Goal: Task Accomplishment & Management: Manage account settings

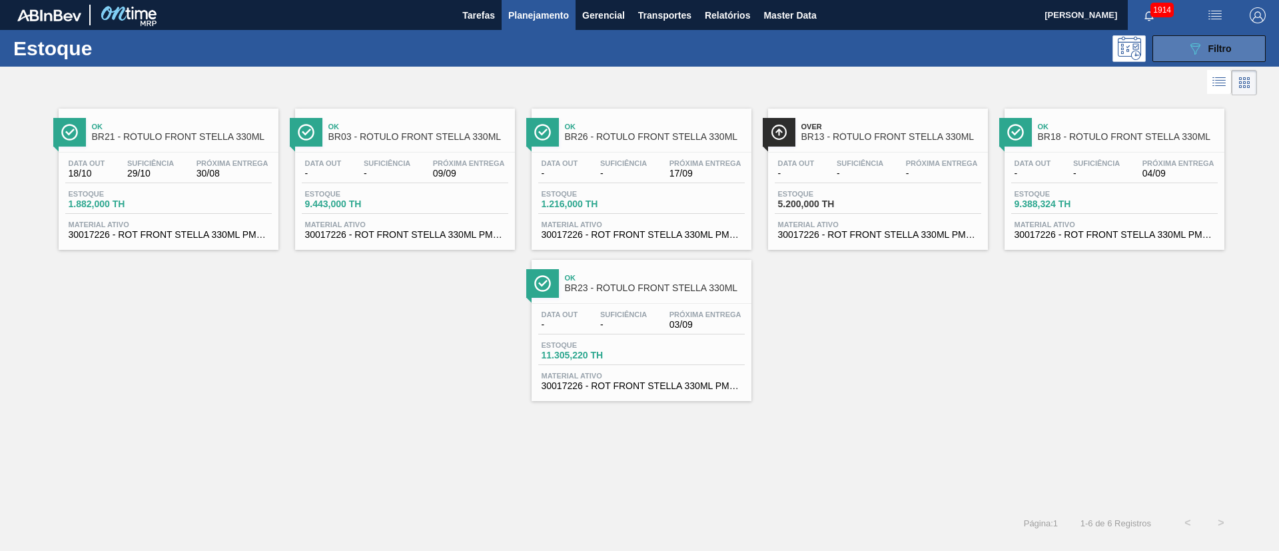
click at [852, 49] on button "089F7B8B-B2A5-4AFE-B5C0-19BA573D28AC Filtro" at bounding box center [1209, 48] width 113 height 27
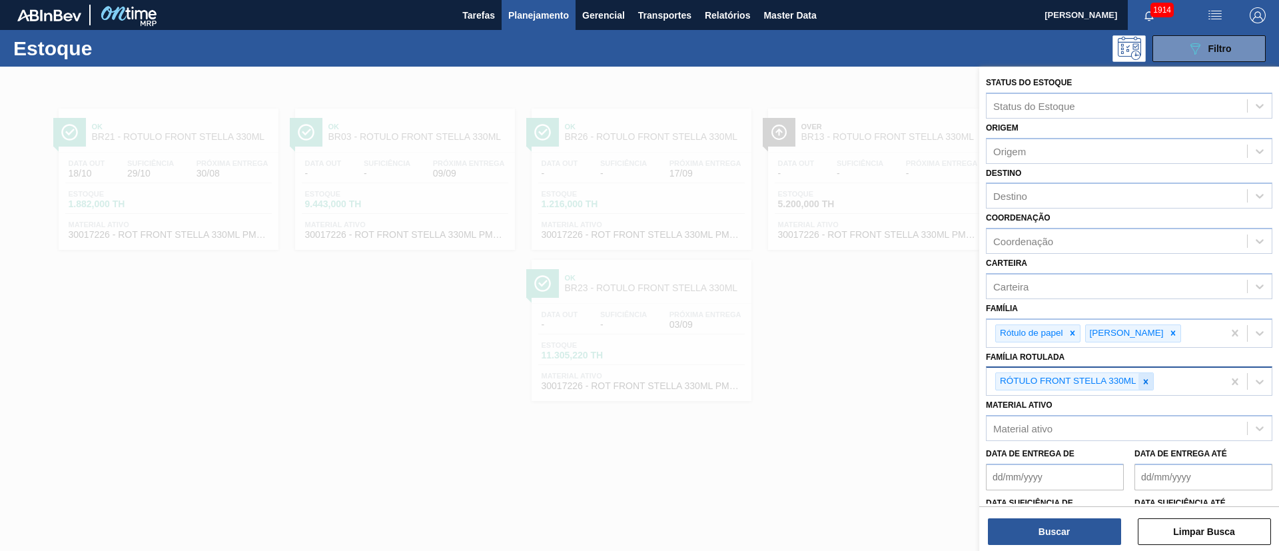
click at [852, 366] on div at bounding box center [1146, 381] width 15 height 17
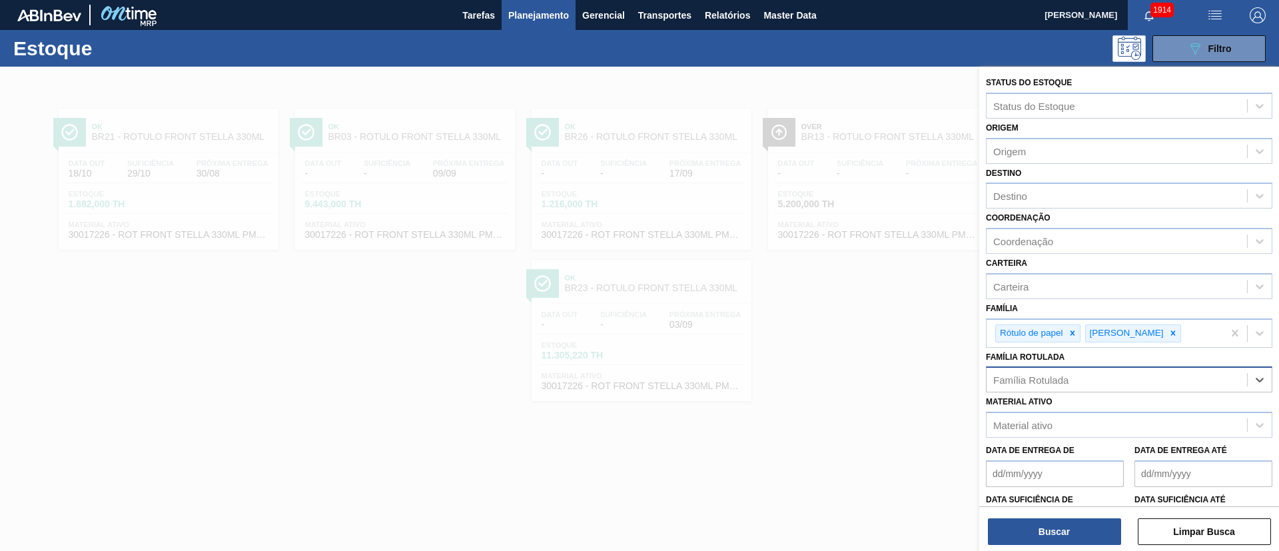
paste Rotulada "RÓTULO BUD FRONT 330ML"
type Rotulada "RÓTULO BUD FRONT 330ML"
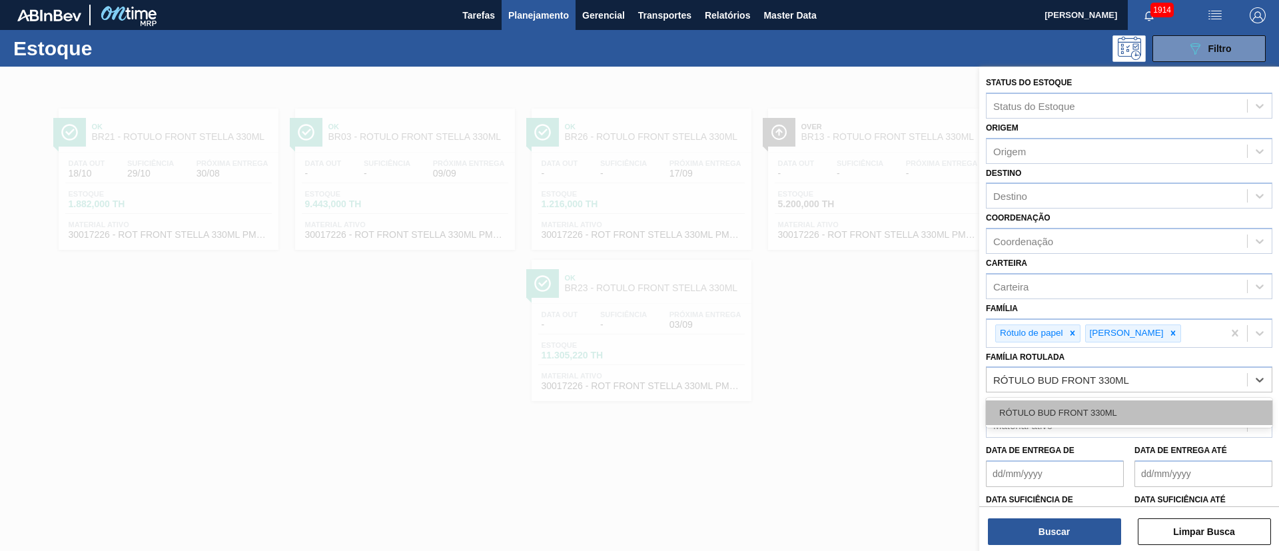
click at [852, 366] on div "RÓTULO BUD FRONT 330ML" at bounding box center [1129, 412] width 287 height 25
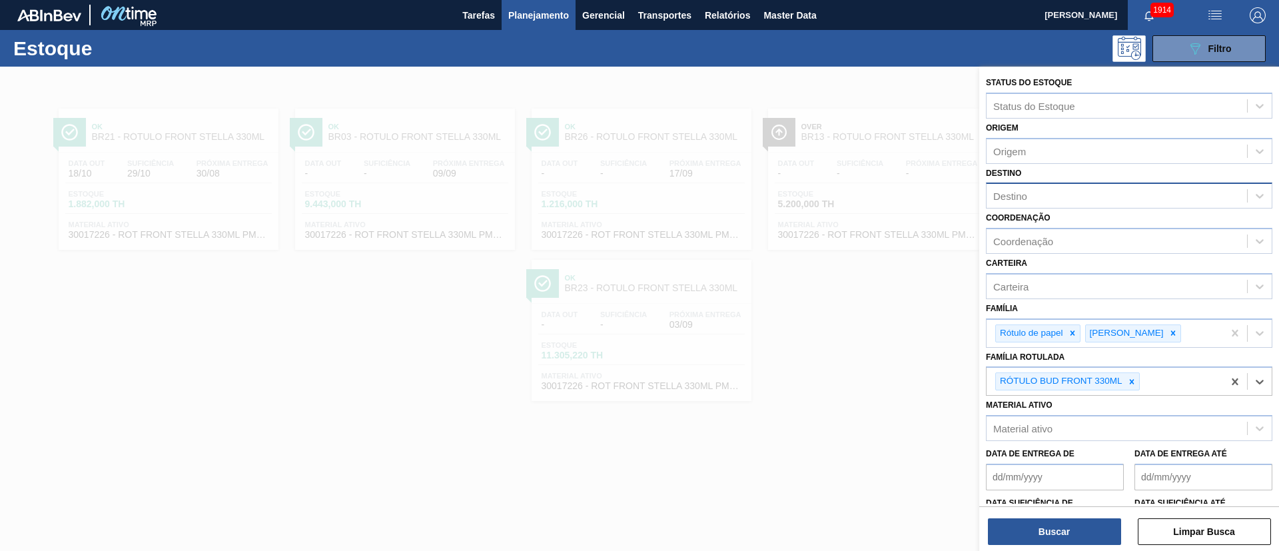
click at [852, 195] on div "Destino" at bounding box center [1117, 196] width 261 height 19
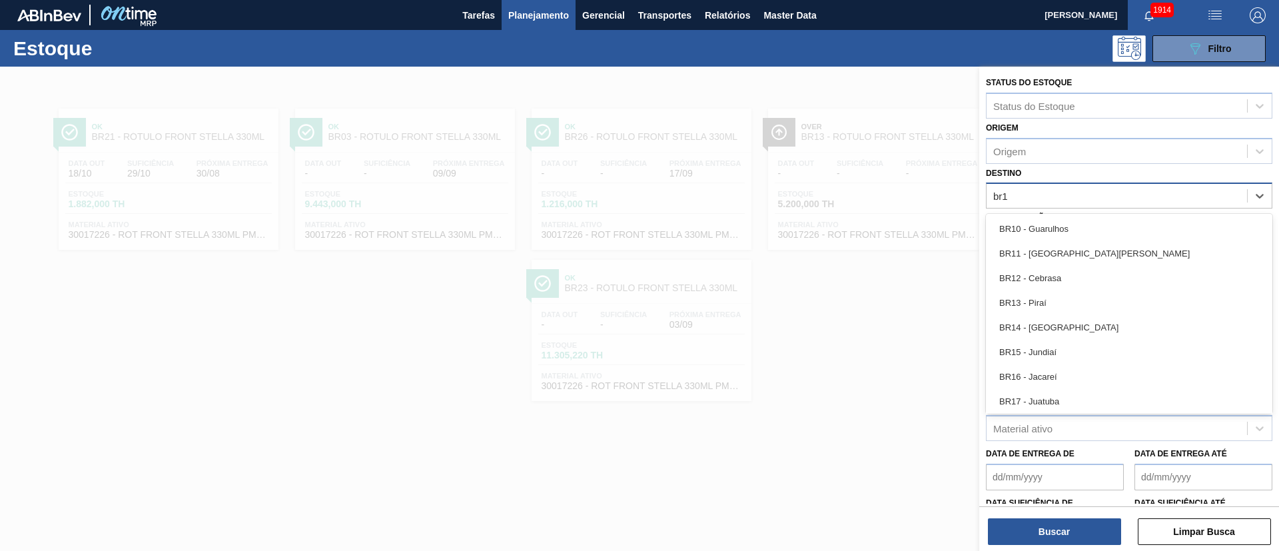
type input "br18"
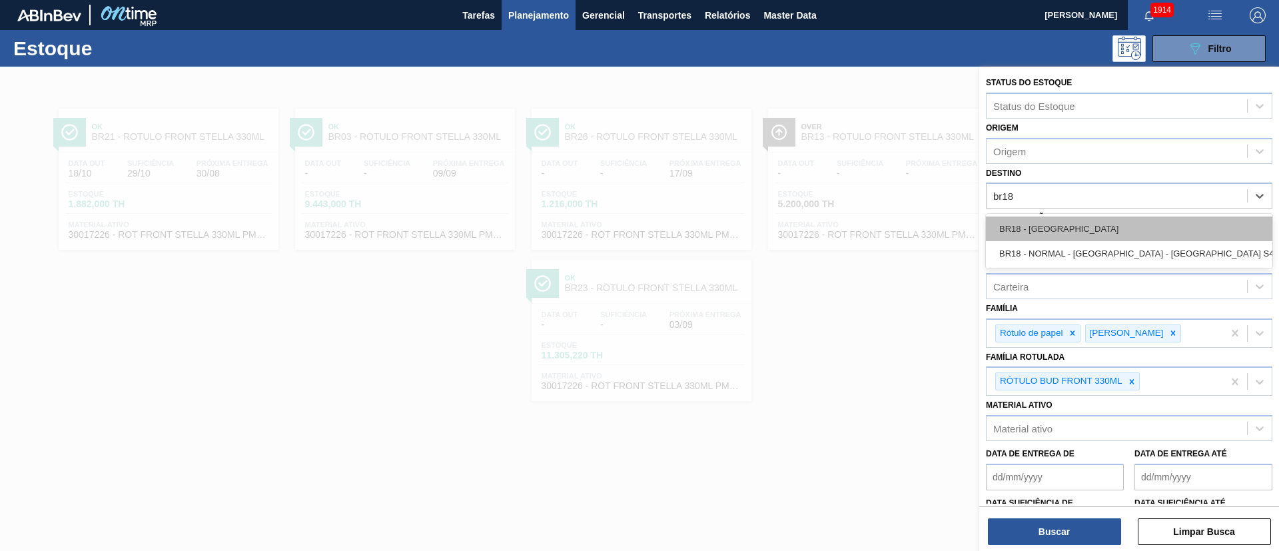
click at [852, 226] on div "BR18 - Pernambuco" at bounding box center [1129, 229] width 287 height 25
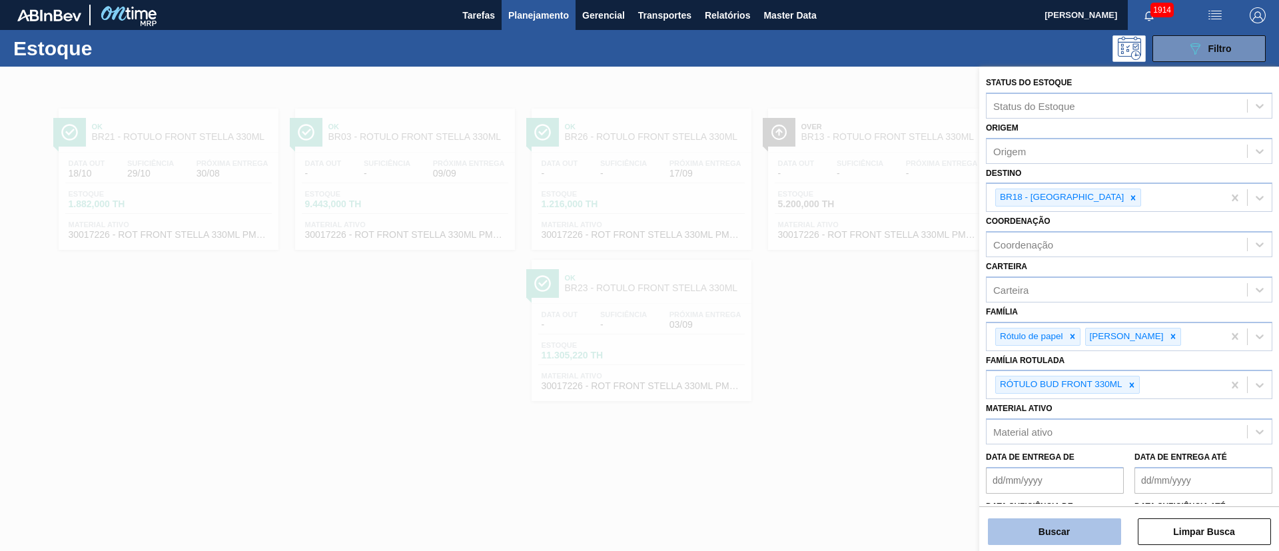
click at [852, 366] on button "Buscar" at bounding box center [1054, 531] width 133 height 27
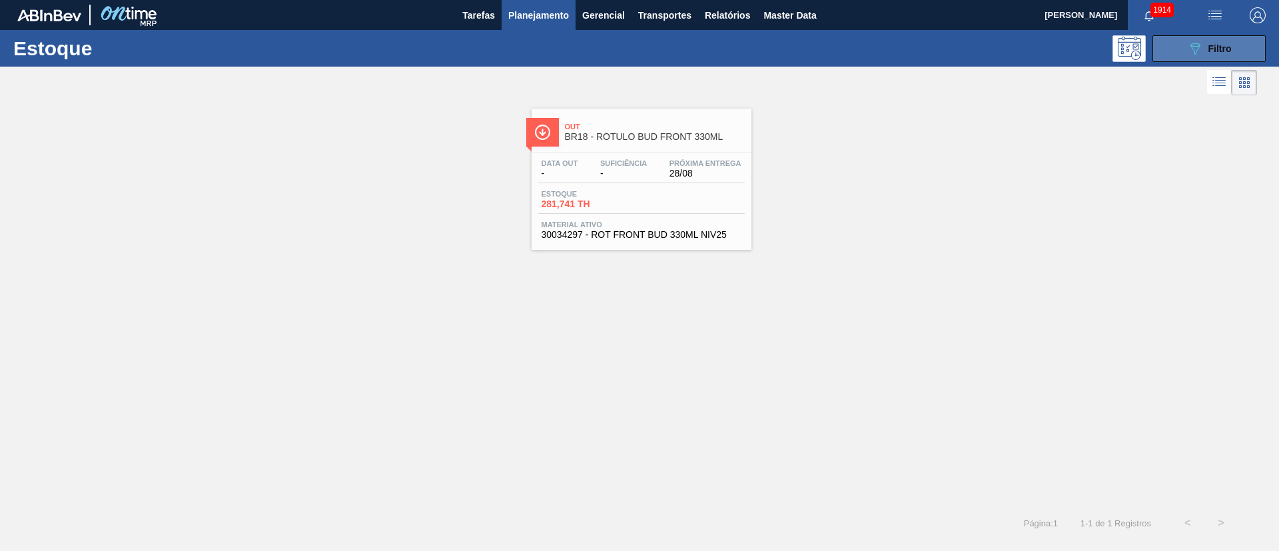
click at [852, 50] on span "Filtro" at bounding box center [1220, 48] width 23 height 11
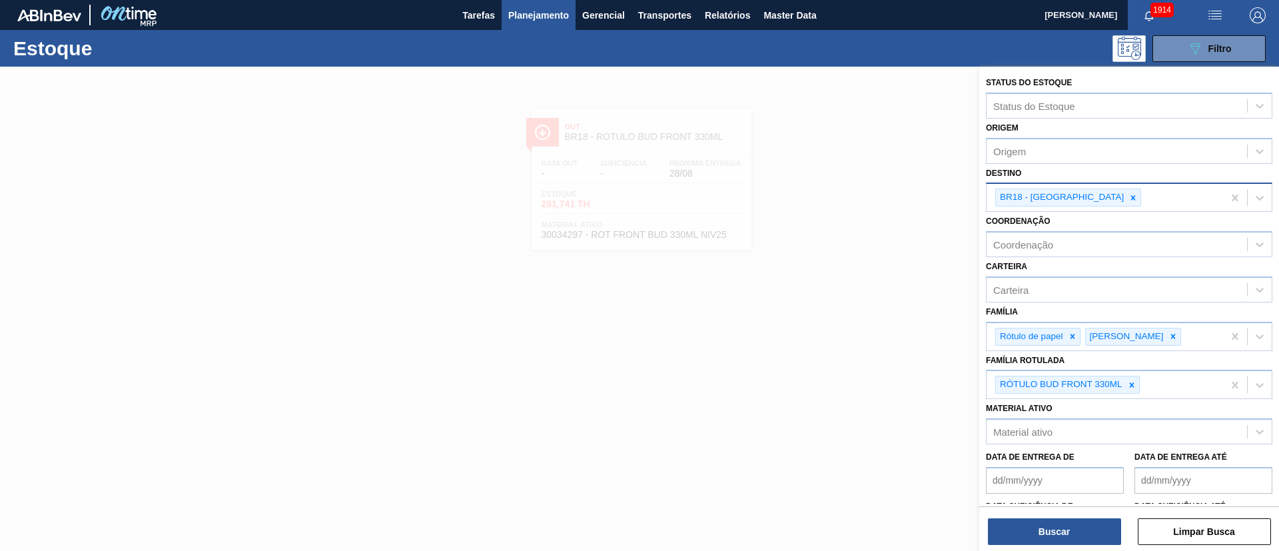
click at [852, 199] on div at bounding box center [1133, 197] width 15 height 17
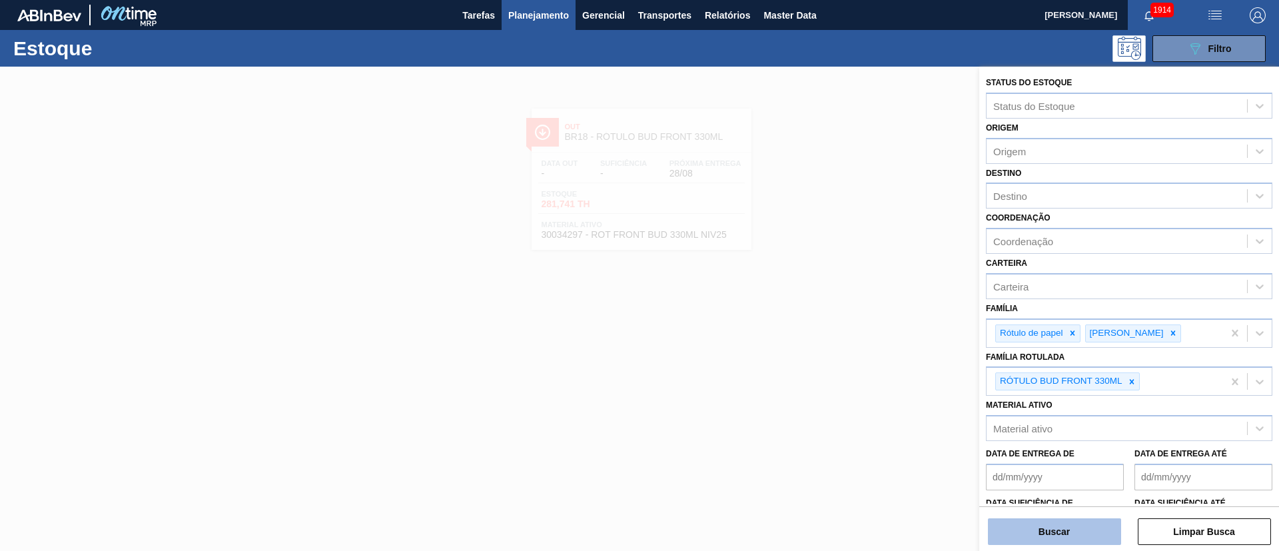
click at [852, 366] on button "Buscar" at bounding box center [1054, 531] width 133 height 27
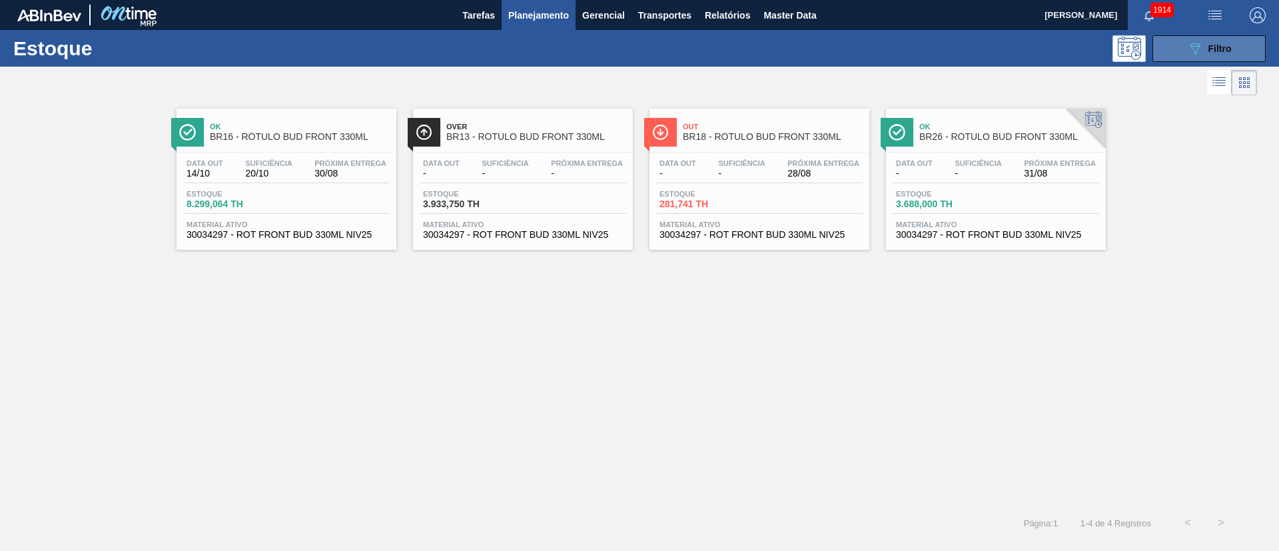
click at [852, 49] on span "Filtro" at bounding box center [1220, 48] width 23 height 11
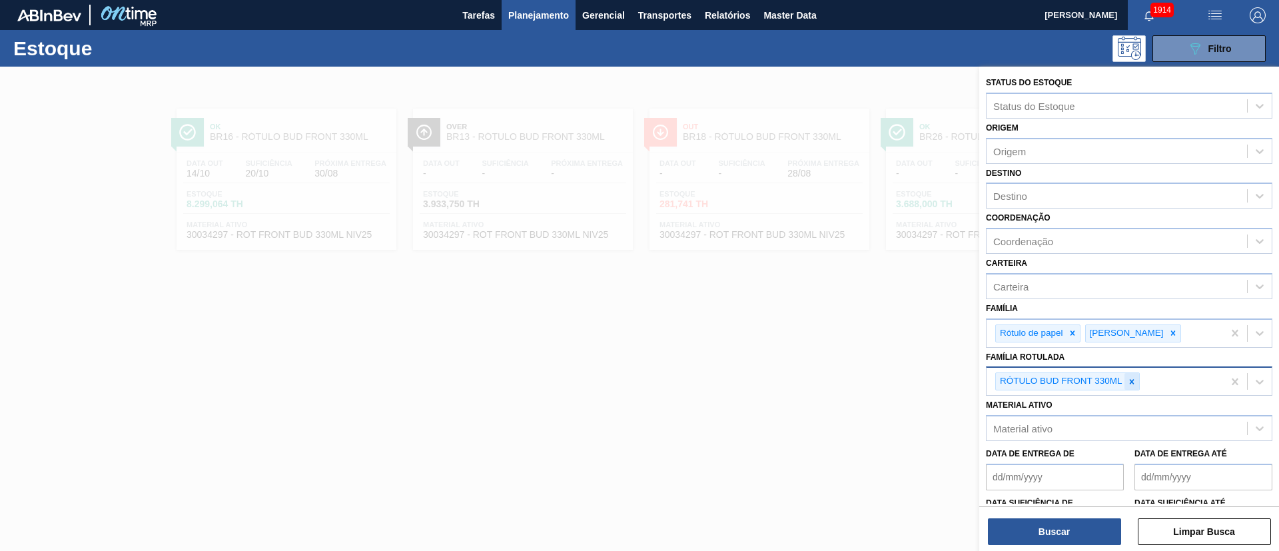
click at [852, 366] on icon at bounding box center [1131, 381] width 9 height 9
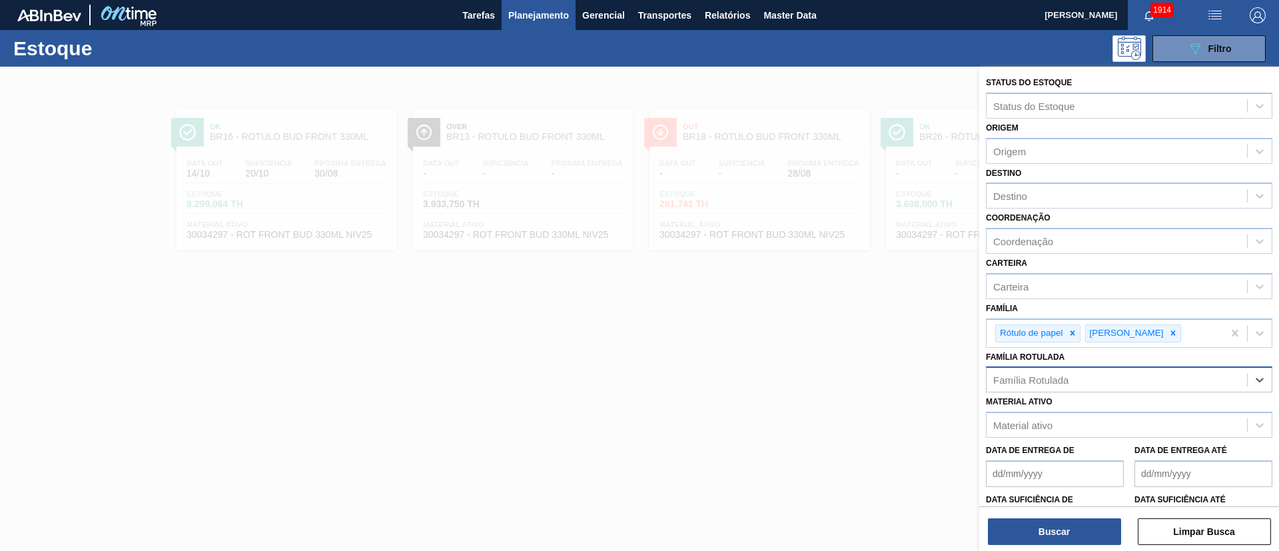
paste Rotulada "RÓTULO BUD NECK 330ML"
type Rotulada "RÓTULO BUD NECK 330ML"
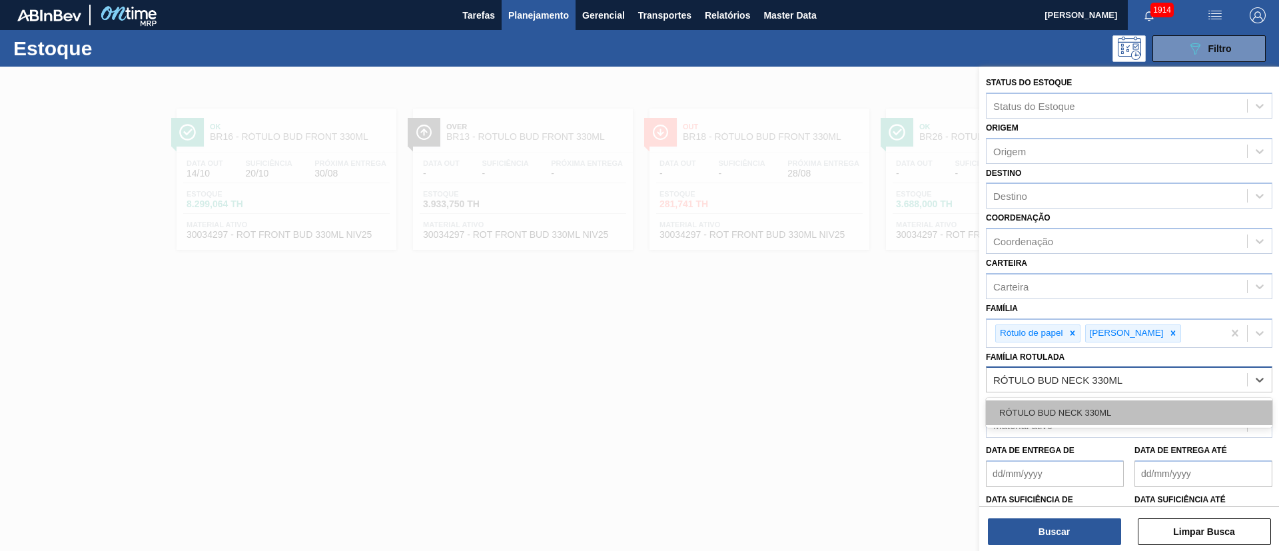
click at [852, 366] on div "RÓTULO BUD NECK 330ML" at bounding box center [1129, 412] width 287 height 25
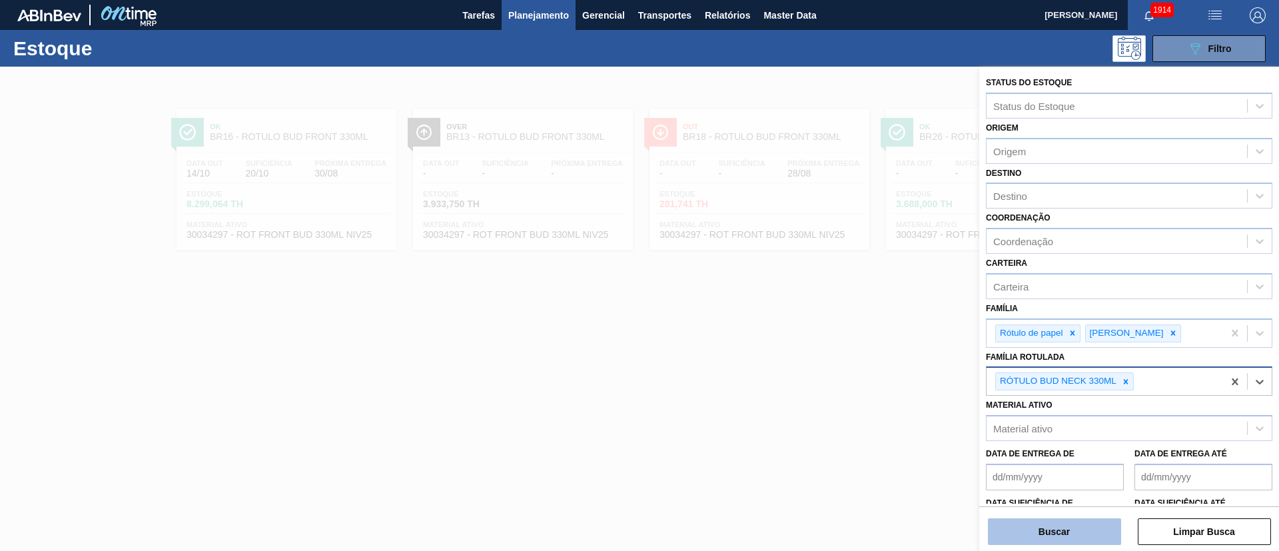
click at [852, 366] on button "Buscar" at bounding box center [1054, 531] width 133 height 27
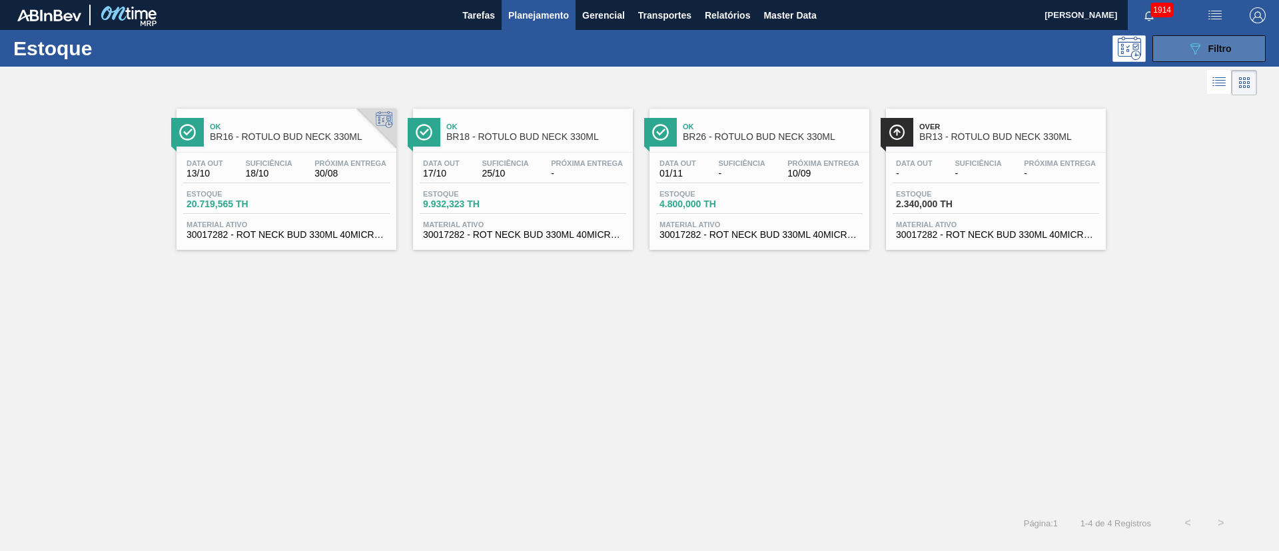
click at [852, 45] on button "089F7B8B-B2A5-4AFE-B5C0-19BA573D28AC Filtro" at bounding box center [1209, 48] width 113 height 27
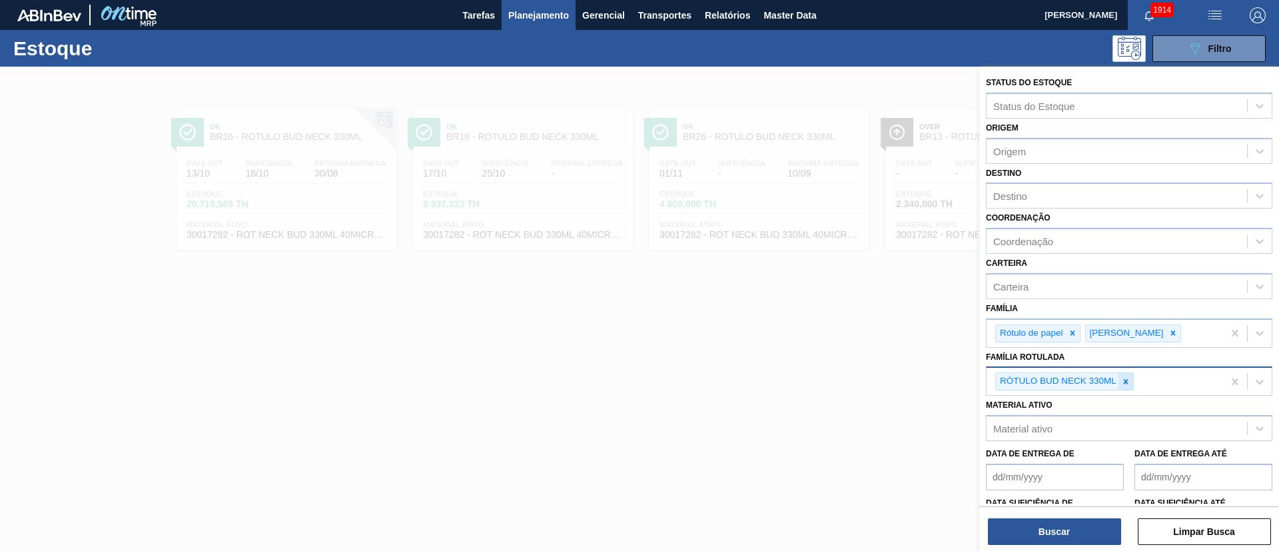
click at [852, 366] on div at bounding box center [1126, 381] width 15 height 17
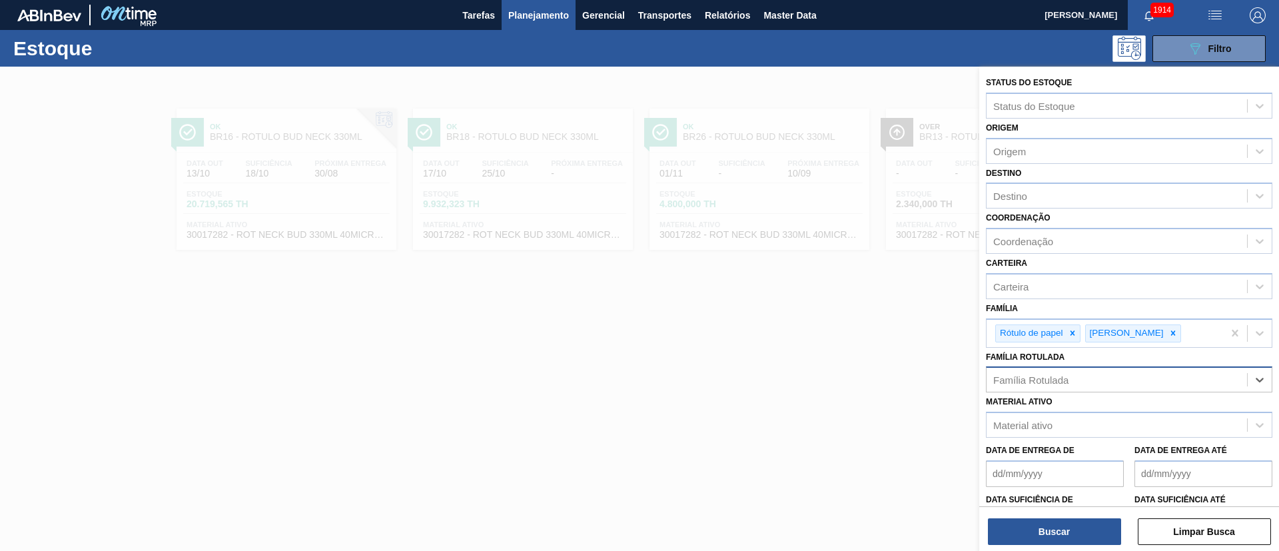
paste Rotulada "RÓTULO NECK BC 1000ML"
type Rotulada "RÓTULO NECK BC 1000ML"
drag, startPoint x: 1059, startPoint y: 410, endPoint x: 1055, endPoint y: 404, distance: 7.2
click at [852, 366] on div "RÓTULO NECK BC 1000ML" at bounding box center [1129, 412] width 287 height 25
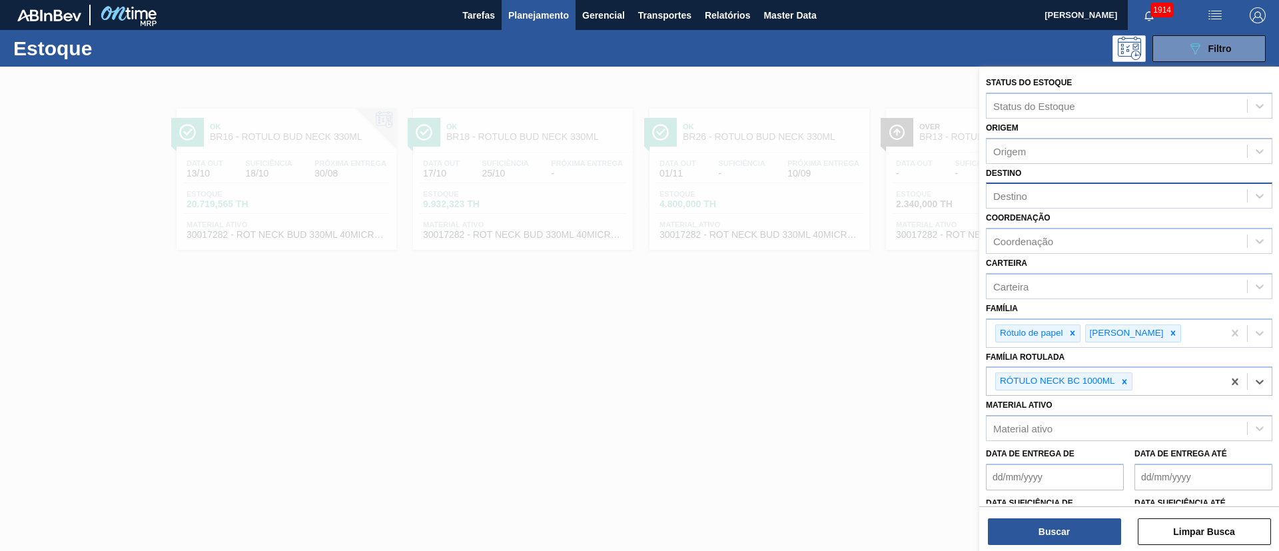
click at [852, 206] on div "Destino" at bounding box center [1129, 196] width 287 height 26
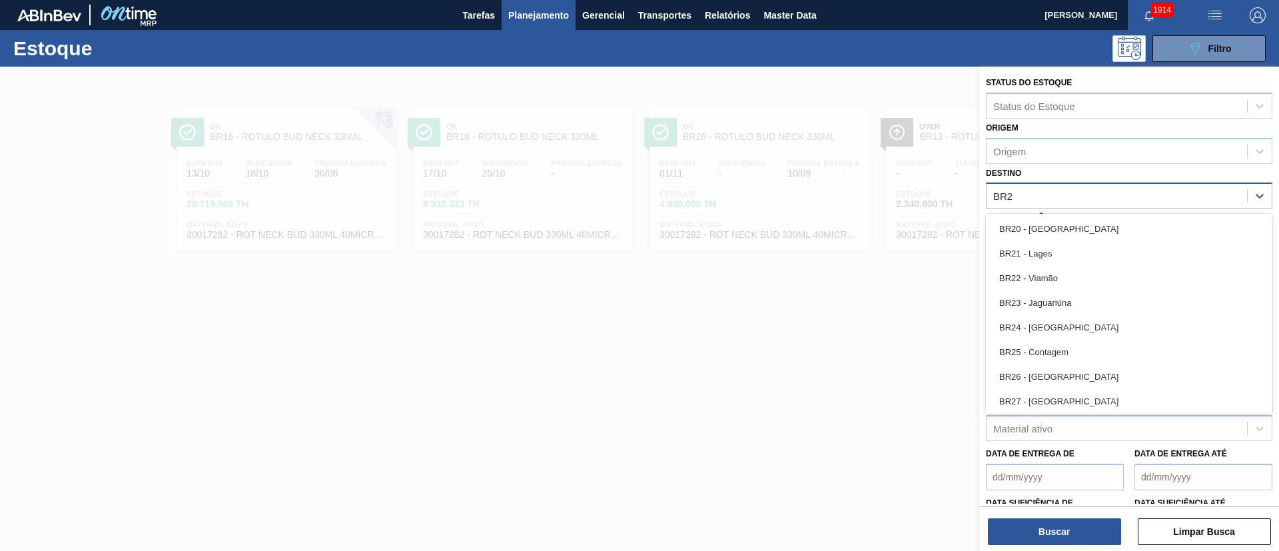
type input "BR26"
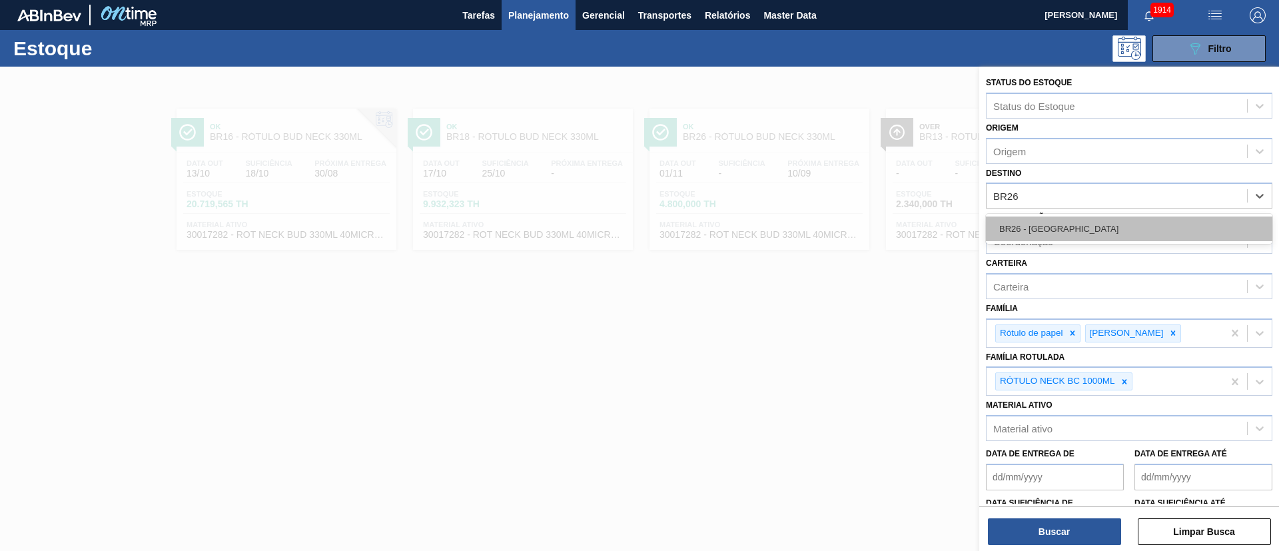
click at [852, 239] on div "BR26 - Uberlândia" at bounding box center [1129, 229] width 287 height 25
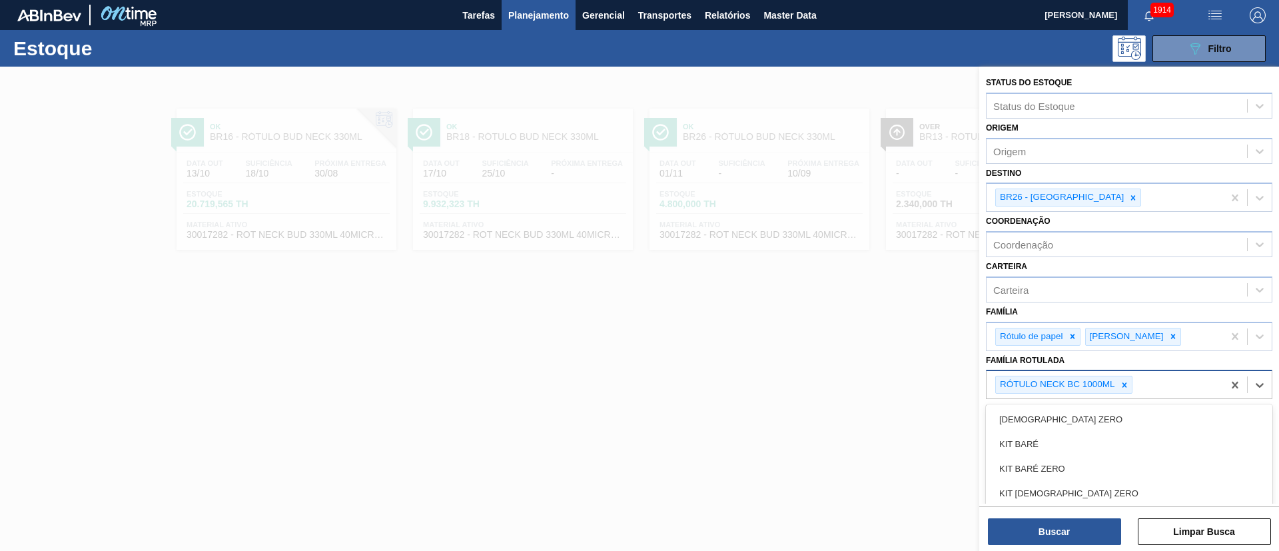
click at [852, 366] on div "RÓTULO NECK BC 1000ML" at bounding box center [1105, 384] width 237 height 27
paste Rotulada "RÓTULO FRONT BC 1000ML"
type Rotulada "RÓTULO FRONT BC 1000ML"
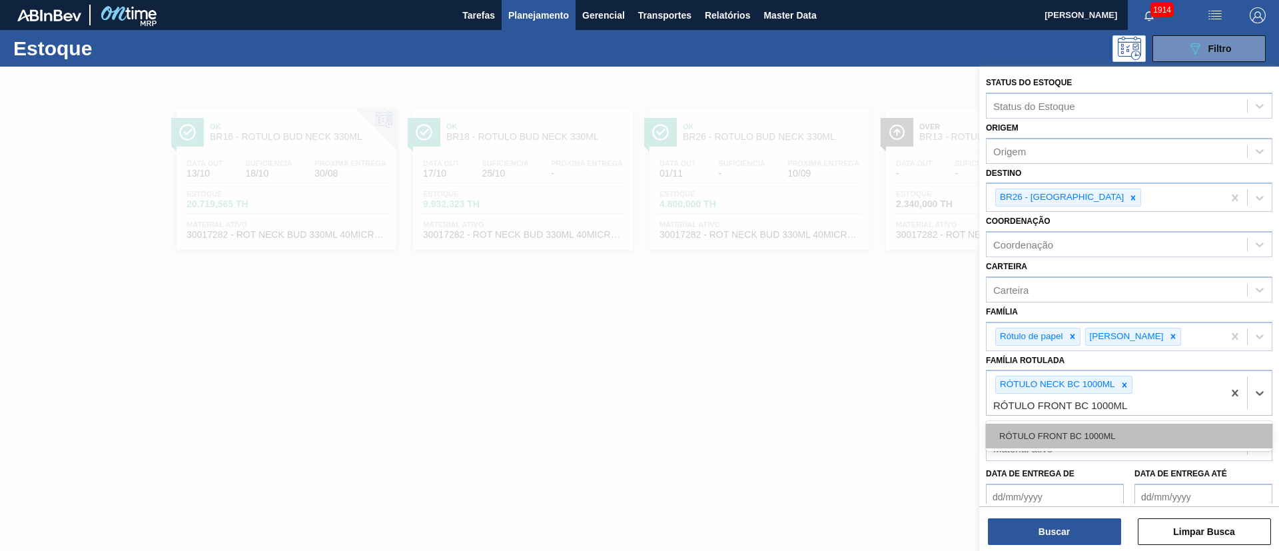
click at [852, 366] on div "RÓTULO FRONT BC 1000ML" at bounding box center [1129, 436] width 287 height 25
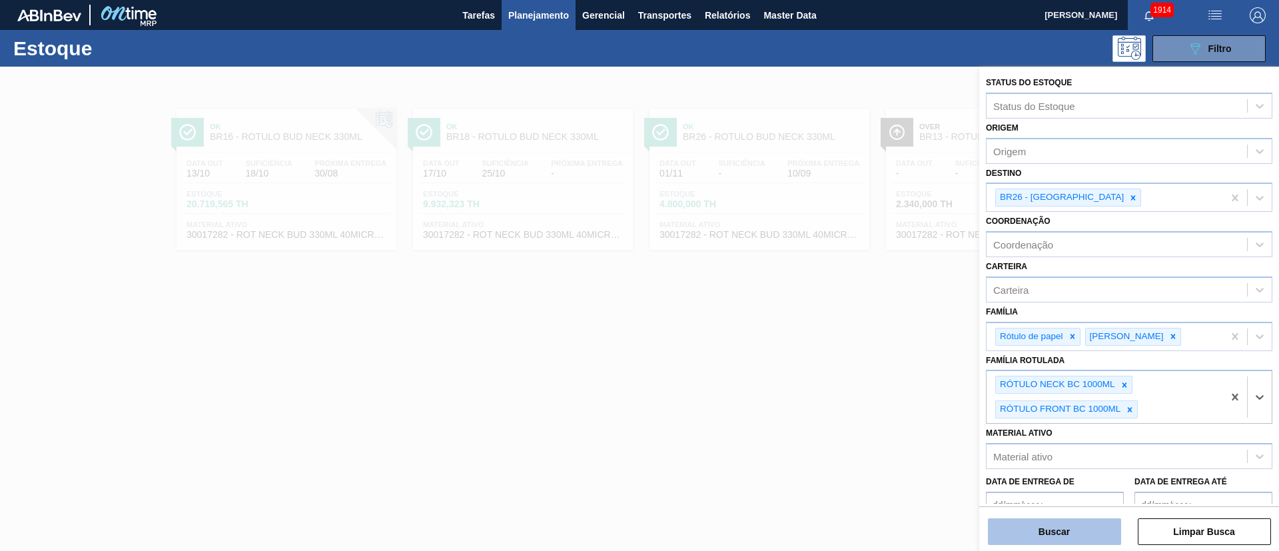
click at [852, 366] on button "Buscar" at bounding box center [1054, 531] width 133 height 27
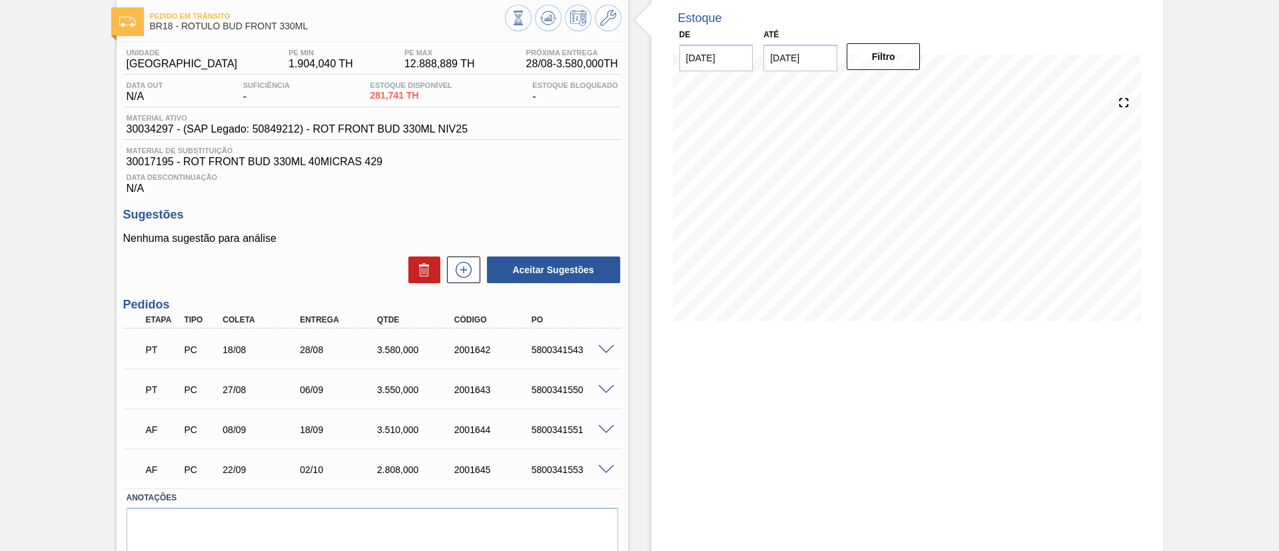
scroll to position [100, 0]
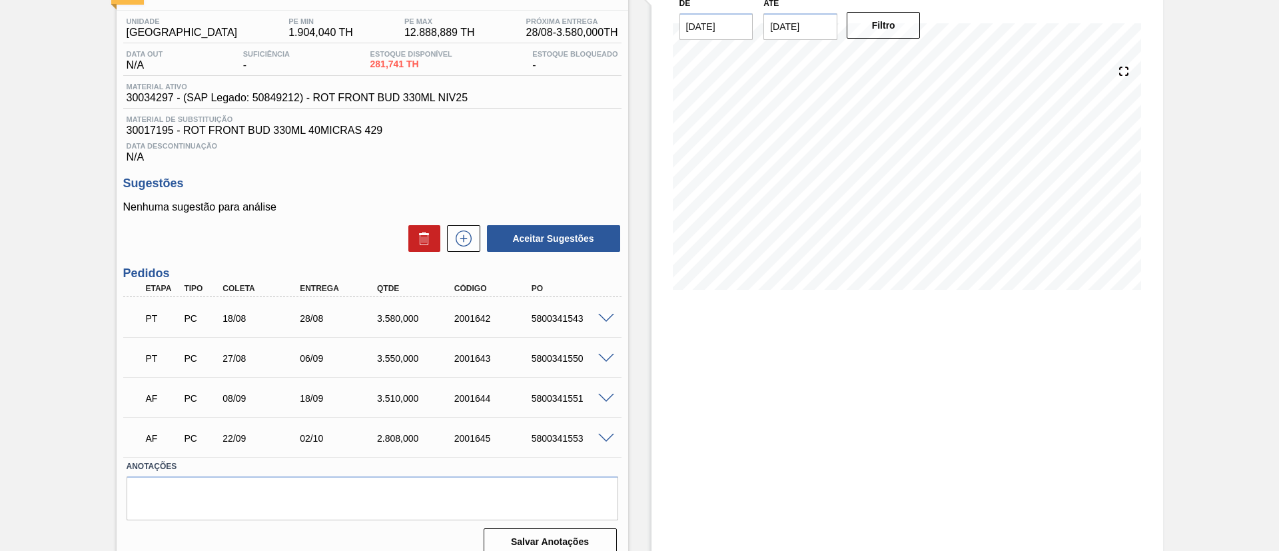
click at [612, 320] on span at bounding box center [606, 319] width 16 height 10
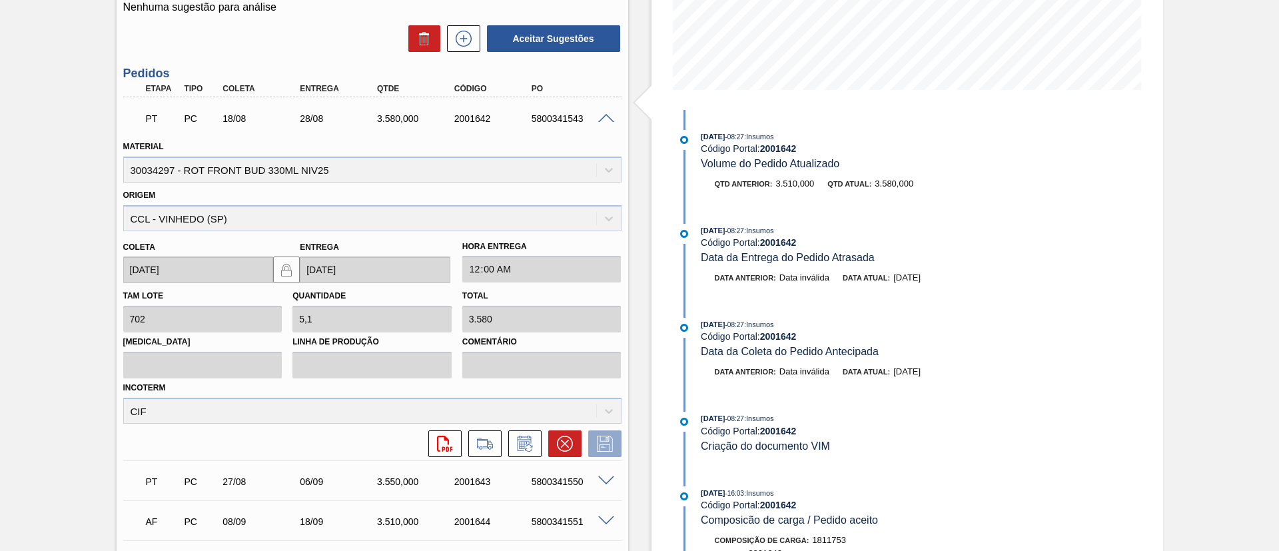
scroll to position [200, 0]
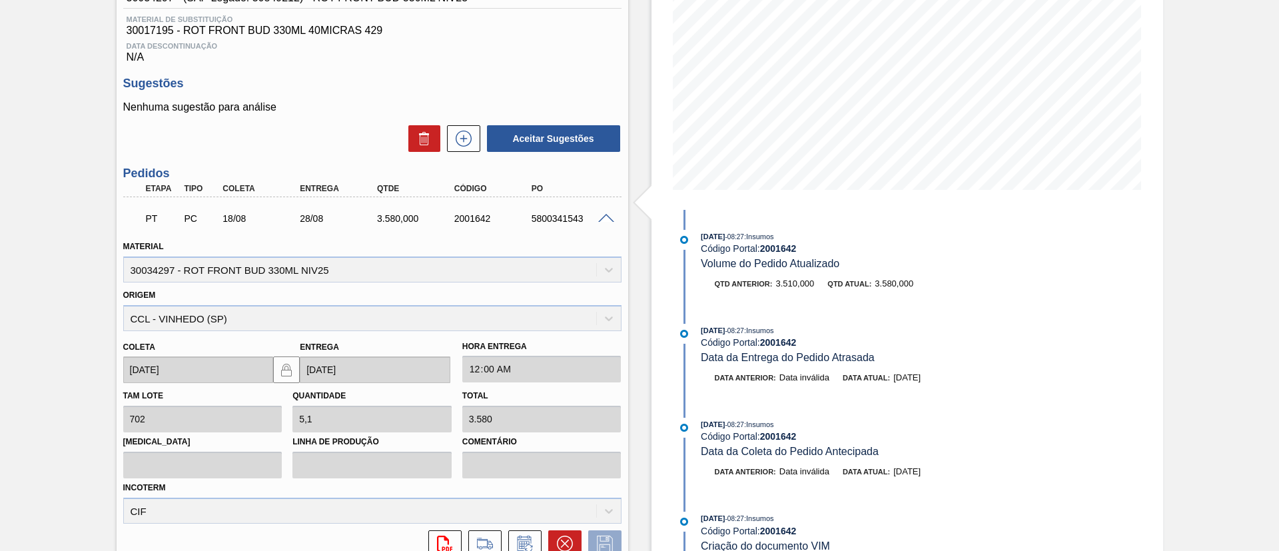
click at [602, 220] on span at bounding box center [606, 219] width 16 height 10
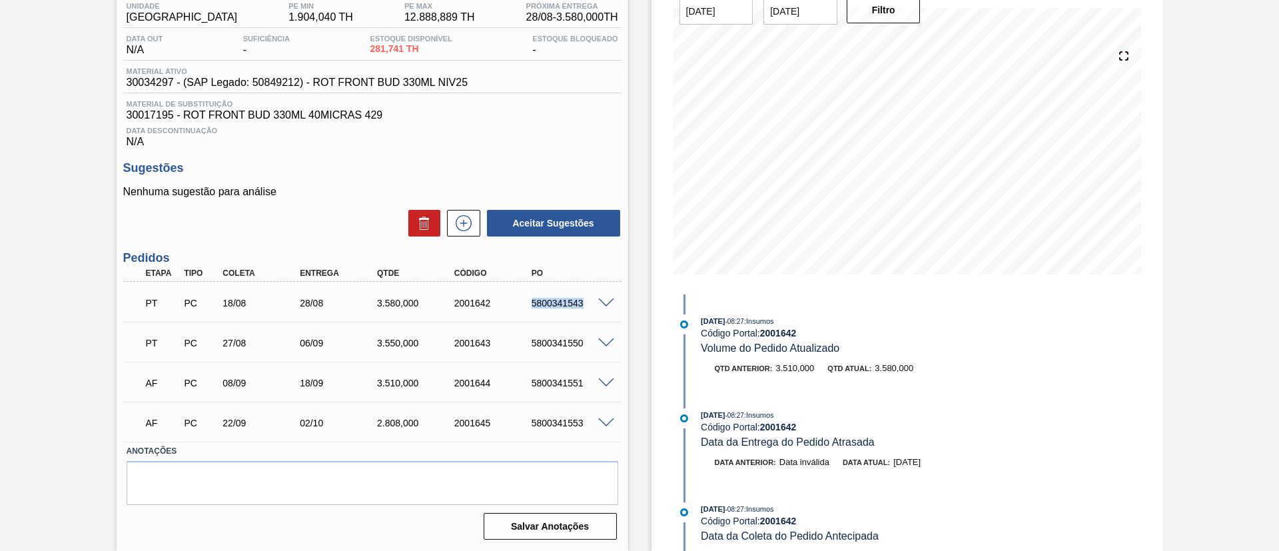
drag, startPoint x: 530, startPoint y: 304, endPoint x: 592, endPoint y: 295, distance: 63.2
click at [592, 295] on div "PT PC 18/08 28/08 3.580,000 2001642 5800341543" at bounding box center [368, 302] width 463 height 27
copy div "5800341543"
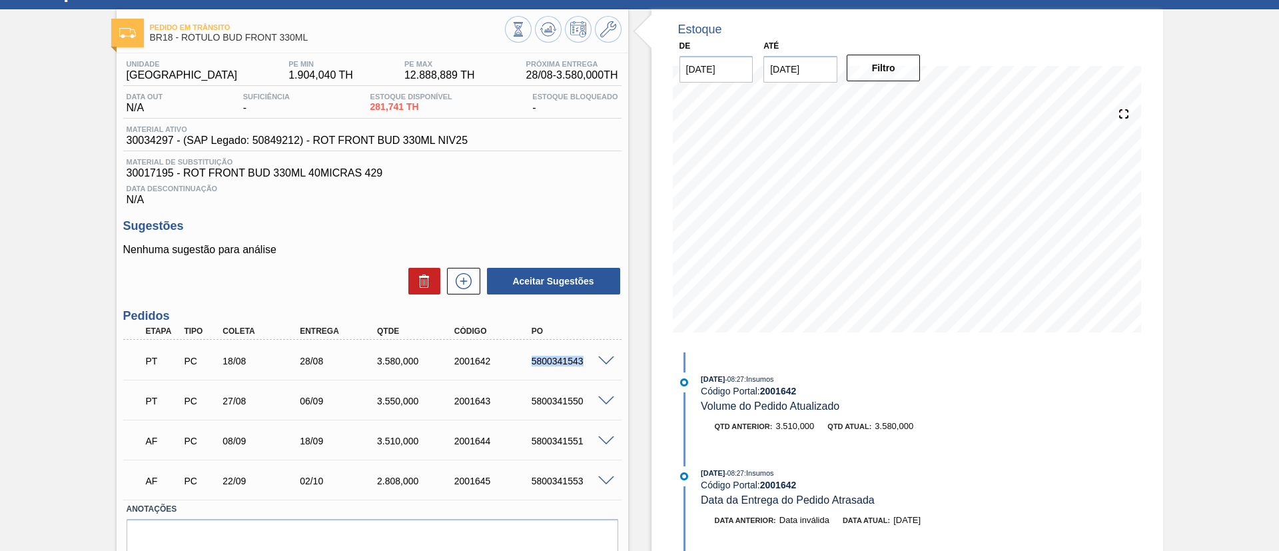
scroll to position [15, 0]
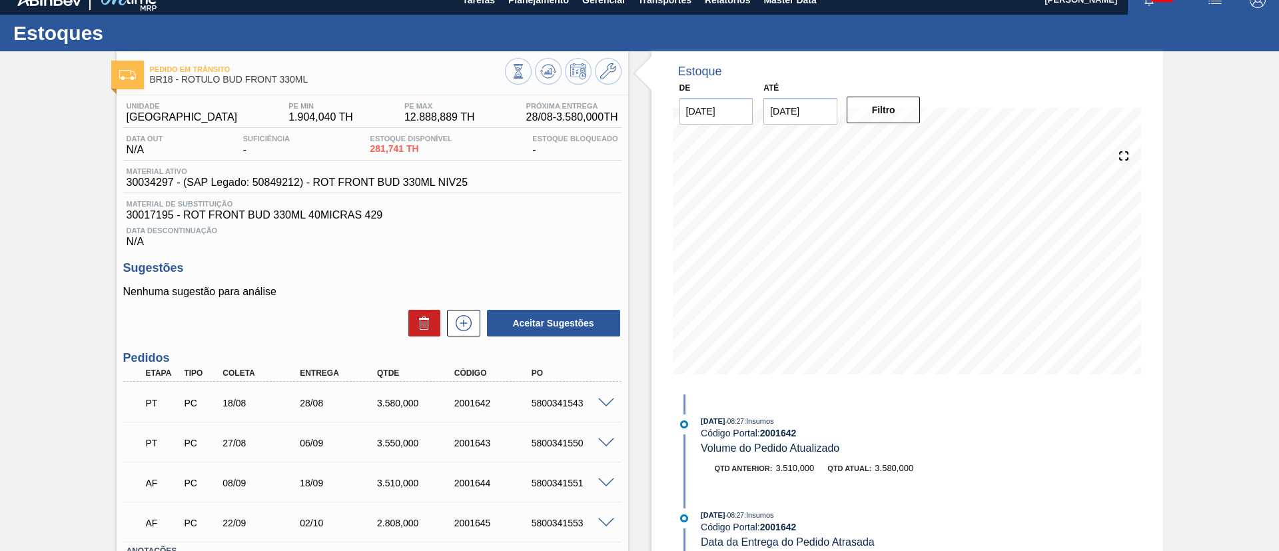
click at [57, 282] on div "Pedido em Trânsito BR18 - RÓTULO BUD FRONT 330ML Unidade Pernambuco PE MIN 1.90…" at bounding box center [639, 351] width 1279 height 600
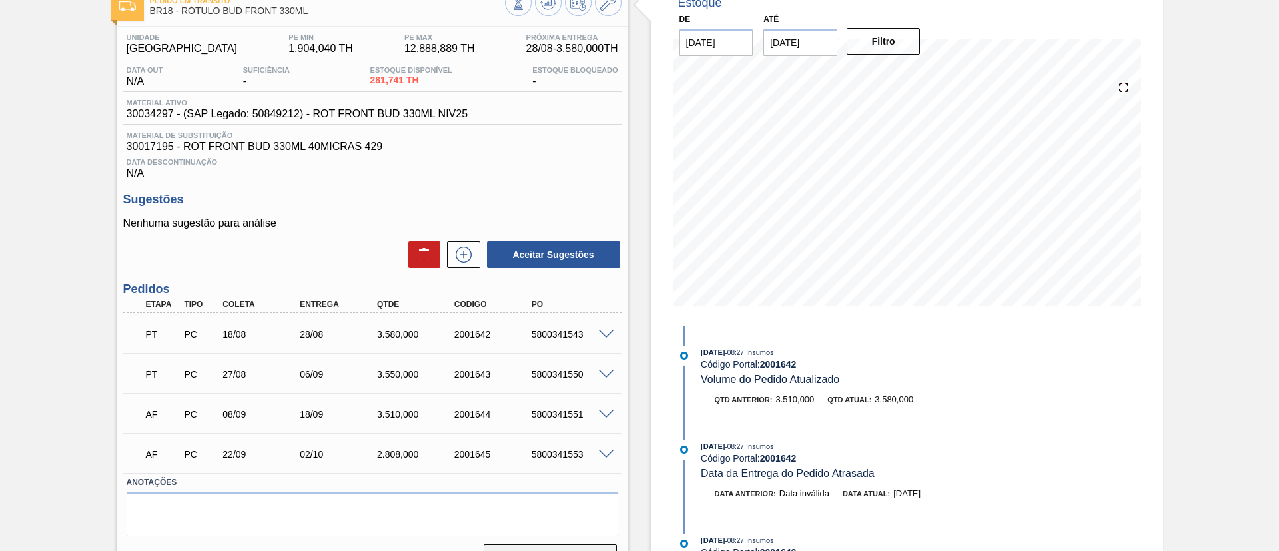
scroll to position [115, 0]
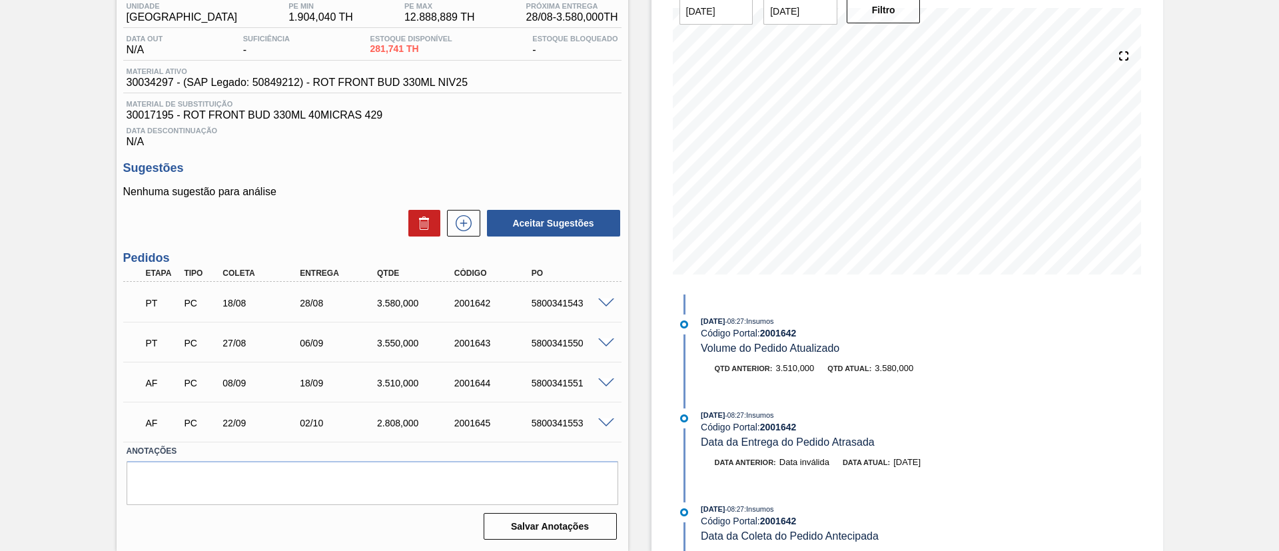
drag, startPoint x: 300, startPoint y: 243, endPoint x: 351, endPoint y: 247, distance: 51.5
click at [301, 243] on div "Unidade Pernambuco PE MIN 1.904,040 TH PE MAX 12.888,889 TH Próxima Entrega 28/…" at bounding box center [373, 269] width 512 height 549
click at [598, 300] on span at bounding box center [606, 304] width 16 height 10
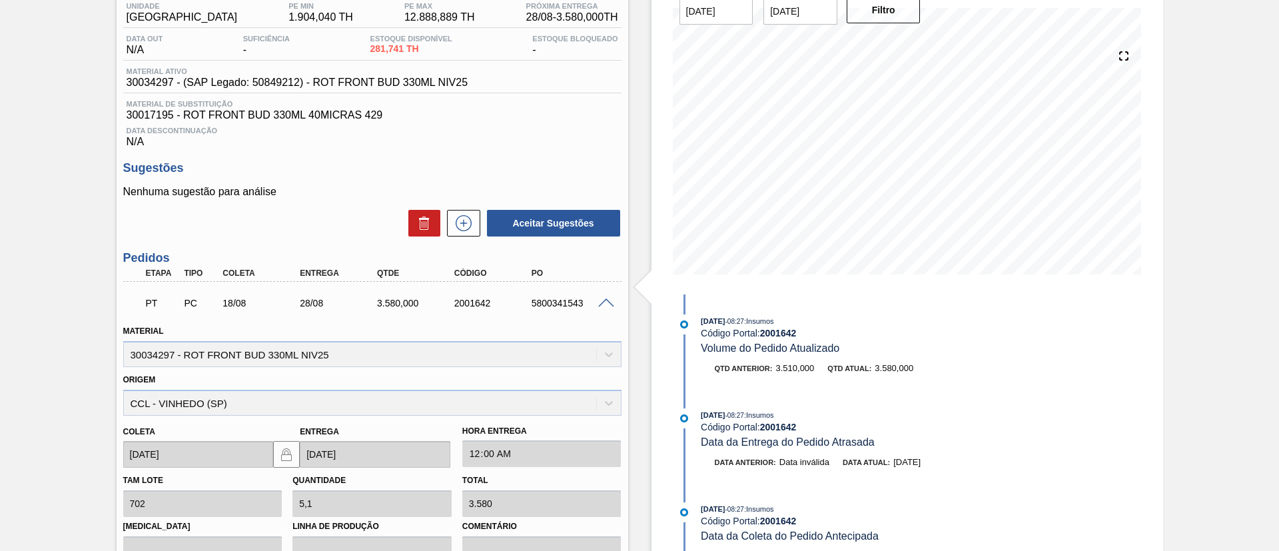
click at [598, 300] on span at bounding box center [606, 304] width 16 height 10
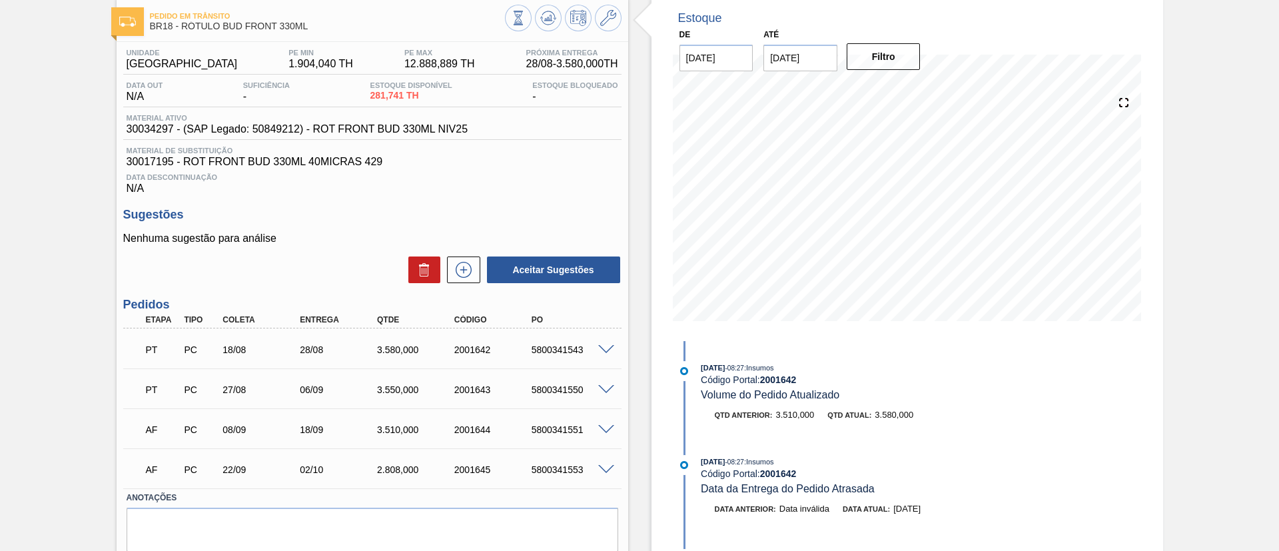
scroll to position [100, 0]
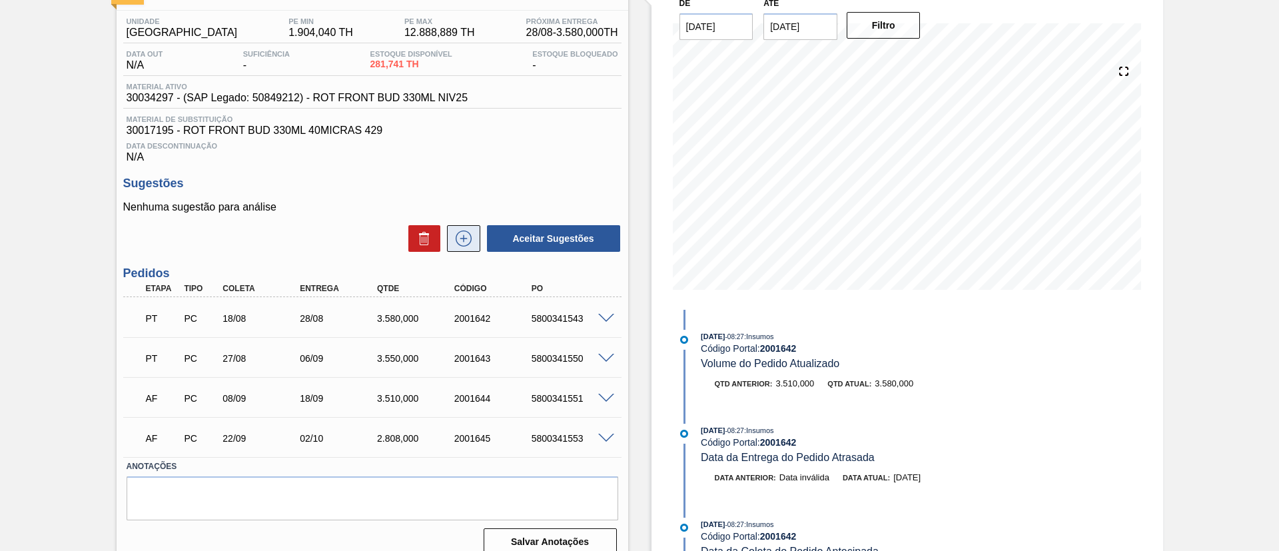
click at [468, 240] on icon at bounding box center [463, 239] width 21 height 16
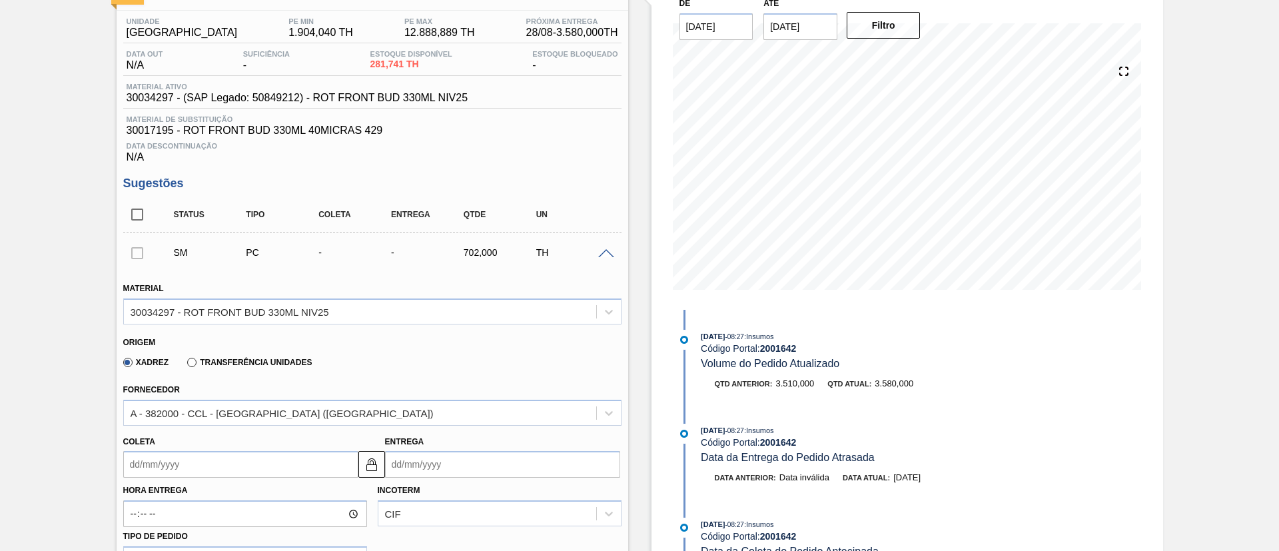
scroll to position [400, 0]
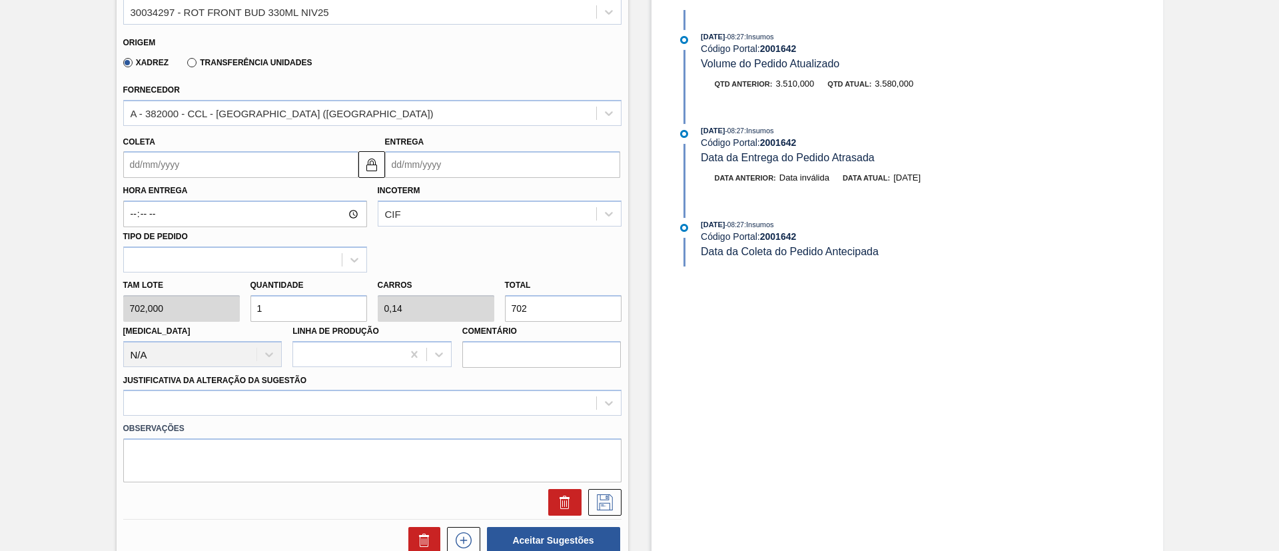
click at [155, 157] on input "Coleta" at bounding box center [240, 164] width 235 height 27
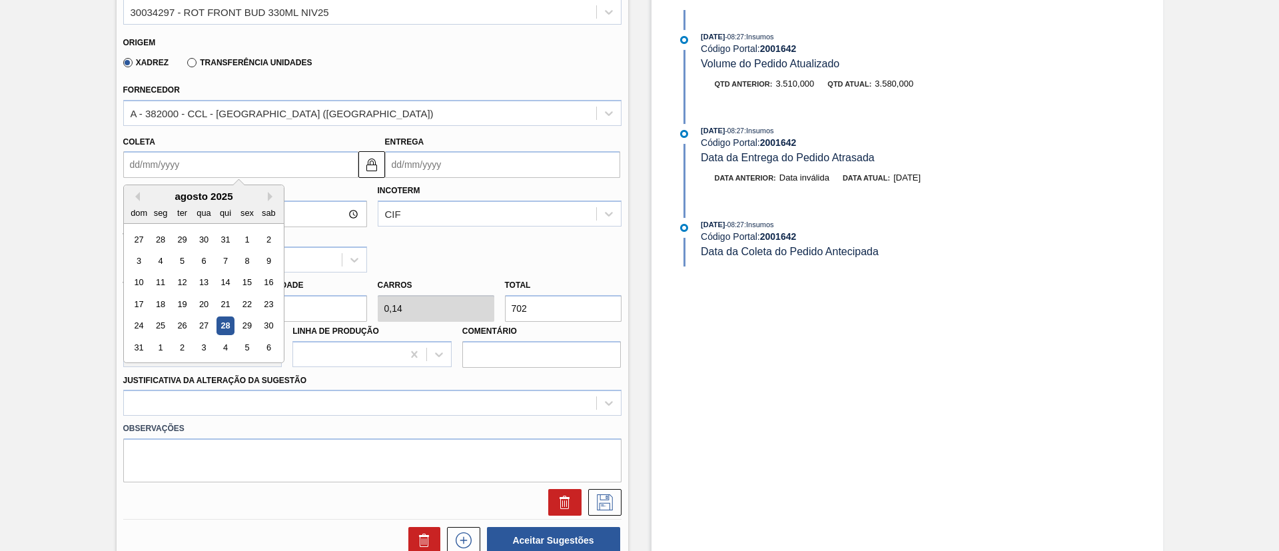
click at [226, 199] on div "agosto 2025" at bounding box center [204, 196] width 160 height 11
click at [271, 197] on button "Next Month" at bounding box center [272, 196] width 9 height 9
click at [165, 282] on div "15" at bounding box center [160, 283] width 18 height 18
type input "[DATE]"
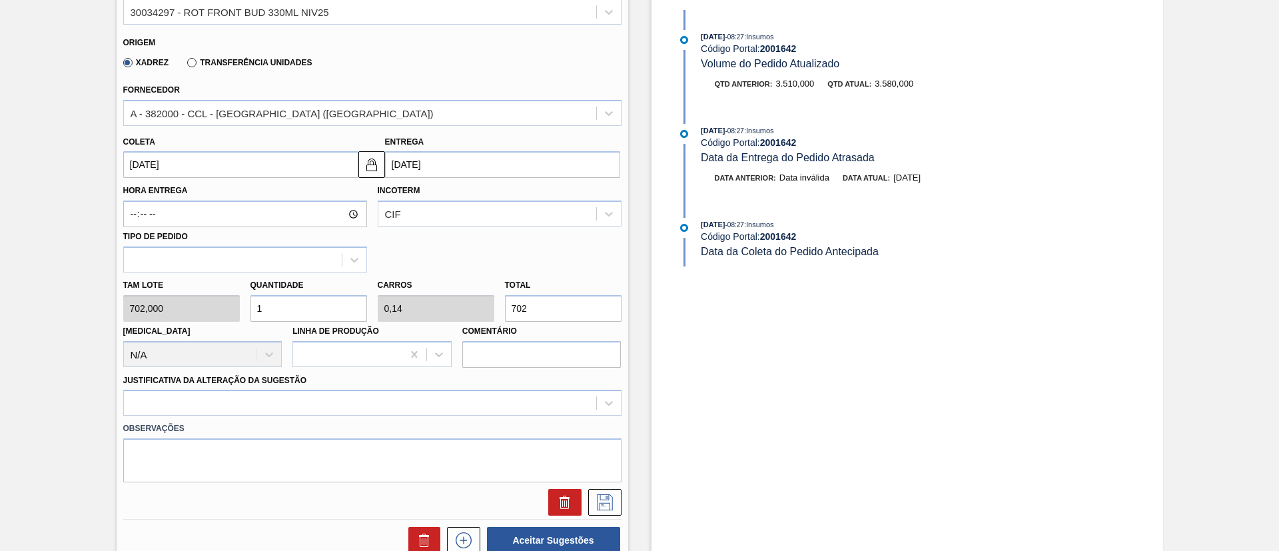
click at [225, 305] on div "Tam lote 702,000 Quantidade 1 Carros 0,14 Total 702 Doca N/A Linha de Produção …" at bounding box center [372, 320] width 509 height 95
type input "2"
type input "0,281"
type input "1.404"
click at [221, 305] on div "Tam lote 702,000 Quantidade 2 Carros 0,281 Total 1.404 Doca N/A Linha de Produç…" at bounding box center [372, 320] width 509 height 95
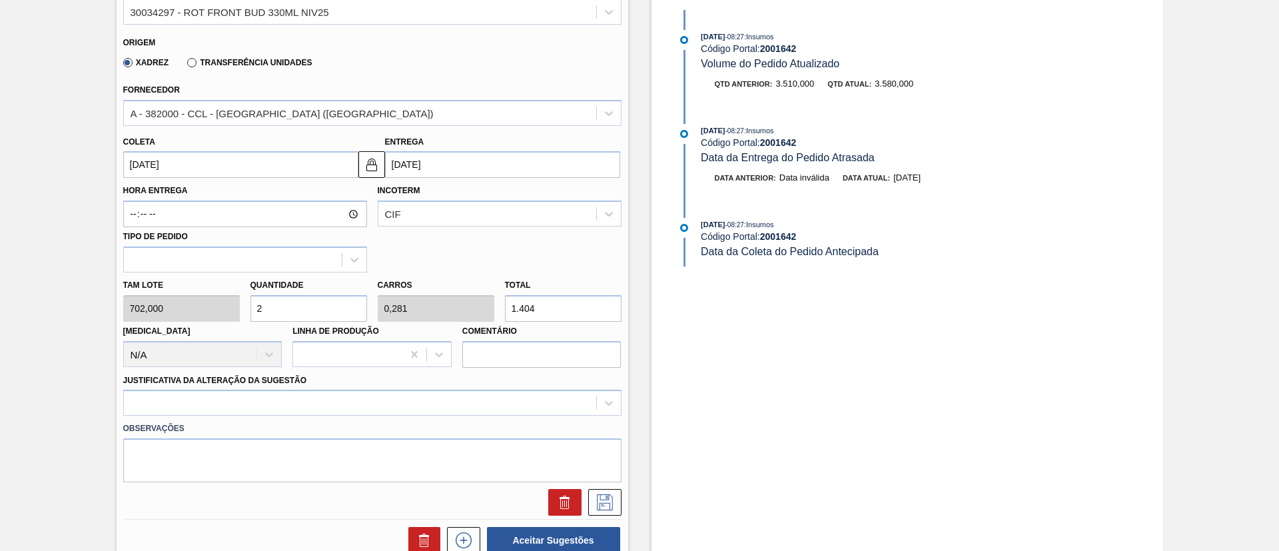
type input "3"
type input "0,421"
type input "2.106"
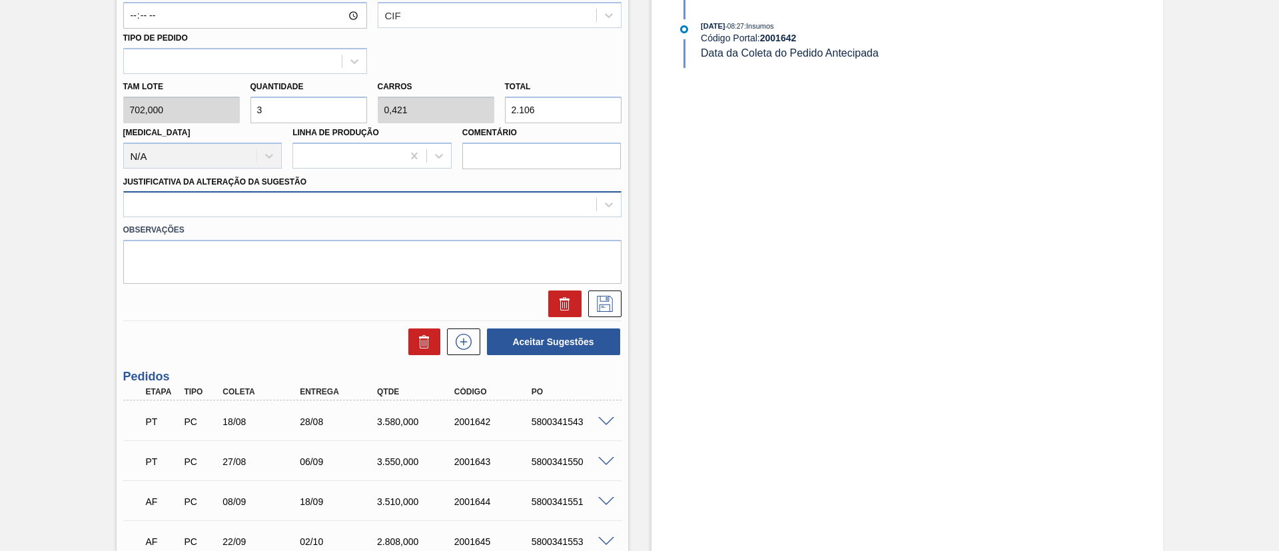
scroll to position [600, 0]
type input "3"
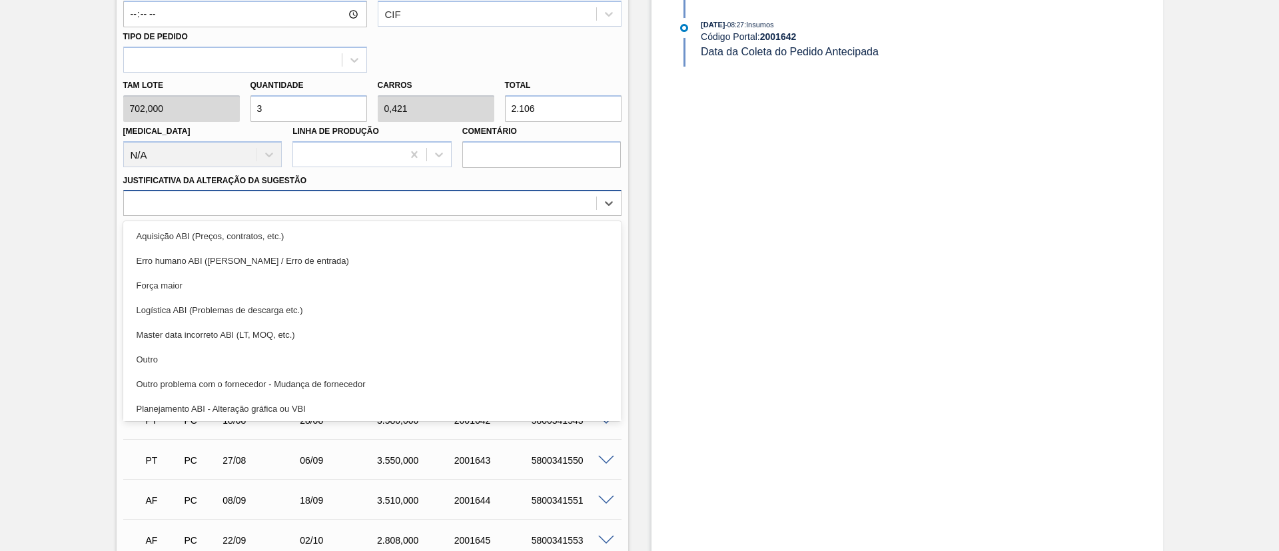
click at [283, 205] on div at bounding box center [360, 203] width 472 height 19
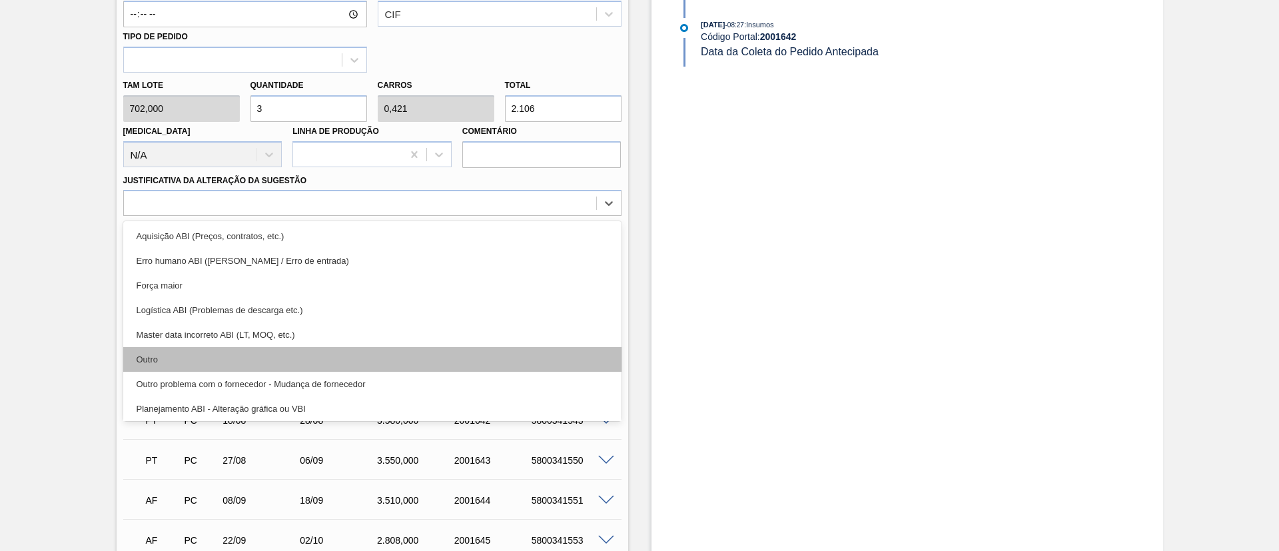
click at [245, 360] on div "Outro" at bounding box center [372, 359] width 498 height 25
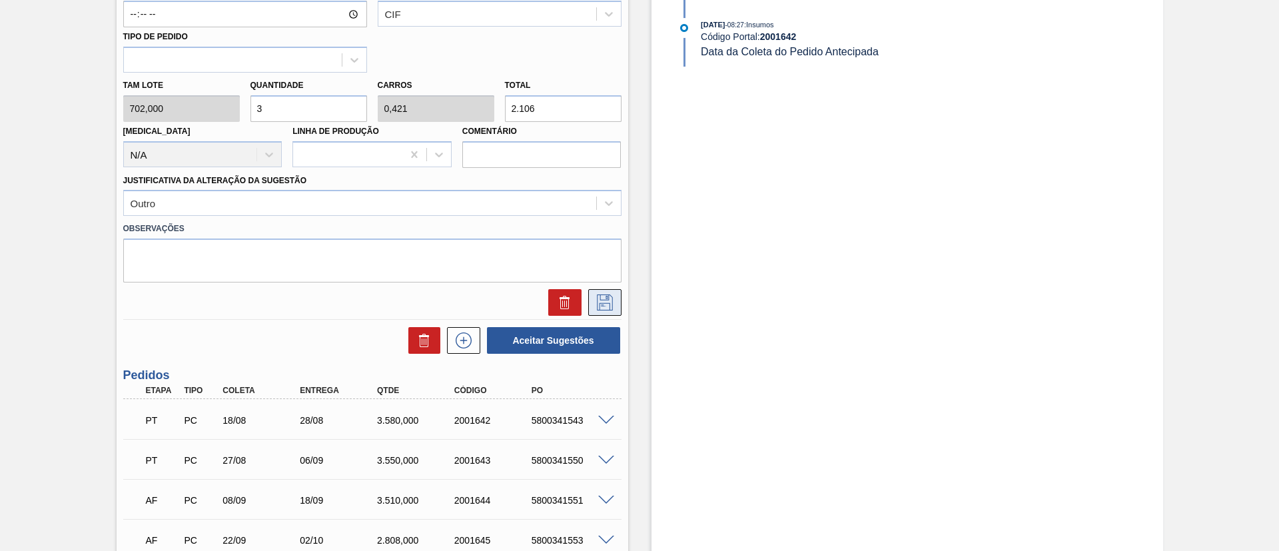
click at [590, 303] on button at bounding box center [604, 302] width 33 height 27
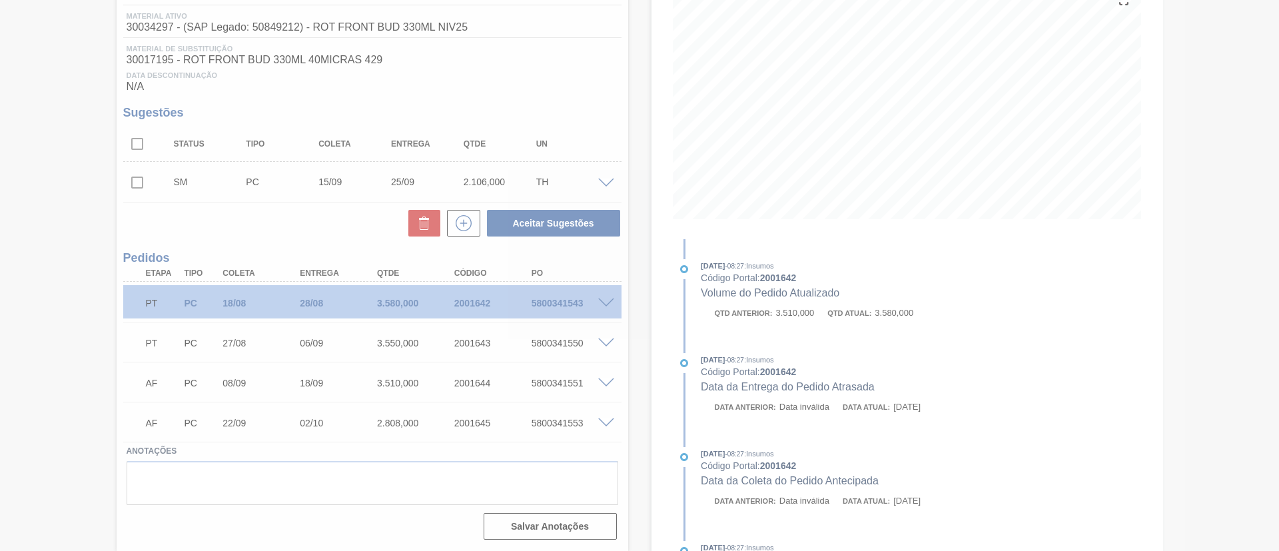
scroll to position [171, 0]
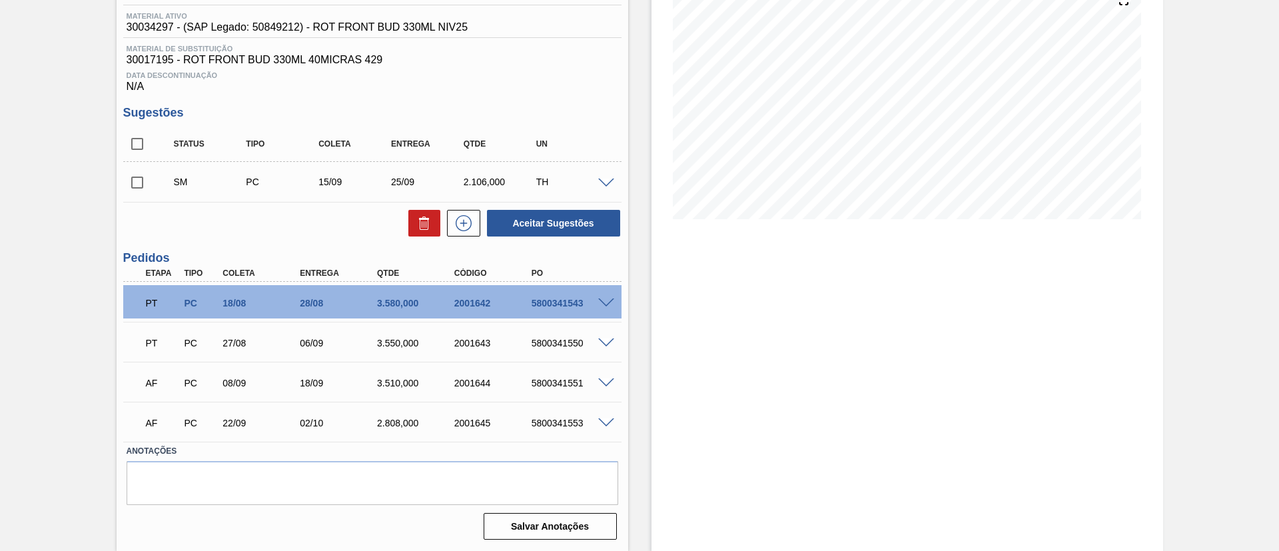
click at [143, 185] on input "checkbox" at bounding box center [137, 183] width 28 height 28
click at [529, 213] on button "Aceitar Sugestões" at bounding box center [553, 223] width 133 height 27
checkbox input "false"
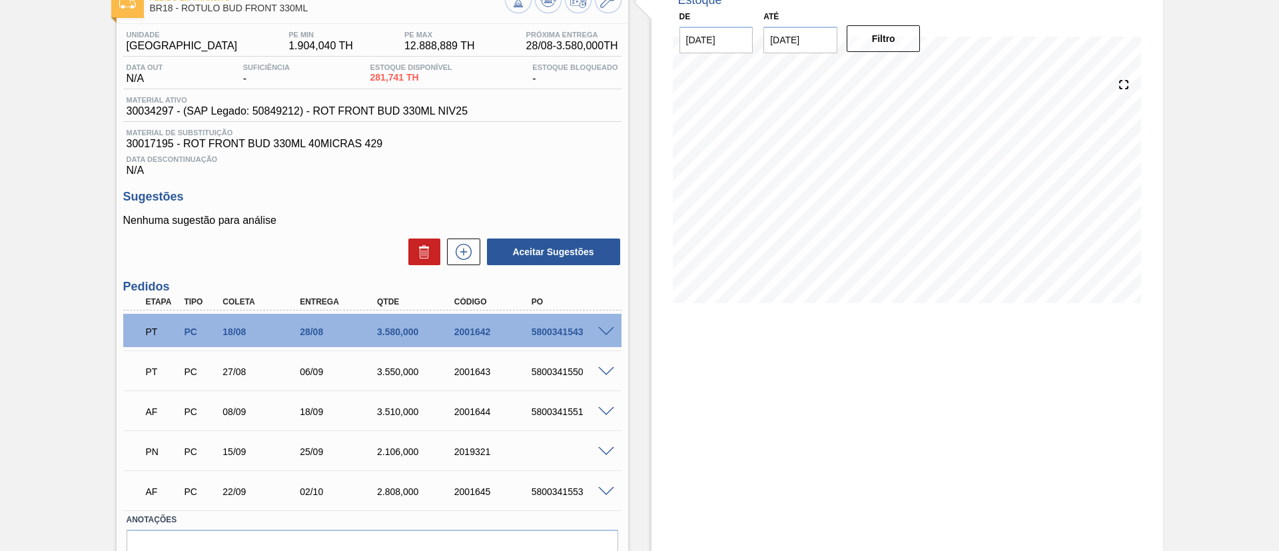
scroll to position [55, 0]
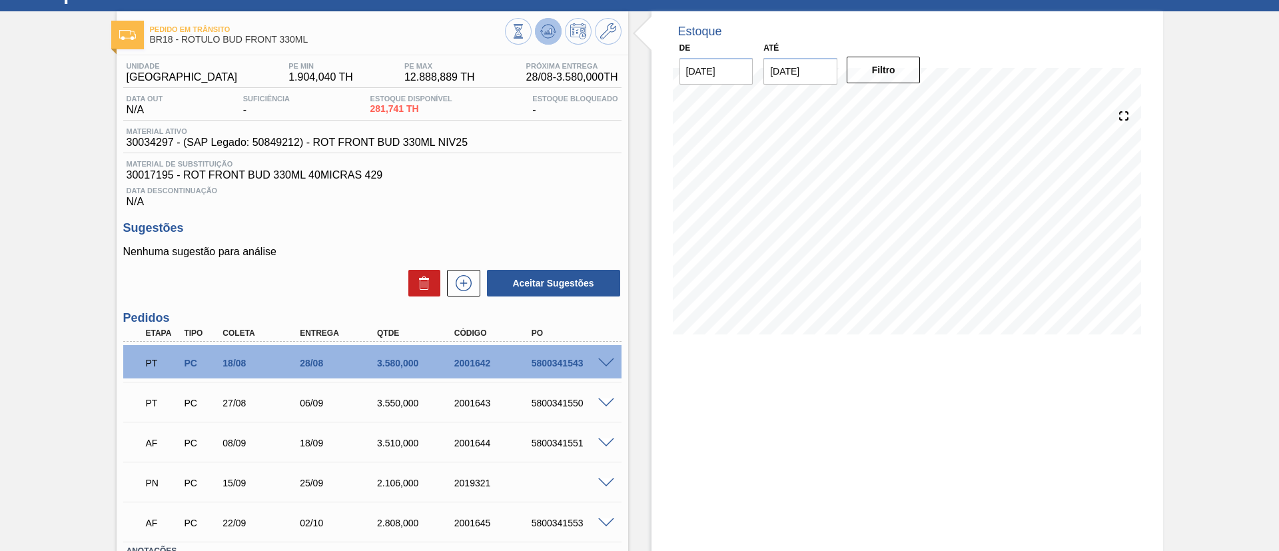
click at [550, 33] on icon at bounding box center [550, 31] width 1 height 5
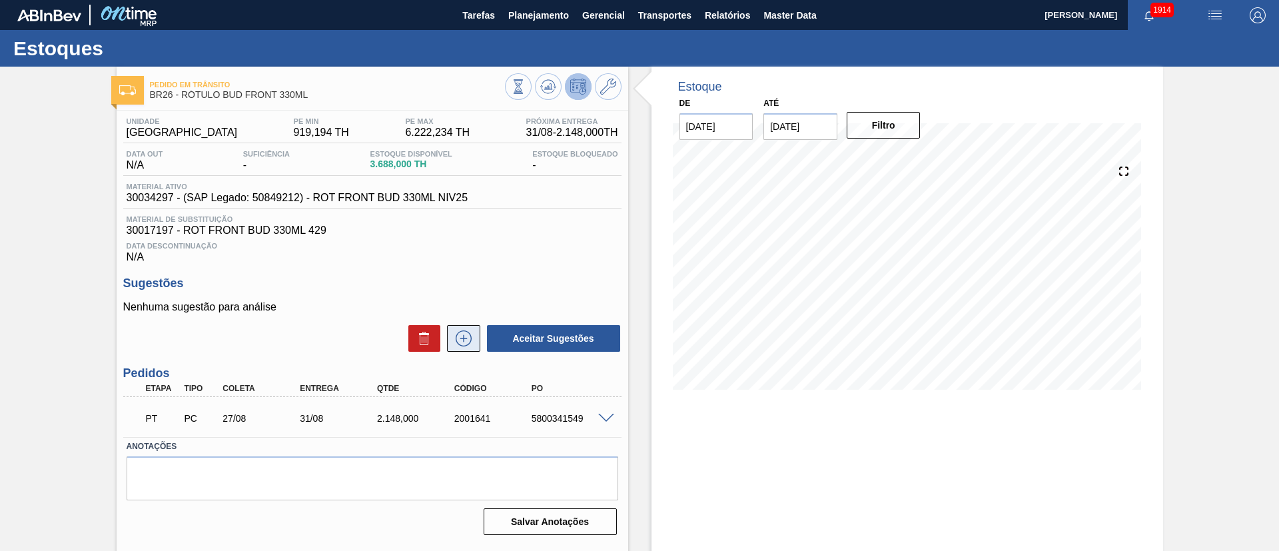
click at [474, 336] on button at bounding box center [463, 338] width 33 height 27
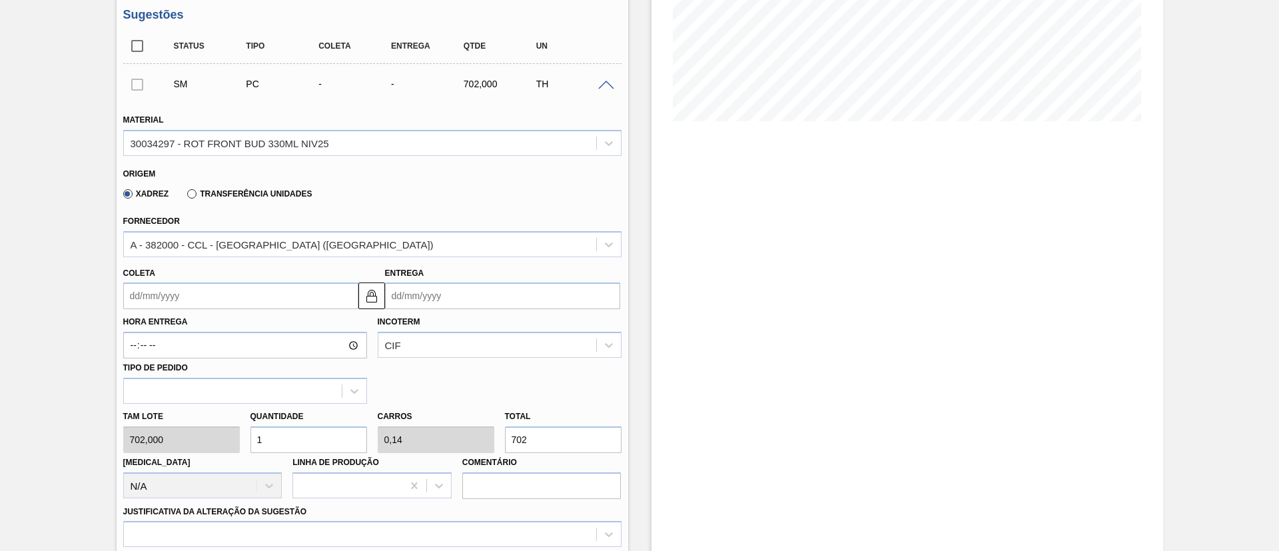
scroll to position [300, 0]
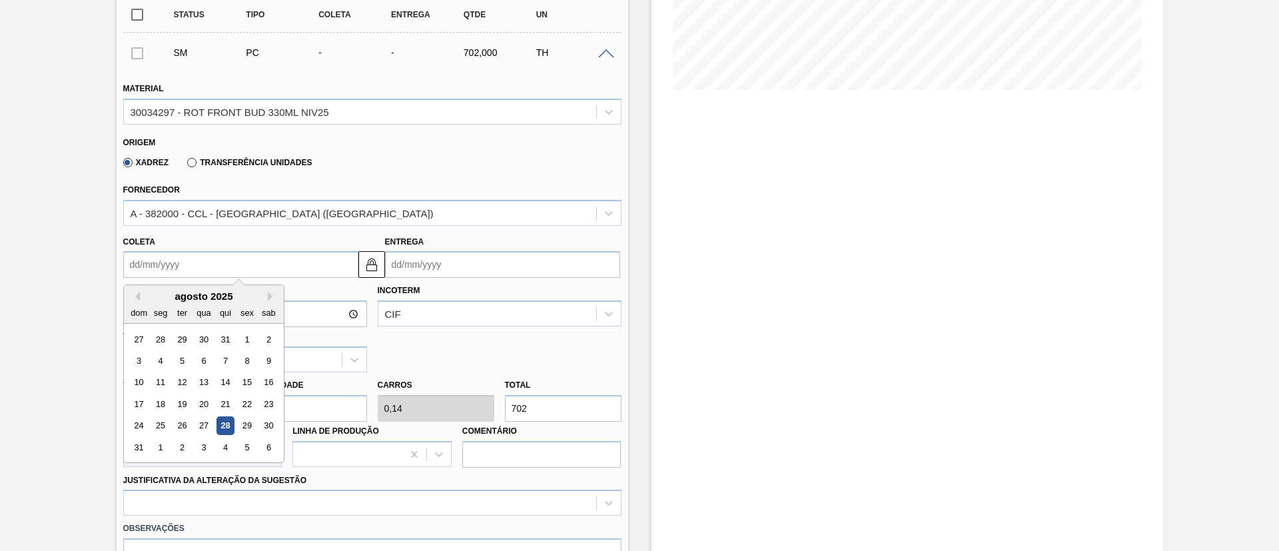
click at [184, 265] on input "Coleta" at bounding box center [240, 264] width 235 height 27
click at [190, 310] on div "ter" at bounding box center [182, 313] width 18 height 18
click at [269, 299] on button "Next Month" at bounding box center [272, 296] width 9 height 9
click at [181, 421] on div "30" at bounding box center [182, 426] width 18 height 18
type input "[DATE]"
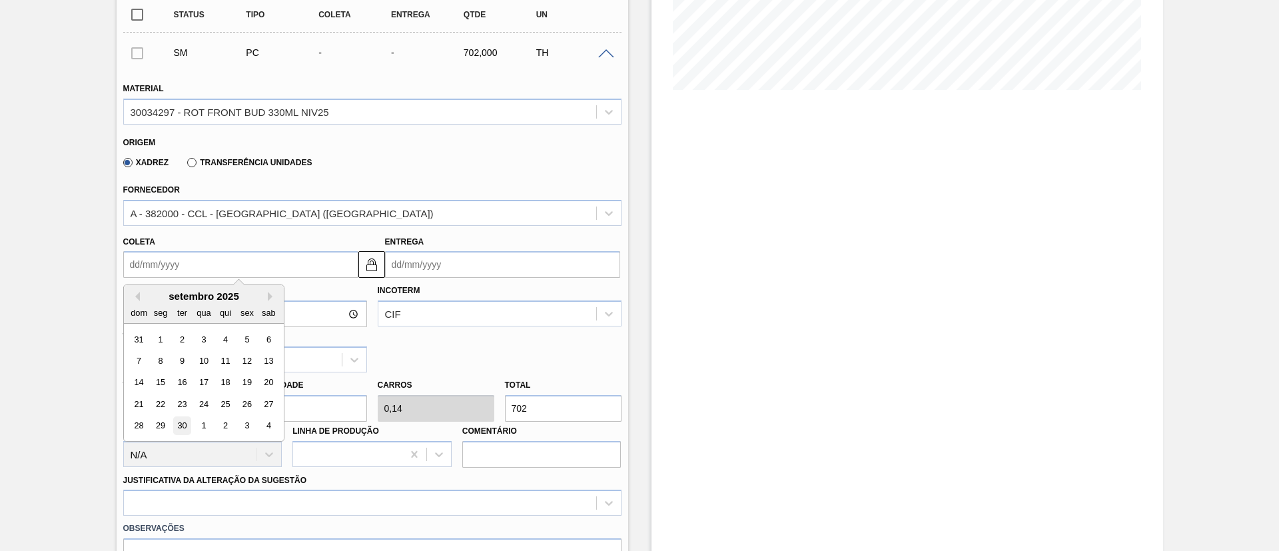
type input "[DATE]"
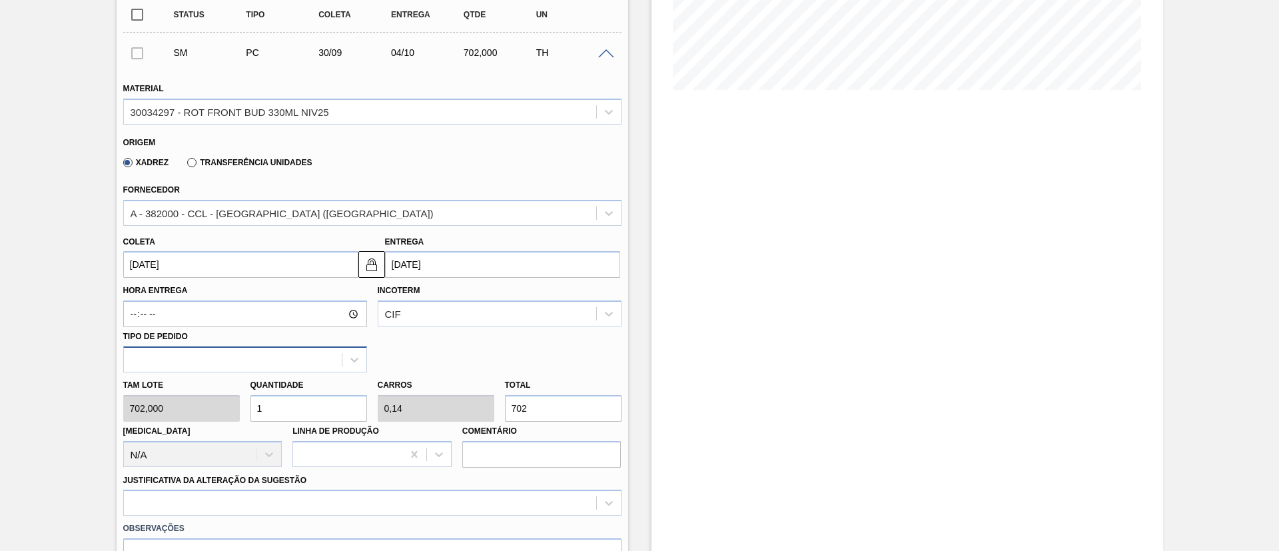
scroll to position [400, 0]
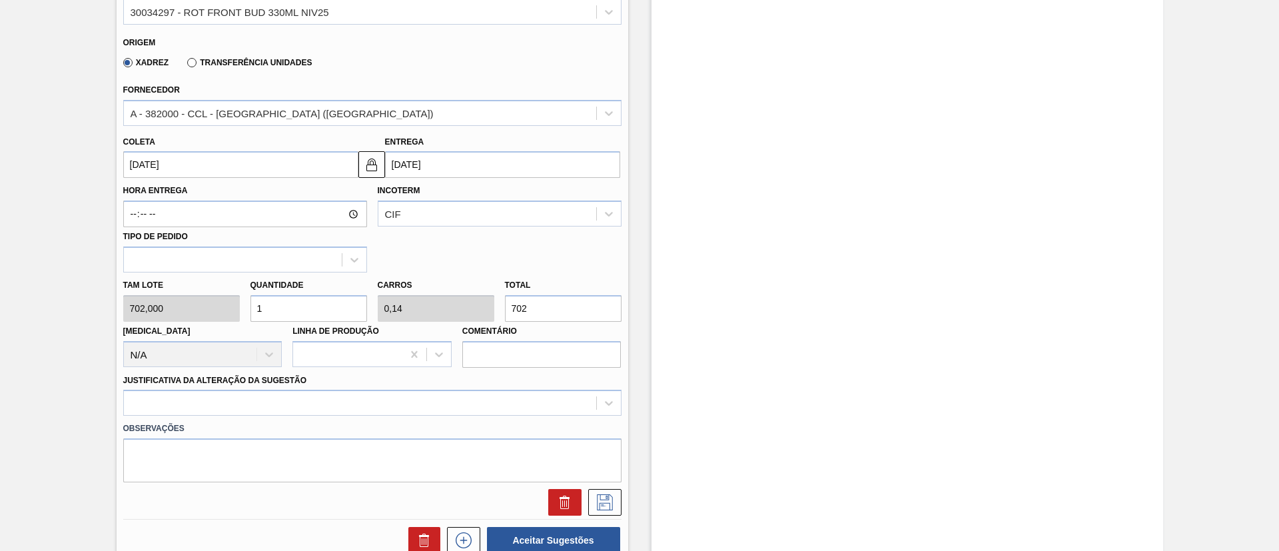
click at [212, 315] on div "Tam lote 702,000 Quantidade 1 Carros 0,14 Total 702 [MEDICAL_DATA] N/A Linha de…" at bounding box center [372, 320] width 509 height 95
type input "2"
type input "0,281"
type input "1.404"
click at [226, 314] on div "Tam lote 702,000 Quantidade 2 Carros 0,281 Total 1.404 [MEDICAL_DATA] N/A Linha…" at bounding box center [372, 320] width 509 height 95
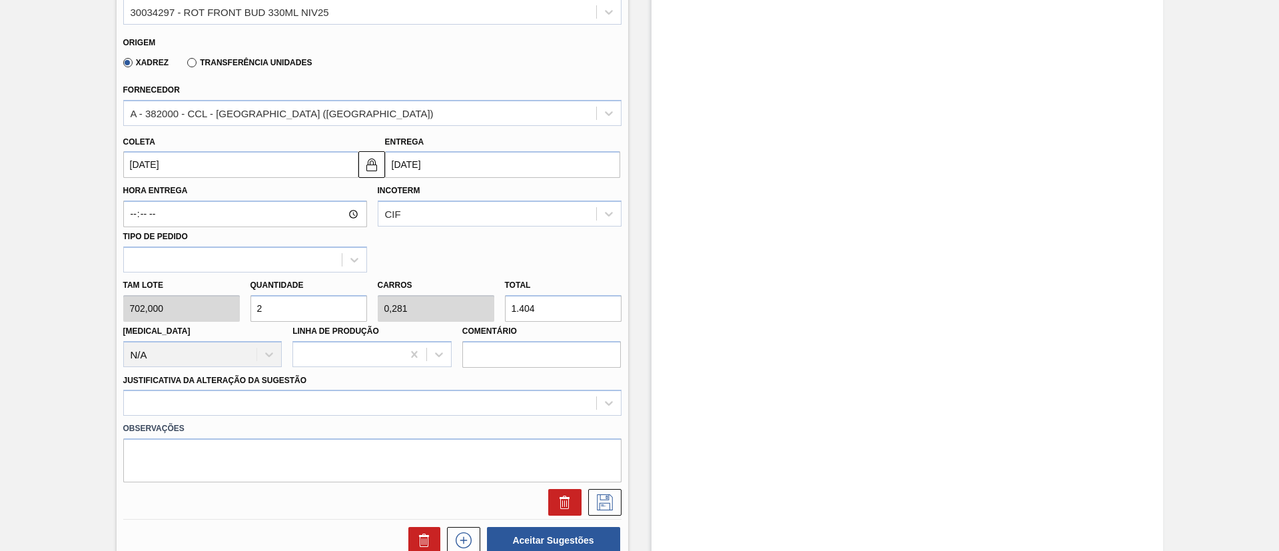
type input "3"
type input "0,421"
type input "2.106"
click at [265, 396] on div at bounding box center [372, 403] width 498 height 26
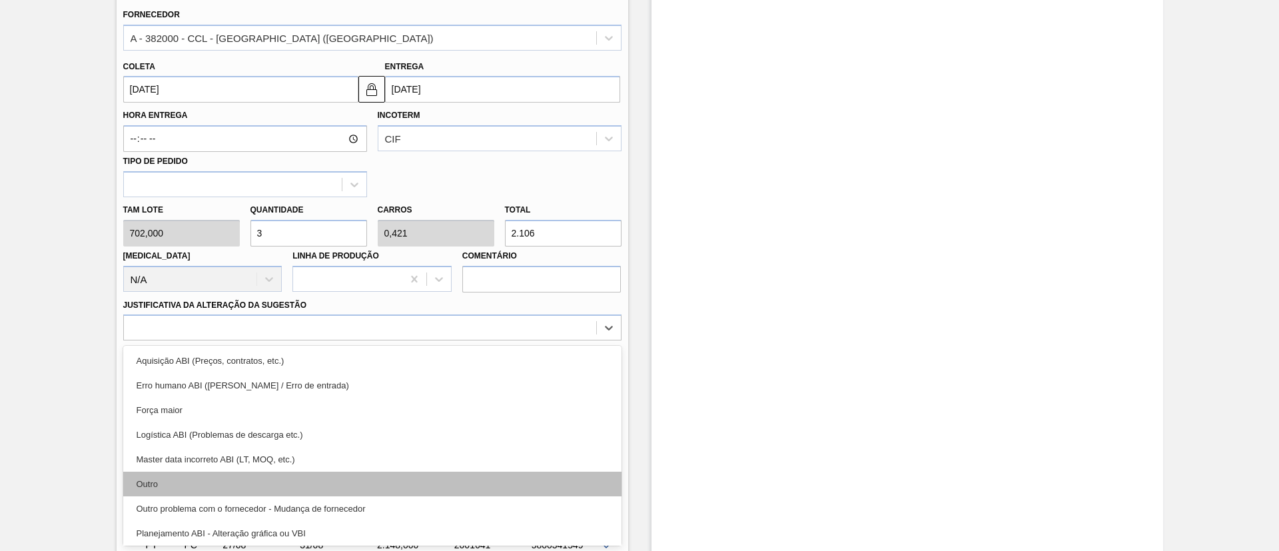
click at [221, 480] on div "Outro" at bounding box center [372, 484] width 498 height 25
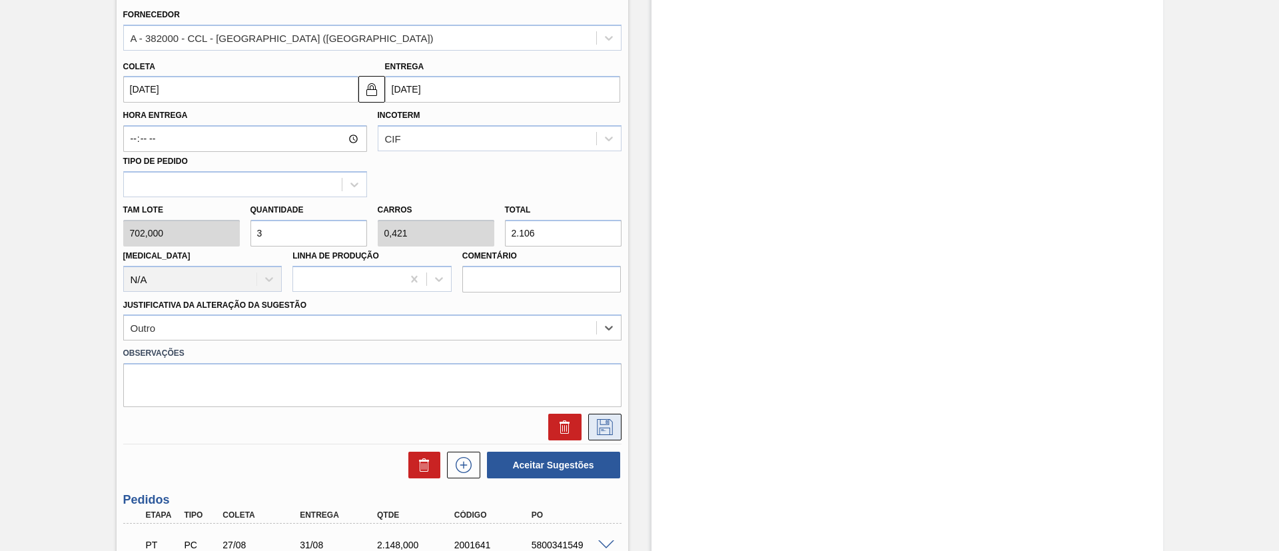
click at [597, 426] on icon at bounding box center [605, 427] width 16 height 16
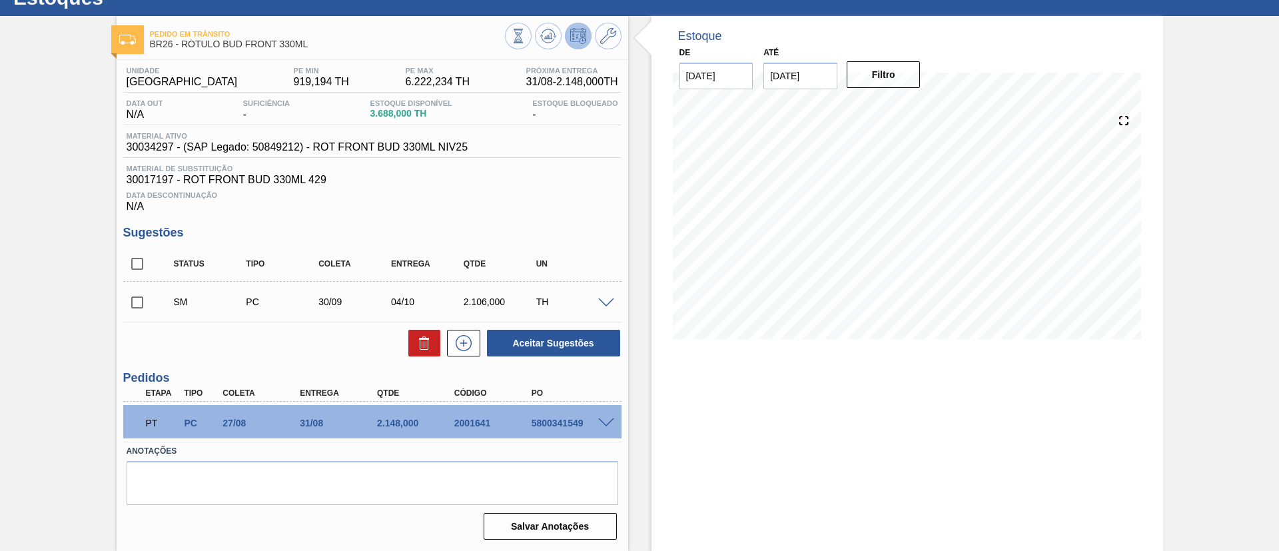
scroll to position [51, 0]
click at [608, 304] on span at bounding box center [606, 304] width 16 height 10
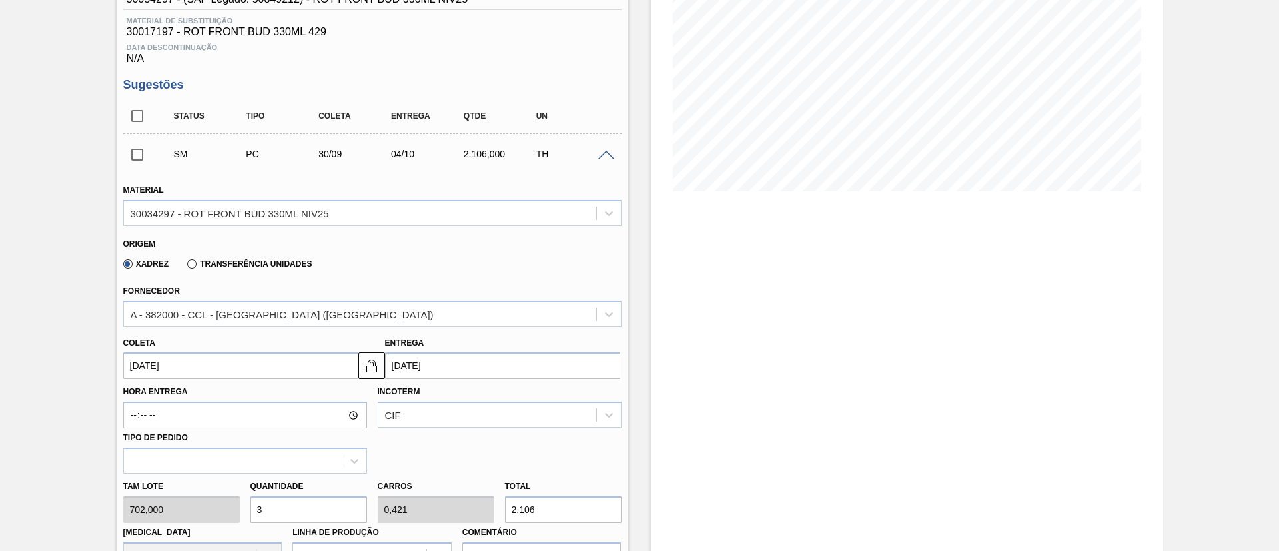
scroll to position [299, 0]
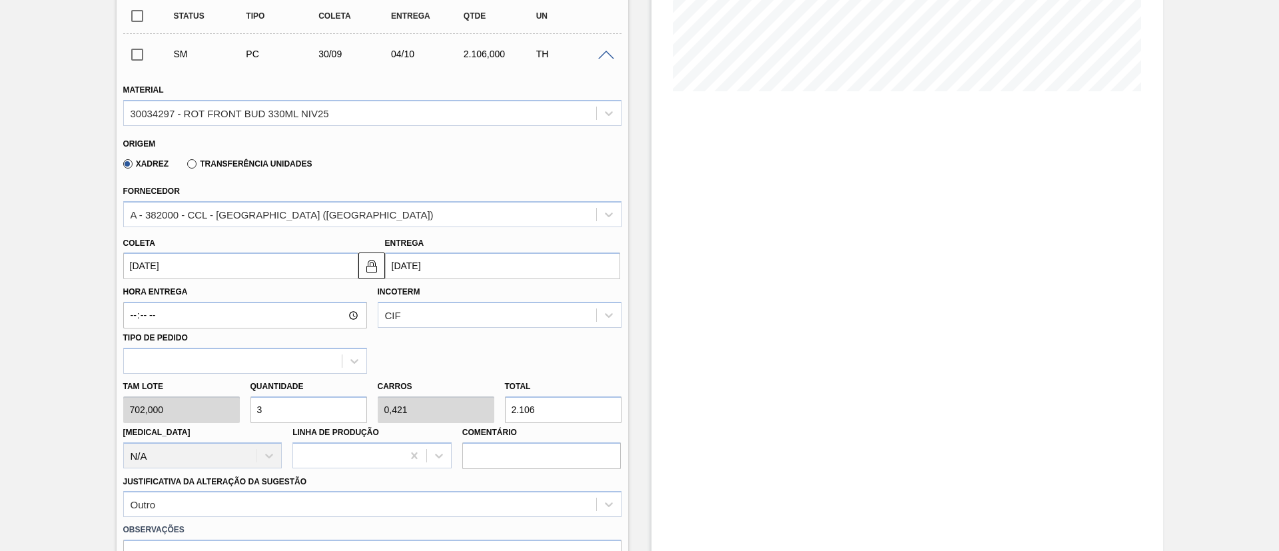
click at [239, 407] on div "Tam lote 702,000 Quantidade 3 Carros 0,421 Total 2.106 Doca N/A Linha de Produç…" at bounding box center [372, 421] width 509 height 95
type input "2"
type input "0,281"
type input "1.404"
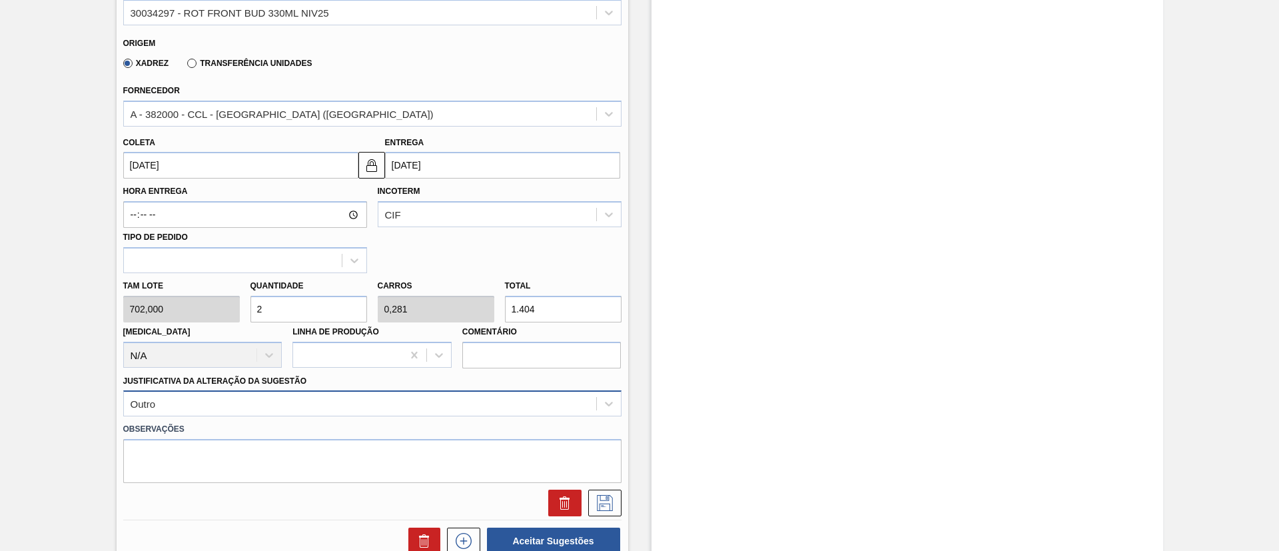
scroll to position [498, 0]
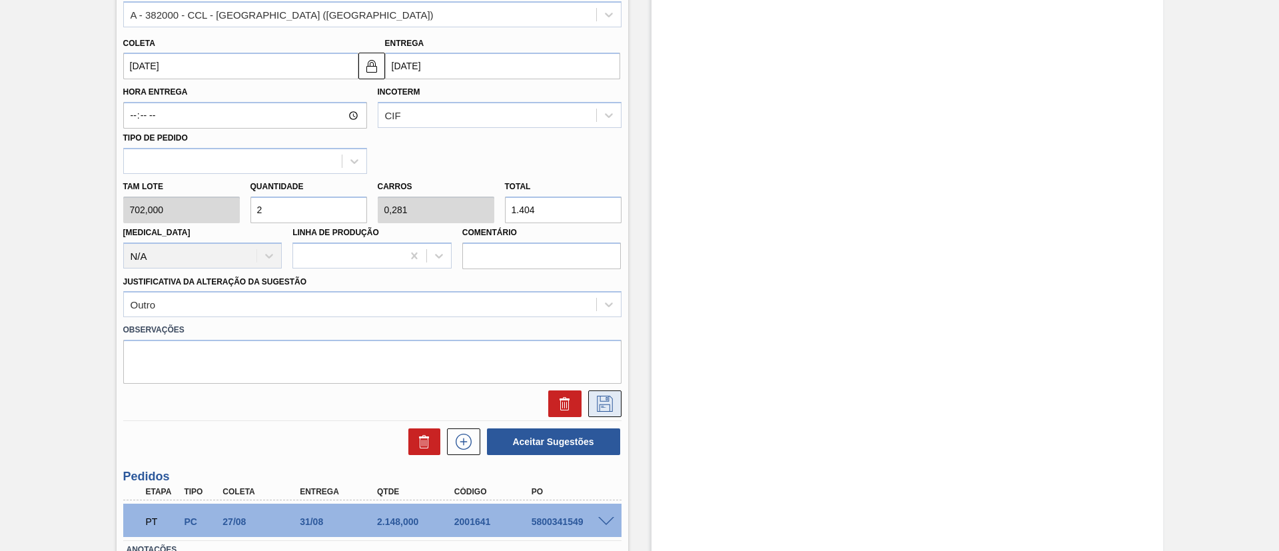
type input "2"
click at [614, 402] on button at bounding box center [604, 403] width 33 height 27
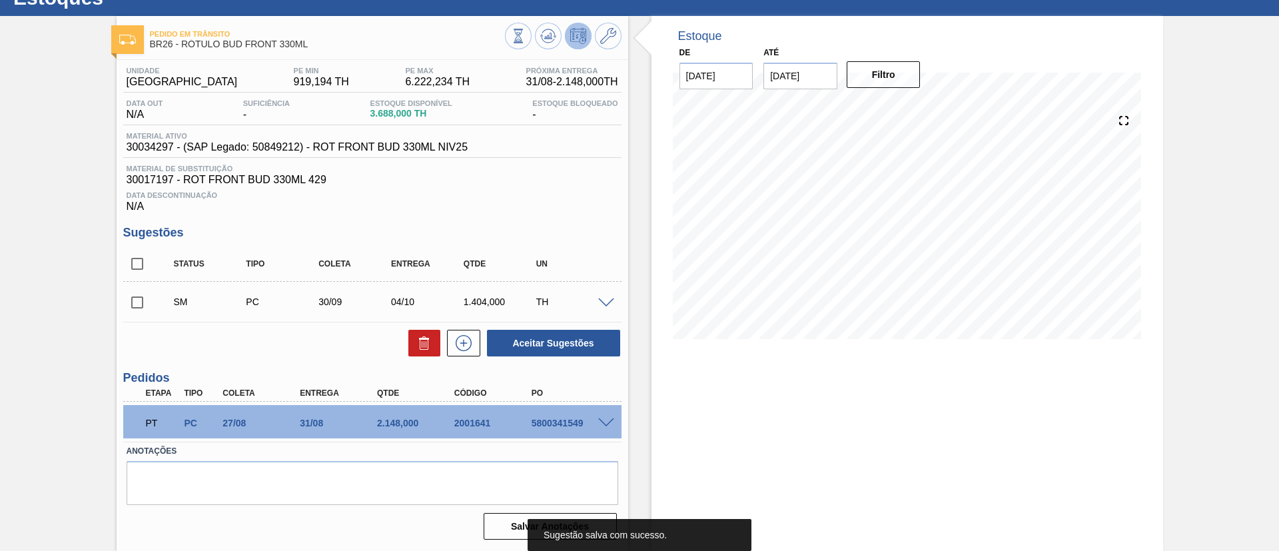
scroll to position [51, 0]
click at [140, 304] on input "checkbox" at bounding box center [137, 303] width 28 height 28
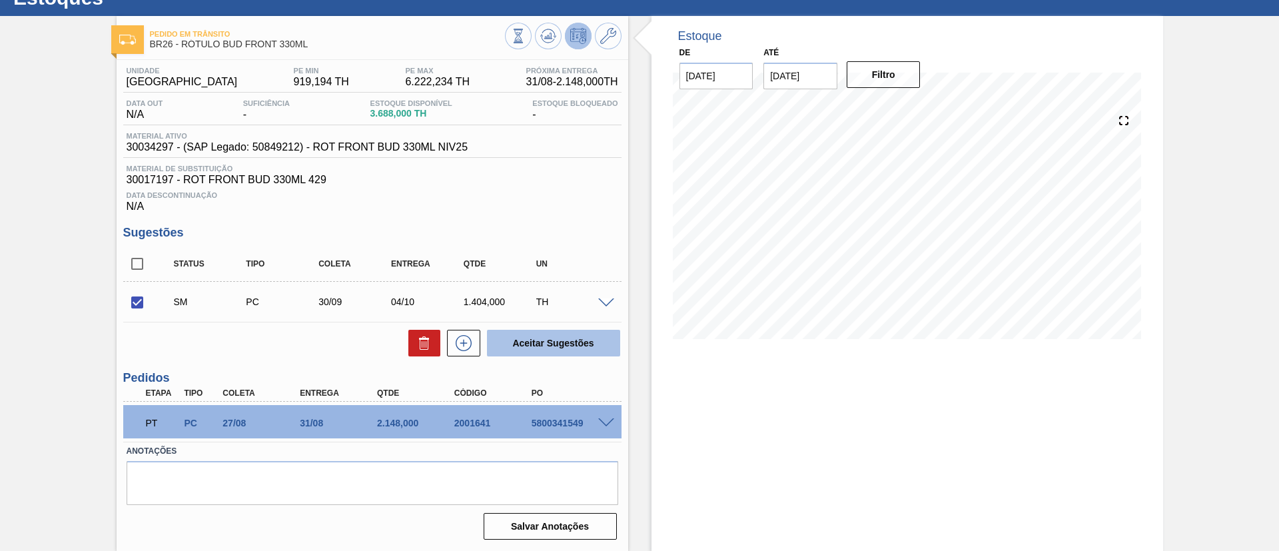
click at [555, 338] on button "Aceitar Sugestões" at bounding box center [553, 343] width 133 height 27
checkbox input "false"
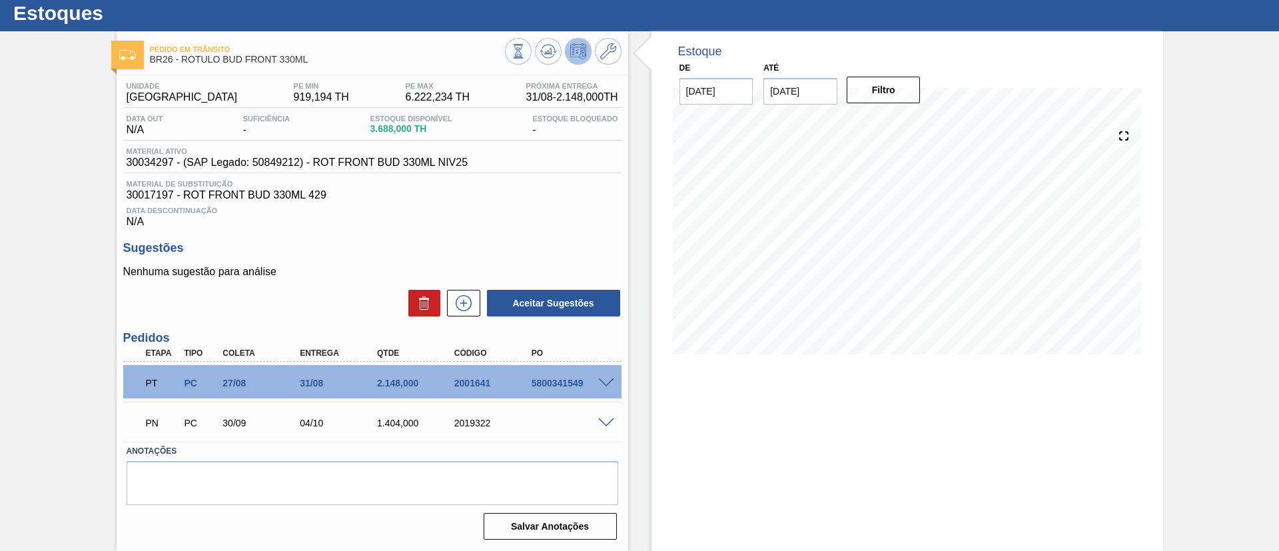
scroll to position [35, 0]
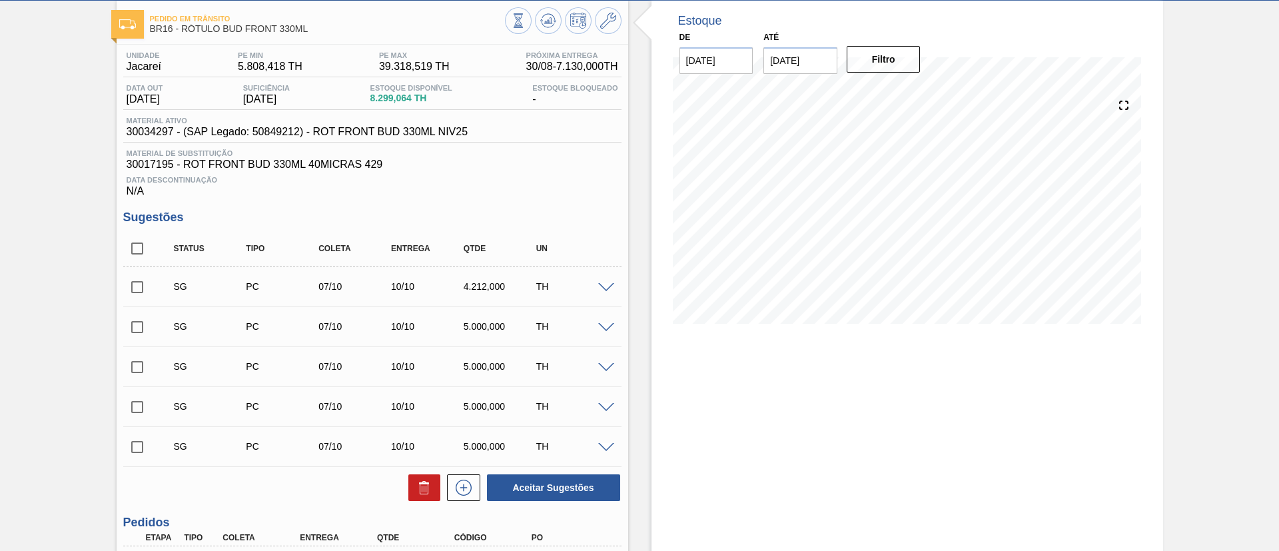
scroll to position [200, 0]
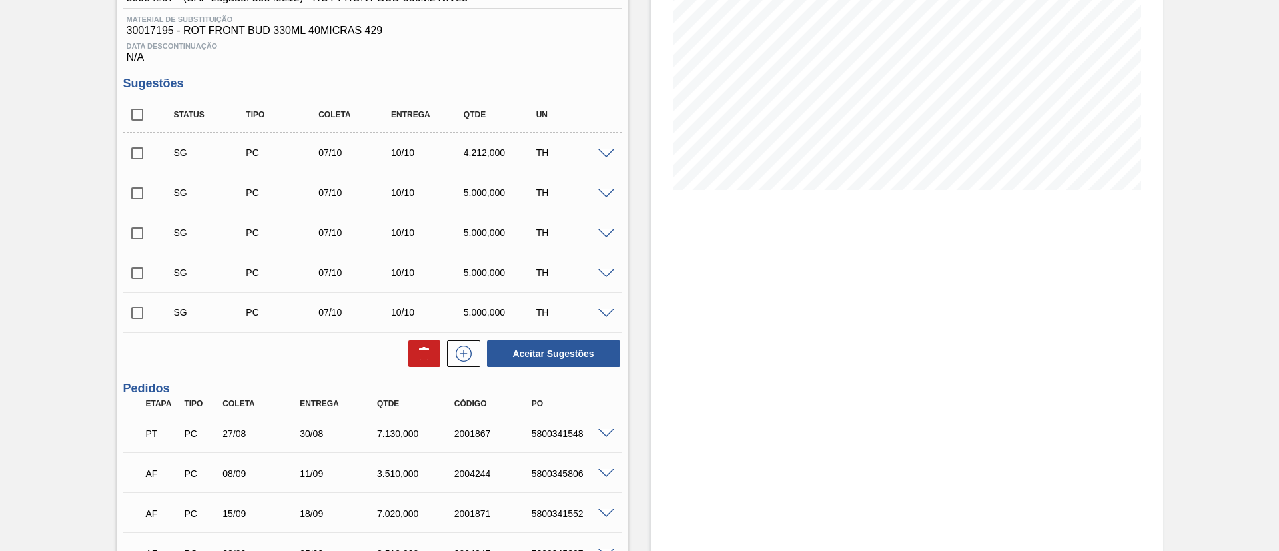
click at [141, 116] on input "checkbox" at bounding box center [137, 115] width 28 height 28
checkbox input "true"
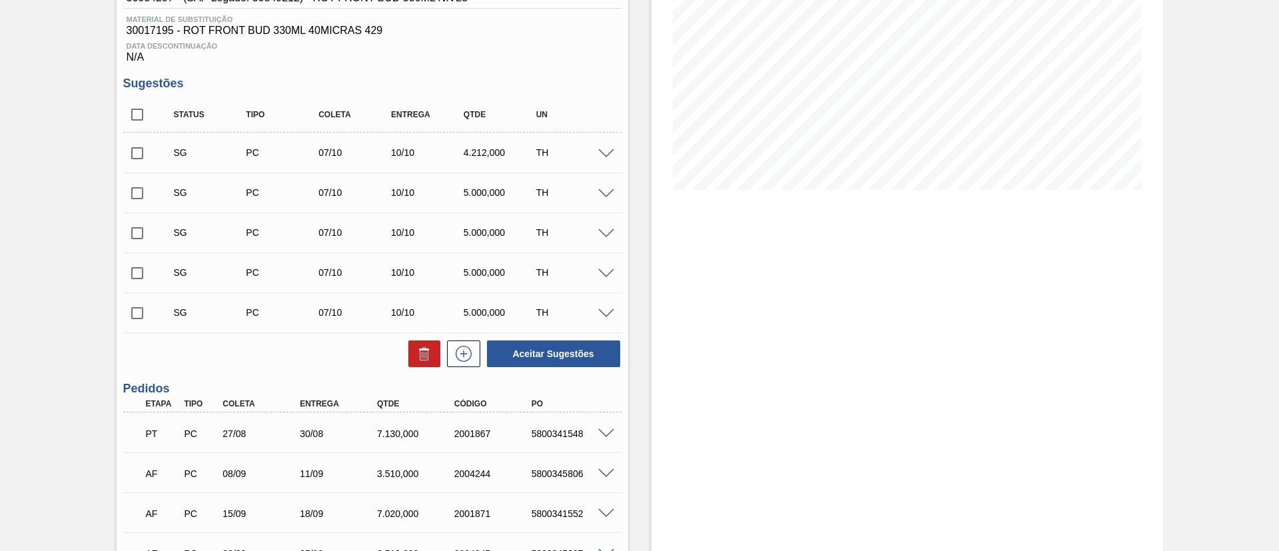
checkbox input "true"
click at [420, 354] on icon at bounding box center [424, 355] width 9 height 10
checkbox input "false"
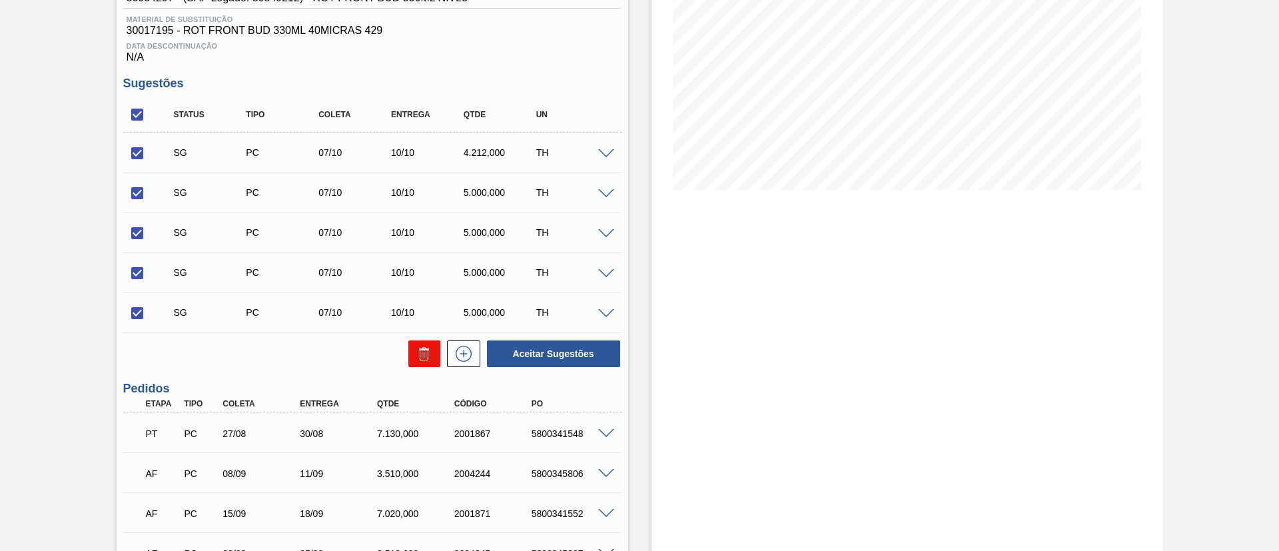
checkbox input "false"
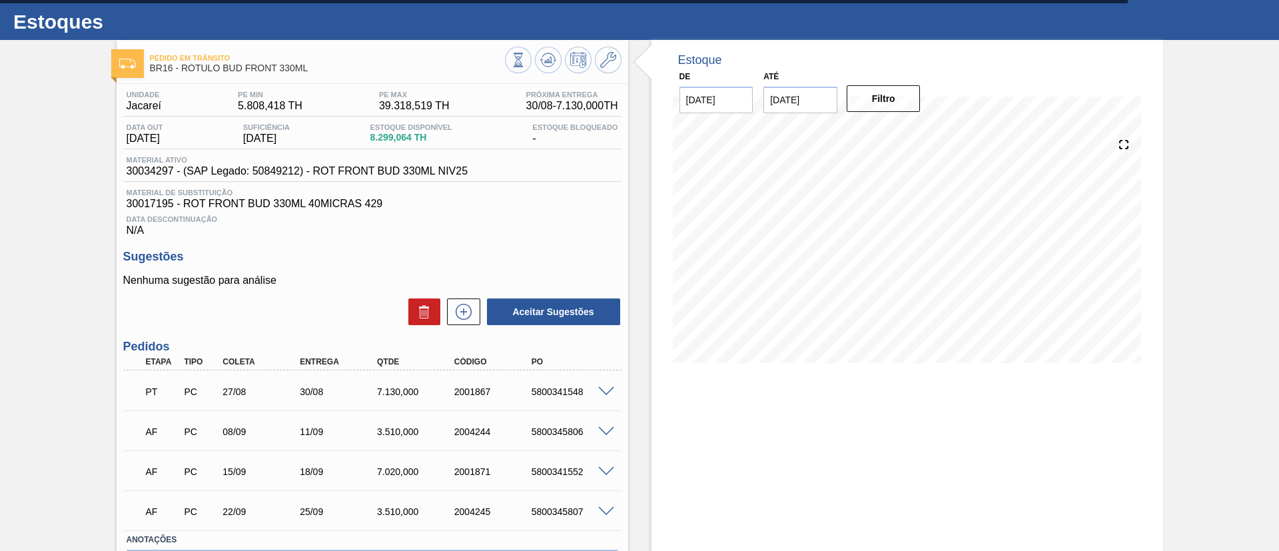
scroll to position [0, 0]
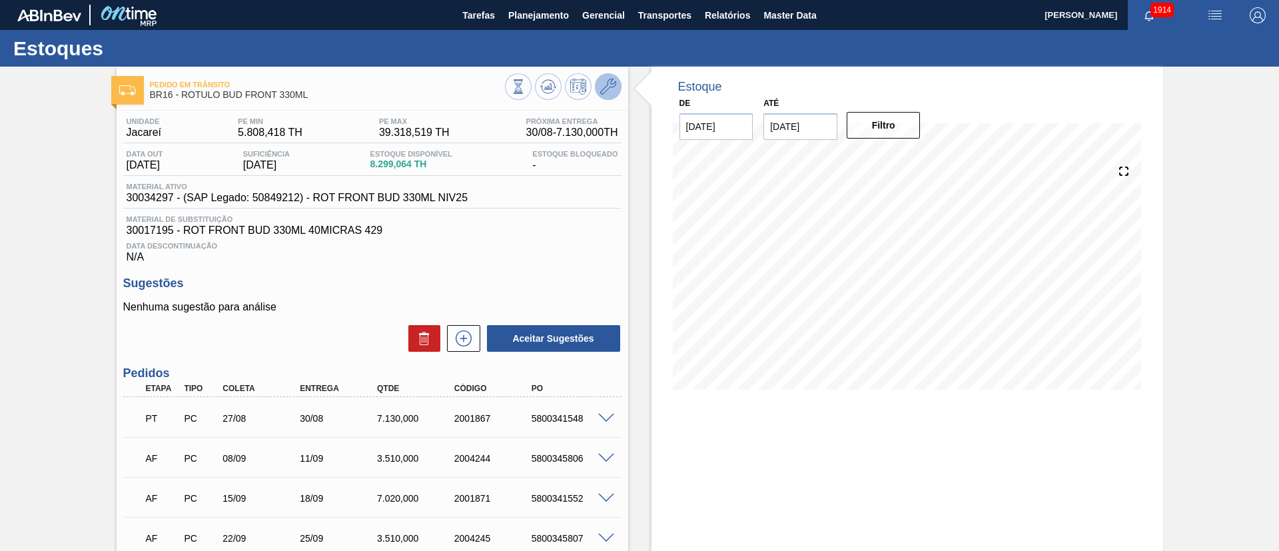
click at [608, 86] on icon at bounding box center [608, 87] width 16 height 16
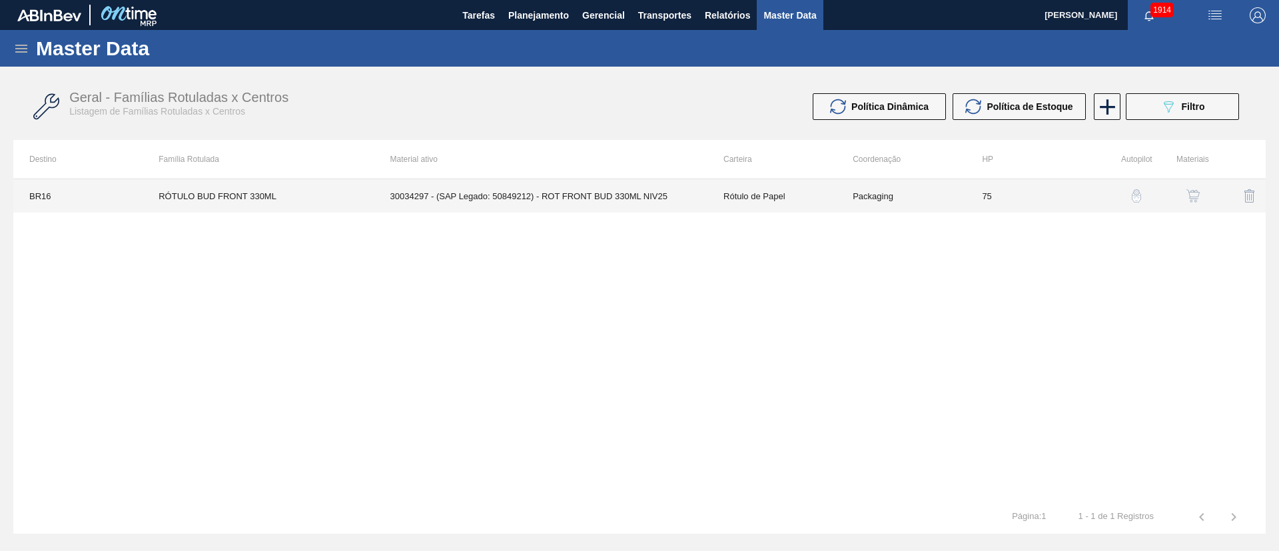
click at [605, 189] on td "30034297 - (SAP Legado: 50849212) - ROT FRONT BUD 330ML NIV25" at bounding box center [540, 195] width 333 height 33
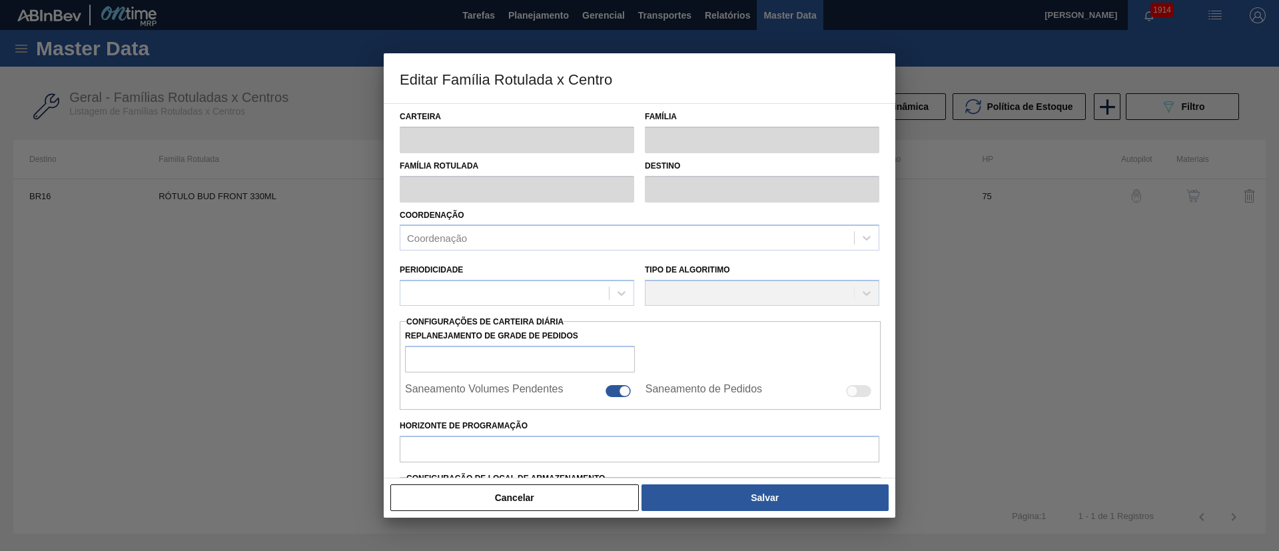
type input "Rótulo de Papel"
type input "Rótulo Papel"
type input "RÓTULO BUD FRONT 330ML"
type input "BR16 - Jacareí"
type input "75"
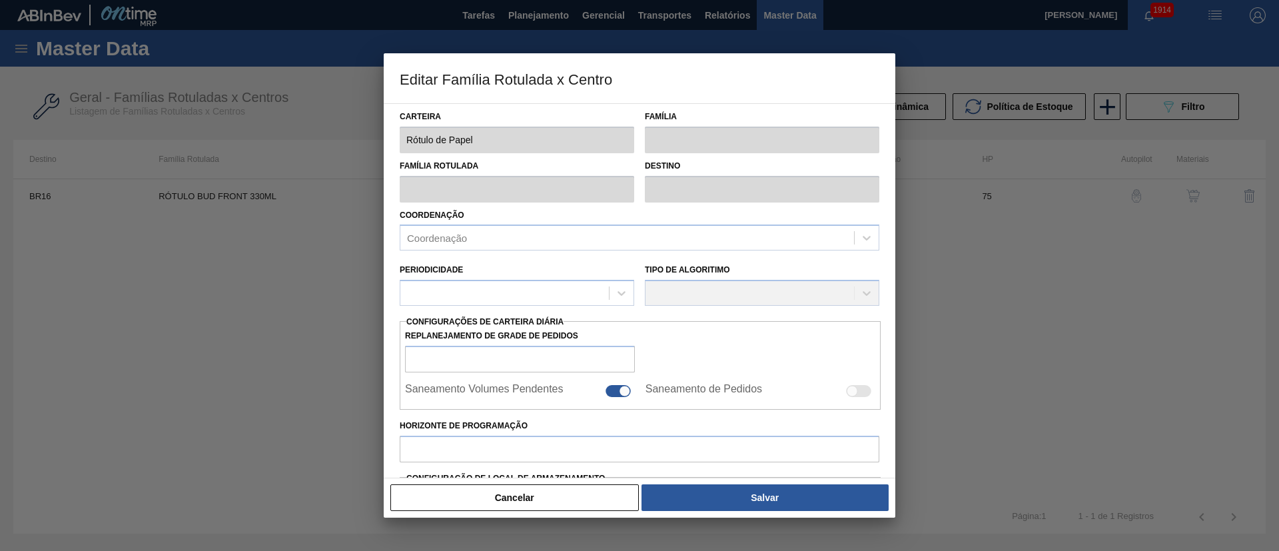
type input "5.808,418"
type input "39.318,519"
type input "70"
type input "29.265,488"
checkbox input "true"
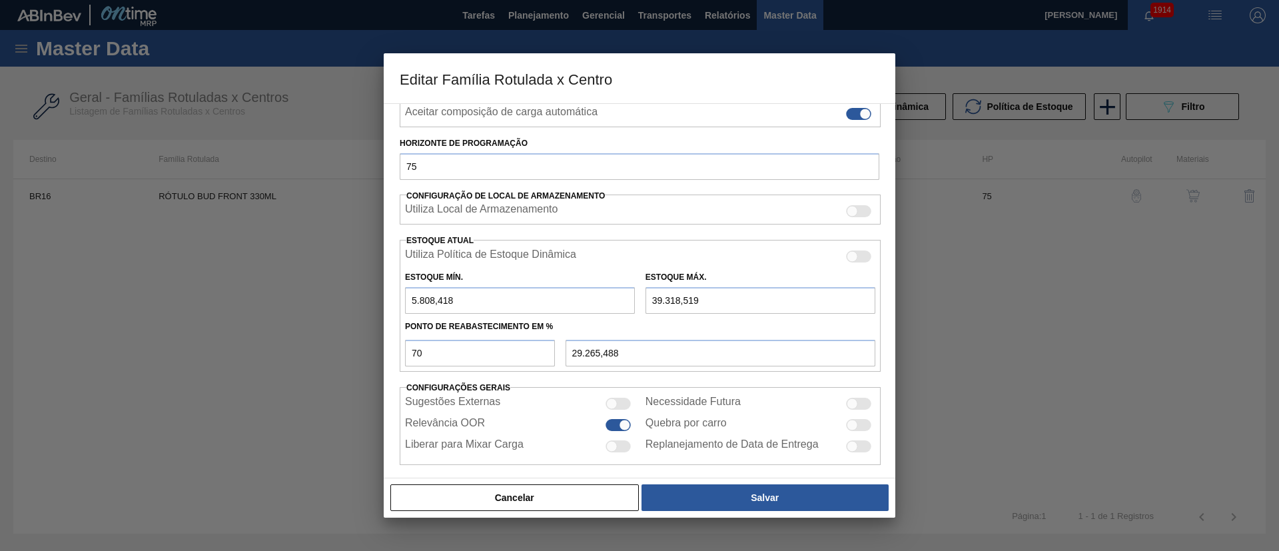
scroll to position [237, 0]
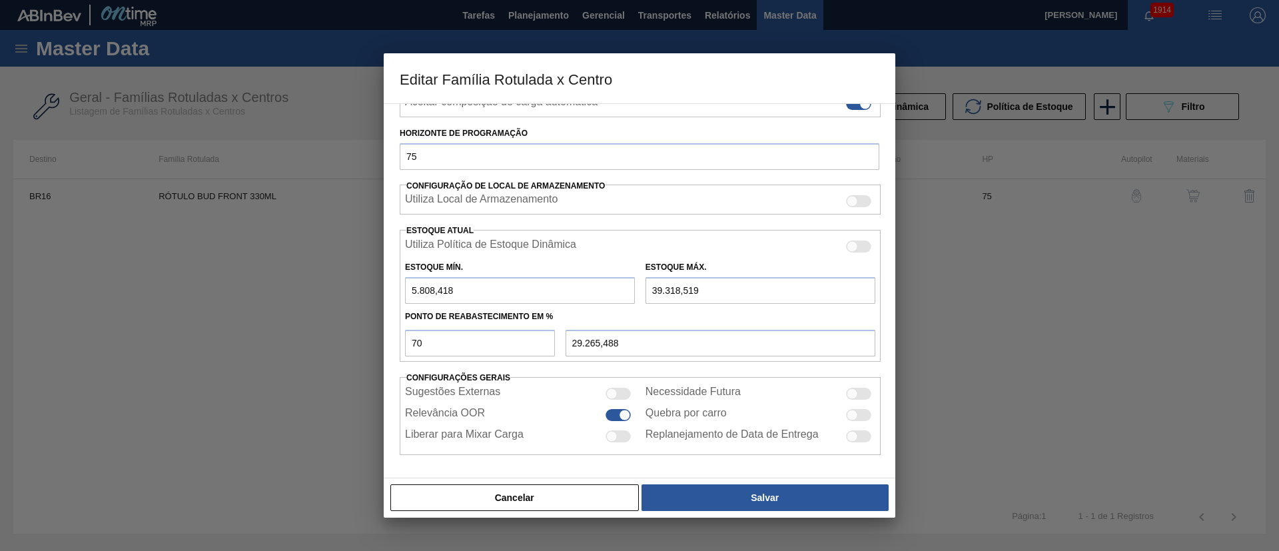
drag, startPoint x: 724, startPoint y: 293, endPoint x: 615, endPoint y: 291, distance: 109.3
click at [615, 291] on div "Estoque Mín. 5.808,418 Estoque Máx. 39.318,519" at bounding box center [640, 279] width 481 height 49
type input "2"
type input "1.743,925"
type input "22"
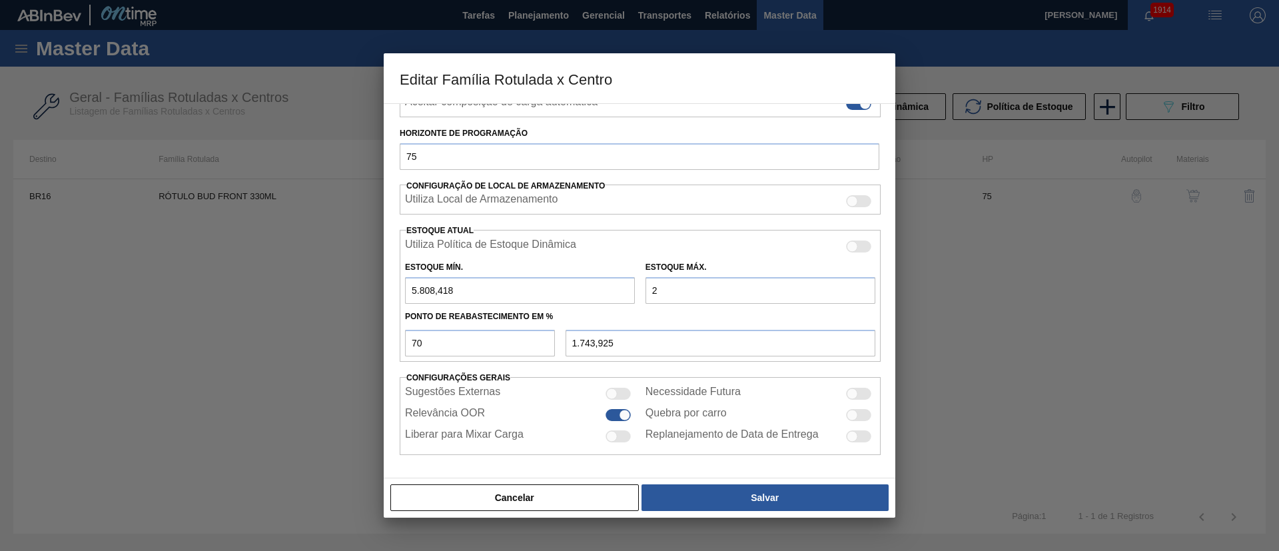
type input "1.757,925"
type input "225"
type input "1.900,025"
type input "2.254"
type input "3.320,325"
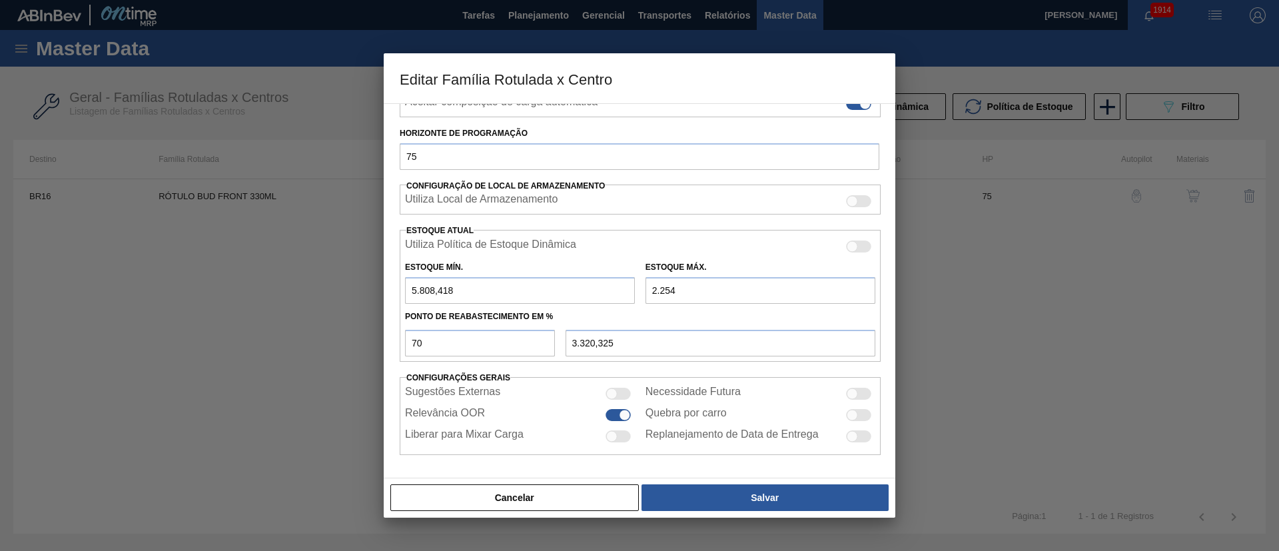
type input "22.543"
type input "17.522,625"
type input "22.543,8"
type input "17.523,185"
type input "22.543,87"
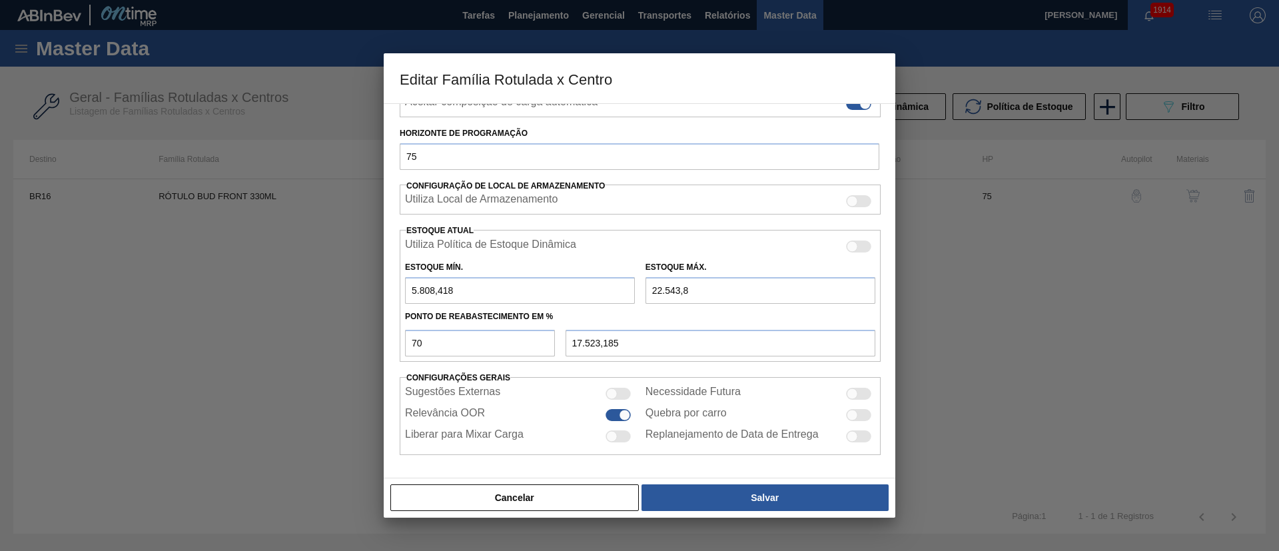
type input "17.523,234"
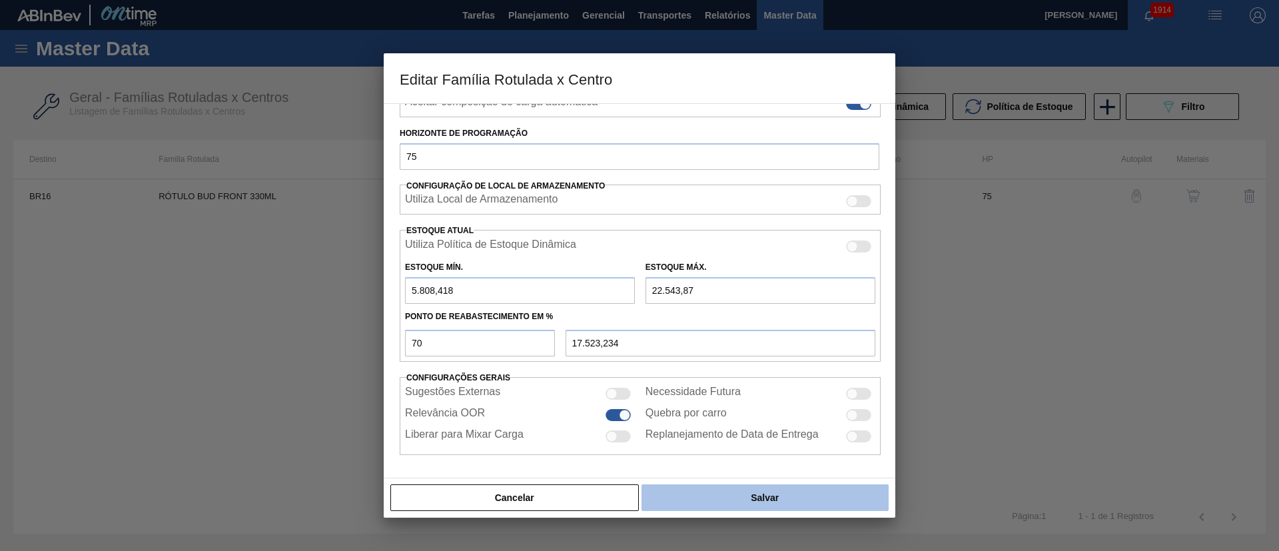
type input "22.543,87"
click at [702, 489] on button "Salvar" at bounding box center [765, 497] width 247 height 27
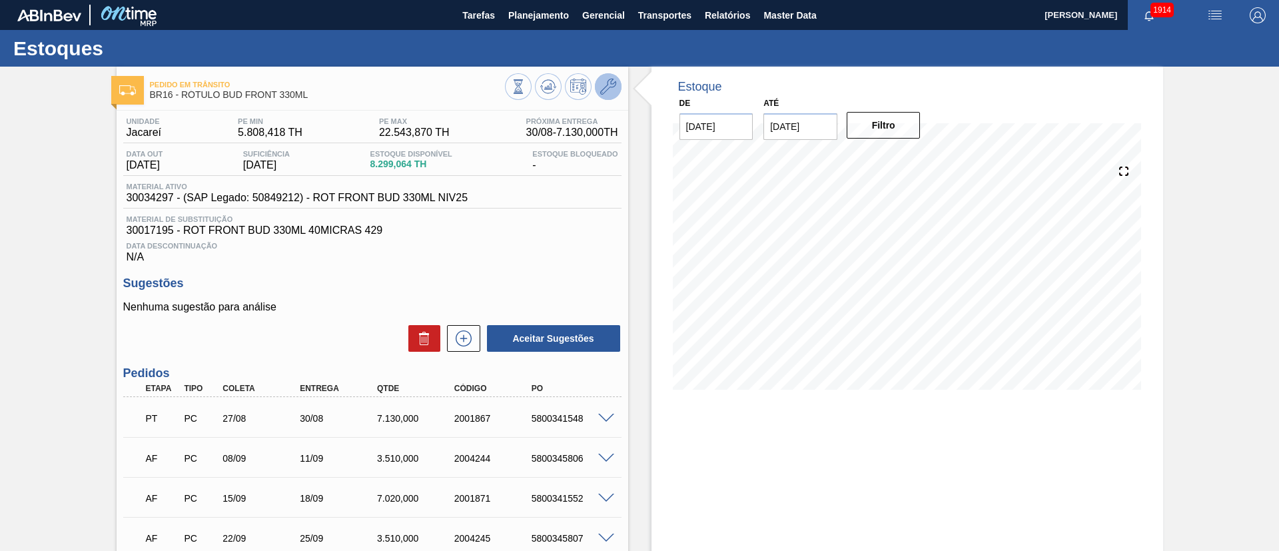
click at [612, 81] on icon at bounding box center [608, 87] width 16 height 16
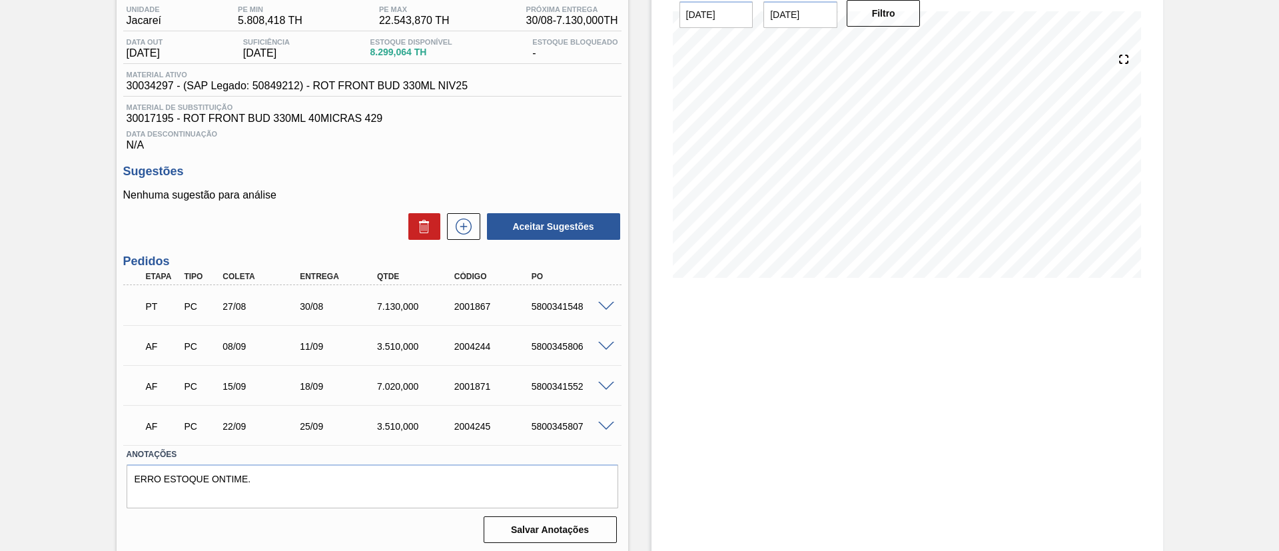
scroll to position [115, 0]
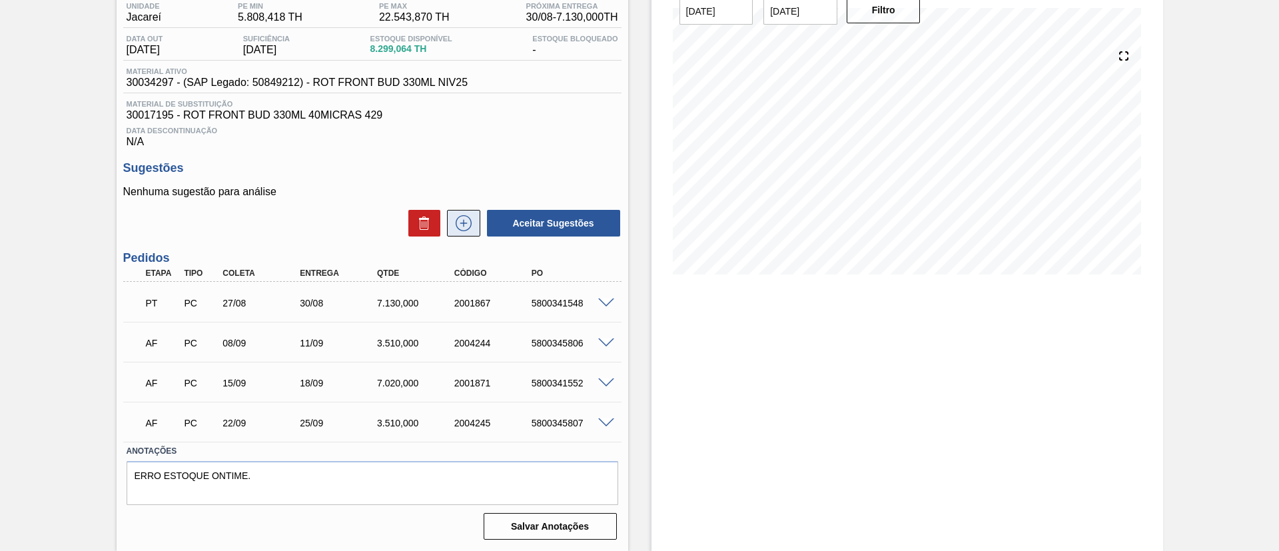
click at [472, 217] on icon at bounding box center [463, 223] width 21 height 16
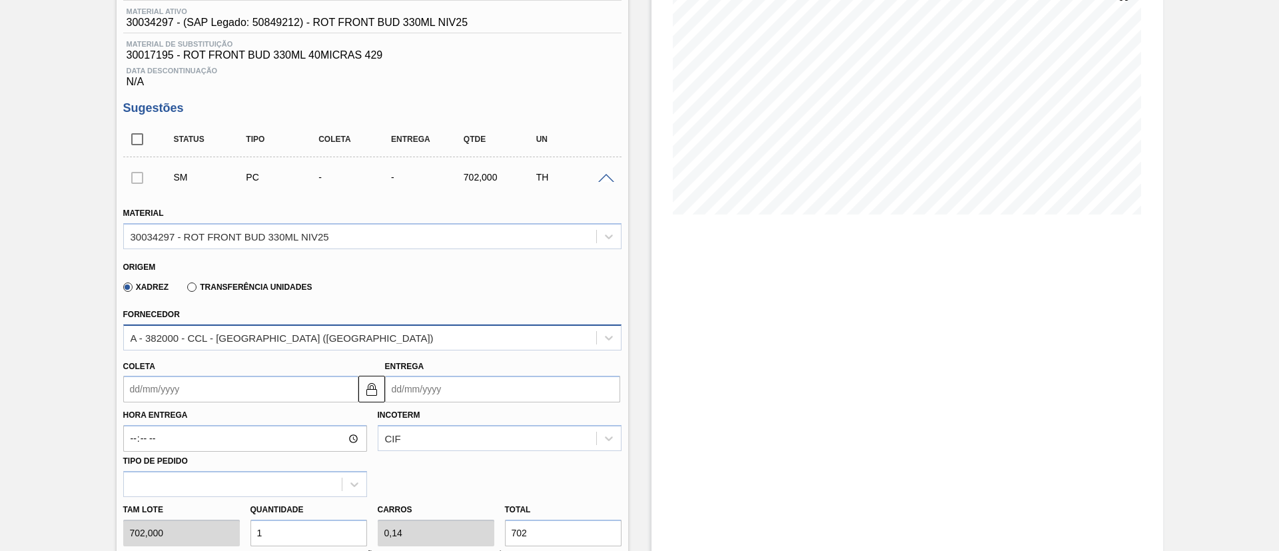
scroll to position [315, 0]
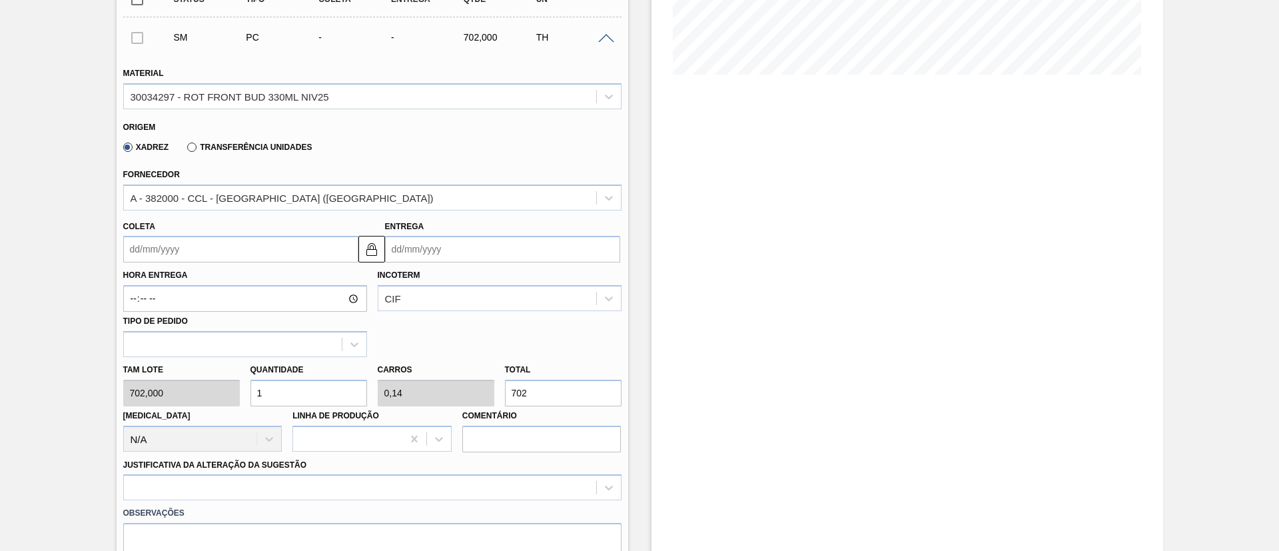
click at [176, 242] on input "Coleta" at bounding box center [240, 249] width 235 height 27
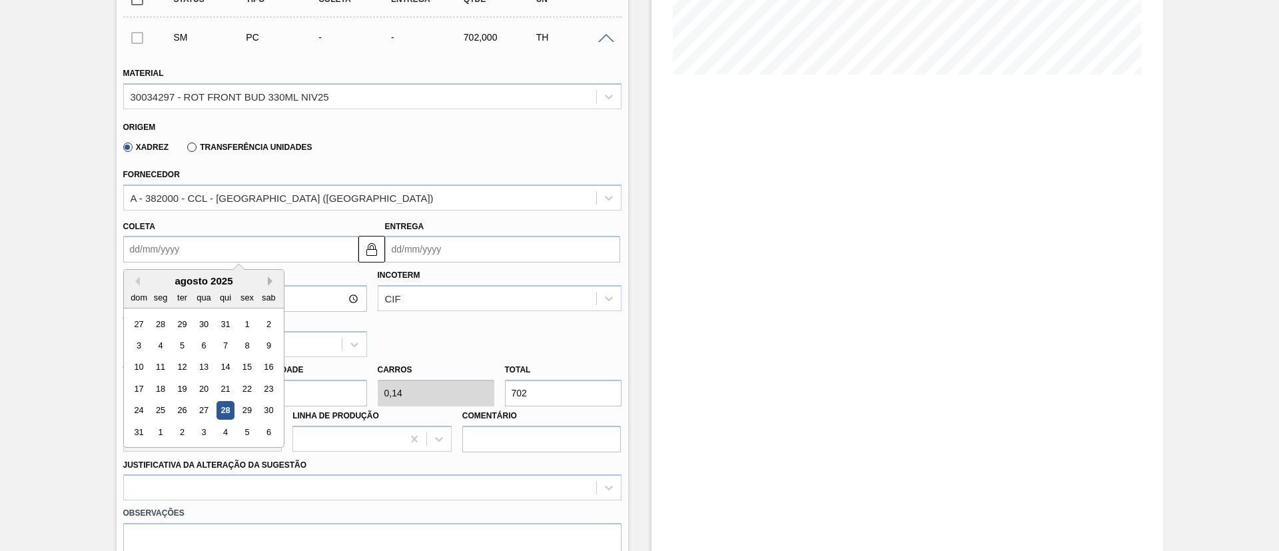
click at [271, 281] on button "Next Month" at bounding box center [272, 281] width 9 height 9
click at [268, 277] on button "Next Month" at bounding box center [272, 281] width 9 height 9
click at [165, 342] on div "6" at bounding box center [160, 346] width 18 height 18
type input "06/10/2025"
type input "09/10/2025"
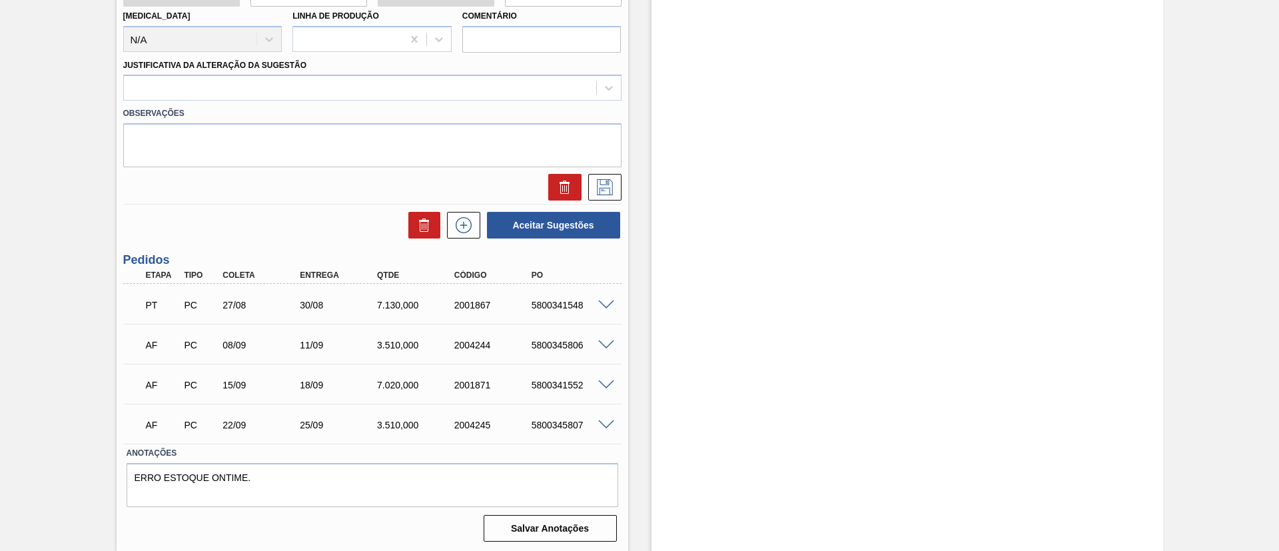
scroll to position [415, 0]
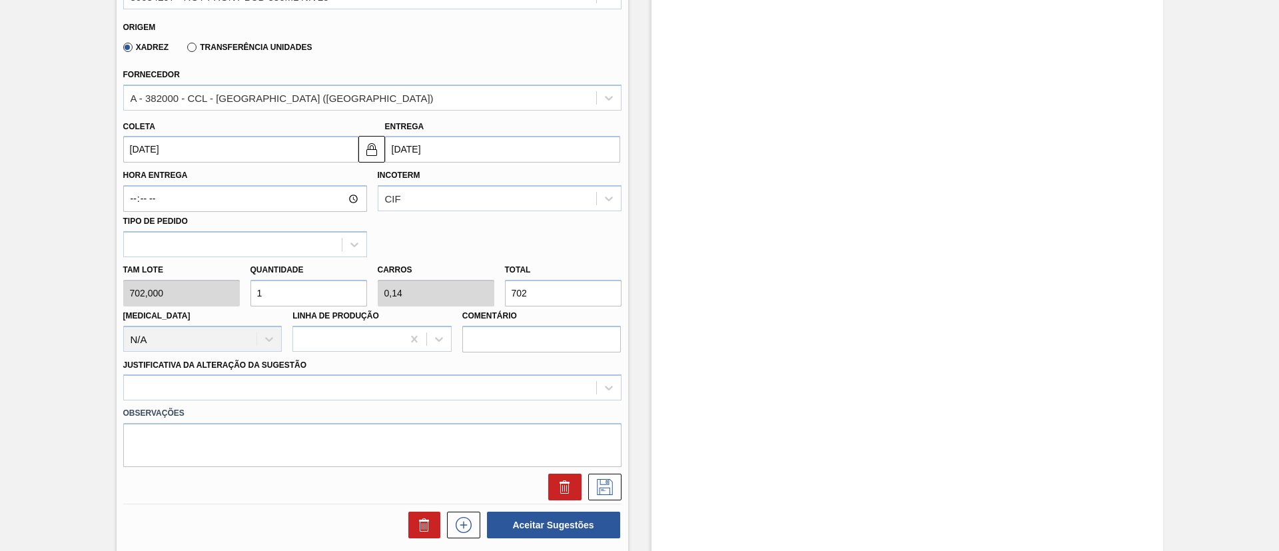
click at [170, 147] on input "06/10/2025" at bounding box center [240, 149] width 235 height 27
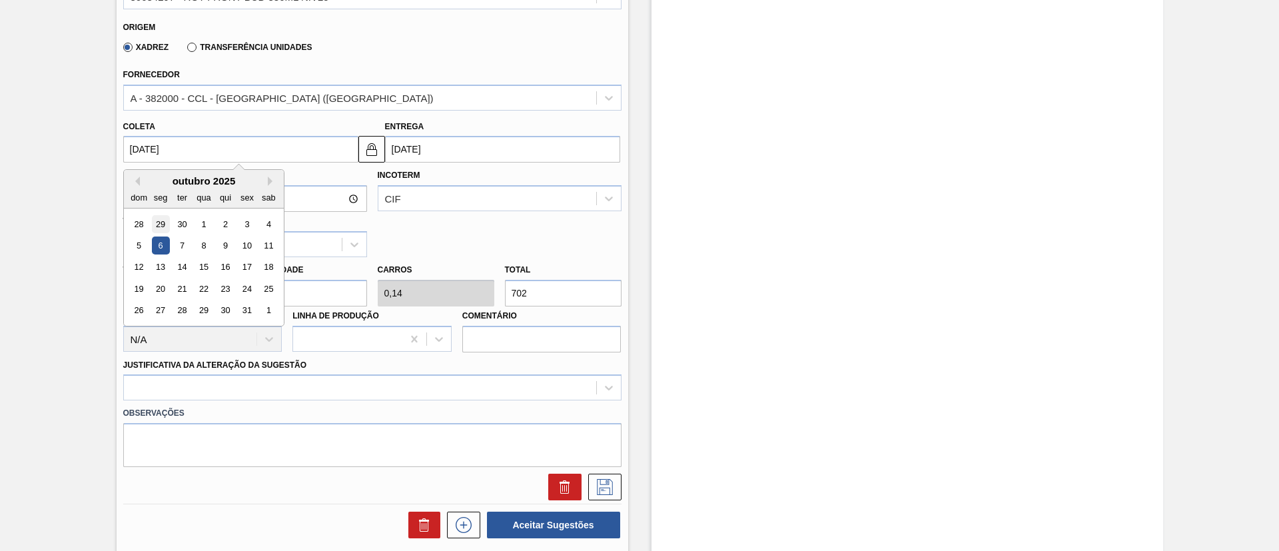
click at [166, 231] on div "29" at bounding box center [160, 224] width 18 height 18
type input "29/09/2025"
type input "02/10/2025"
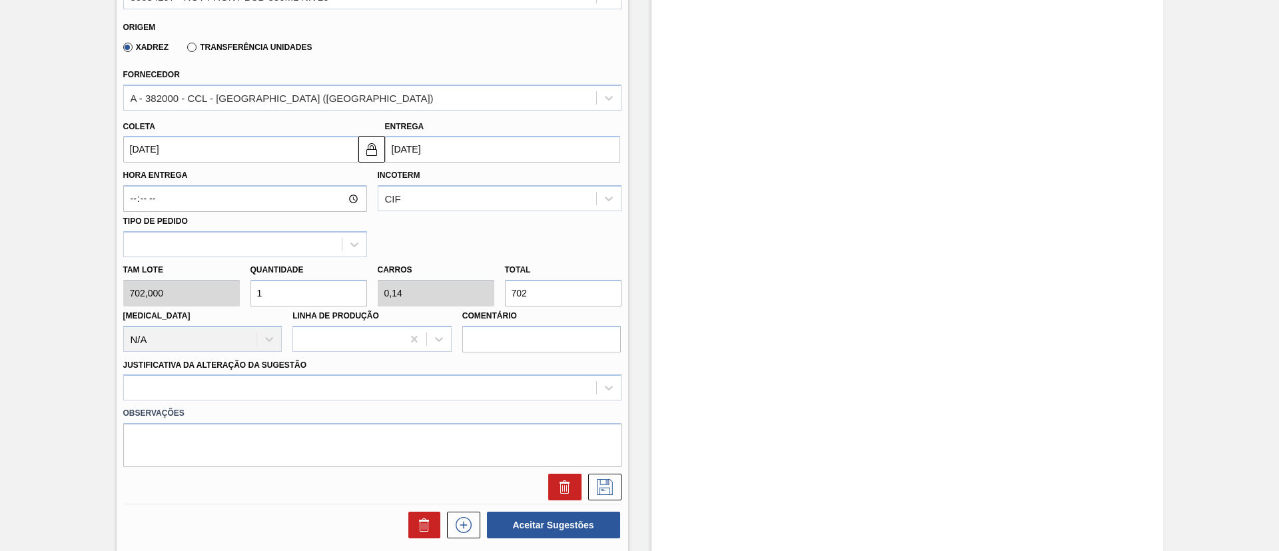
click at [217, 302] on div "Tam lote 702,000 Quantidade 1 Carros 0,14 Total 702 [MEDICAL_DATA] N/A Linha de…" at bounding box center [372, 304] width 509 height 95
type input "3"
type input "0,421"
type input "2.106"
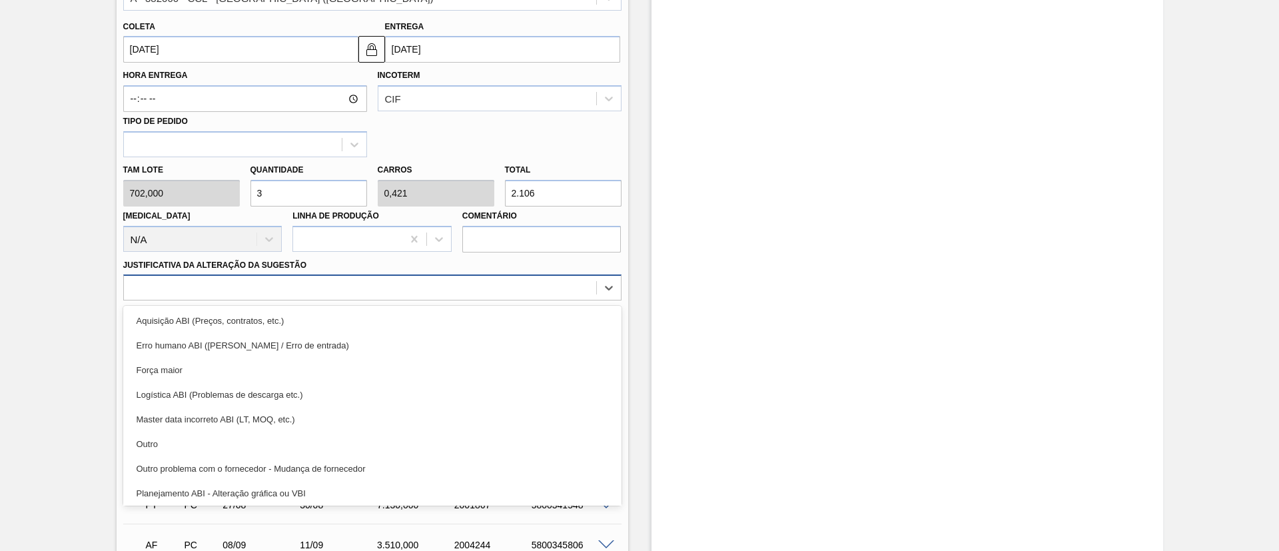
click at [320, 291] on div at bounding box center [360, 288] width 472 height 19
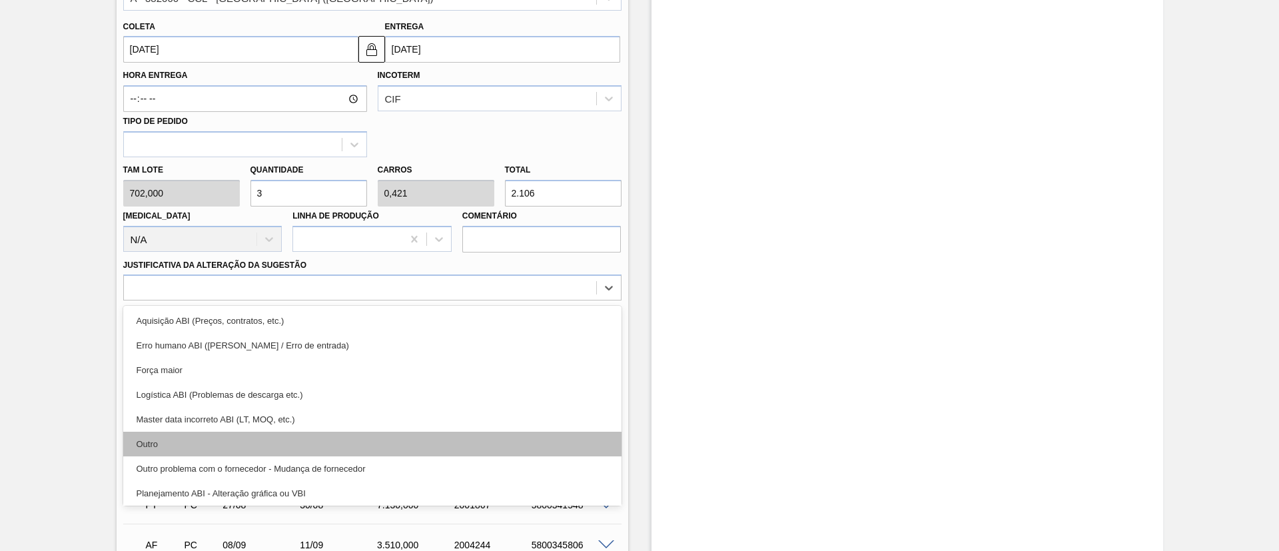
click at [238, 439] on div "Outro" at bounding box center [372, 444] width 498 height 25
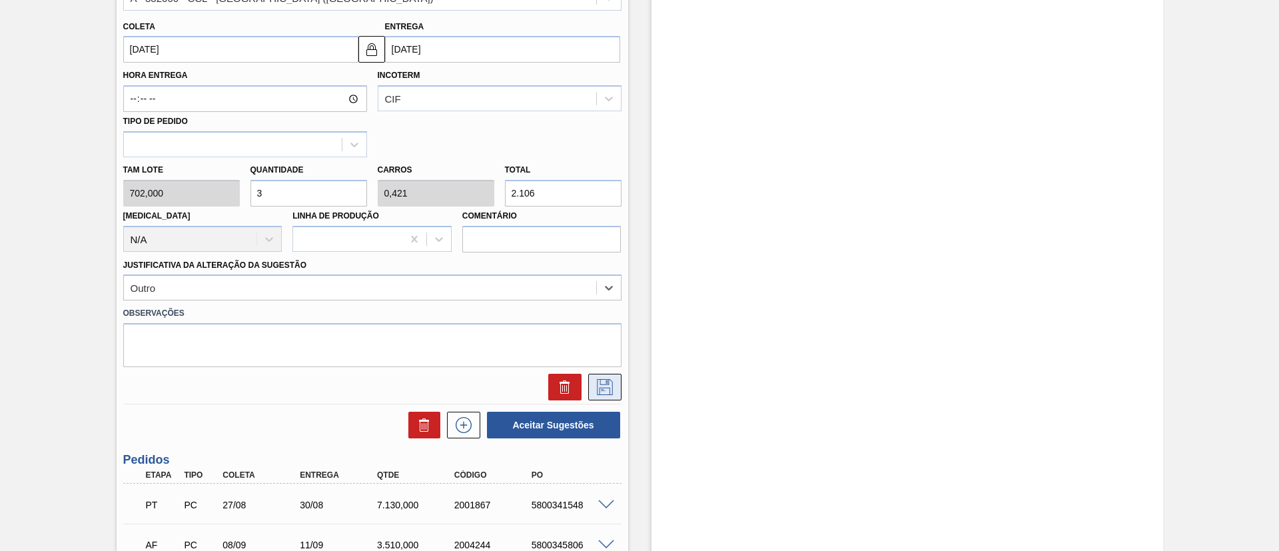
click at [594, 388] on icon at bounding box center [604, 387] width 21 height 16
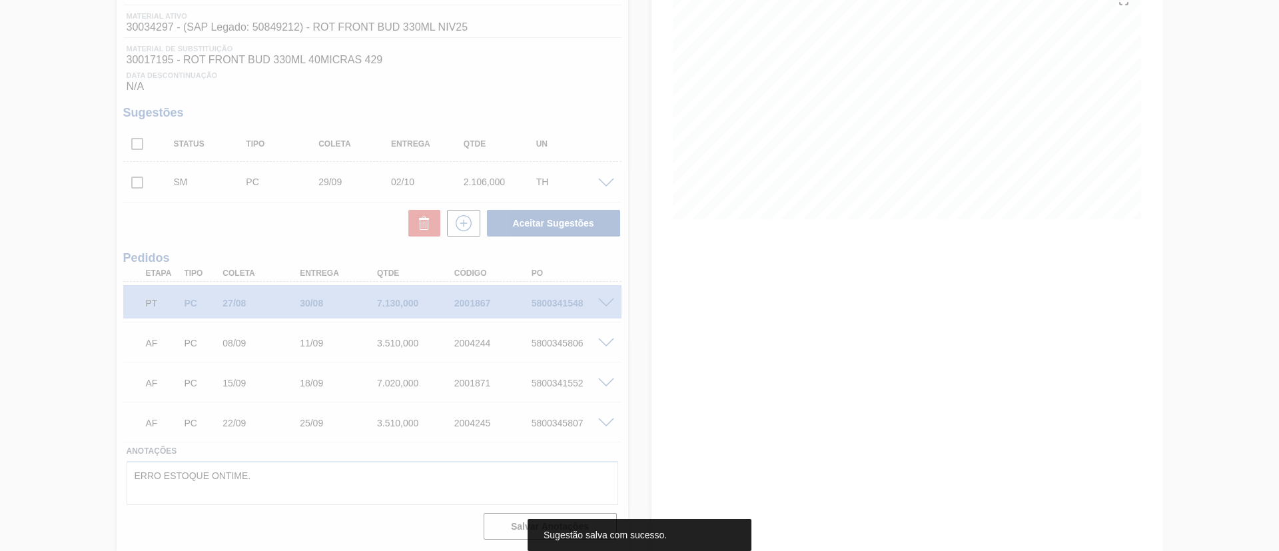
scroll to position [171, 0]
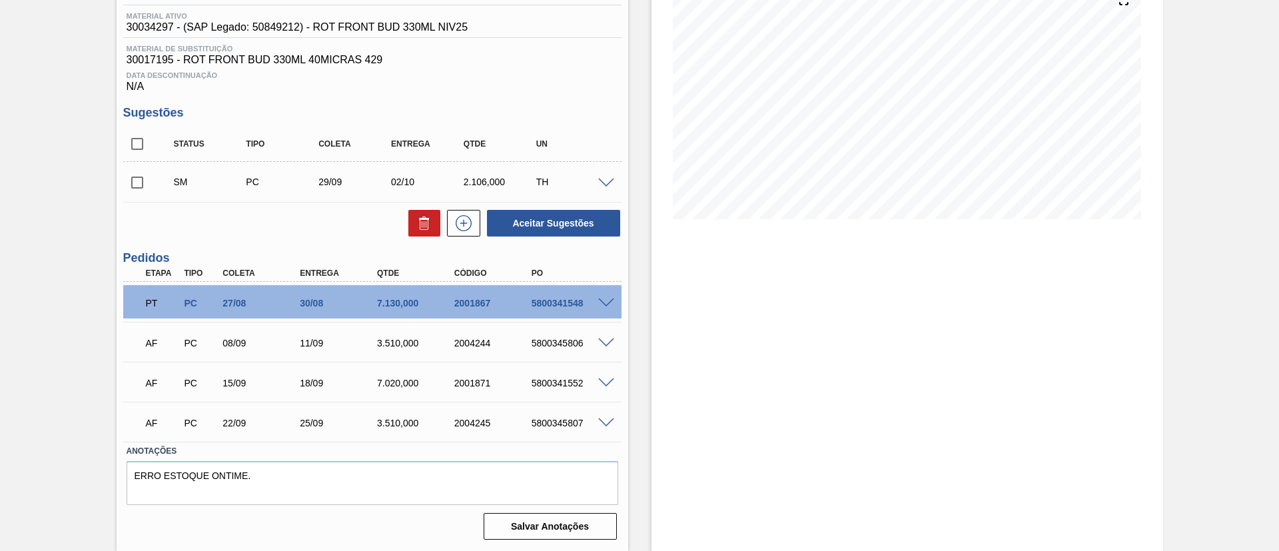
click at [605, 180] on span at bounding box center [606, 184] width 16 height 10
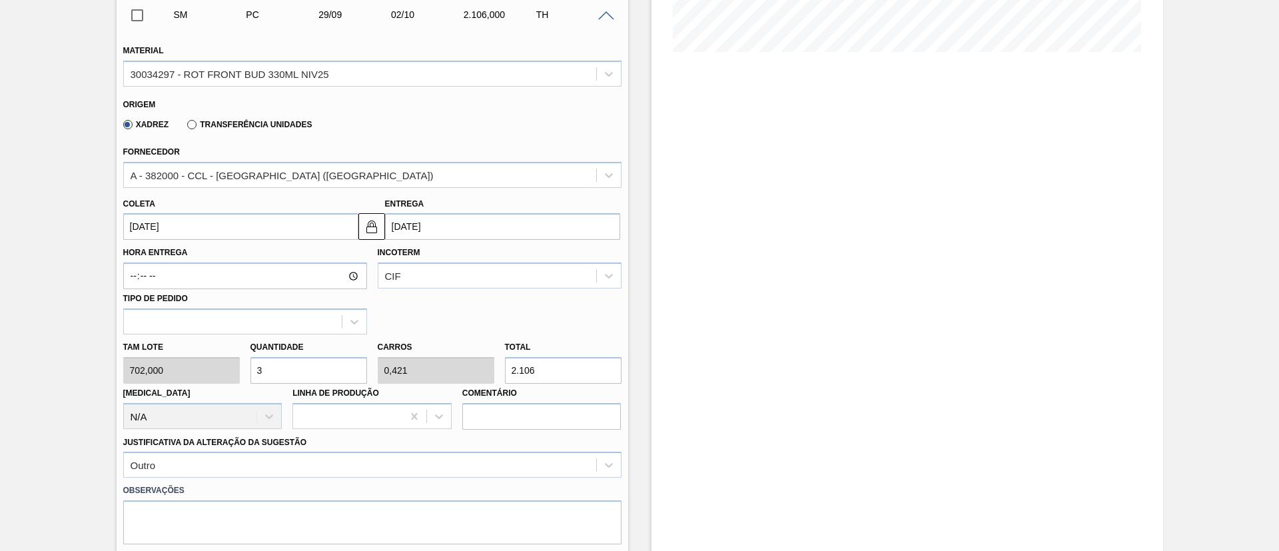
scroll to position [370, 0]
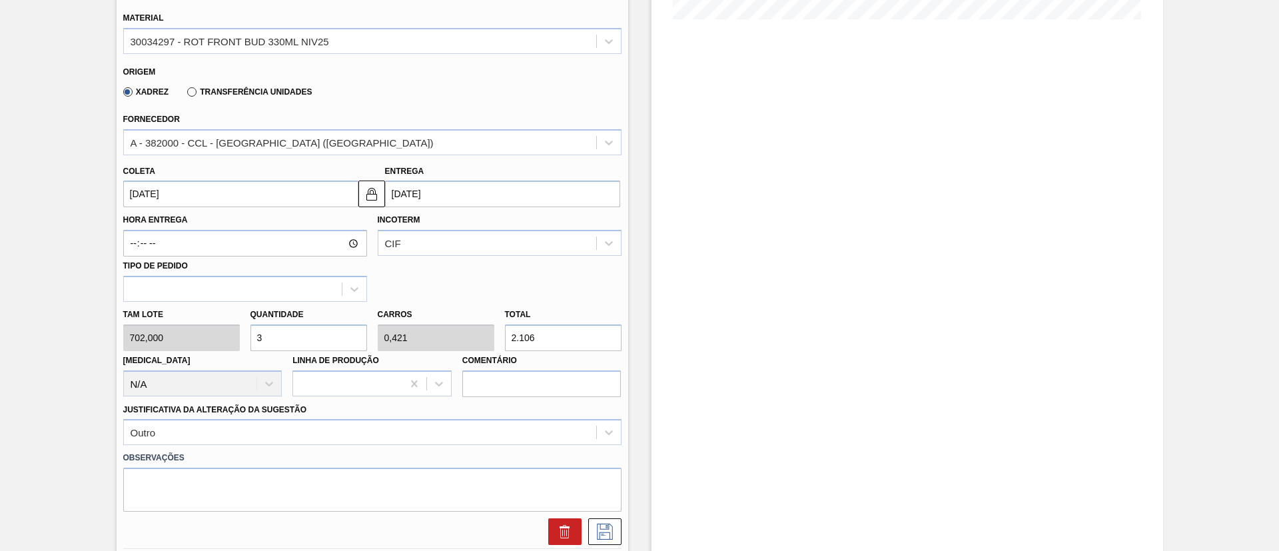
click at [208, 337] on div "Tam lote 702,000 Quantidade 3 Carros 0,421 Total 2.106 [MEDICAL_DATA] N/A Linha…" at bounding box center [372, 349] width 509 height 95
type input "4"
type input "0,562"
type input "2.808"
type input "4"
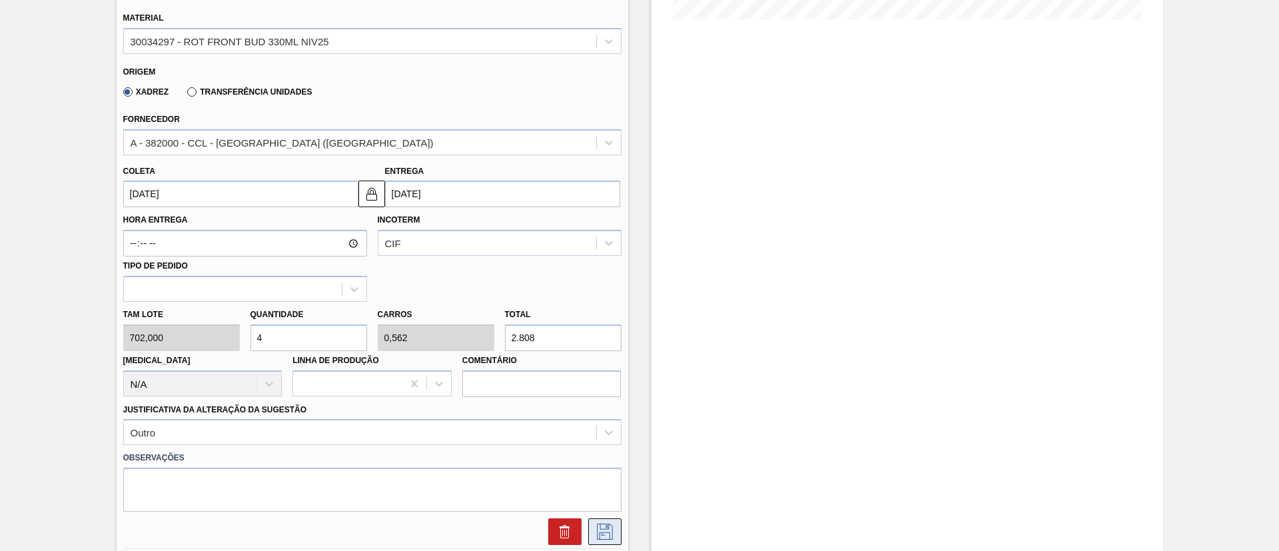
click at [612, 524] on icon at bounding box center [604, 532] width 21 height 16
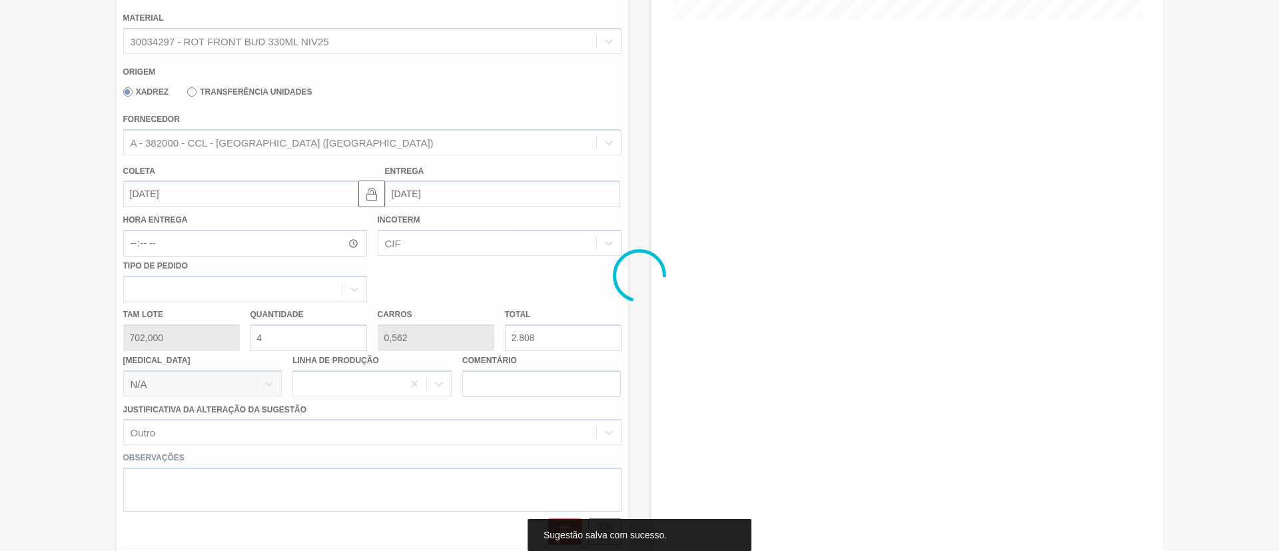
scroll to position [171, 0]
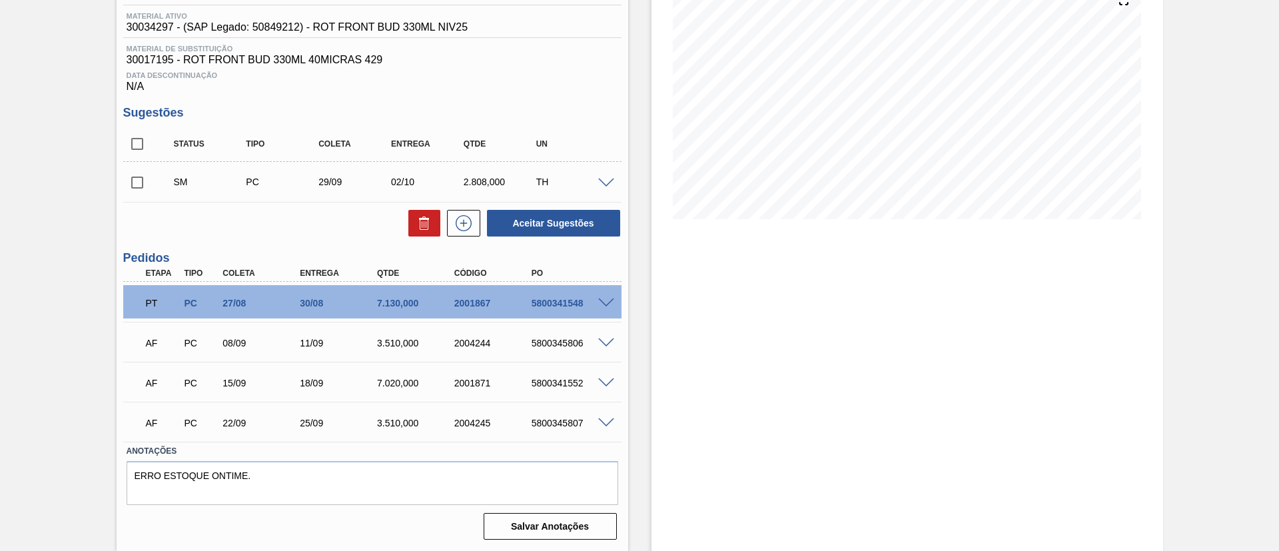
click at [132, 187] on input "checkbox" at bounding box center [137, 183] width 28 height 28
click at [529, 223] on button "Aceitar Sugestões" at bounding box center [553, 223] width 133 height 27
checkbox input "false"
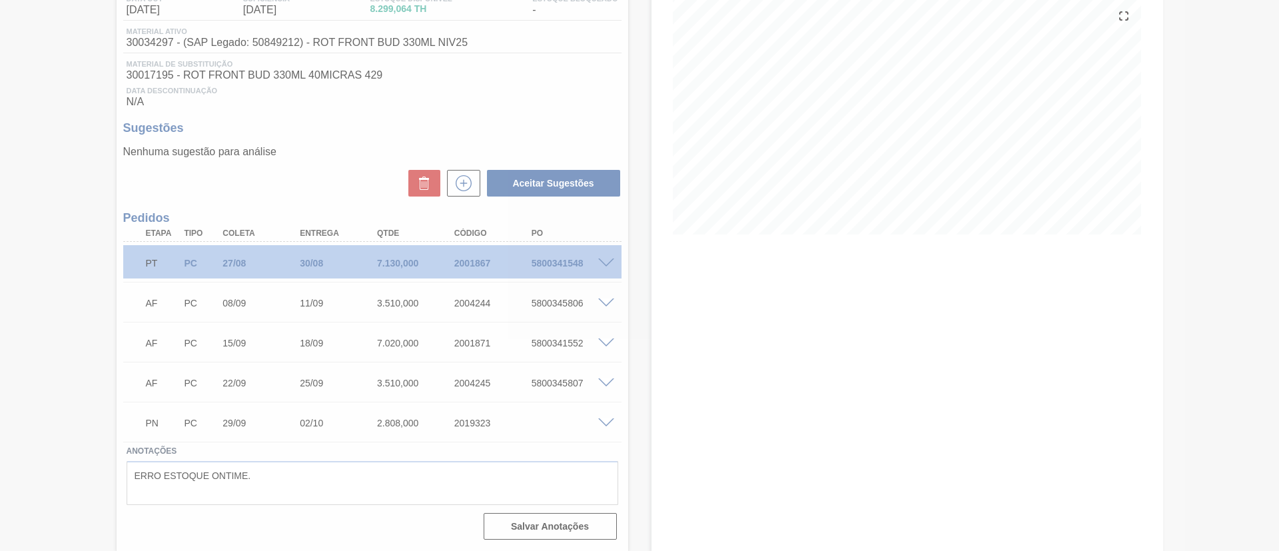
scroll to position [155, 0]
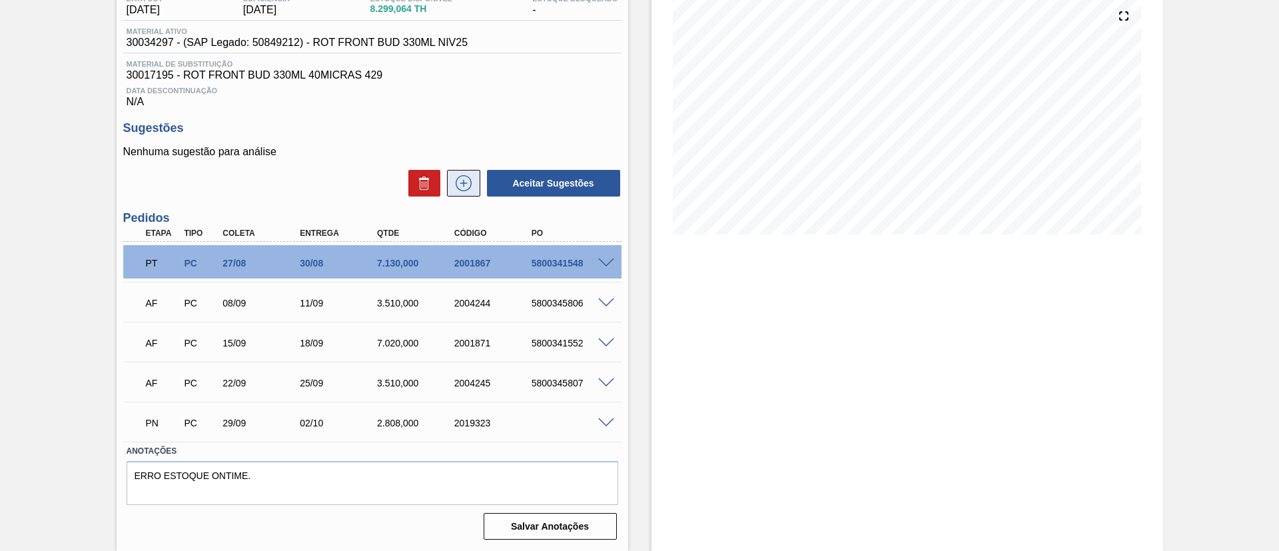
click at [467, 195] on button at bounding box center [463, 183] width 33 height 27
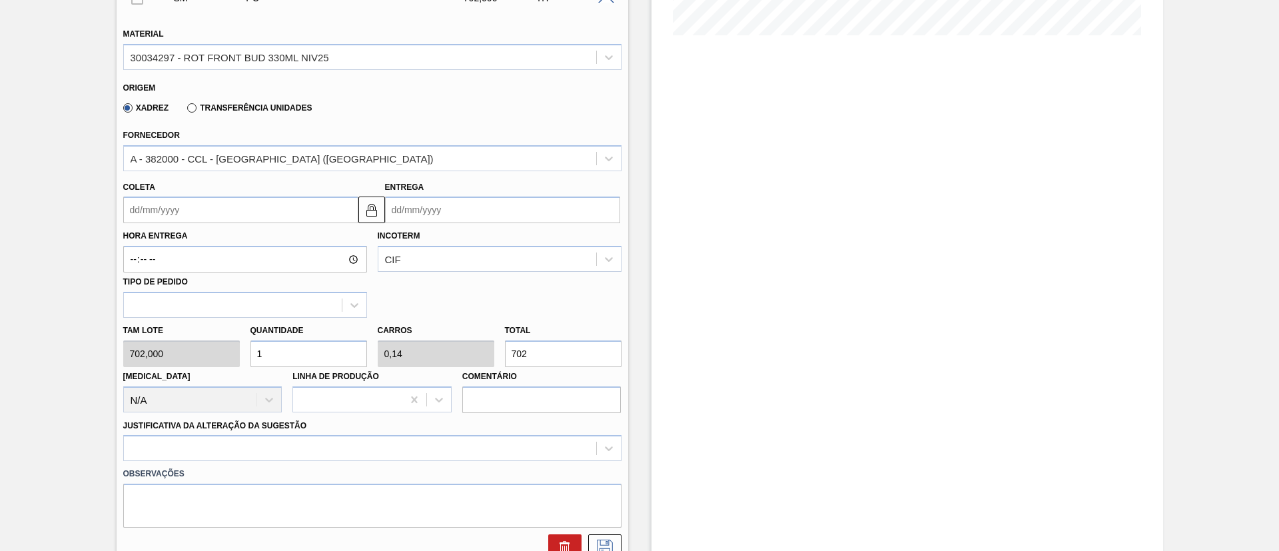
scroll to position [355, 0]
click at [175, 207] on input "Coleta" at bounding box center [240, 209] width 235 height 27
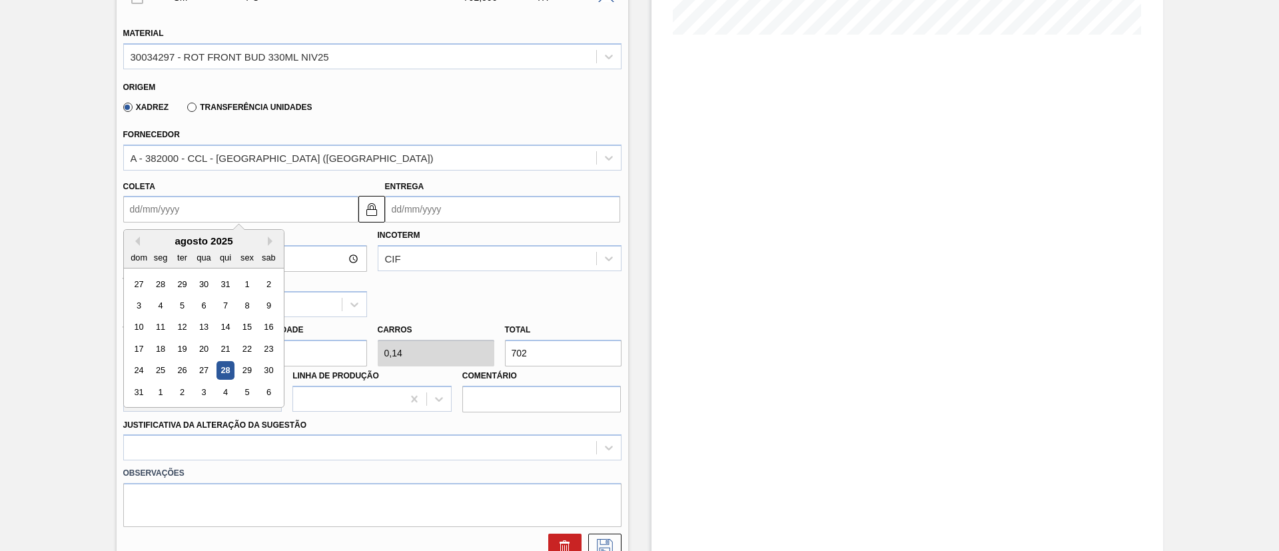
click at [177, 243] on div "agosto 2025" at bounding box center [204, 240] width 160 height 11
click at [271, 242] on button "Next Month" at bounding box center [272, 241] width 9 height 9
click at [165, 329] on div "13" at bounding box center [160, 328] width 18 height 18
type input "13/10/2025"
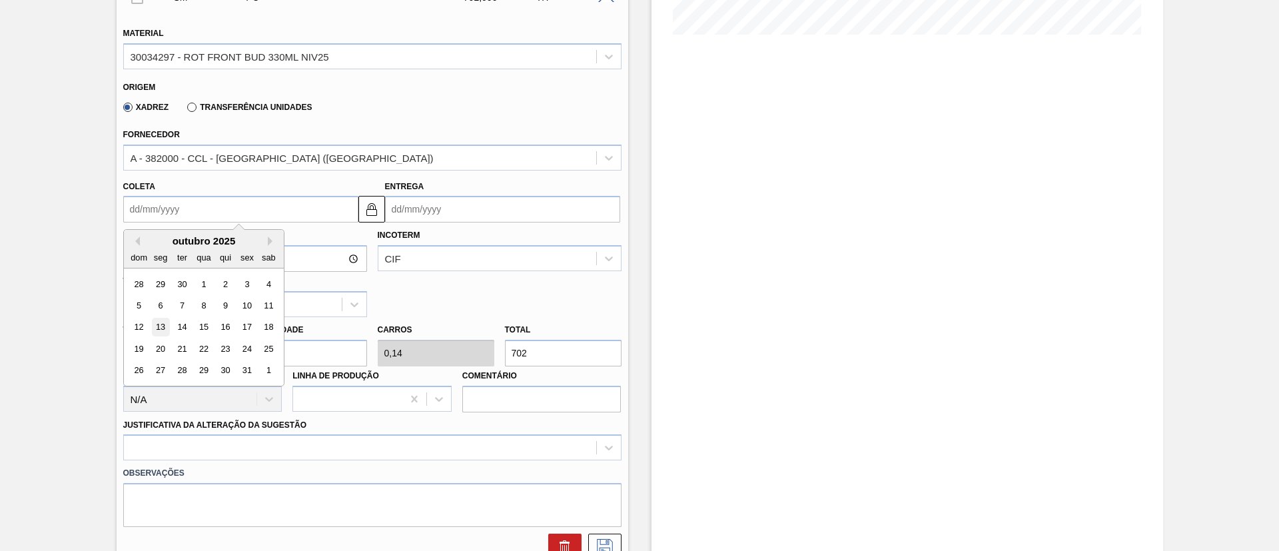
type input "16/10/2025"
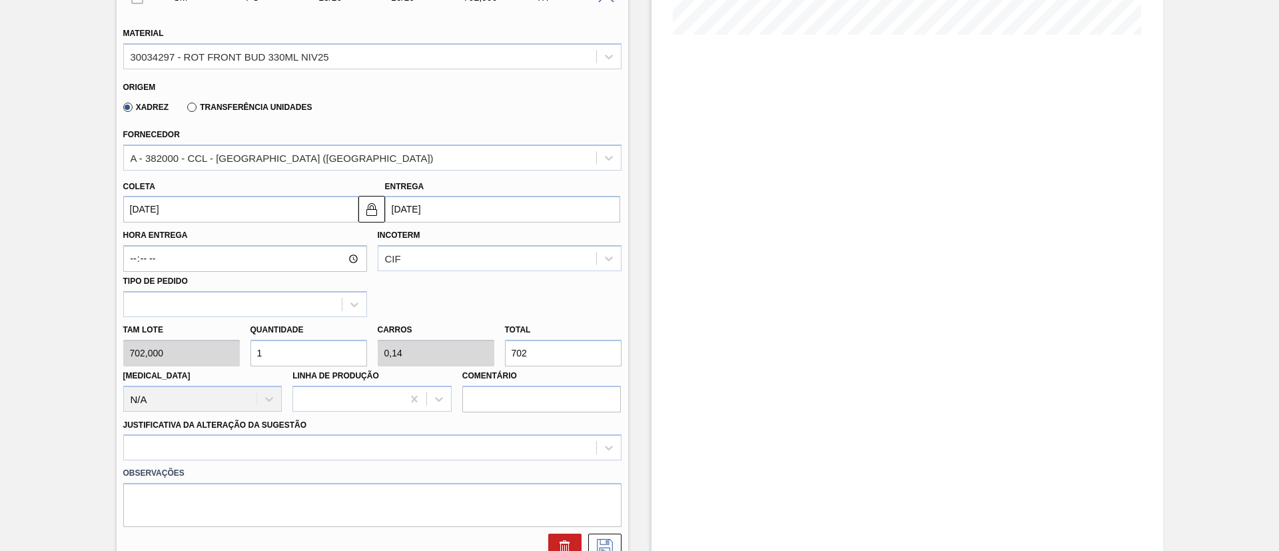
click at [235, 358] on div "Tam lote 702,000 Quantidade 1 Carros 0,14 Total 702 Doca N/A Linha de Produção …" at bounding box center [372, 364] width 509 height 95
type input "3"
type input "0,421"
type input "2.106"
drag, startPoint x: 249, startPoint y: 352, endPoint x: 241, endPoint y: 352, distance: 8.0
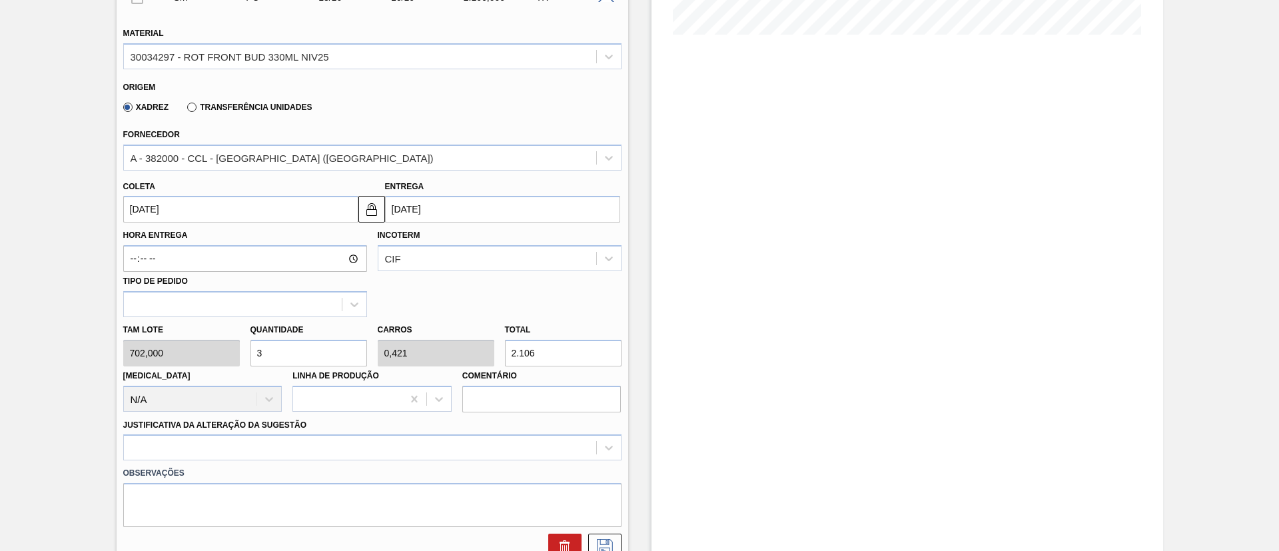
click at [241, 352] on div "Tam lote 702,000 Quantidade 3 Carros 0,421 Total 2.106 Doca N/A Linha de Produç…" at bounding box center [372, 364] width 509 height 95
type input "4"
type input "0,562"
type input "2.808"
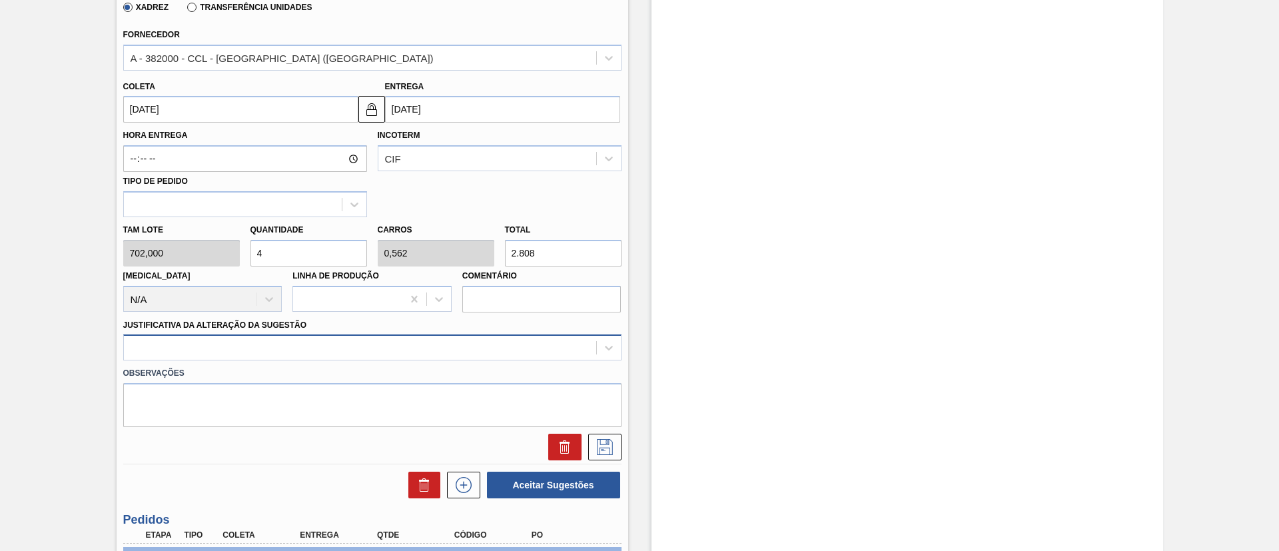
type input "4"
click at [250, 352] on div at bounding box center [372, 348] width 498 height 26
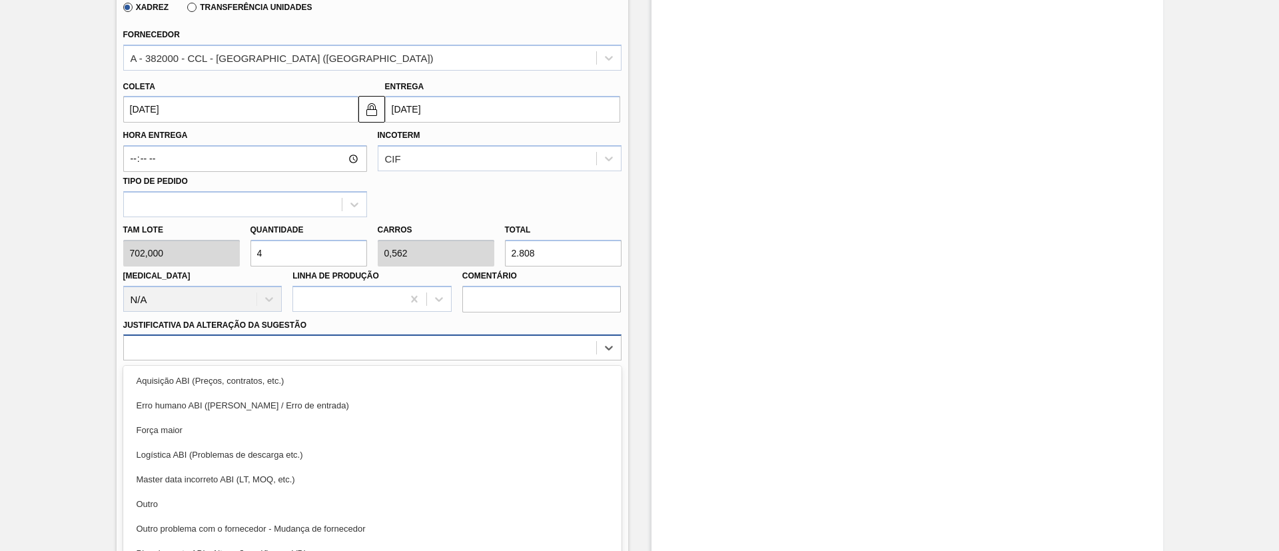
scroll to position [475, 0]
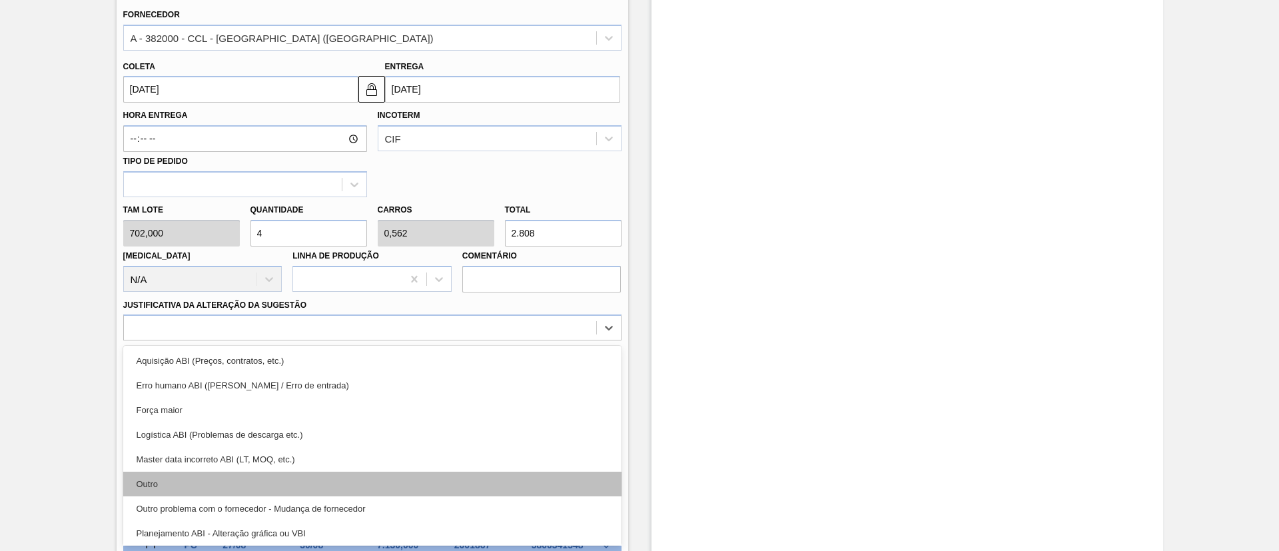
click at [245, 474] on div "Outro" at bounding box center [372, 484] width 498 height 25
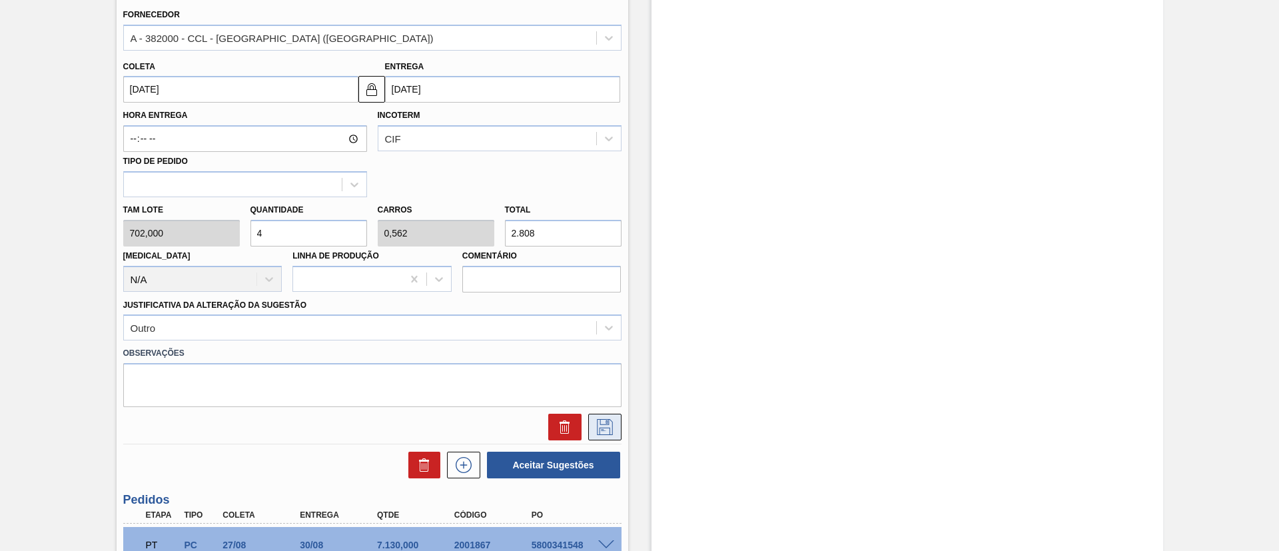
click at [596, 422] on icon at bounding box center [604, 427] width 21 height 16
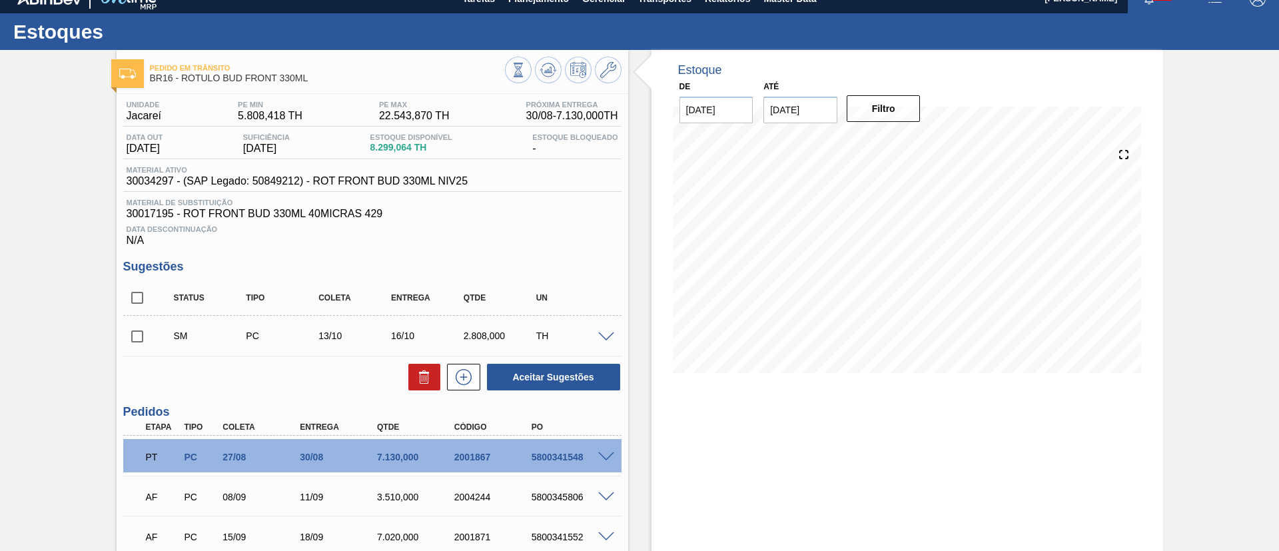
scroll to position [11, 0]
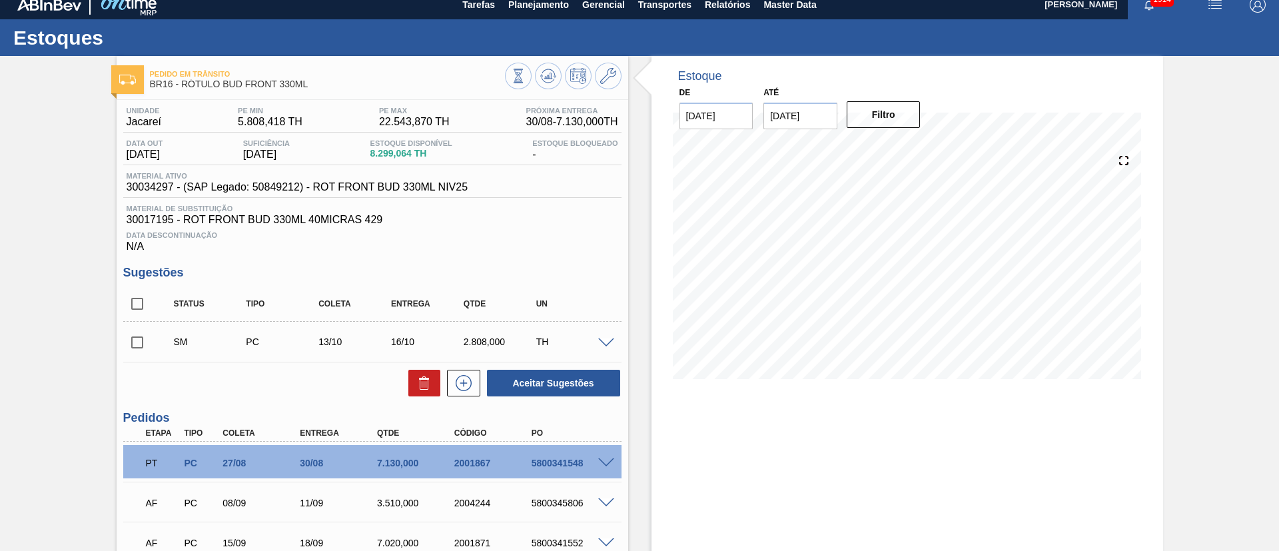
click at [607, 340] on span at bounding box center [606, 343] width 16 height 10
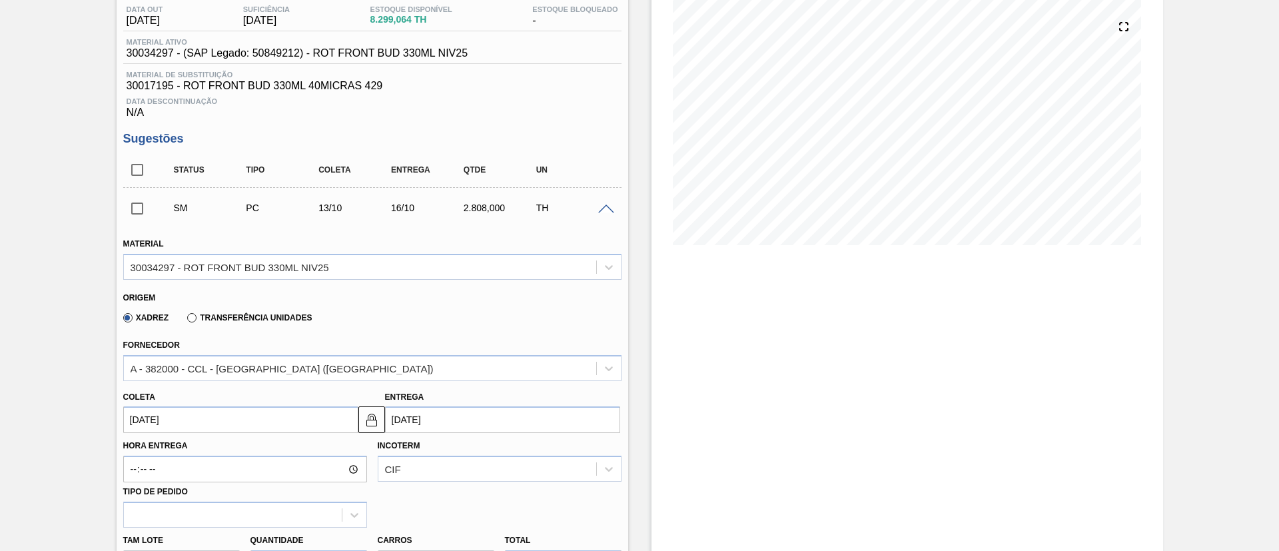
scroll to position [311, 0]
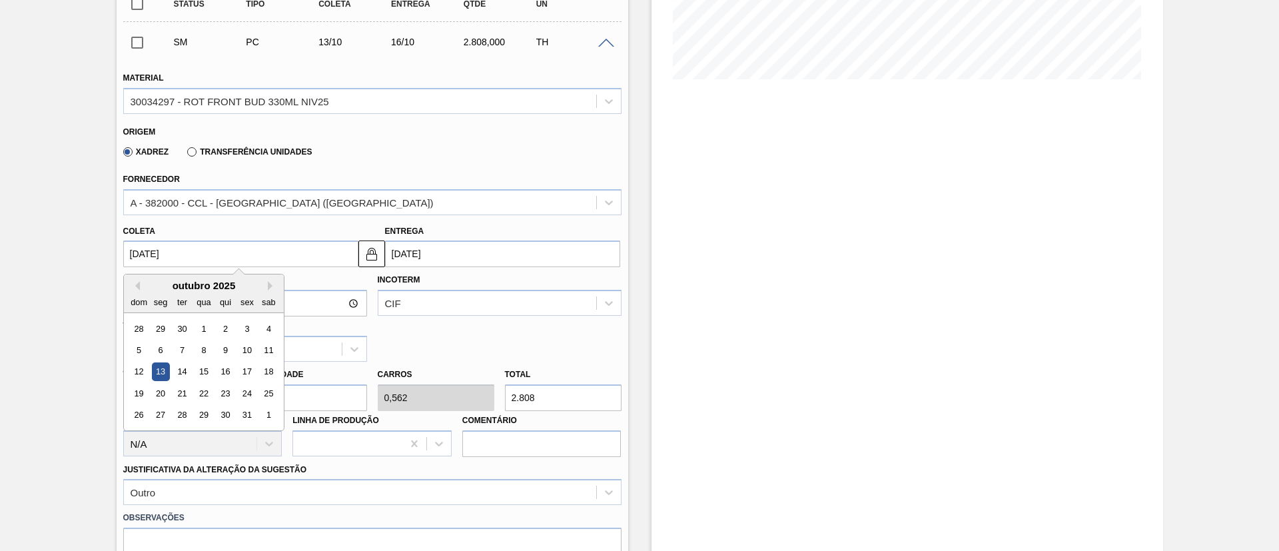
click at [181, 261] on input "13/10/2025" at bounding box center [240, 254] width 235 height 27
click at [160, 348] on div "6" at bounding box center [160, 350] width 18 height 18
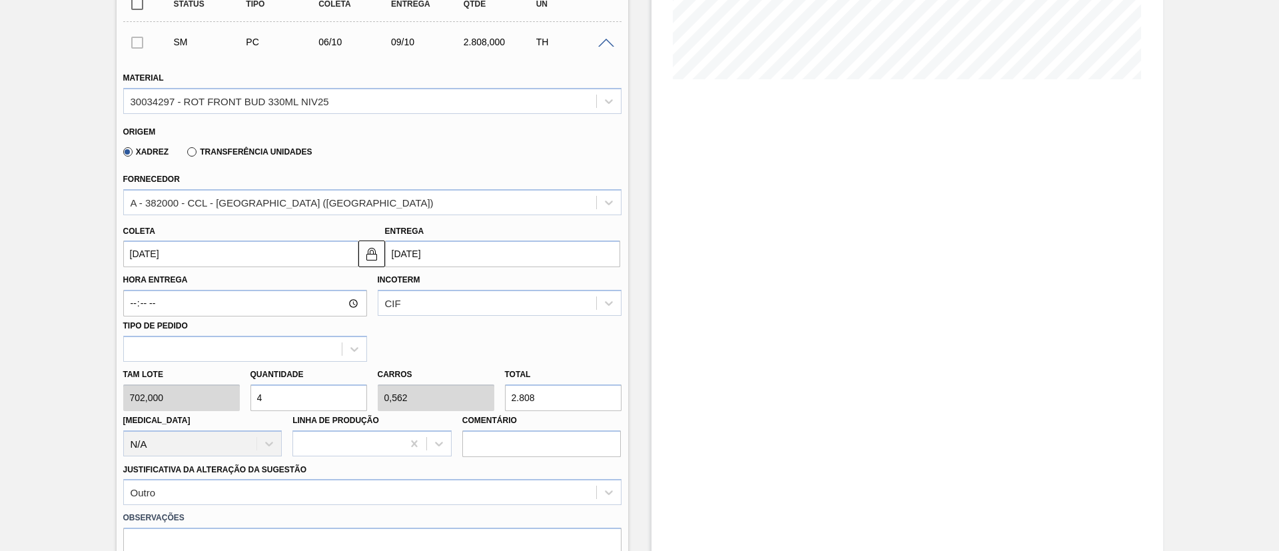
type input "06/10/2025"
type input "09/10/2025"
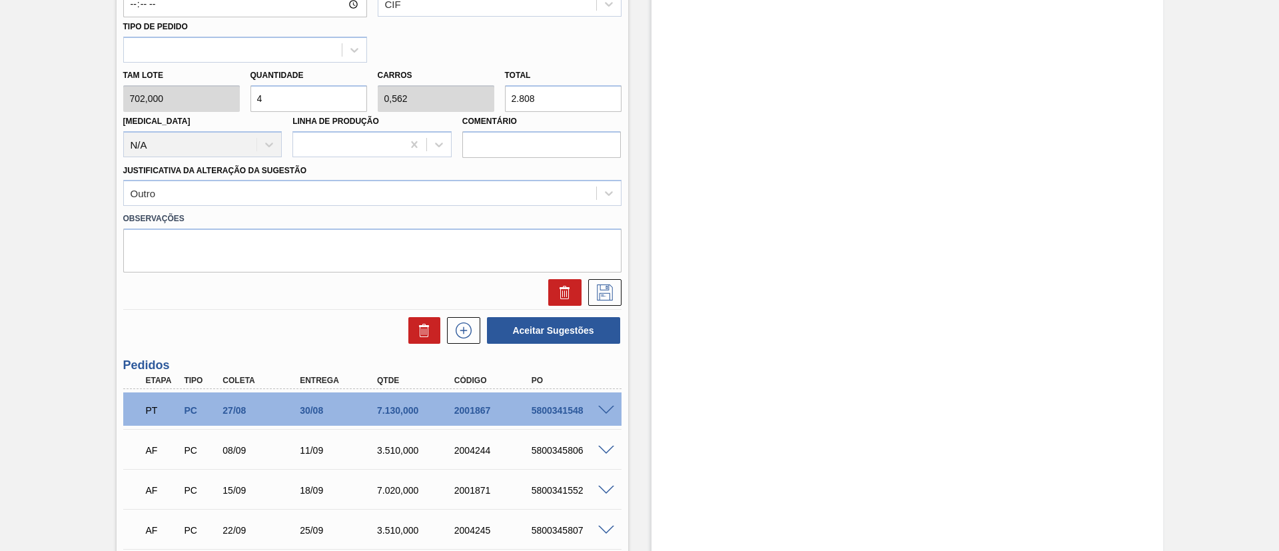
scroll to position [610, 0]
click at [602, 289] on icon at bounding box center [604, 292] width 21 height 16
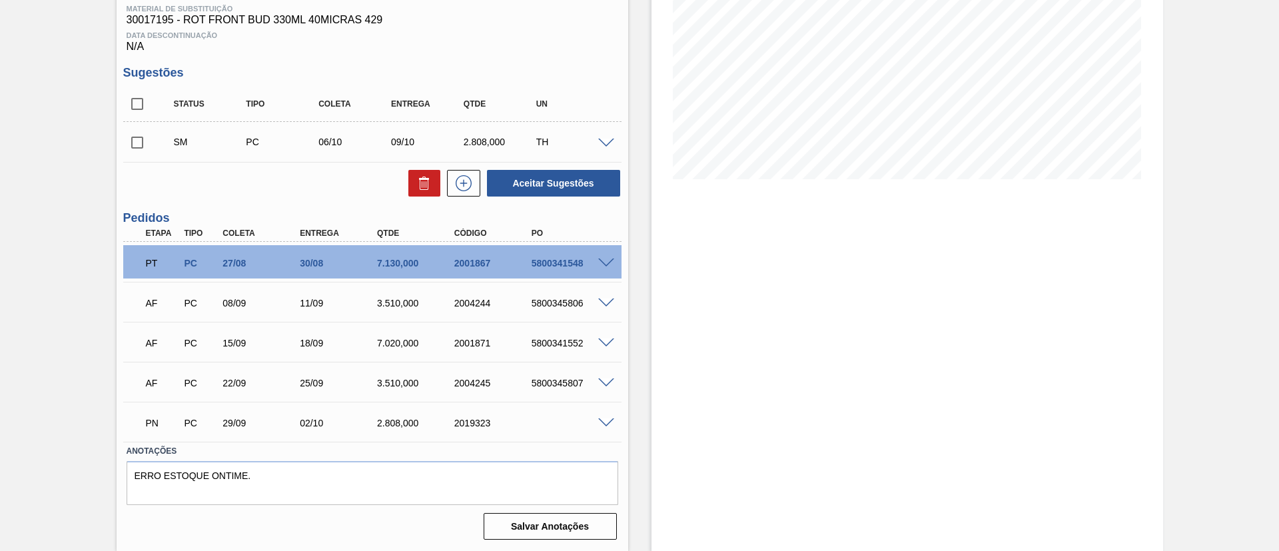
scroll to position [11, 0]
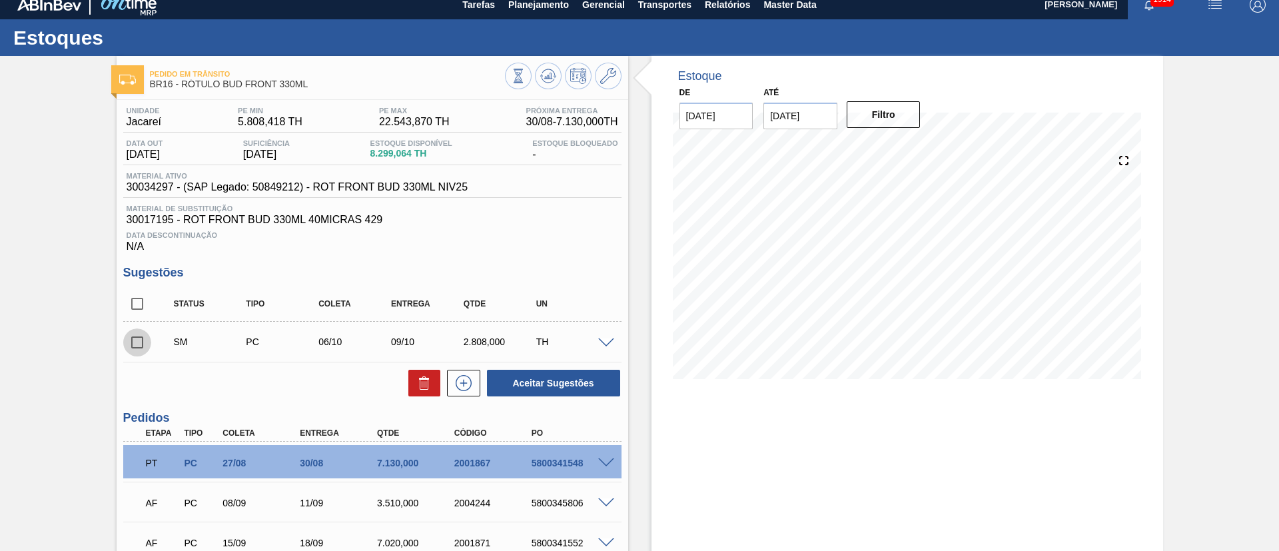
click at [135, 346] on input "checkbox" at bounding box center [137, 343] width 28 height 28
click at [533, 380] on button "Aceitar Sugestões" at bounding box center [553, 383] width 133 height 27
checkbox input "false"
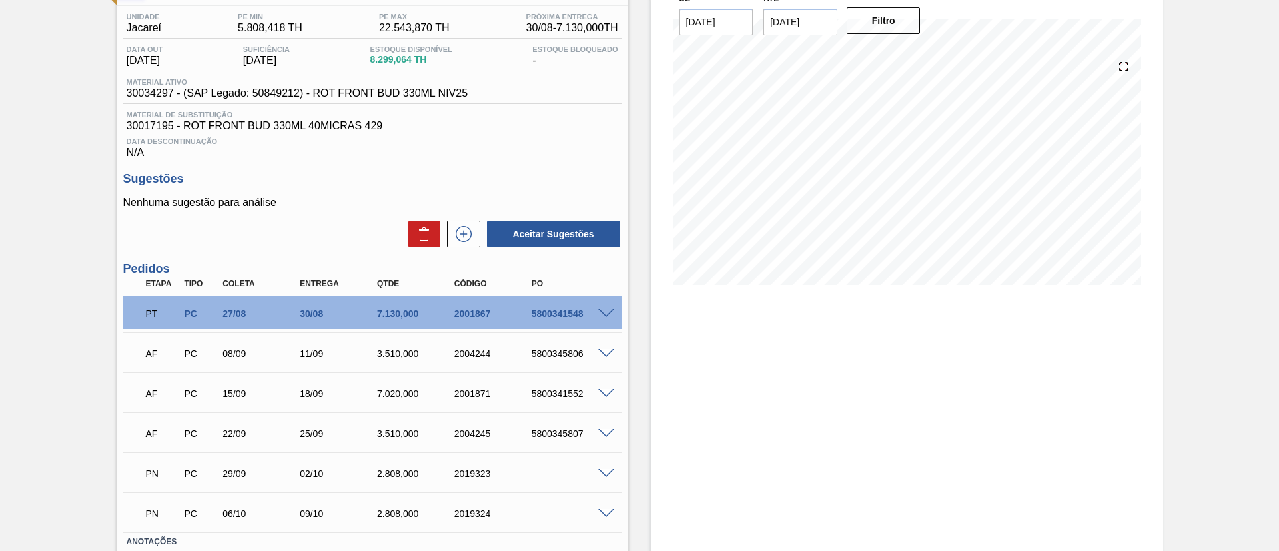
scroll to position [195, 0]
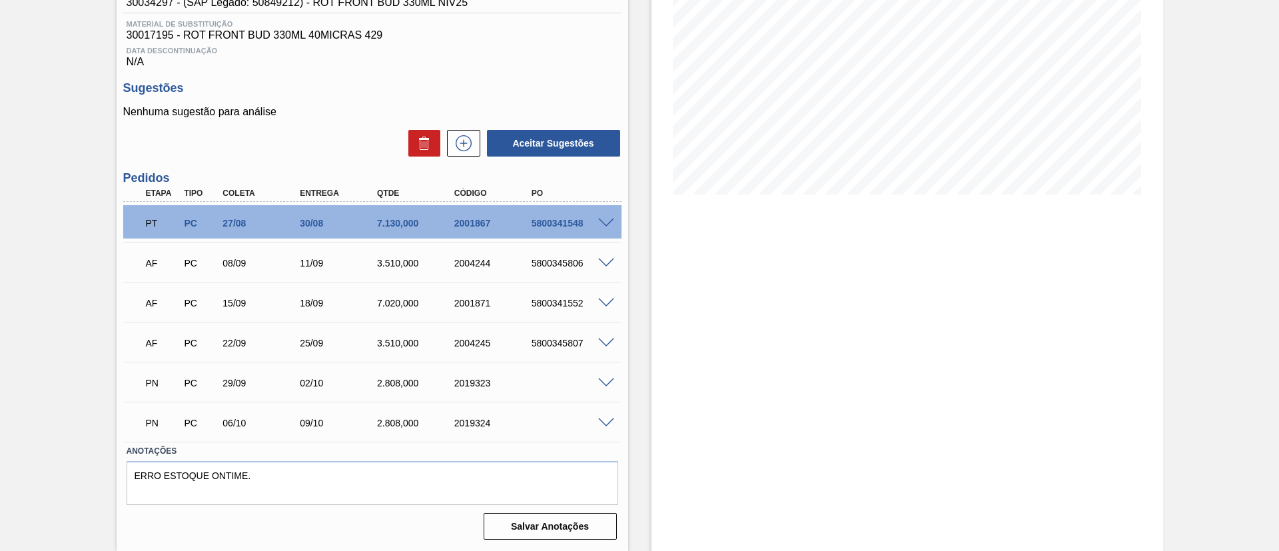
click at [606, 420] on span at bounding box center [606, 423] width 16 height 10
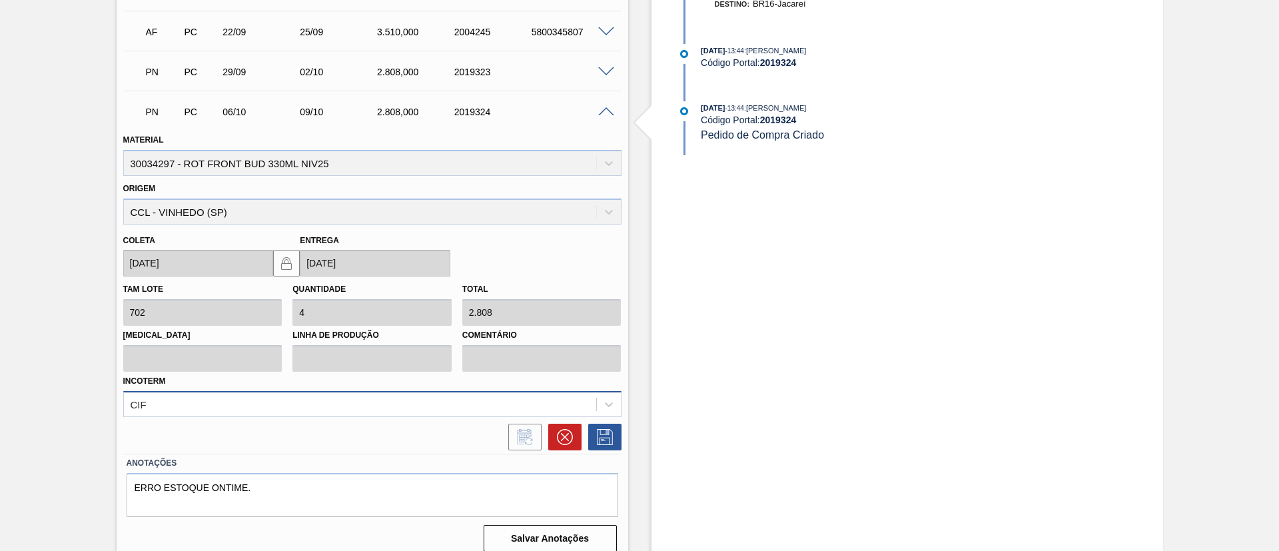
scroll to position [518, 0]
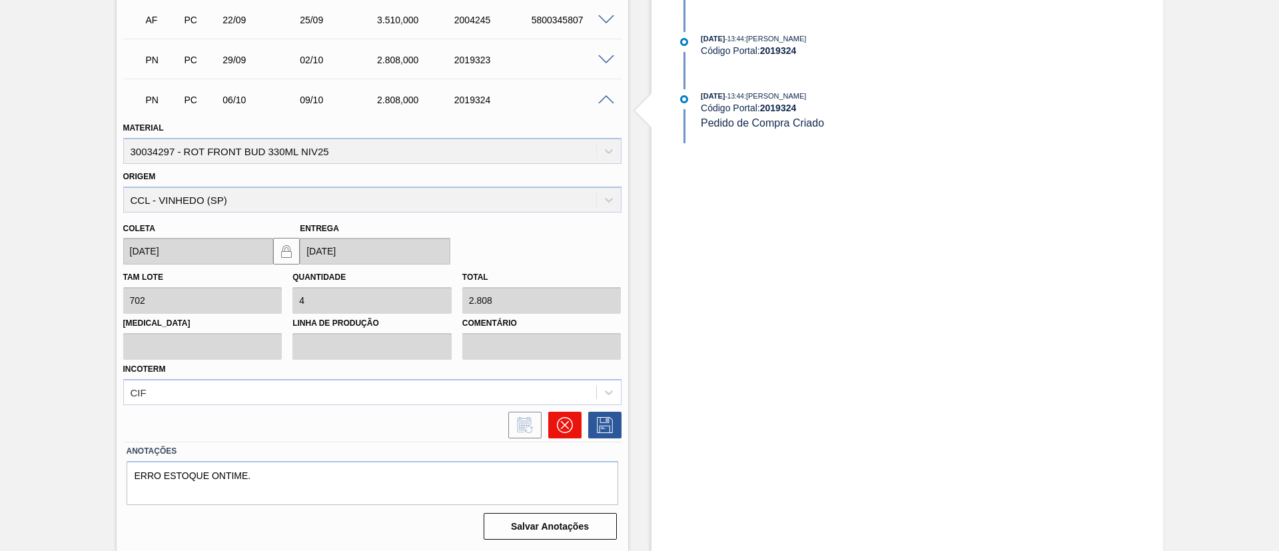
click at [560, 421] on icon at bounding box center [564, 425] width 8 height 8
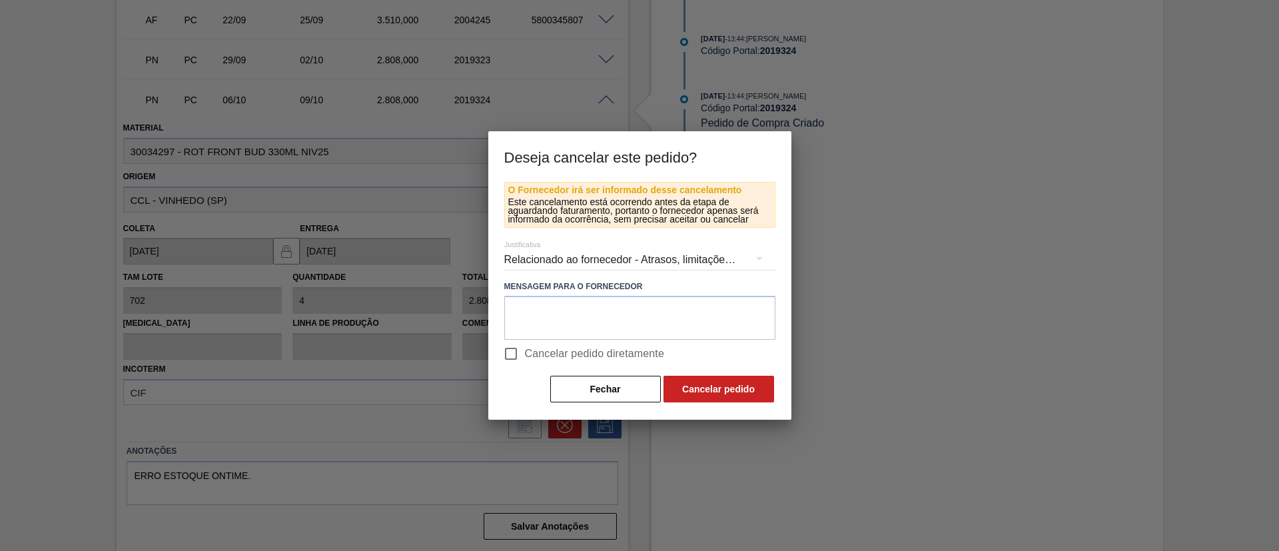
click at [560, 356] on span "Cancelar pedido diretamente" at bounding box center [595, 354] width 140 height 16
click at [525, 356] on input "Cancelar pedido diretamente" at bounding box center [511, 354] width 28 height 28
checkbox input "true"
click at [698, 387] on button "Cancelar pedido" at bounding box center [719, 389] width 111 height 27
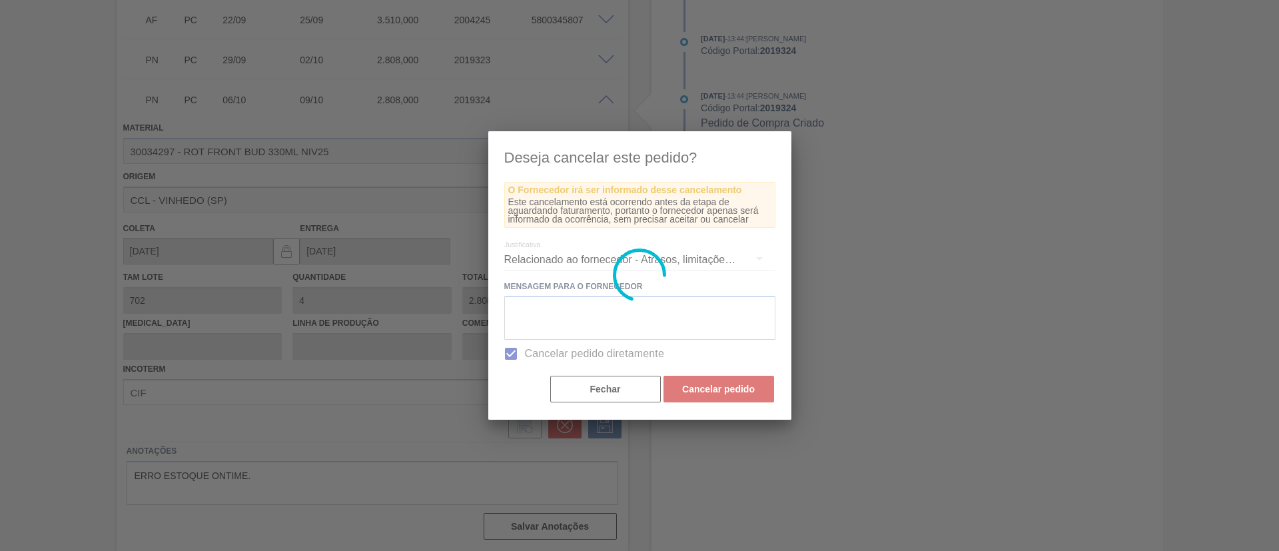
scroll to position [155, 0]
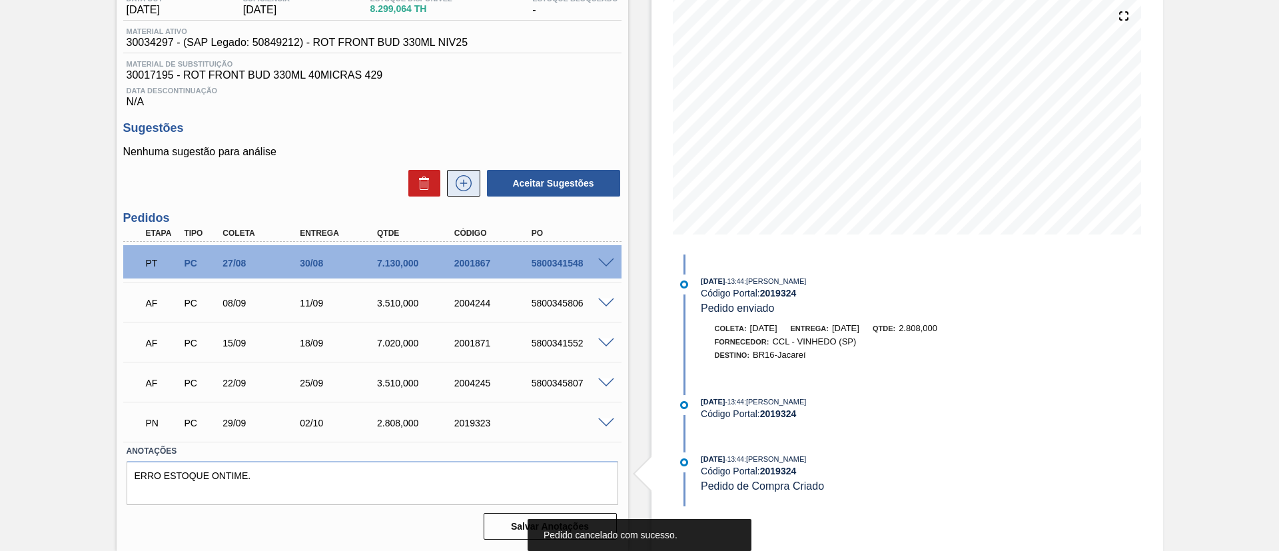
click at [469, 179] on icon at bounding box center [464, 183] width 16 height 16
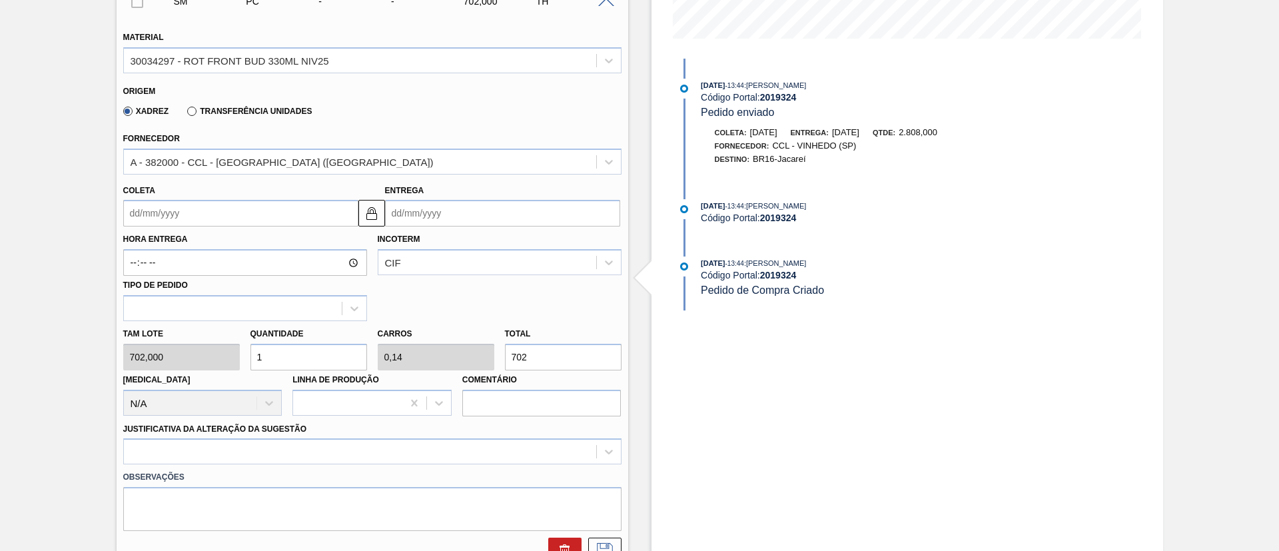
scroll to position [355, 0]
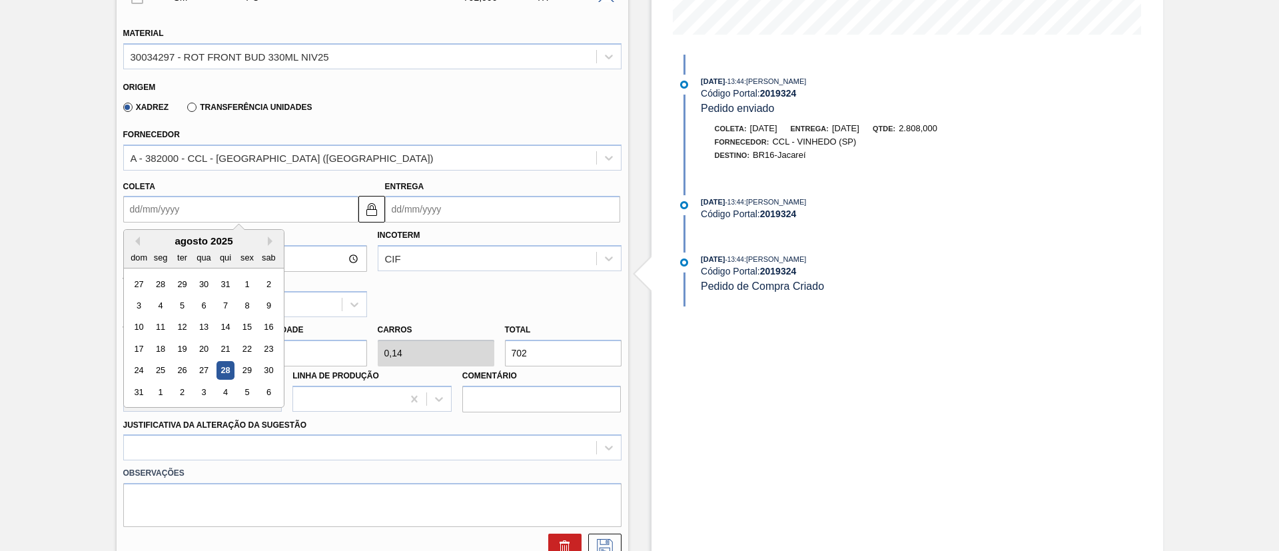
click at [163, 217] on input "Coleta" at bounding box center [240, 209] width 235 height 27
click at [181, 259] on div "ter" at bounding box center [182, 258] width 18 height 18
click at [269, 240] on button "Next Month" at bounding box center [272, 241] width 9 height 9
click at [162, 307] on div "6" at bounding box center [160, 306] width 18 height 18
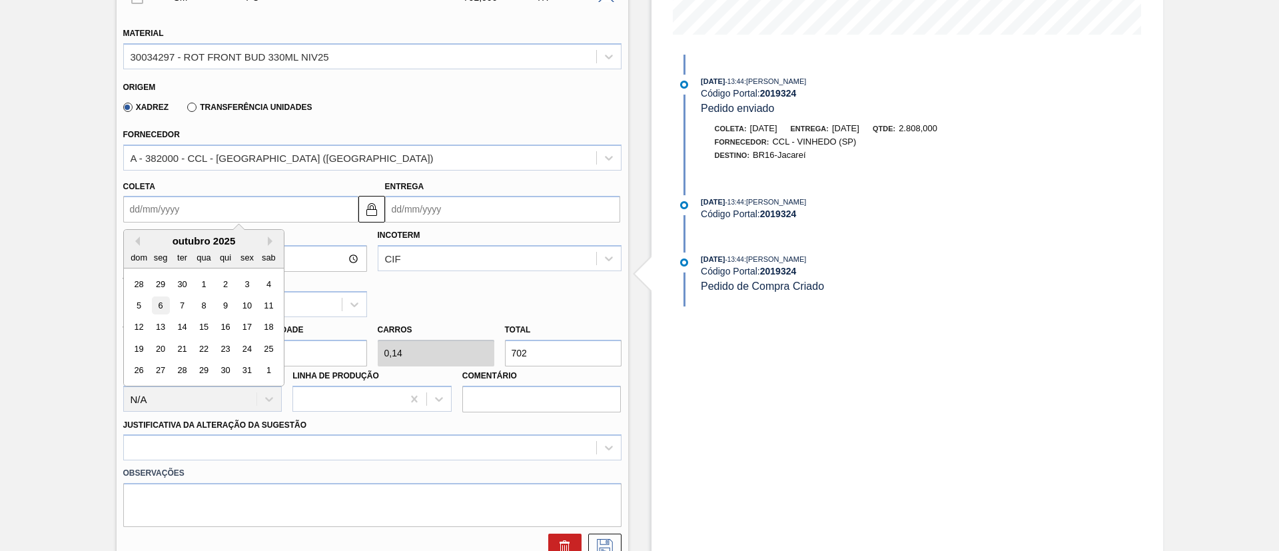
type input "[DATE]"
type input "09/10/2025"
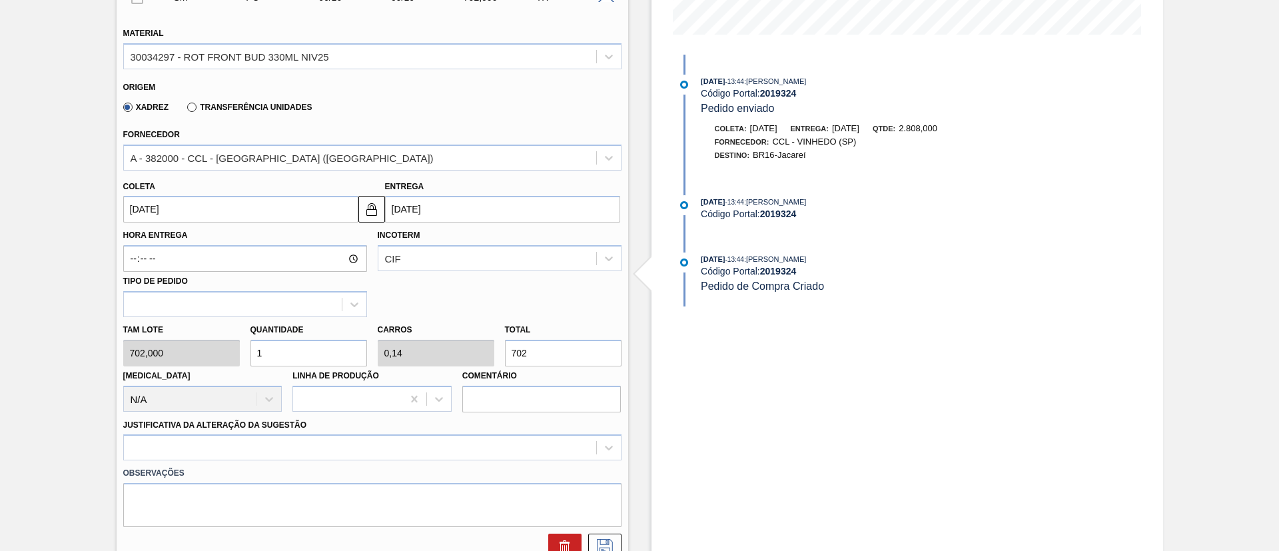
click at [212, 356] on div "Tam lote 702,000 Quantidade 1 Carros 0,14 Total 702 Doca N/A Linha de Produção …" at bounding box center [372, 364] width 509 height 95
type input "4"
type input "0,562"
type input "2.808"
click at [223, 356] on div "Tam lote 702,000 Quantidade 4 Carros 0,562 Total 2.808 Doca N/A Linha de Produç…" at bounding box center [372, 364] width 509 height 95
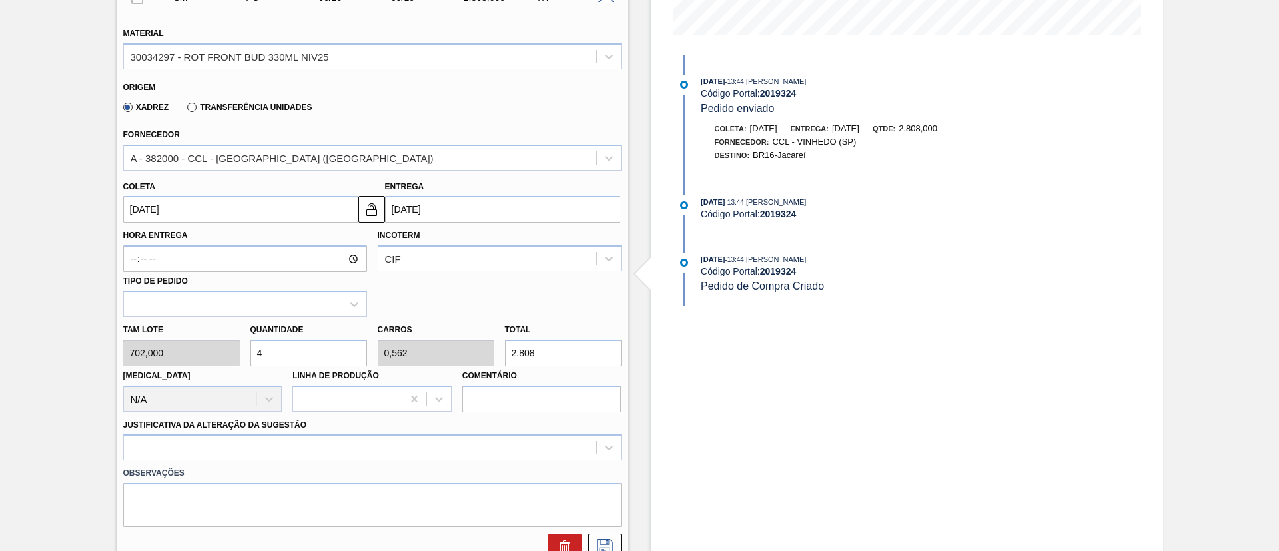
type input "5"
type input "0,702"
type input "3.510"
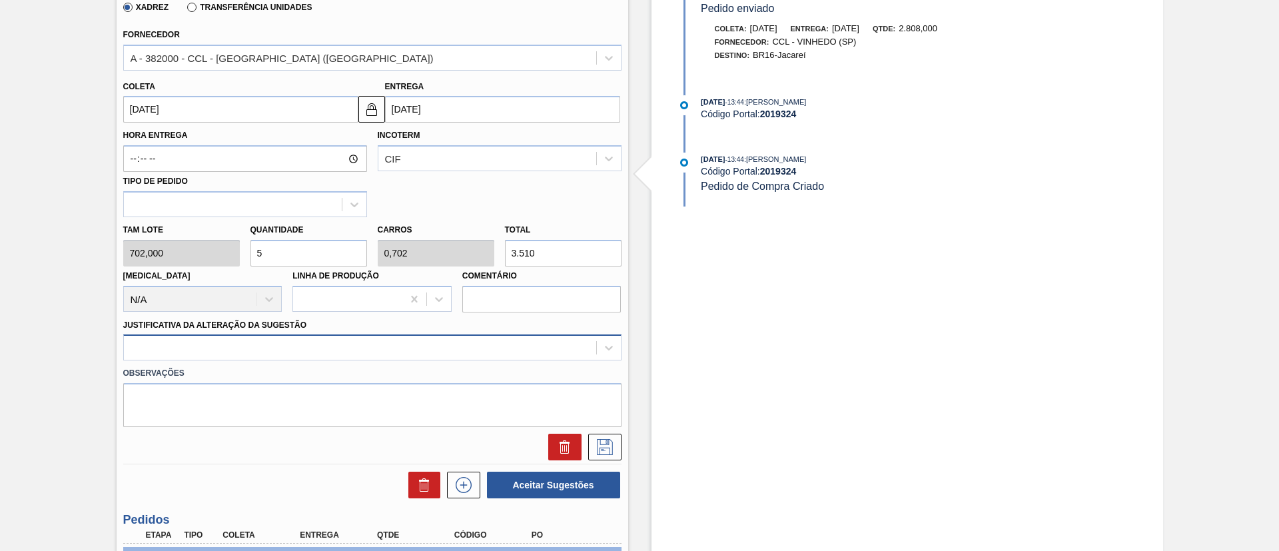
type input "5"
click at [338, 344] on div "Material 30034297 - ROT FRONT BUD 330ML NIV25 Origem Xadrez Transferência Unida…" at bounding box center [372, 187] width 498 height 546
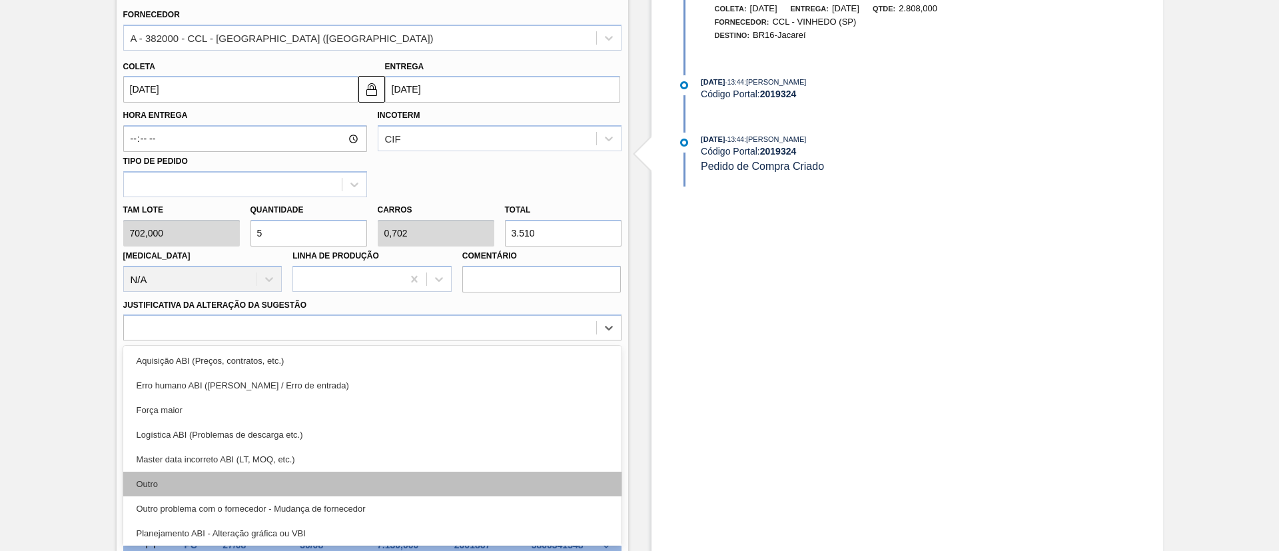
click at [229, 477] on div "Outro" at bounding box center [372, 484] width 498 height 25
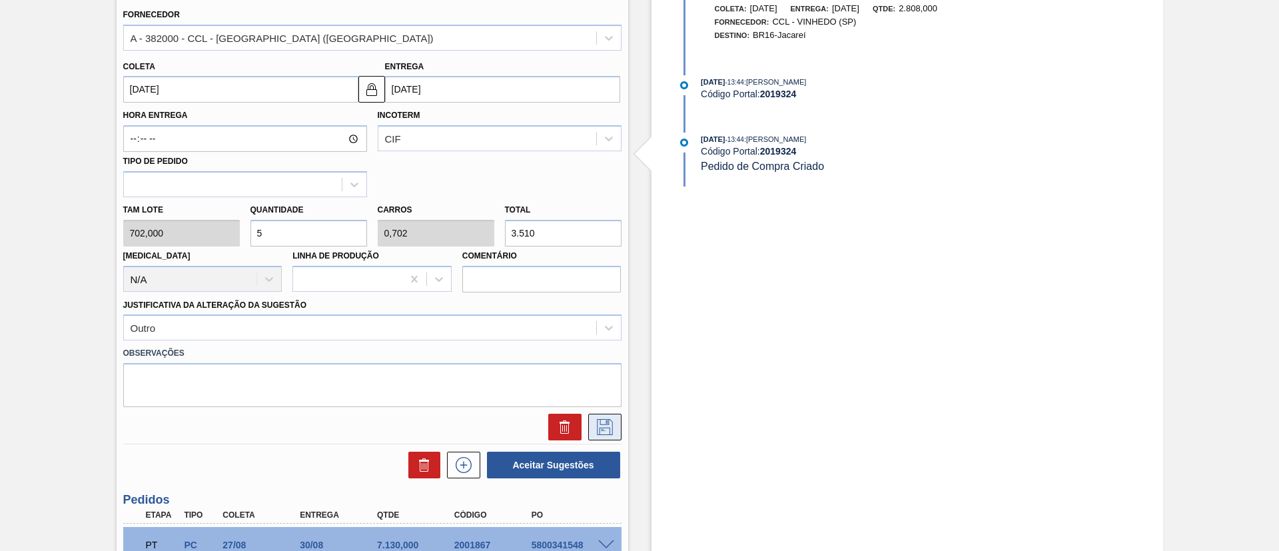
click at [594, 430] on icon at bounding box center [604, 427] width 21 height 16
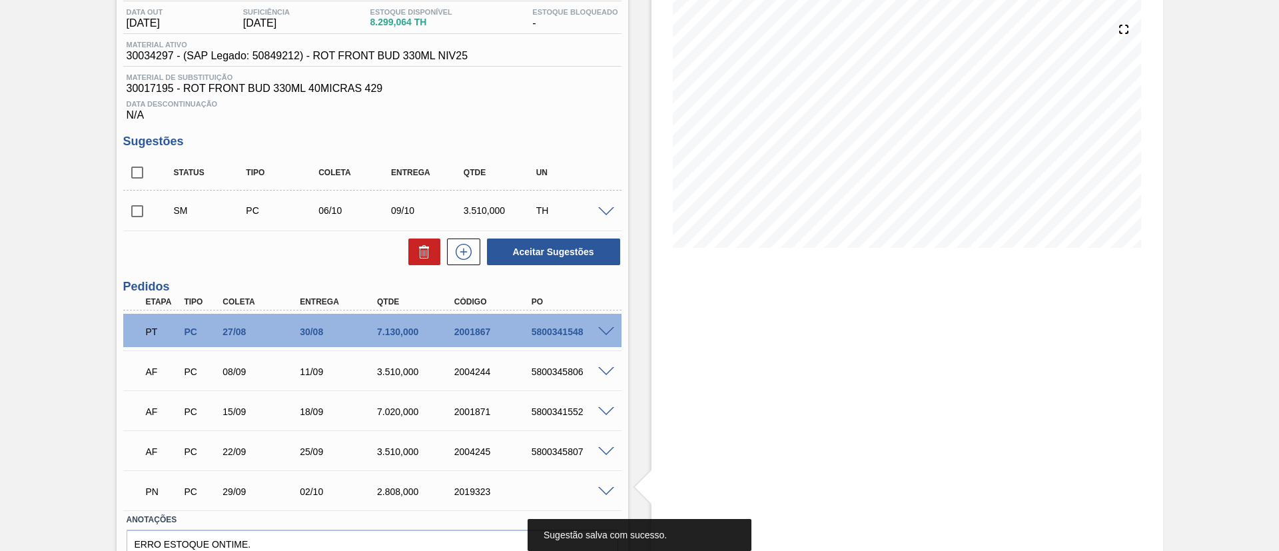
scroll to position [111, 0]
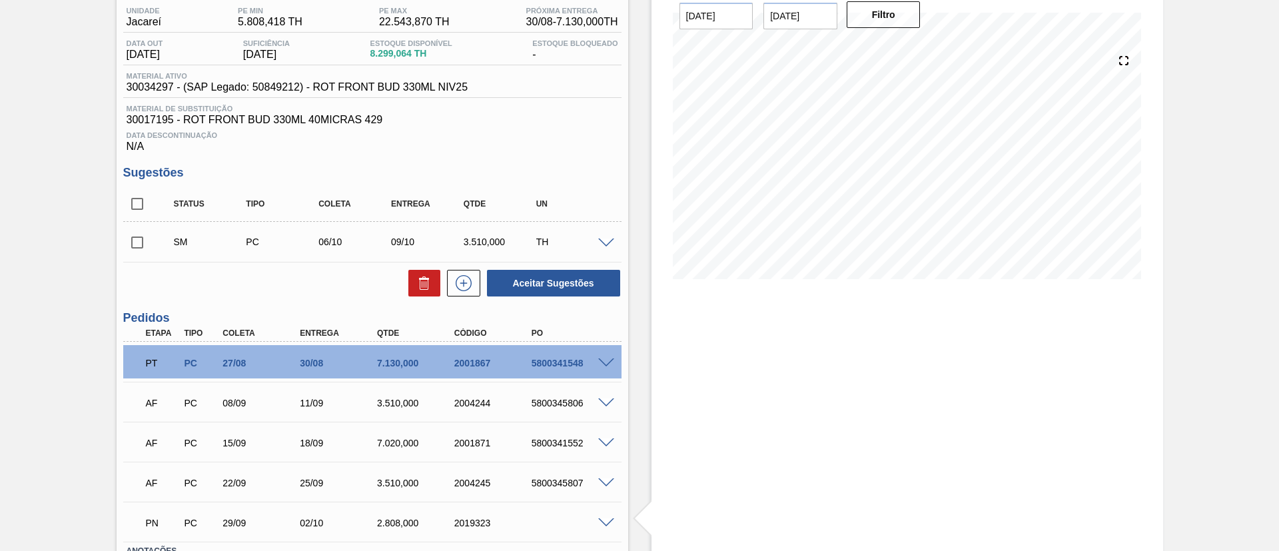
click at [143, 239] on input "checkbox" at bounding box center [137, 243] width 28 height 28
click at [557, 278] on button "Aceitar Sugestões" at bounding box center [553, 283] width 133 height 27
checkbox input "false"
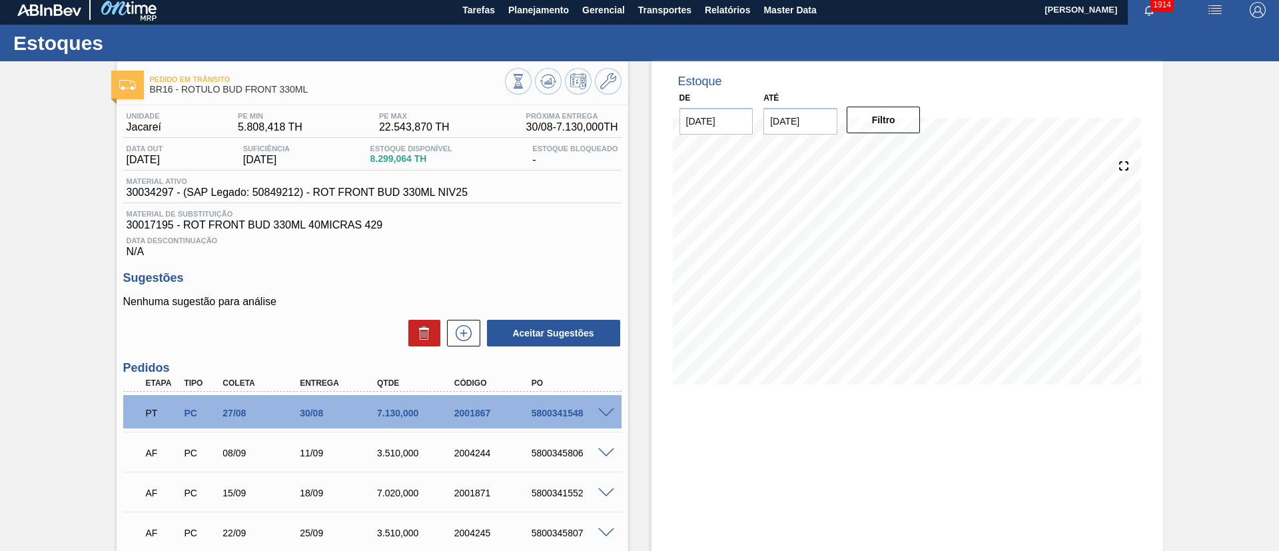
scroll to position [0, 0]
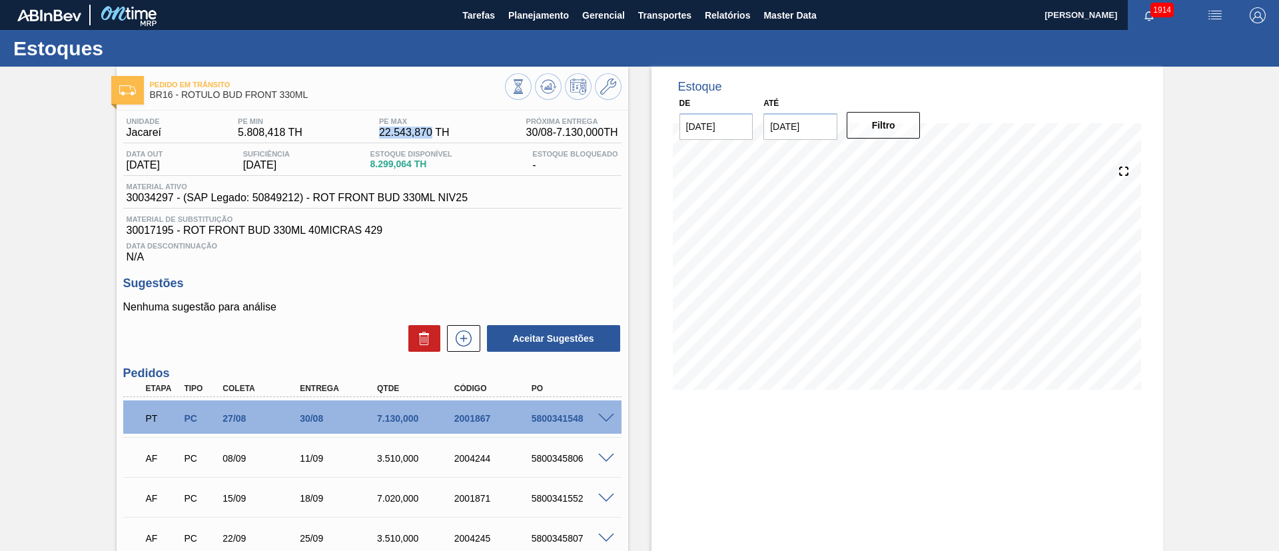
drag, startPoint x: 427, startPoint y: 130, endPoint x: 362, endPoint y: 129, distance: 64.6
click at [362, 129] on div "Unidade Jacareí PE MIN 5.808,418 TH PE MAX 22.543,870 TH Próxima Entrega 30/08 …" at bounding box center [372, 130] width 498 height 26
copy span "22.543,870"
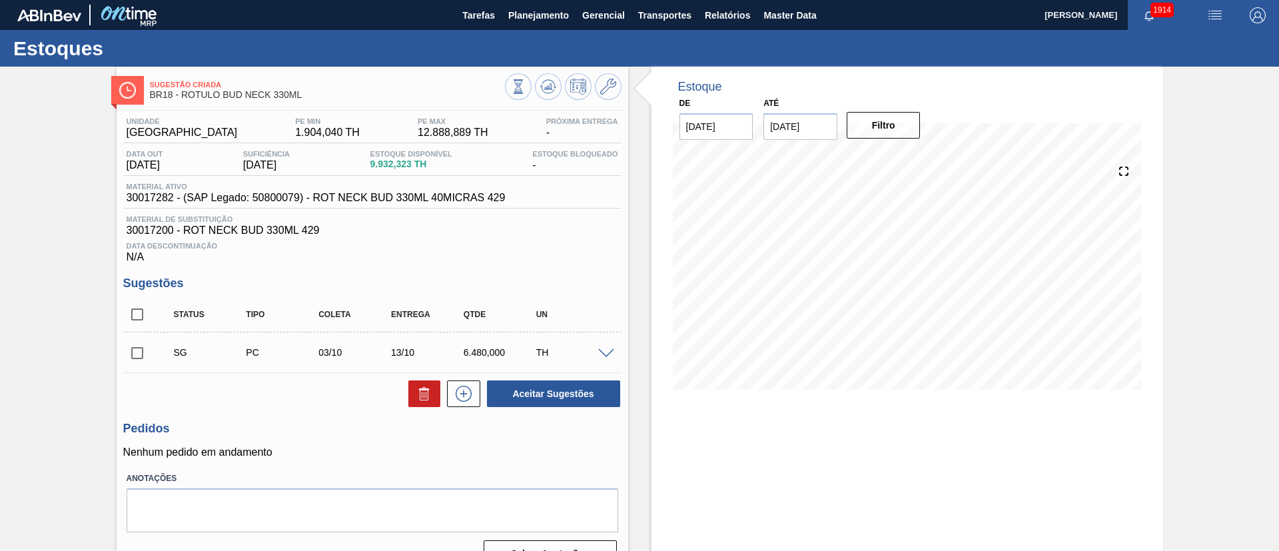
click at [140, 323] on input "checkbox" at bounding box center [137, 315] width 28 height 28
checkbox input "true"
click at [416, 408] on div "Unidade Pernambuco PE MIN 1.904,040 TH PE MAX 12.888,889 TH Próxima Entrega - D…" at bounding box center [373, 341] width 512 height 461
click at [424, 396] on icon at bounding box center [424, 395] width 1 height 7
checkbox input "false"
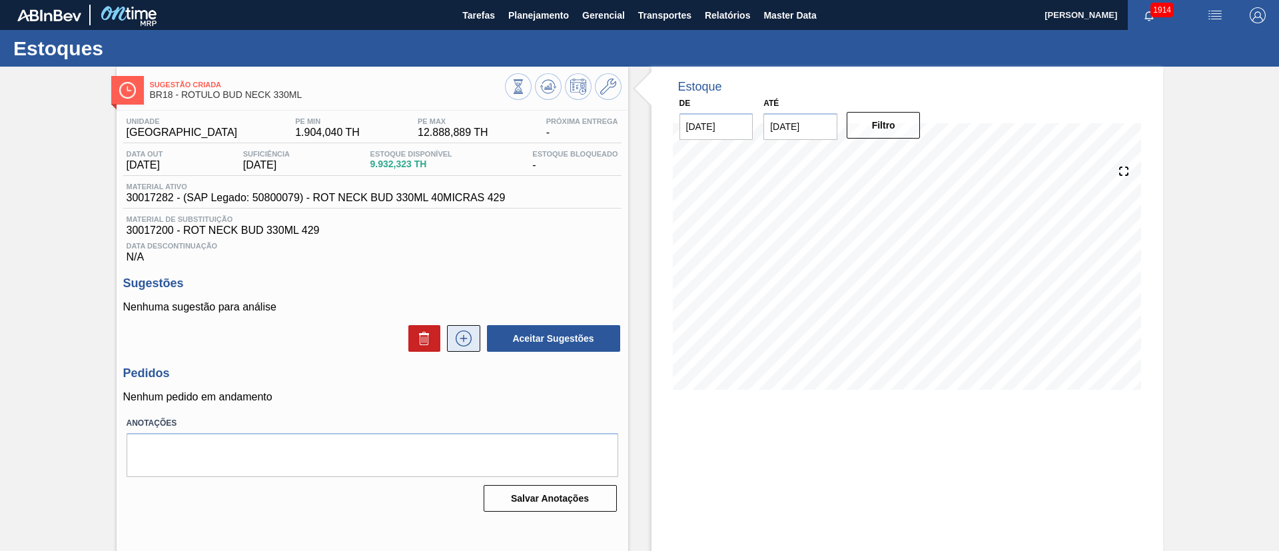
click at [471, 348] on button at bounding box center [463, 338] width 33 height 27
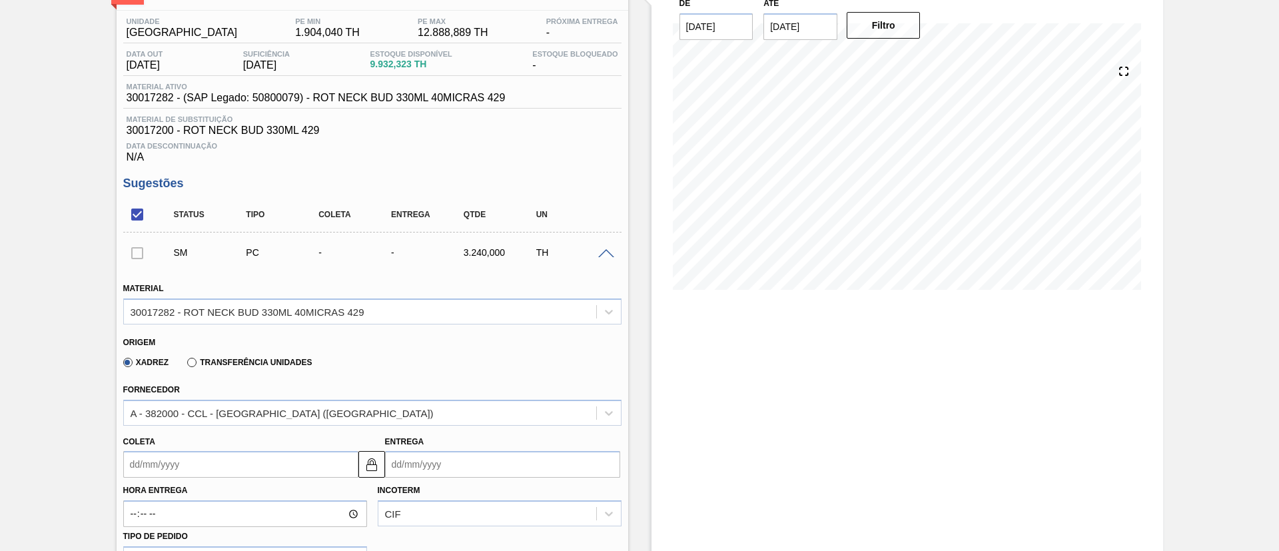
scroll to position [300, 0]
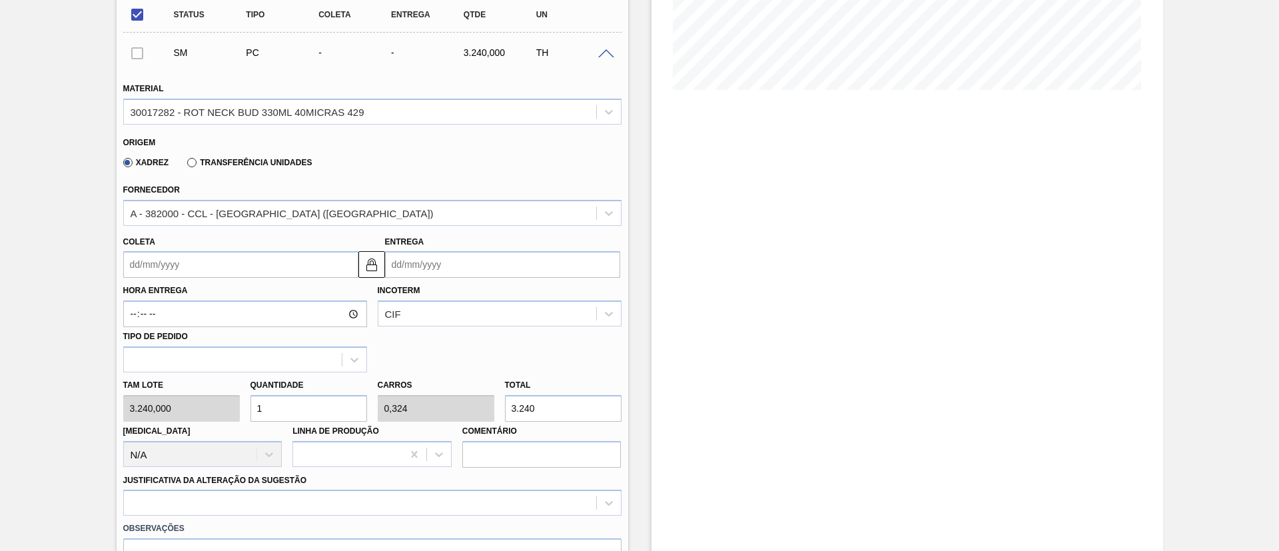
click at [180, 263] on input "Coleta" at bounding box center [240, 264] width 235 height 27
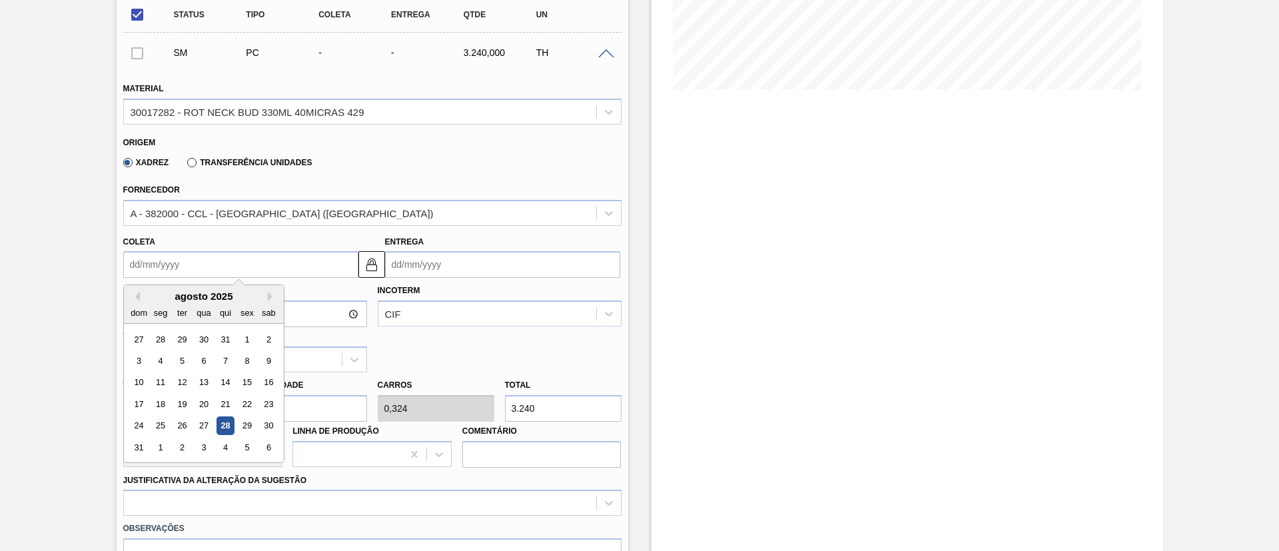
click at [176, 312] on div "ter" at bounding box center [182, 313] width 18 height 18
click at [271, 292] on button "Next Month" at bounding box center [272, 296] width 9 height 9
click at [167, 380] on div "15" at bounding box center [160, 383] width 18 height 18
type input "[DATE]"
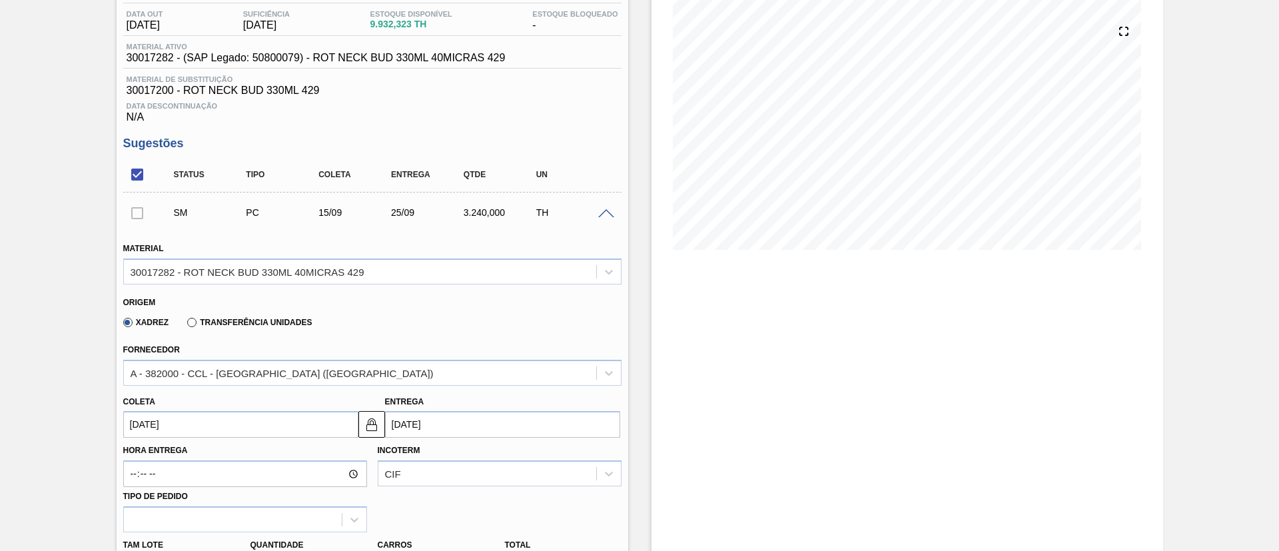
scroll to position [200, 0]
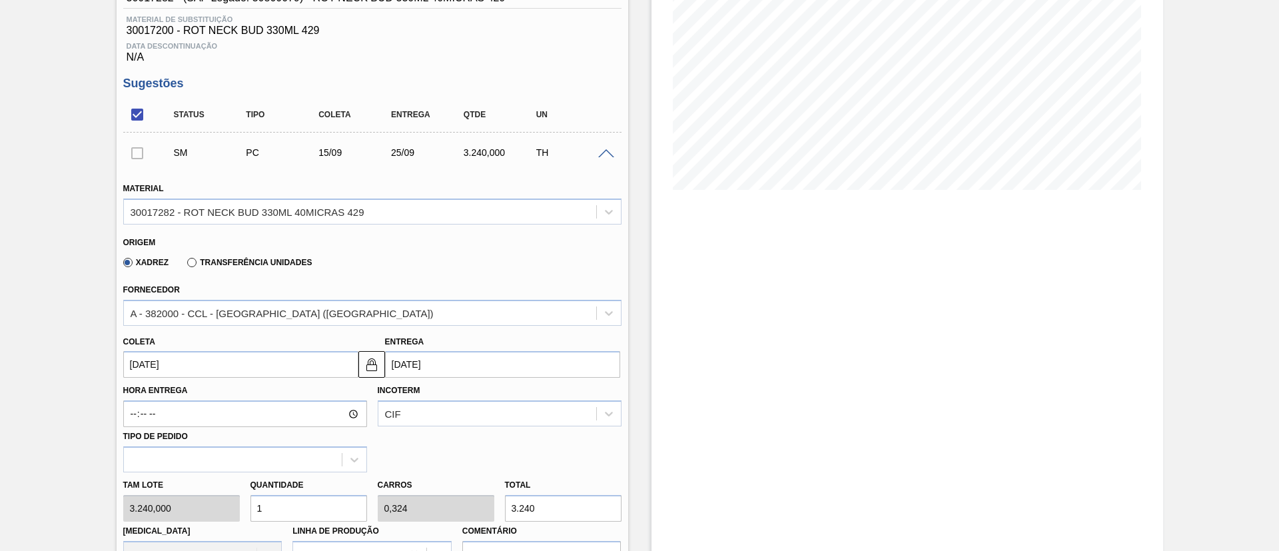
click at [181, 364] on input "[DATE]" at bounding box center [240, 364] width 235 height 27
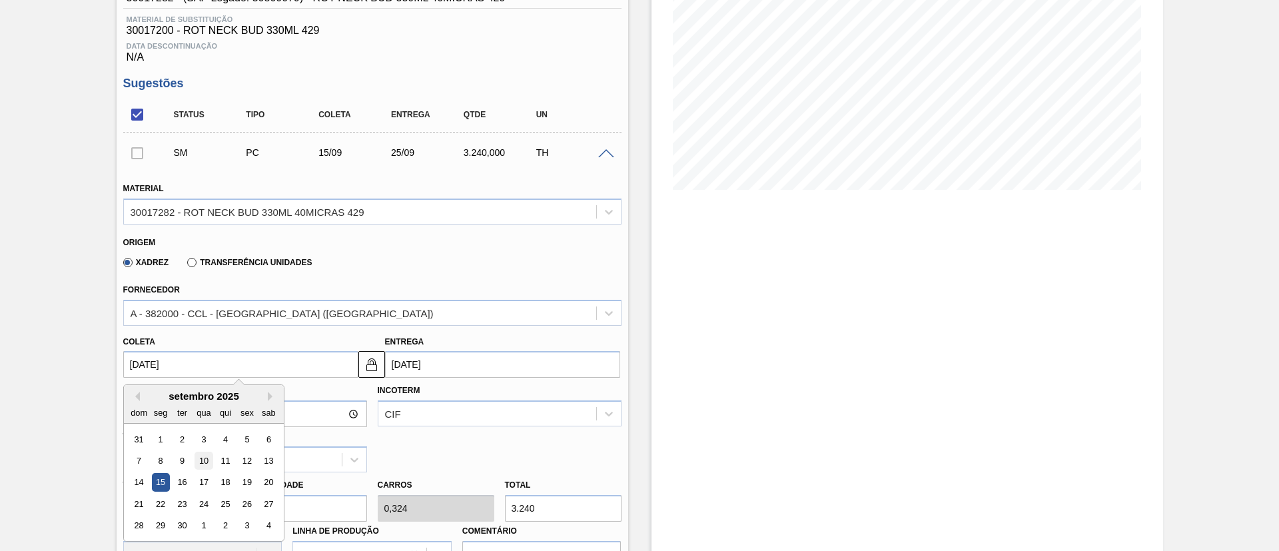
click at [205, 458] on div "10" at bounding box center [204, 461] width 18 height 18
type input "10/09/2025"
type input "20/09/2025"
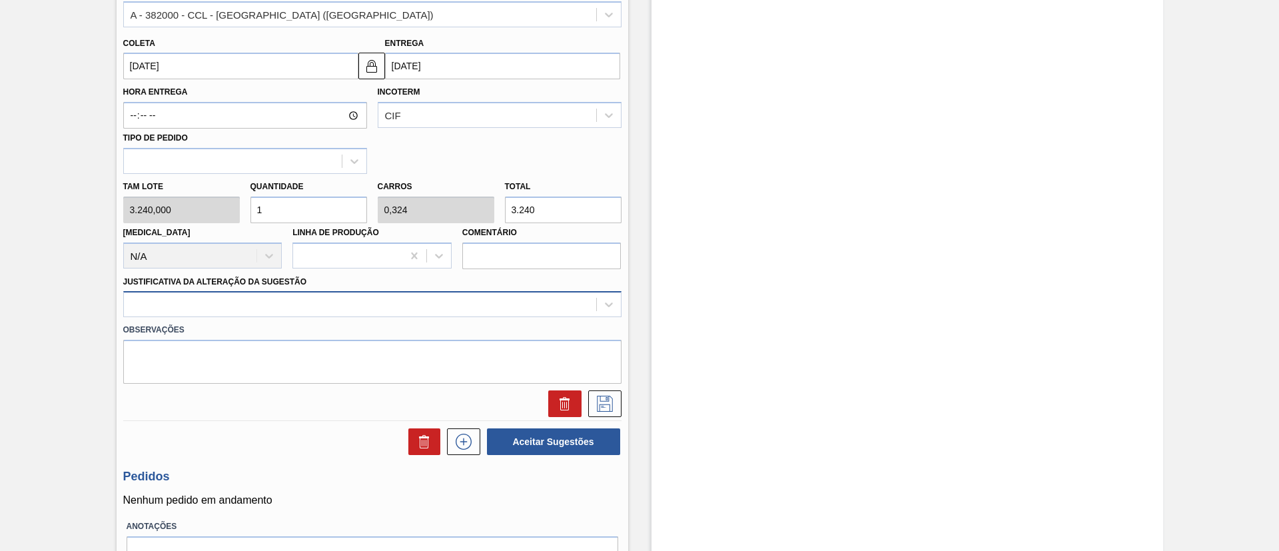
scroll to position [500, 0]
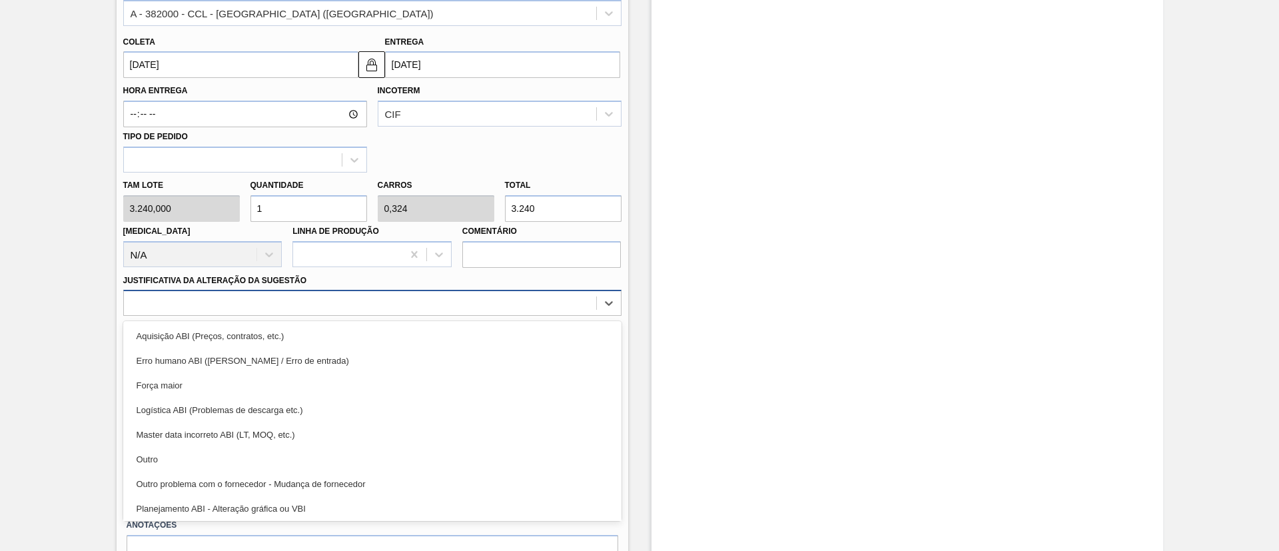
click at [301, 303] on div at bounding box center [360, 303] width 472 height 19
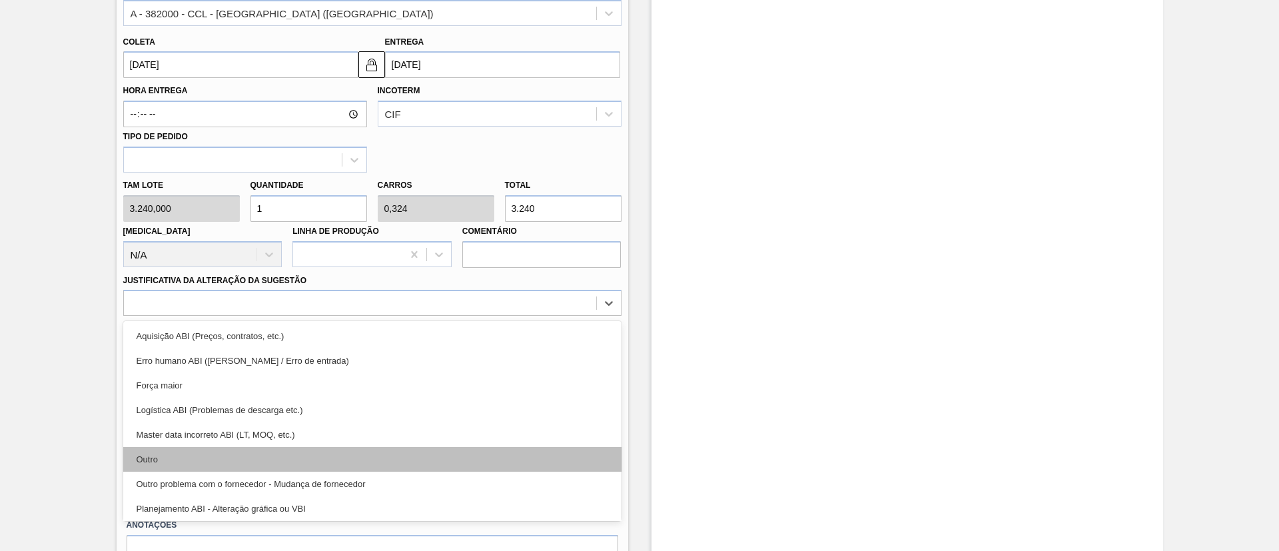
click at [249, 449] on div "Outro" at bounding box center [372, 459] width 498 height 25
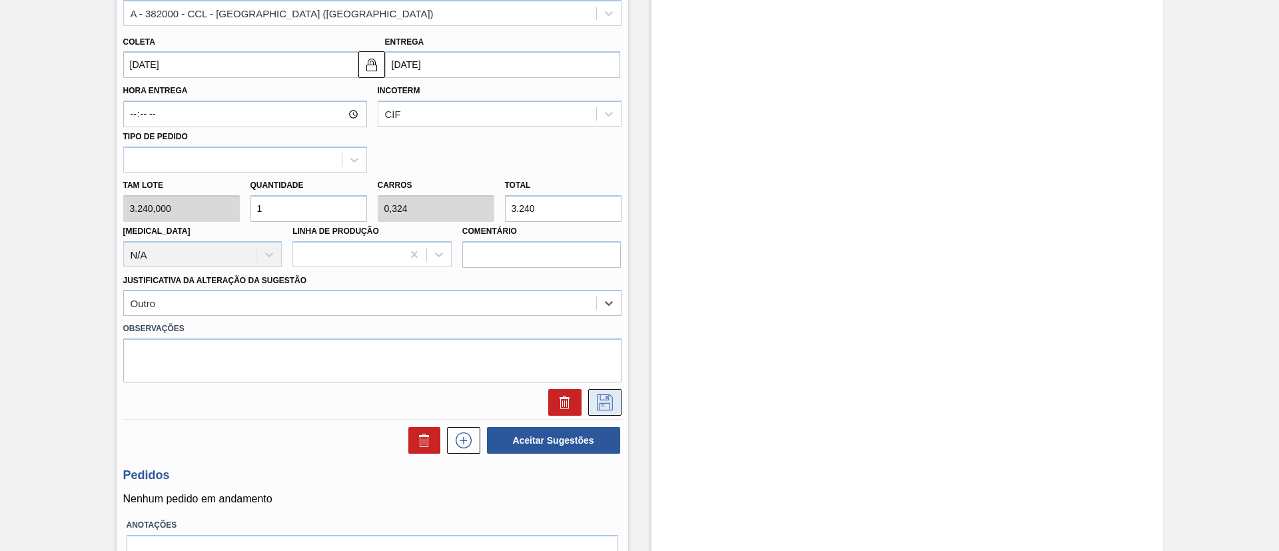
click at [594, 394] on icon at bounding box center [604, 402] width 21 height 16
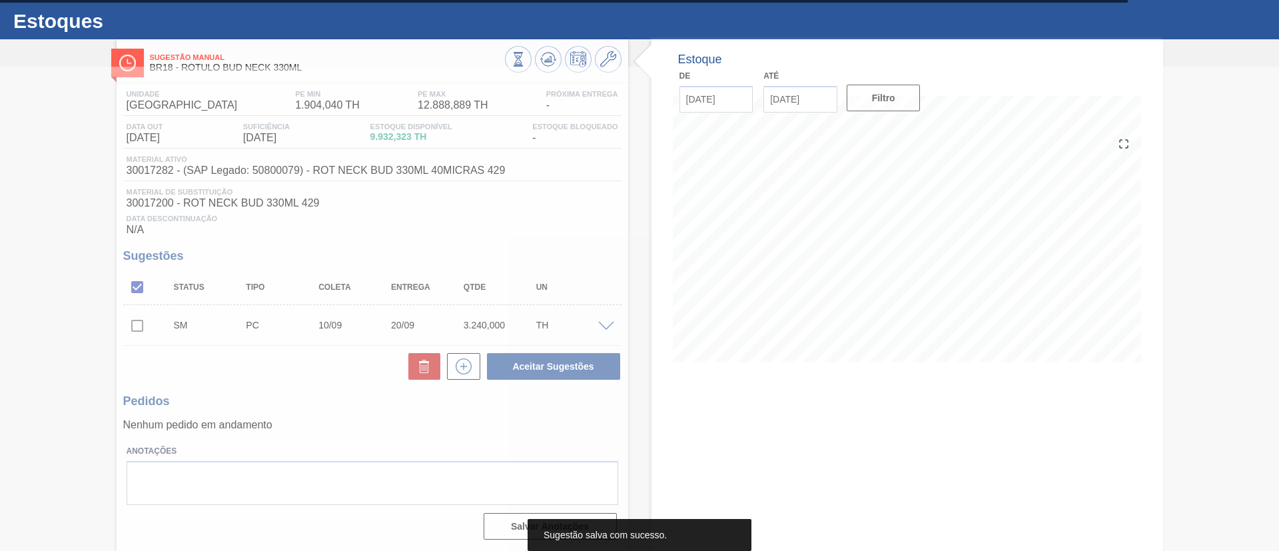
scroll to position [27, 0]
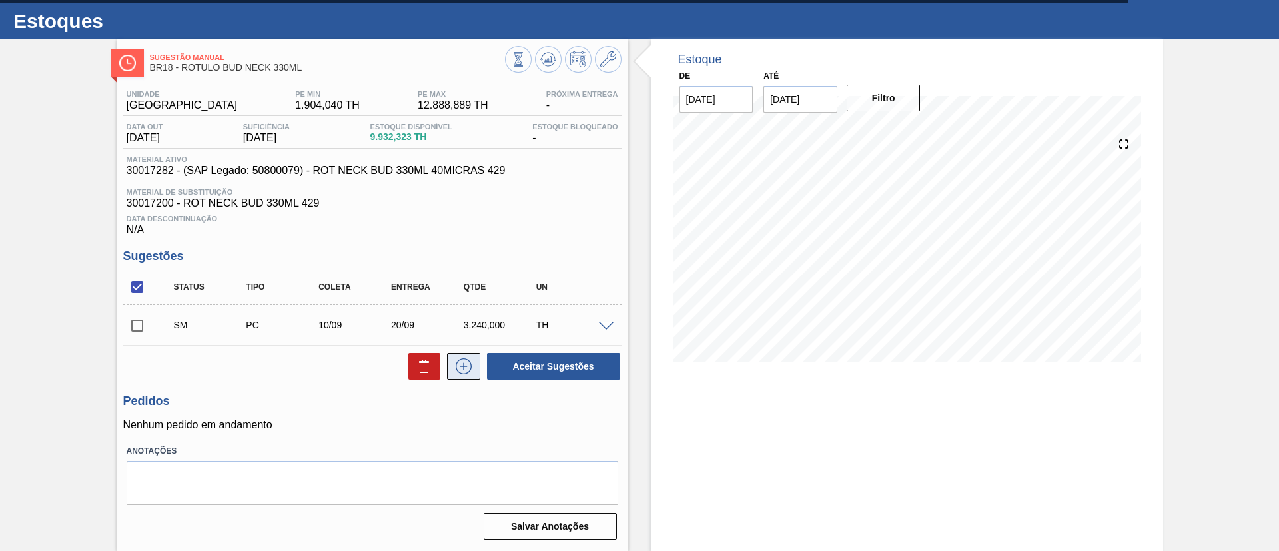
click at [471, 372] on icon at bounding box center [463, 366] width 21 height 16
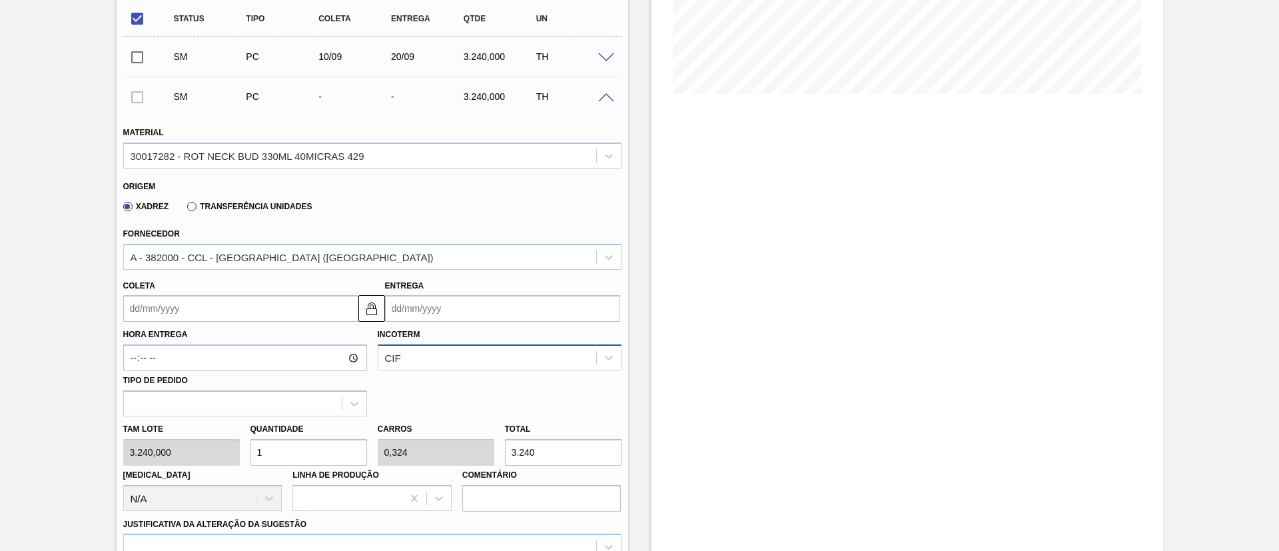
scroll to position [327, 0]
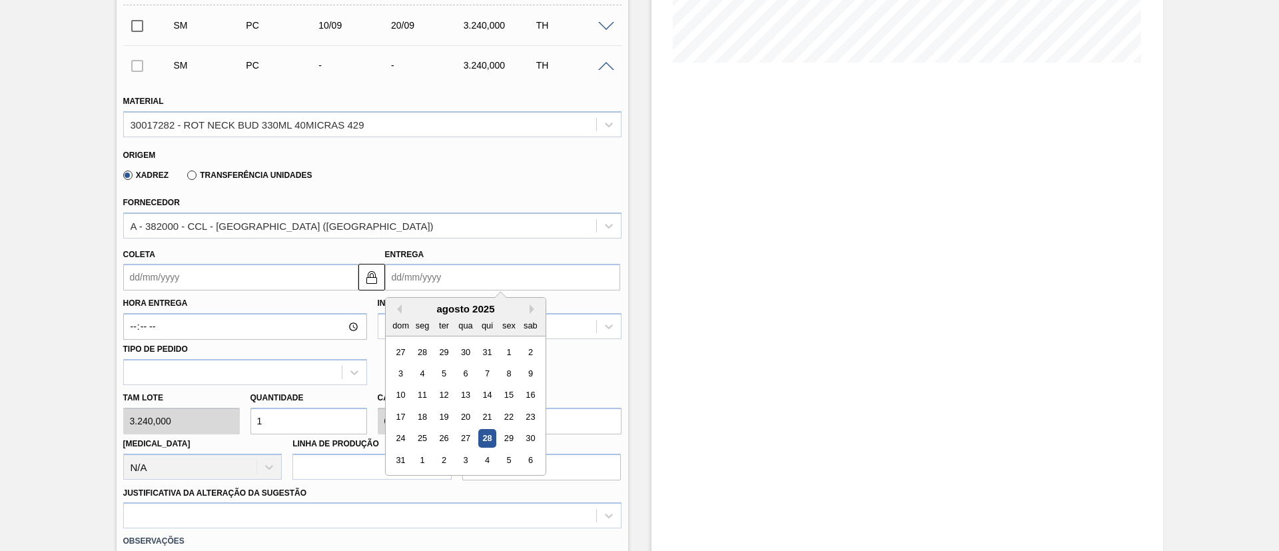
click at [452, 289] on input "Entrega" at bounding box center [502, 277] width 235 height 27
drag, startPoint x: 401, startPoint y: 321, endPoint x: 442, endPoint y: 313, distance: 42.0
click at [402, 321] on div "dom" at bounding box center [401, 326] width 18 height 18
click at [530, 313] on button "Next Month" at bounding box center [534, 309] width 9 height 9
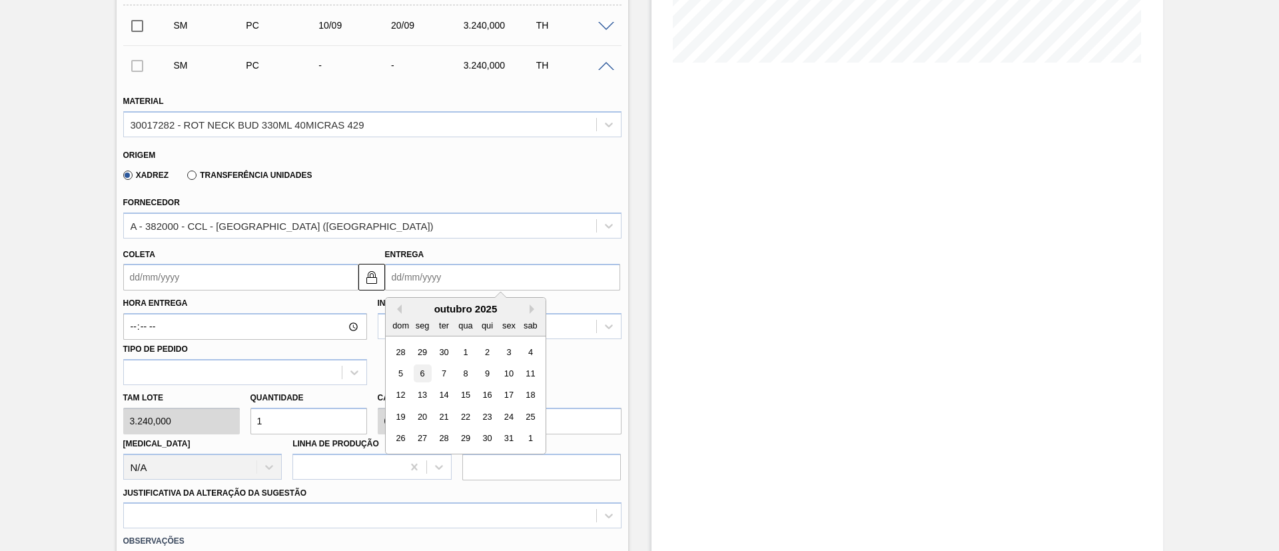
click at [430, 375] on div "6" at bounding box center [422, 373] width 18 height 18
type input "26/09/2025"
type input "06/10/2025"
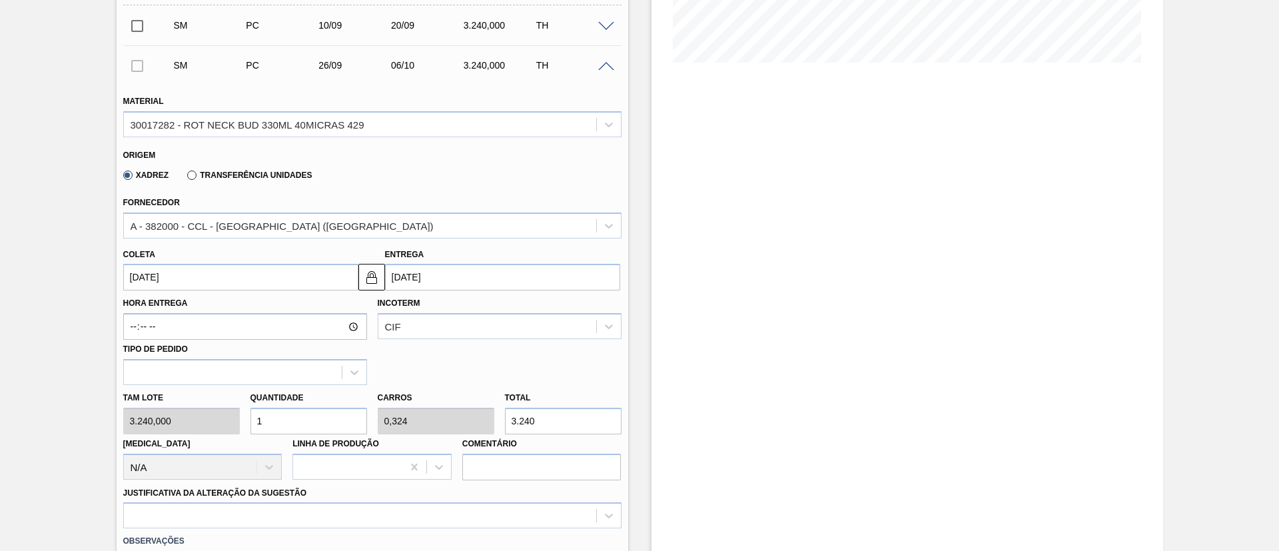
click at [156, 282] on input "26/09/2025" at bounding box center [240, 277] width 235 height 27
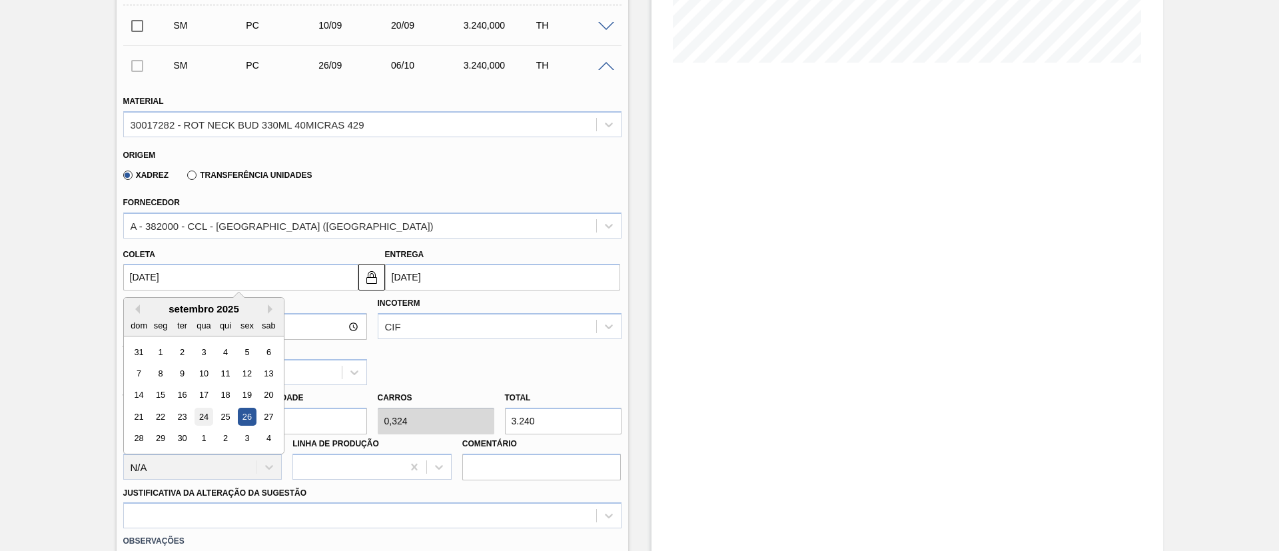
click at [209, 419] on div "24" at bounding box center [204, 417] width 18 height 18
type input "24/09/2025"
type input "04/10/2025"
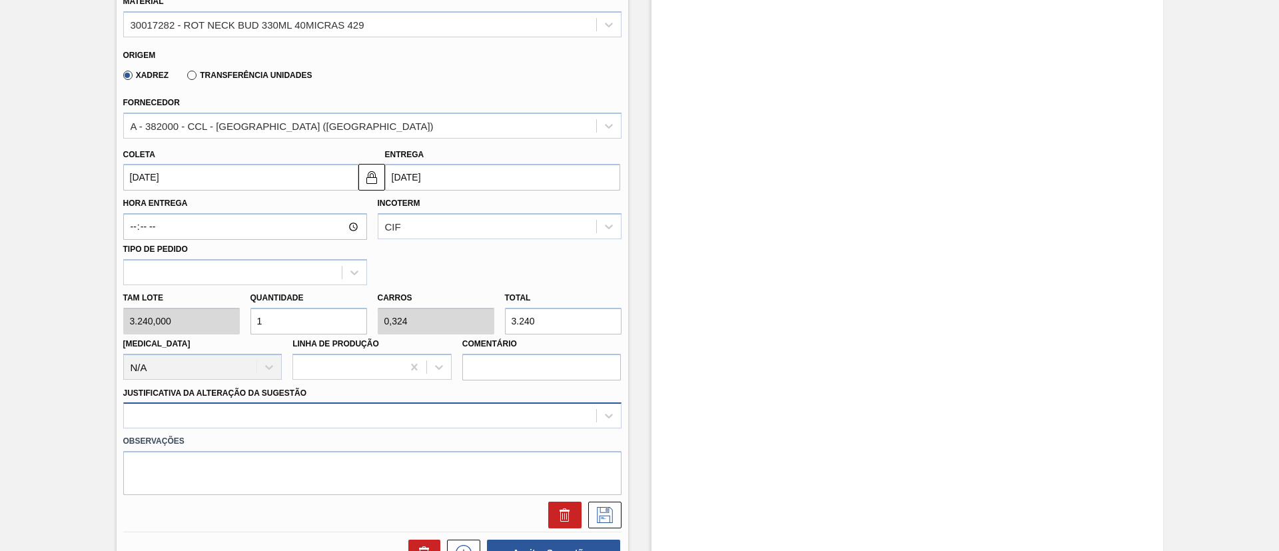
scroll to position [515, 0]
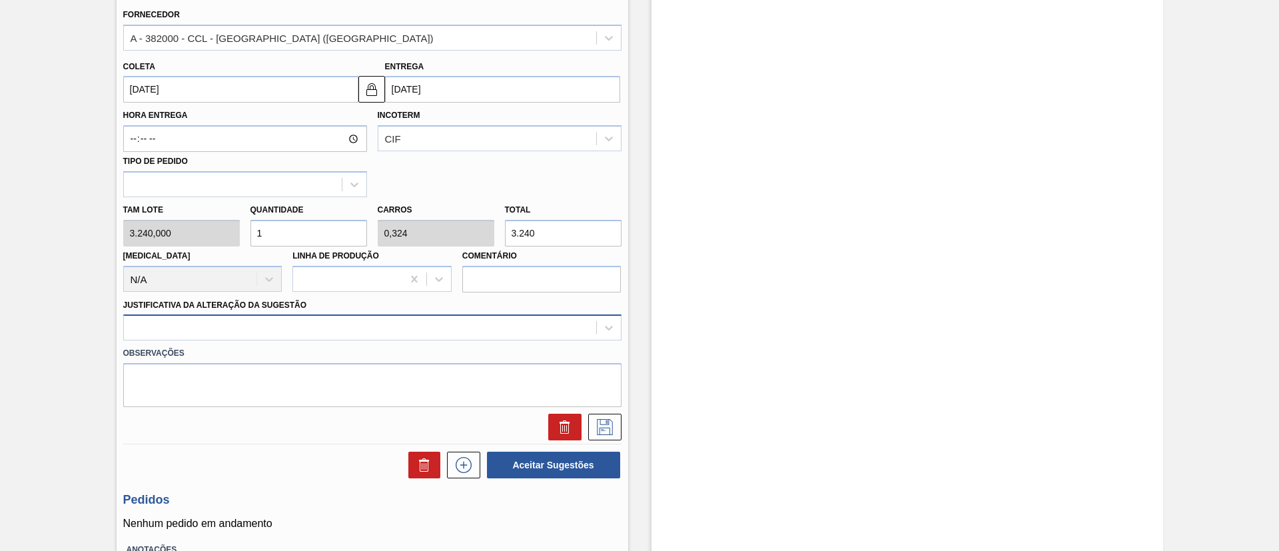
click at [321, 340] on div at bounding box center [372, 328] width 498 height 26
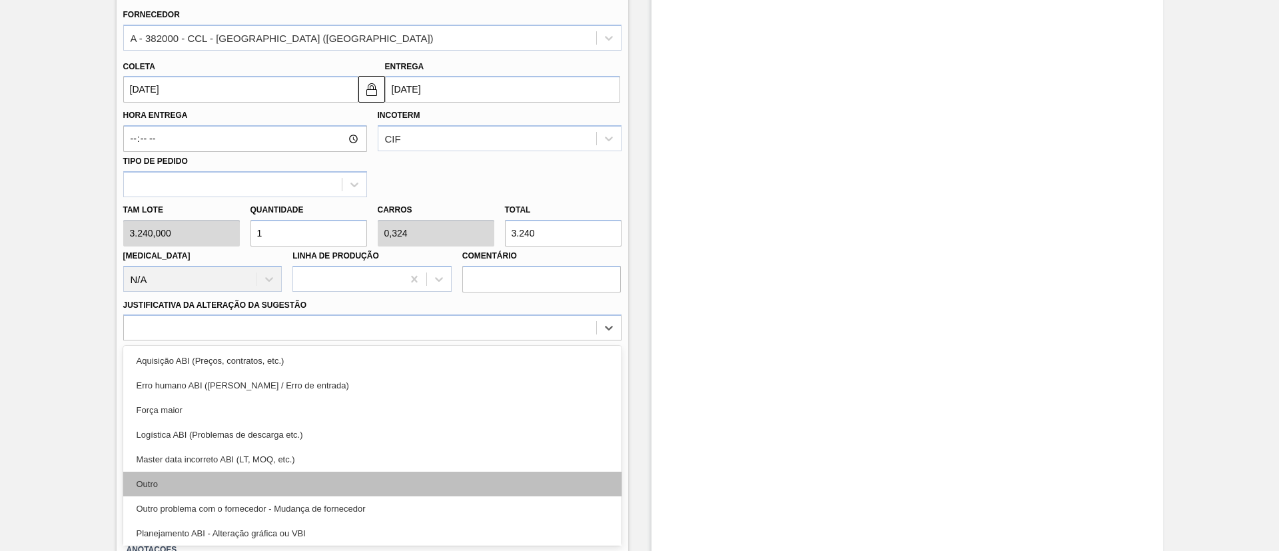
click at [269, 481] on div "Outro" at bounding box center [372, 484] width 498 height 25
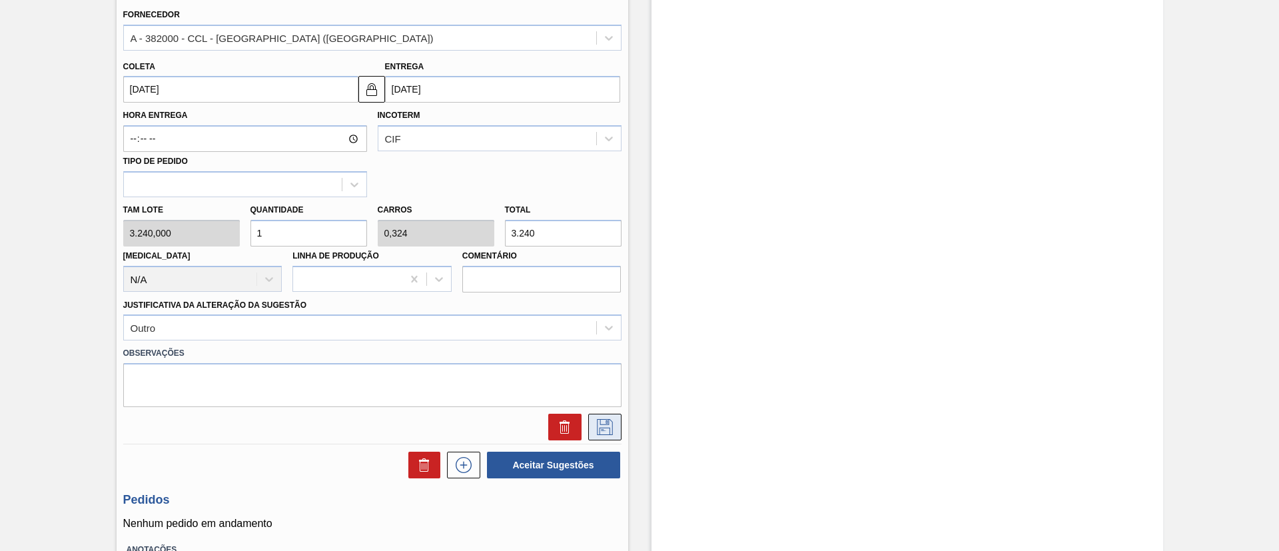
click at [600, 422] on icon at bounding box center [604, 427] width 21 height 16
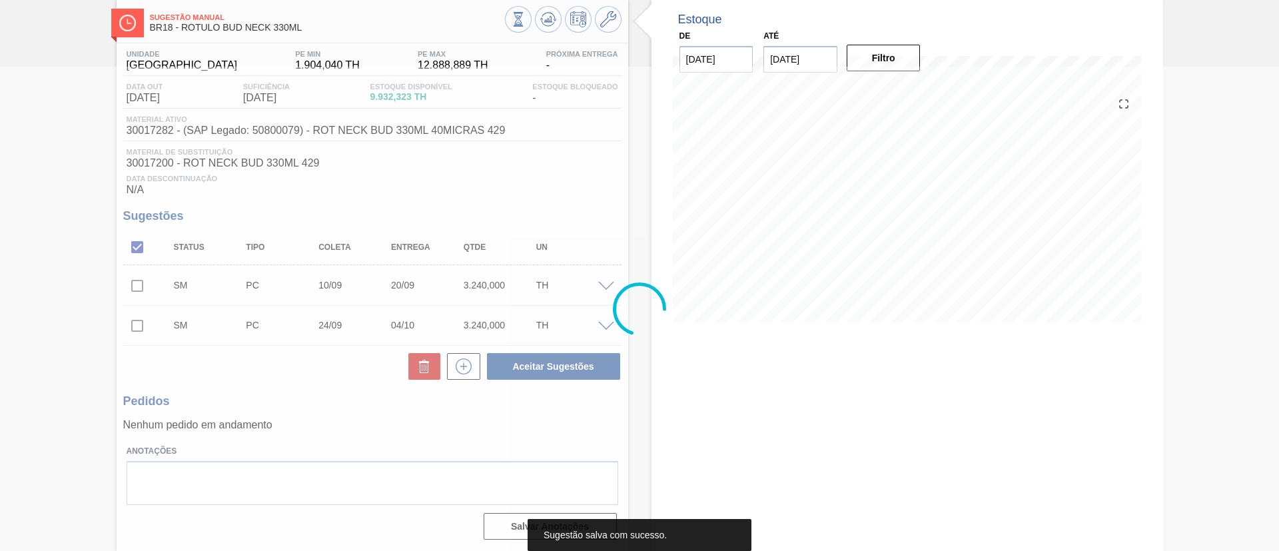
scroll to position [67, 0]
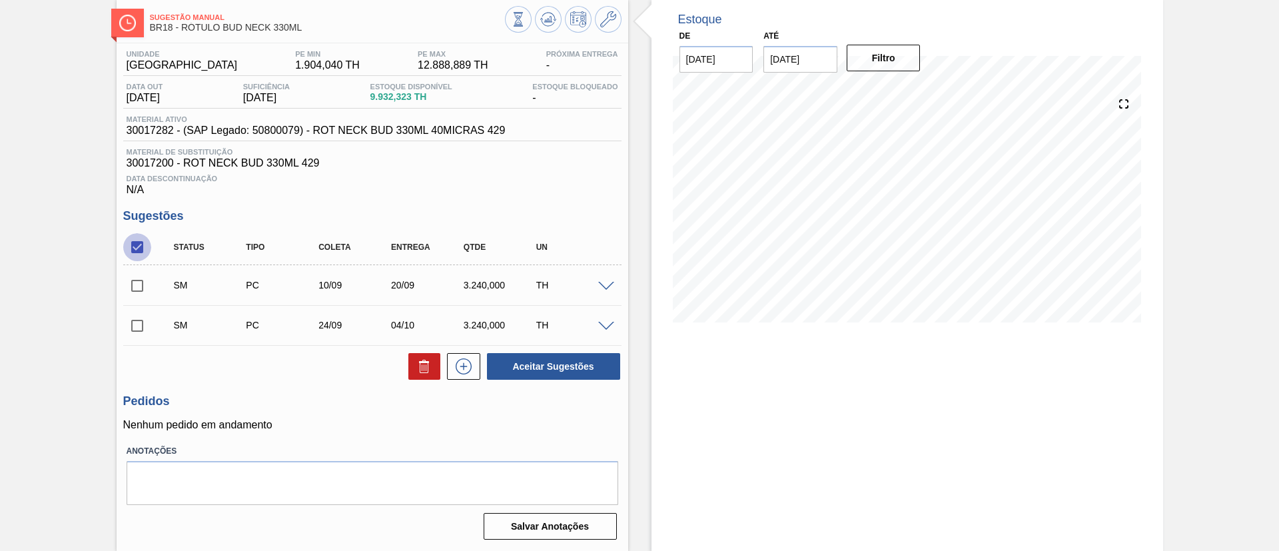
click at [132, 249] on input "checkbox" at bounding box center [137, 247] width 28 height 28
checkbox input "true"
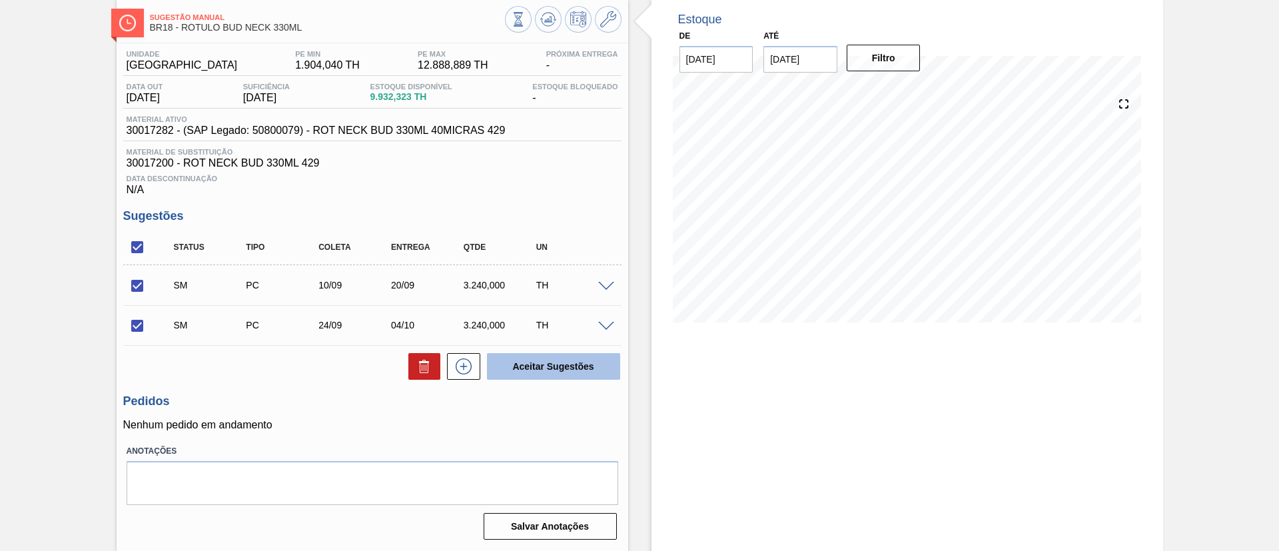
click at [519, 359] on button "Aceitar Sugestões" at bounding box center [553, 366] width 133 height 27
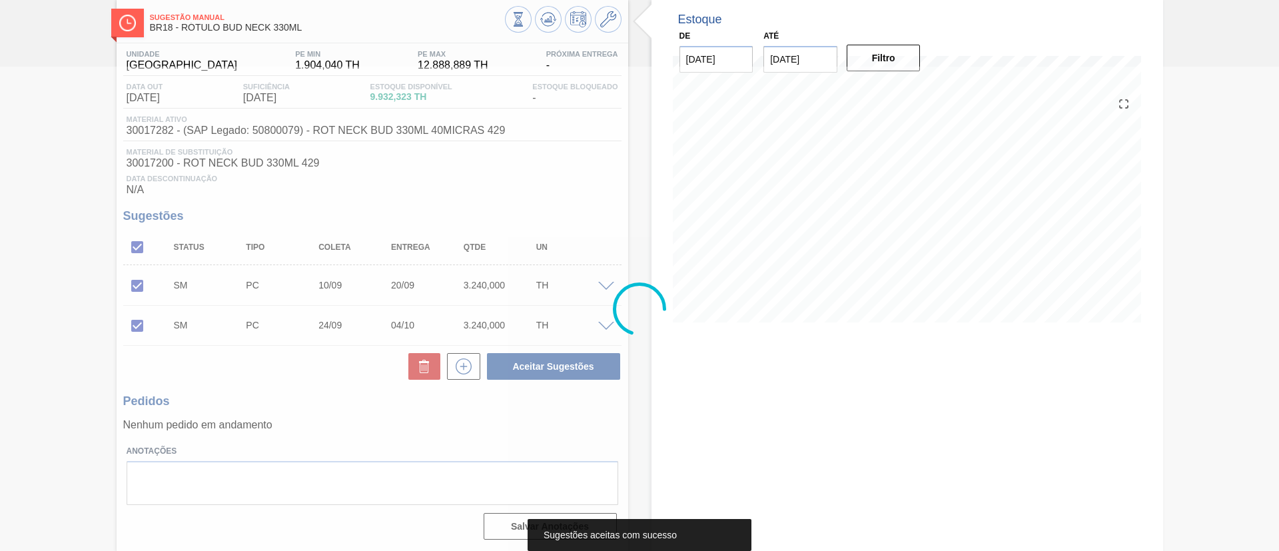
scroll to position [35, 0]
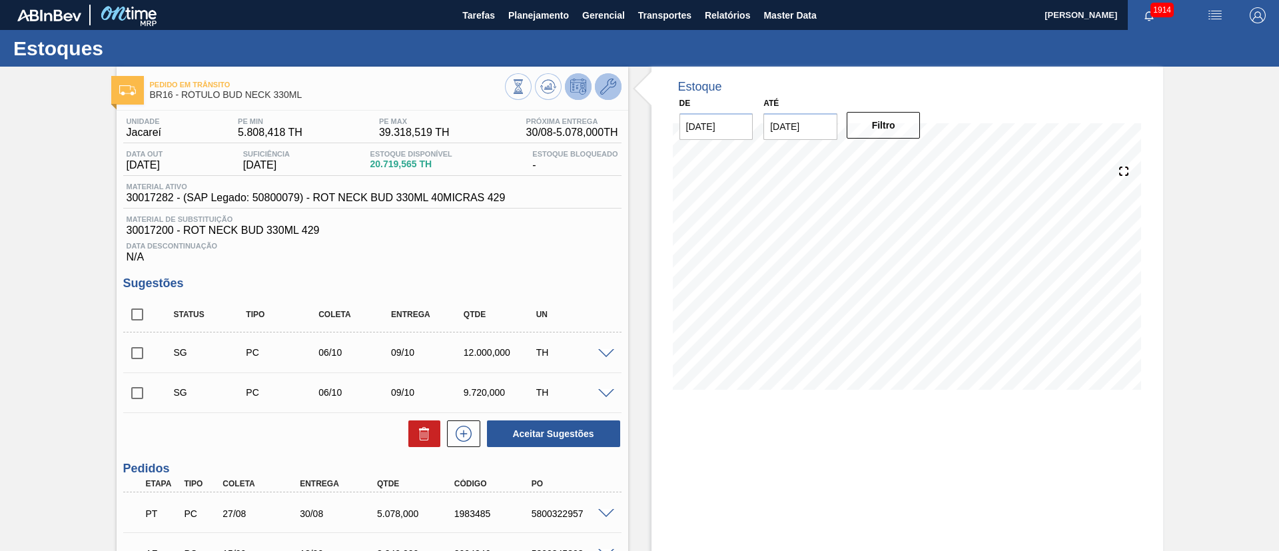
click at [614, 92] on icon at bounding box center [608, 87] width 16 height 16
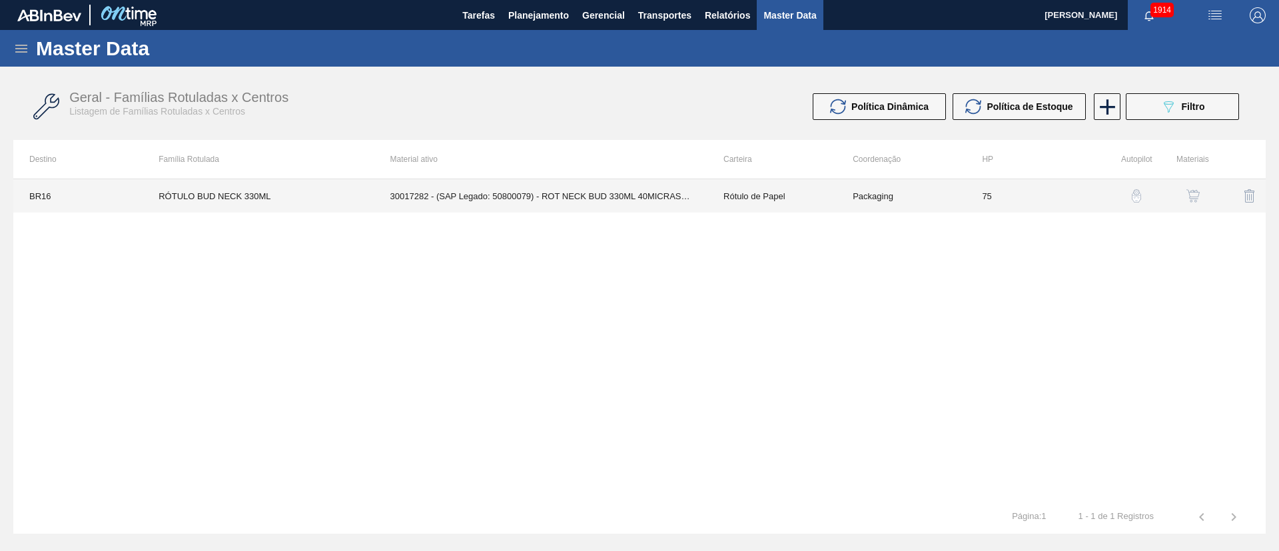
click at [461, 188] on td "30017282 - (SAP Legado: 50800079) - ROT NECK BUD 330ML 40MICRAS 429" at bounding box center [540, 195] width 333 height 33
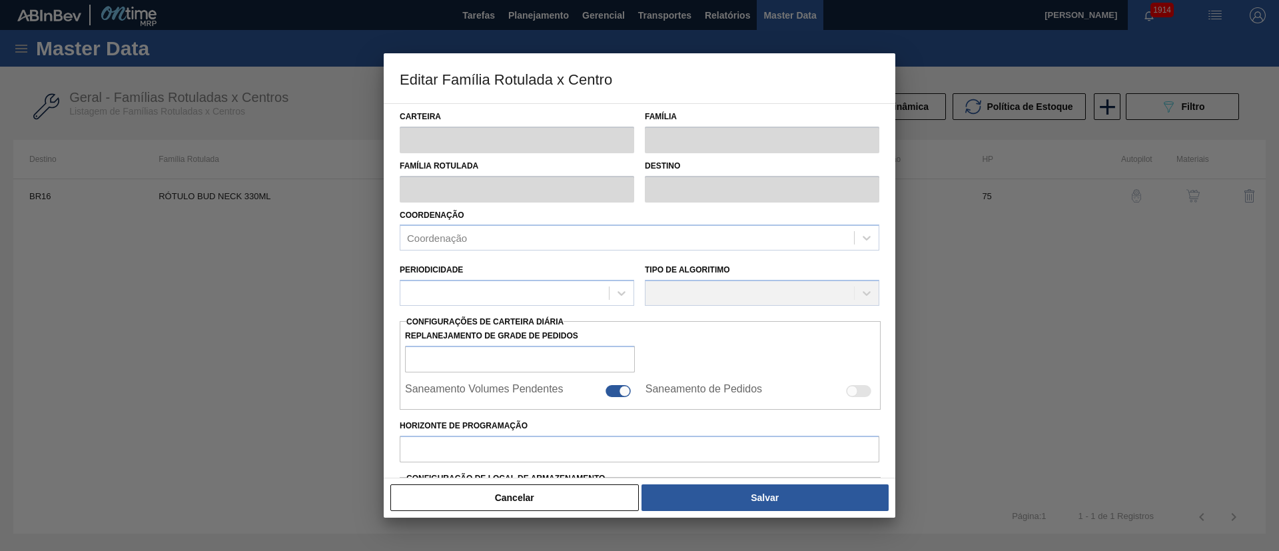
type input "Rótulo de Papel"
type input "Rótulo Papel"
type input "RÓTULO BUD NECK 330ML"
type input "BR16 - Jacareí"
type input "75"
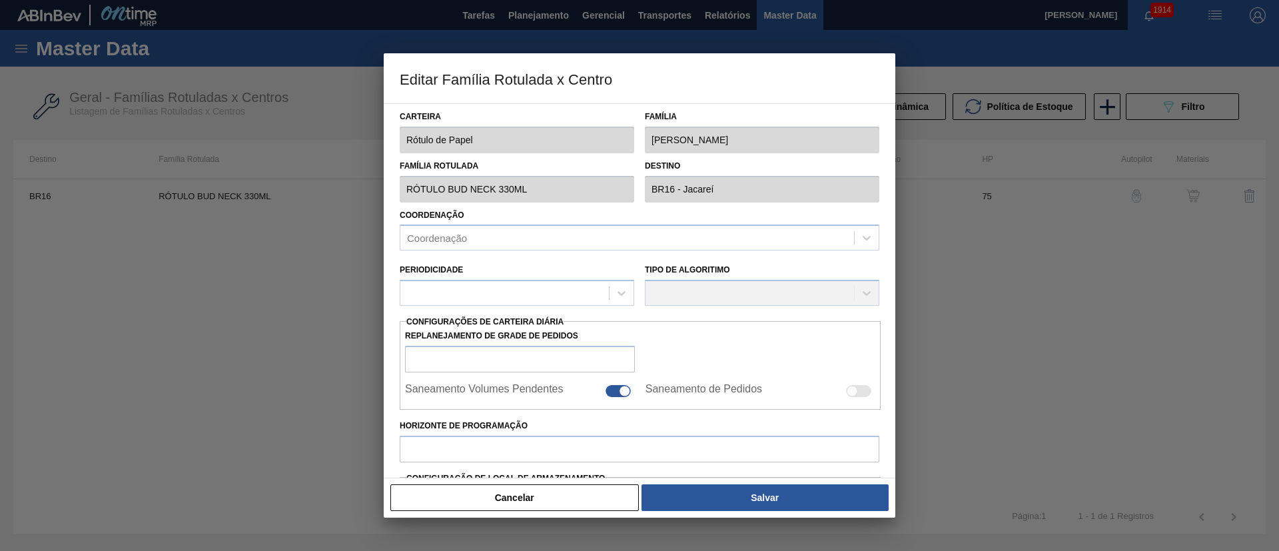
type input "5.808,418"
type input "39.318,519"
type input "70"
type input "29.265,488"
checkbox input "true"
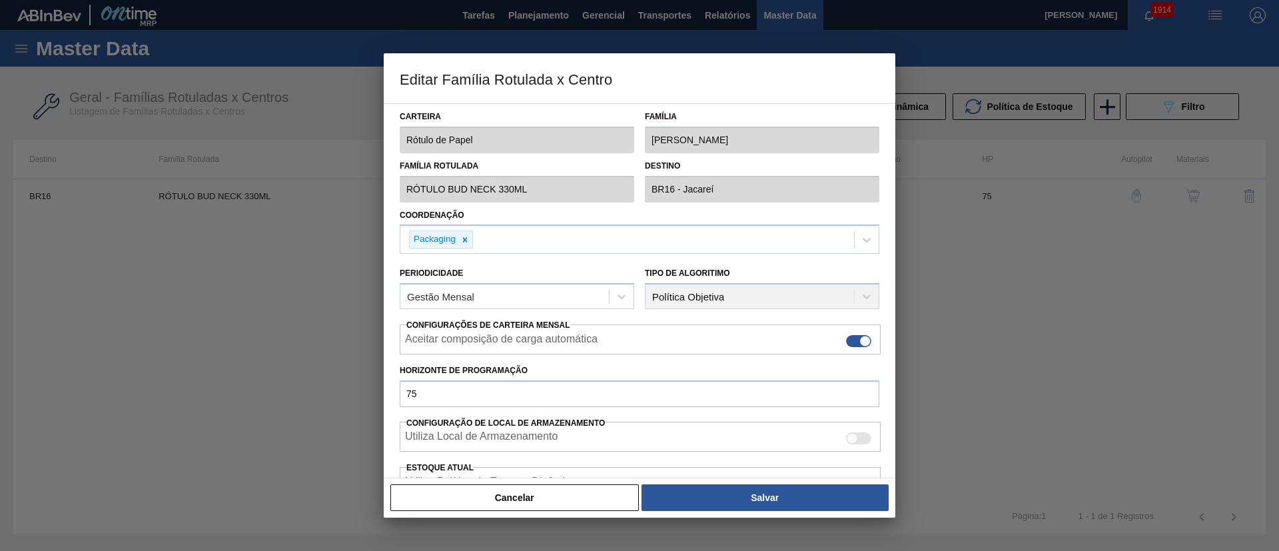
scroll to position [237, 0]
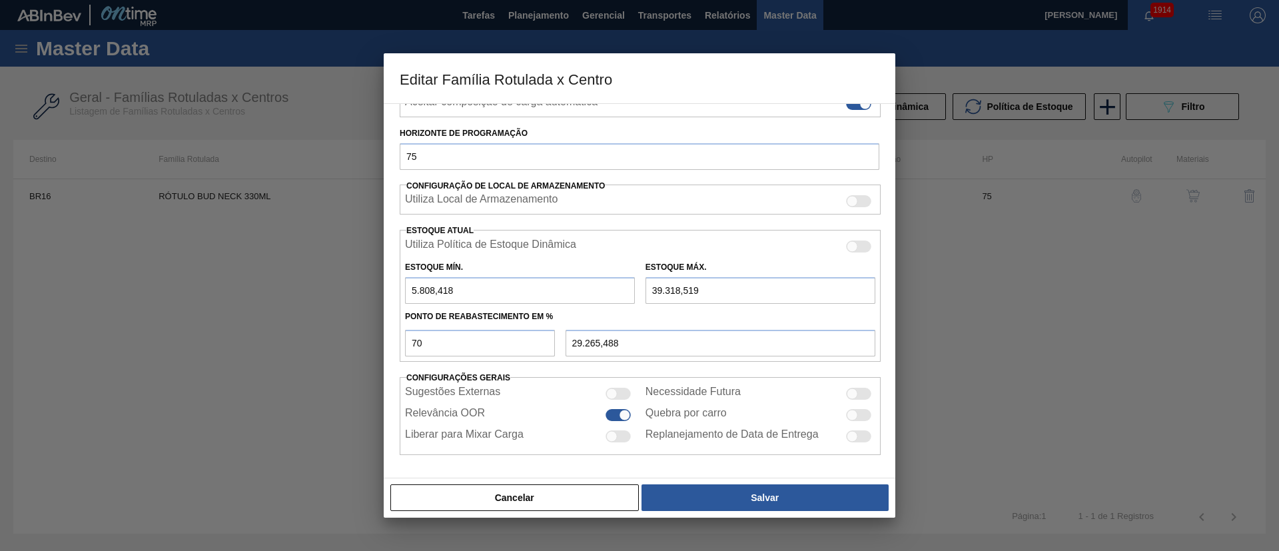
drag, startPoint x: 724, startPoint y: 285, endPoint x: 608, endPoint y: 279, distance: 116.8
click at [608, 279] on div "Estoque Mín. 5.808,418 Estoque Máx. 39.318,519" at bounding box center [640, 279] width 481 height 49
paste input "22.543,870"
type input "22.543,870"
type input "17.523,234"
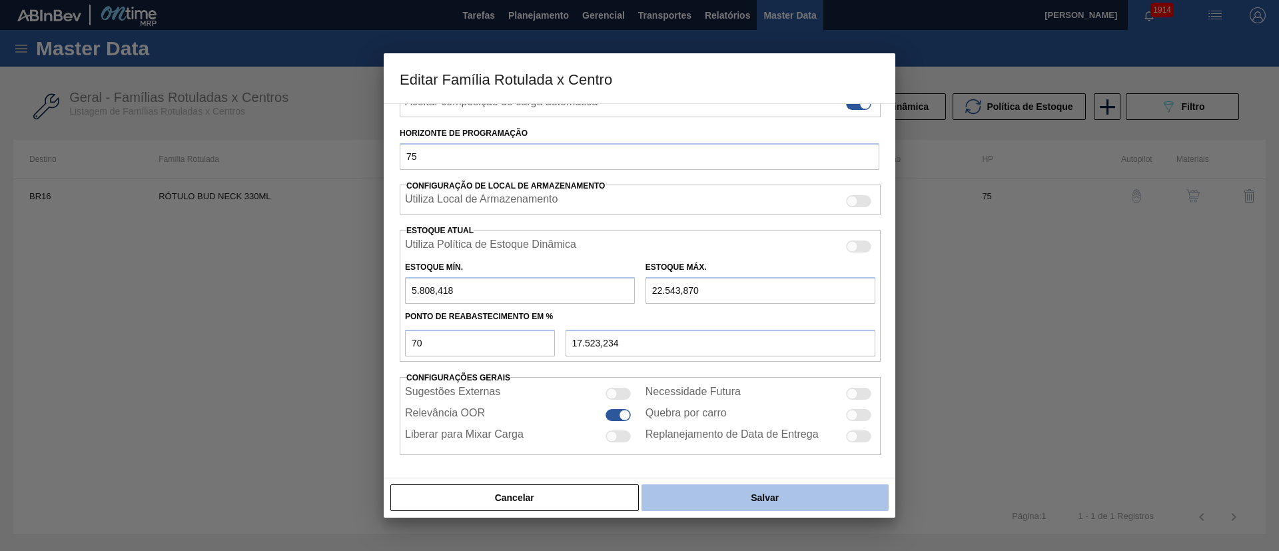
type input "22.543,870"
click at [710, 494] on button "Salvar" at bounding box center [765, 497] width 247 height 27
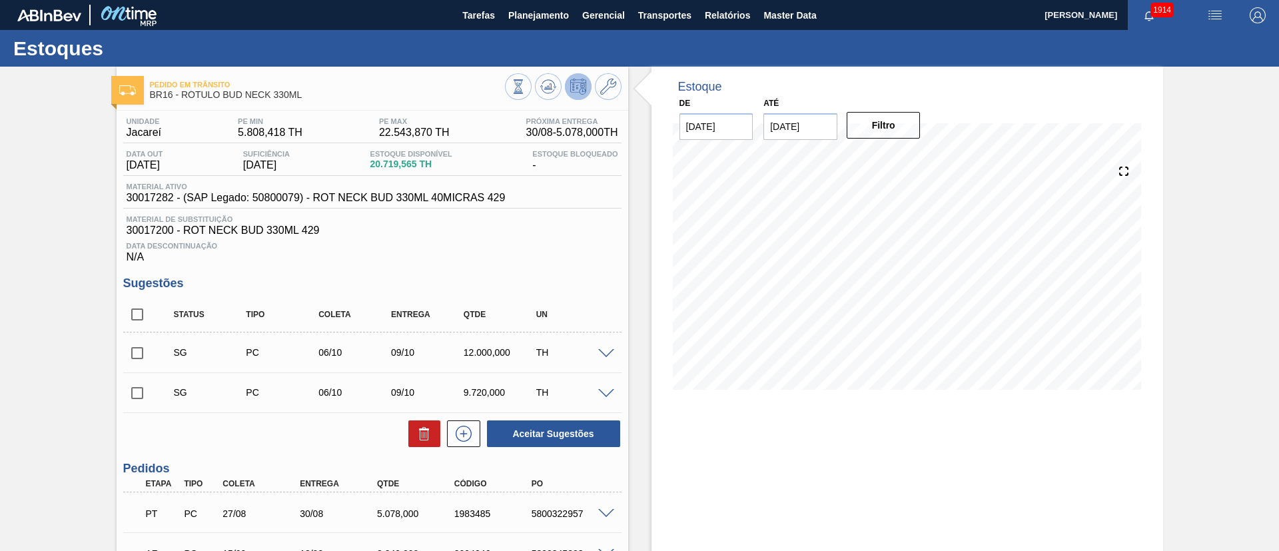
click at [141, 315] on input "checkbox" at bounding box center [137, 315] width 28 height 28
checkbox input "true"
click at [414, 427] on button at bounding box center [424, 433] width 32 height 27
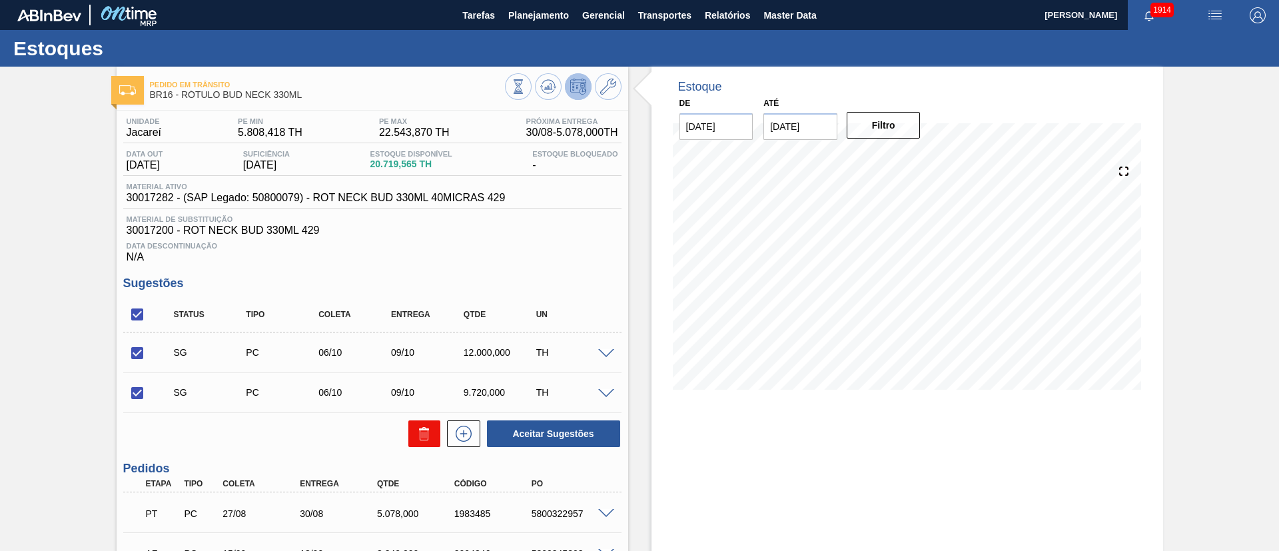
checkbox input "false"
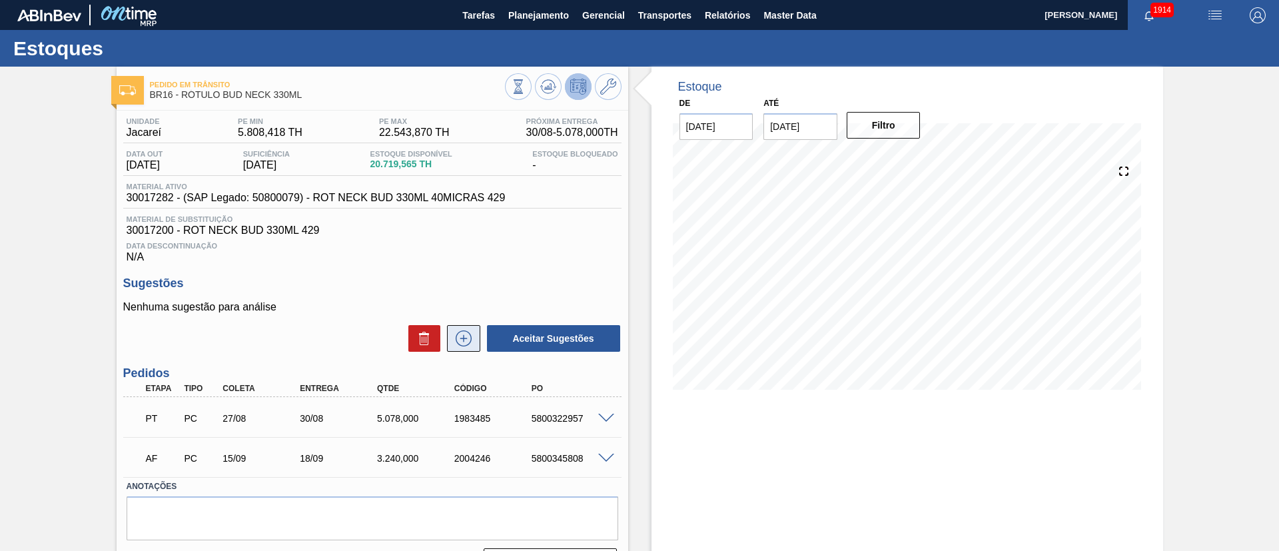
click at [464, 334] on icon at bounding box center [463, 339] width 21 height 16
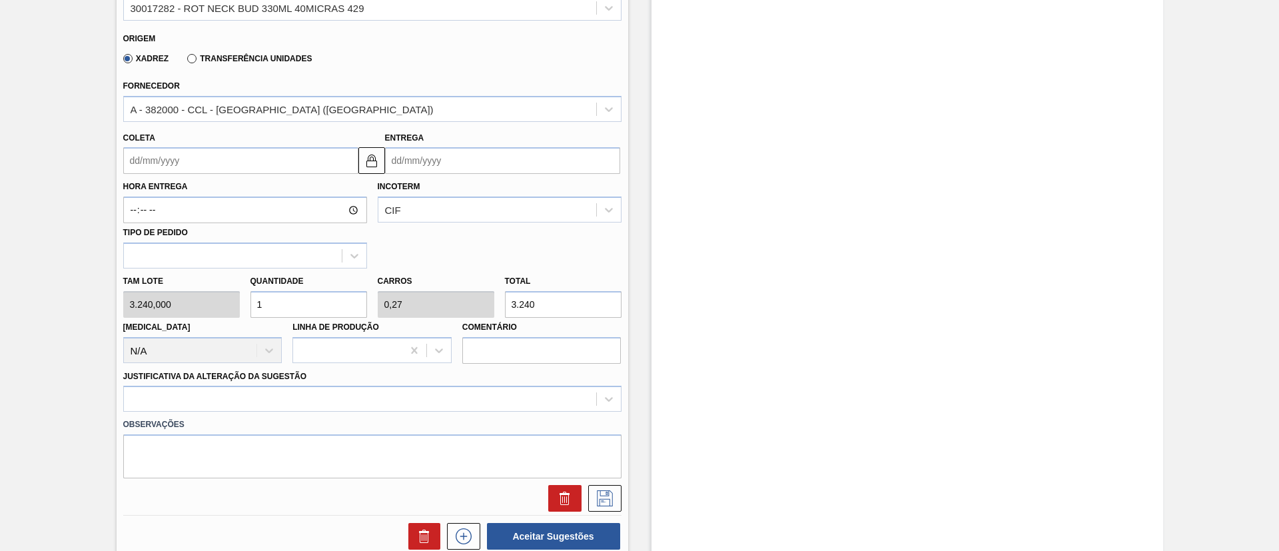
scroll to position [400, 0]
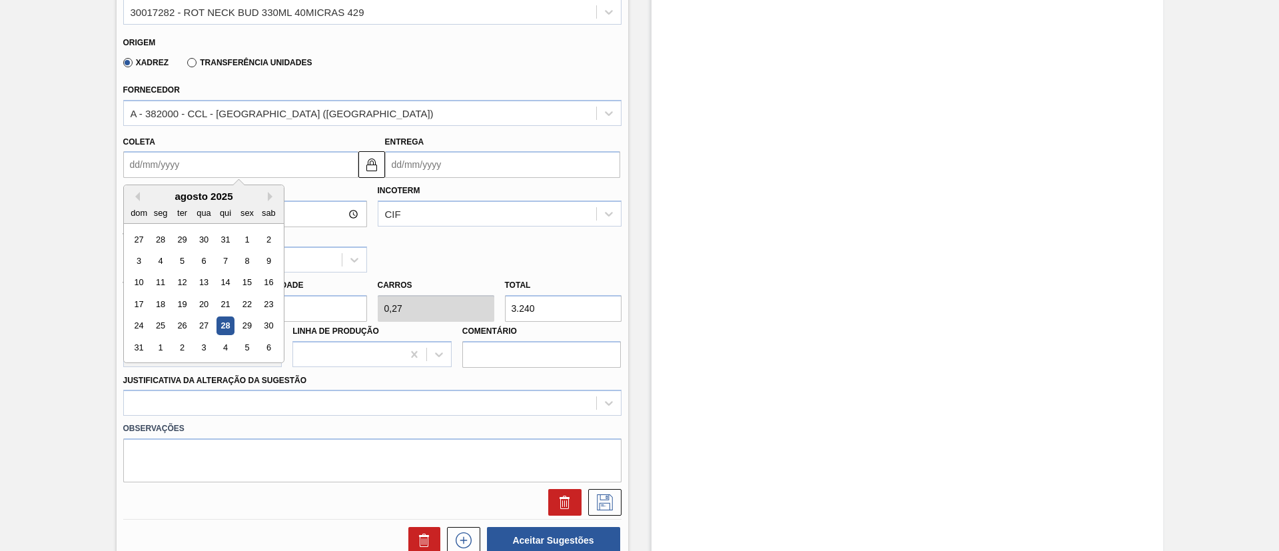
click at [204, 158] on input "Coleta" at bounding box center [240, 164] width 235 height 27
click at [191, 194] on div "agosto 2025" at bounding box center [204, 196] width 160 height 11
click at [269, 195] on button "Next Month" at bounding box center [272, 196] width 9 height 9
click at [162, 266] on div "6" at bounding box center [160, 261] width 18 height 18
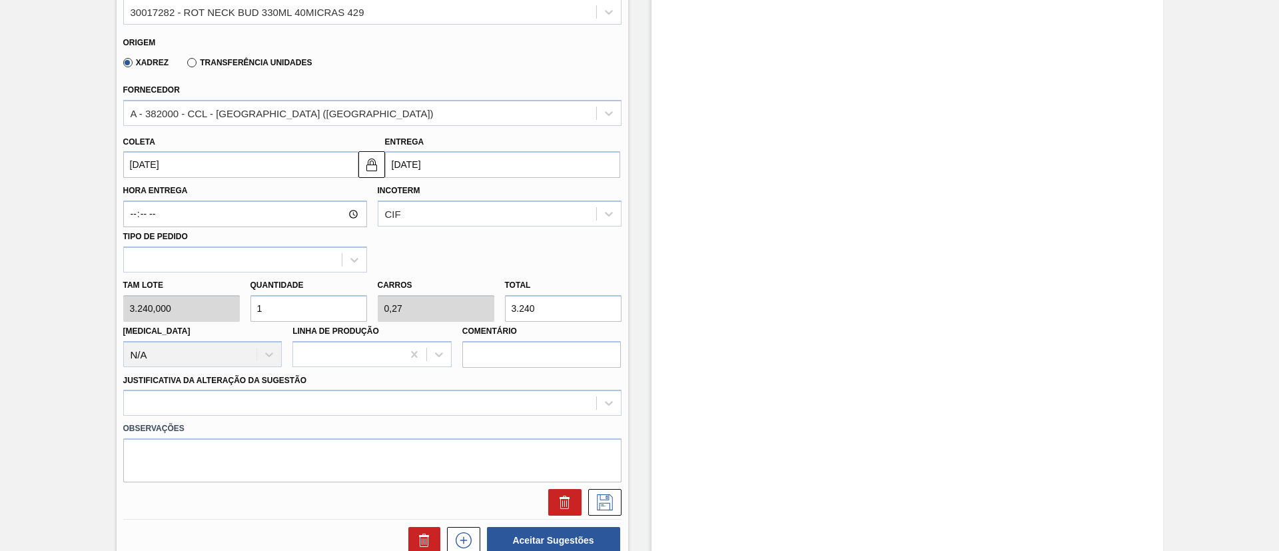
type input "06/10/2025"
type input "09/10/2025"
click at [300, 404] on div at bounding box center [372, 403] width 498 height 26
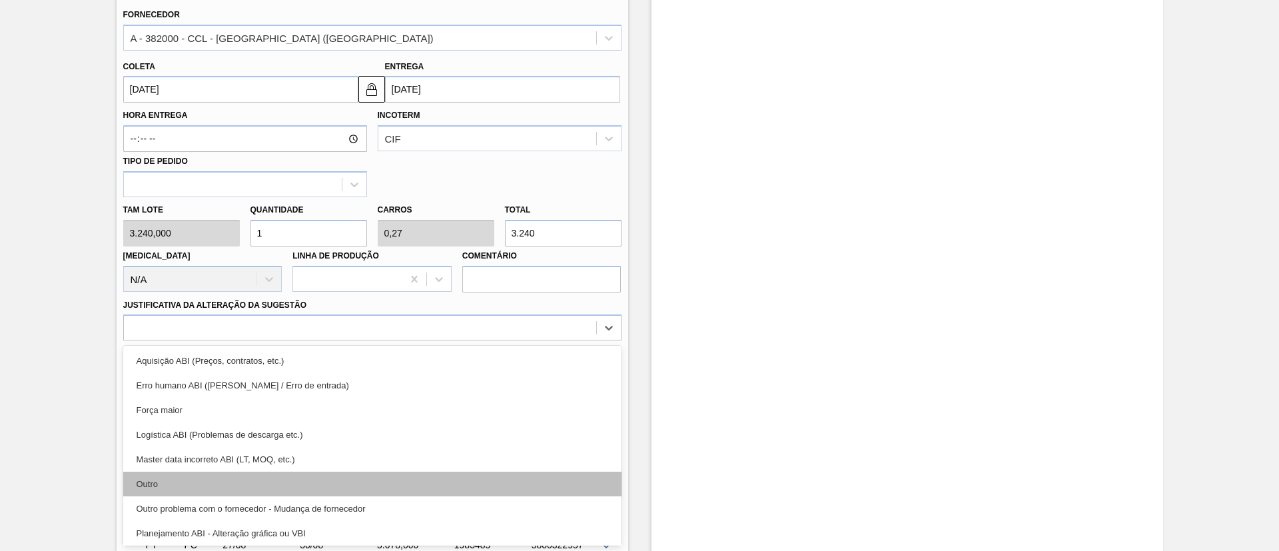
click at [247, 495] on div "Outro" at bounding box center [372, 484] width 498 height 25
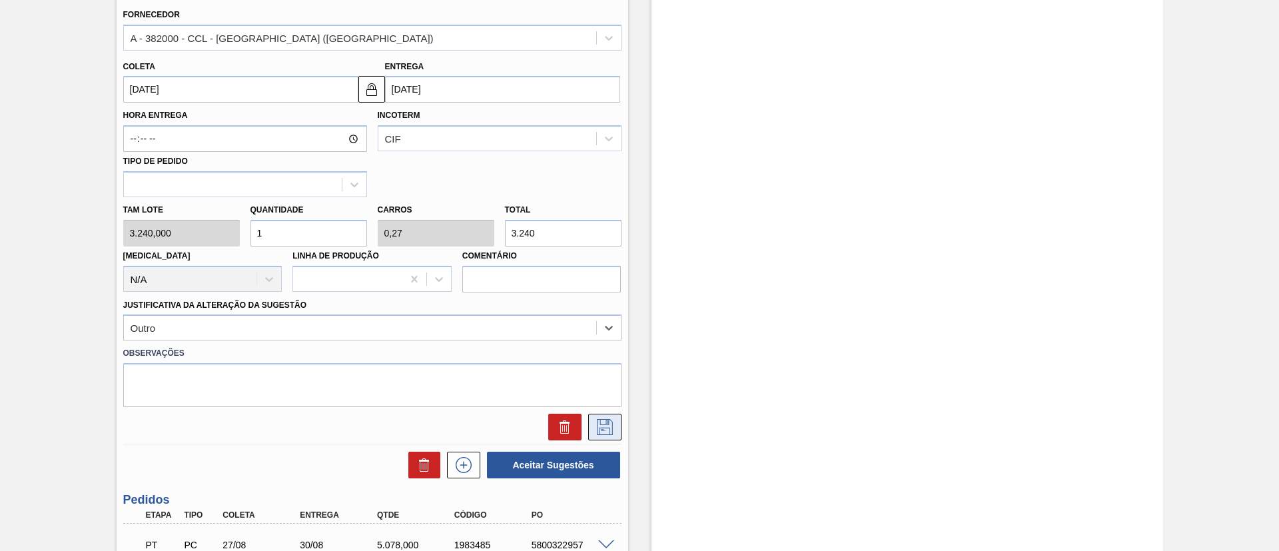
click at [602, 420] on icon at bounding box center [604, 427] width 21 height 16
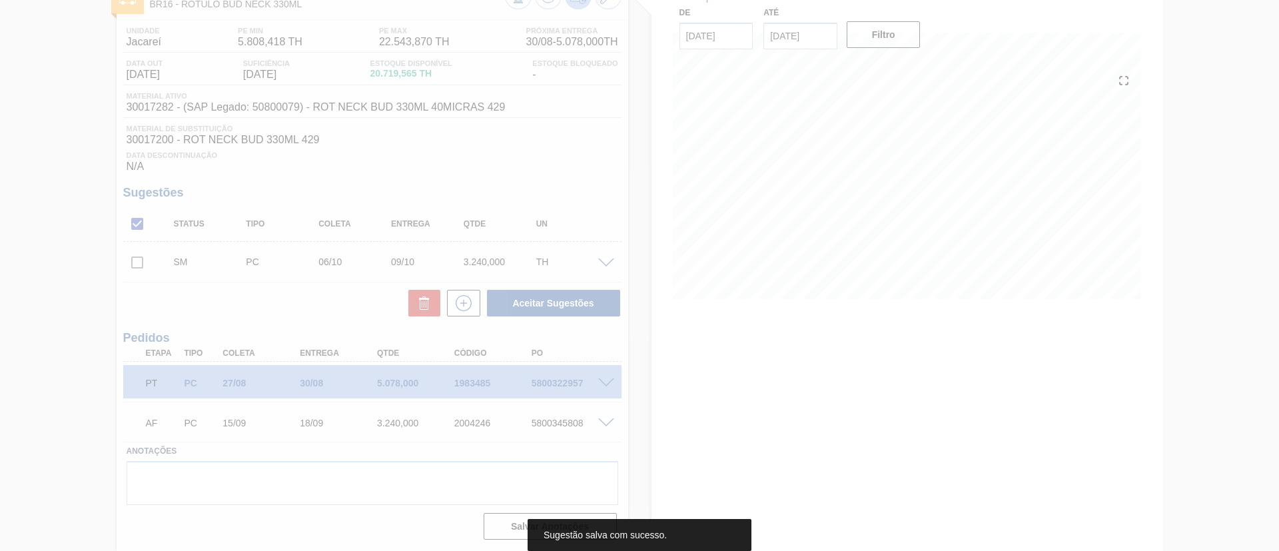
scroll to position [91, 0]
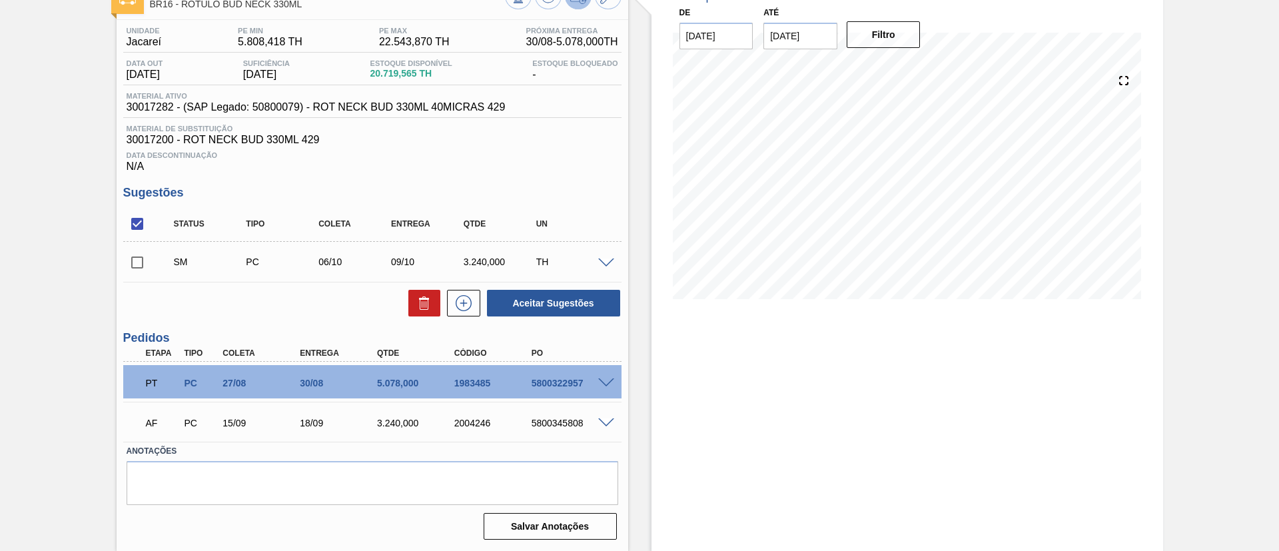
click at [606, 263] on span at bounding box center [606, 264] width 16 height 10
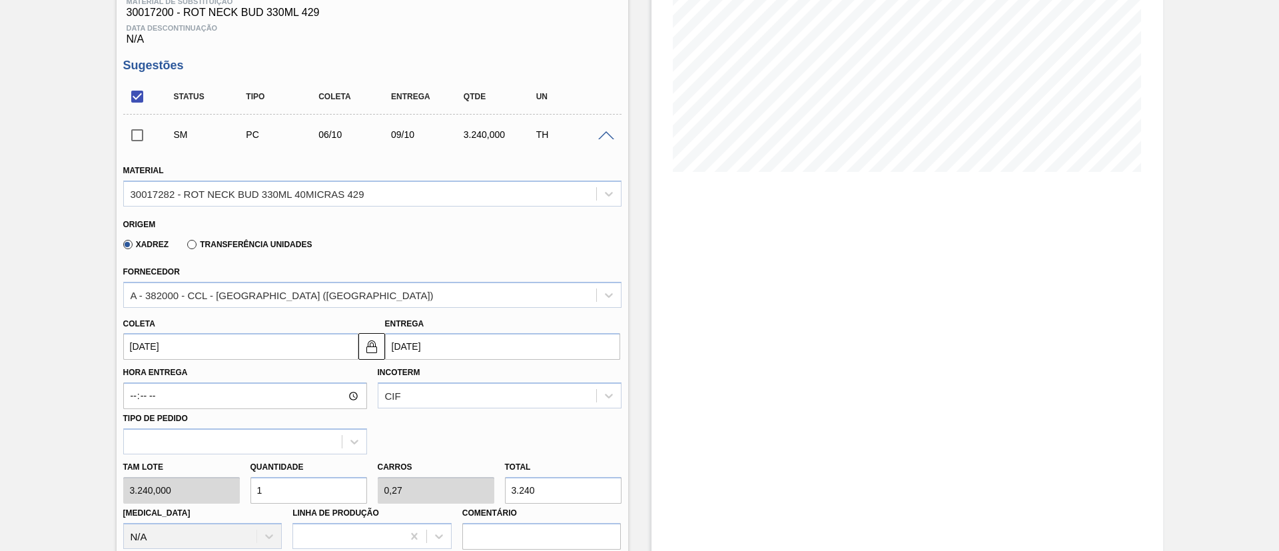
scroll to position [390, 0]
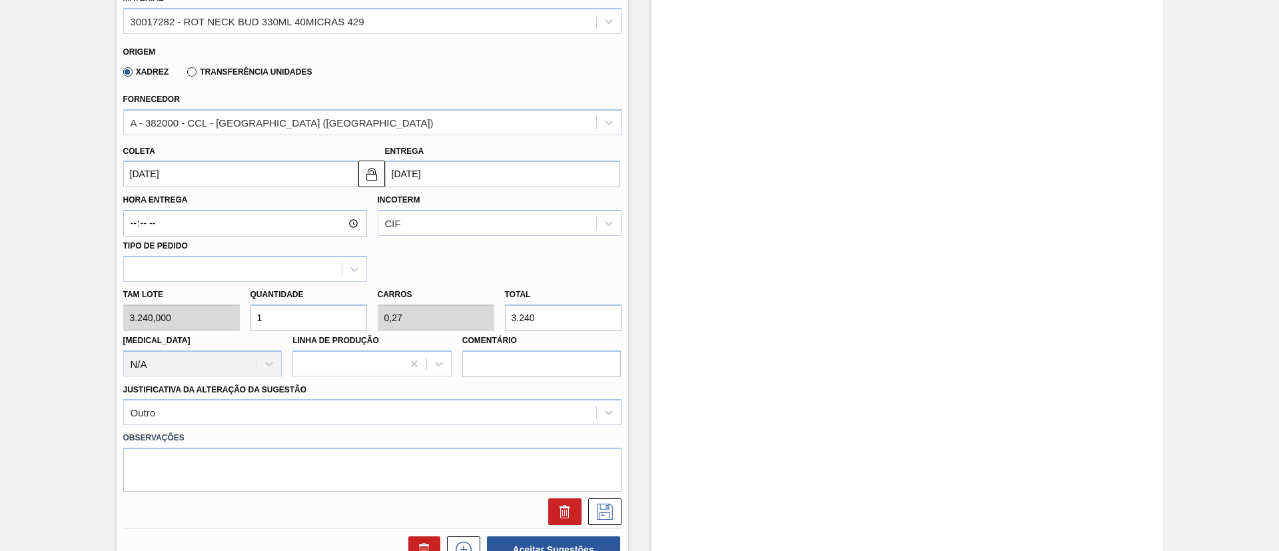
click at [165, 176] on input "06/10/2025" at bounding box center [240, 174] width 235 height 27
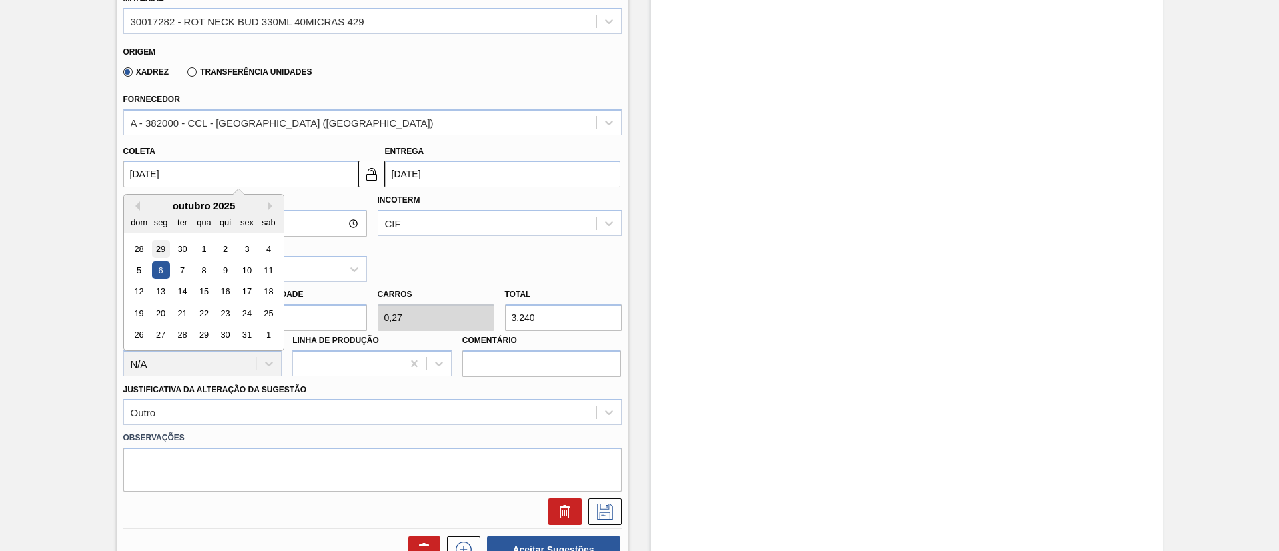
click at [159, 240] on div "29" at bounding box center [160, 249] width 18 height 18
type input "29/09/2025"
type input "02/10/2025"
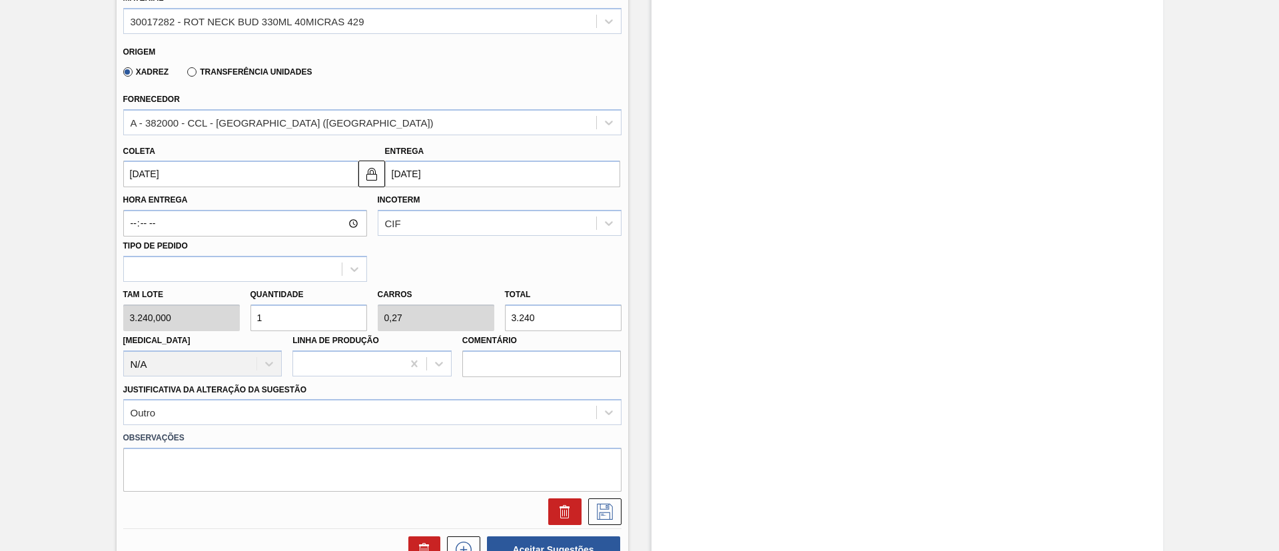
click at [149, 172] on input "29/09/2025" at bounding box center [240, 174] width 235 height 27
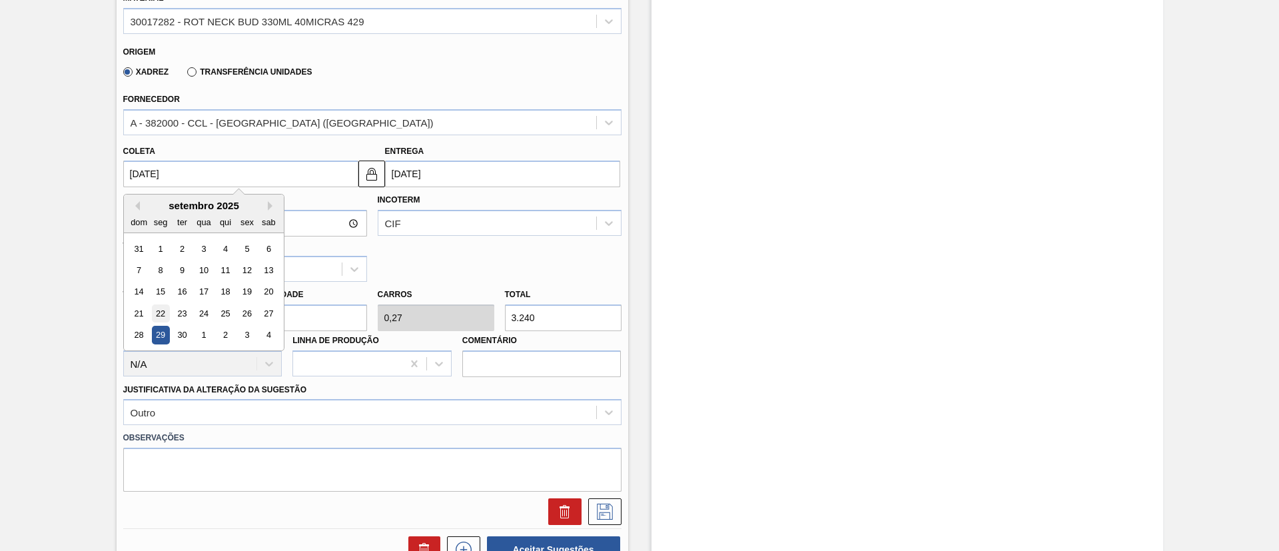
click at [164, 309] on div "22" at bounding box center [160, 314] width 18 height 18
type input "22/09/2025"
type input "25/09/2025"
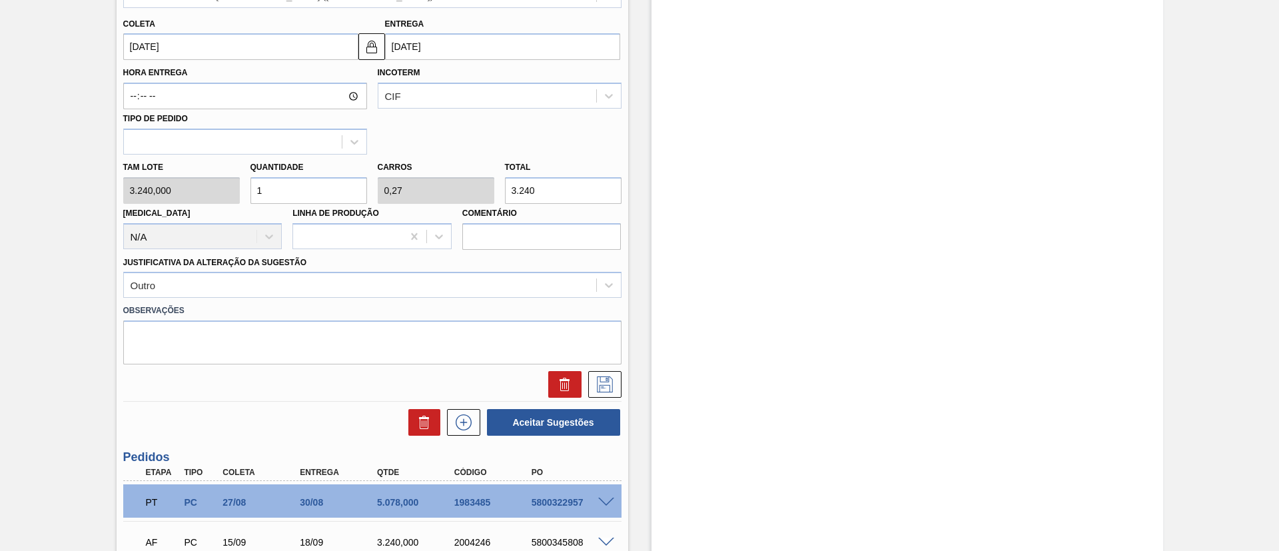
scroll to position [590, 0]
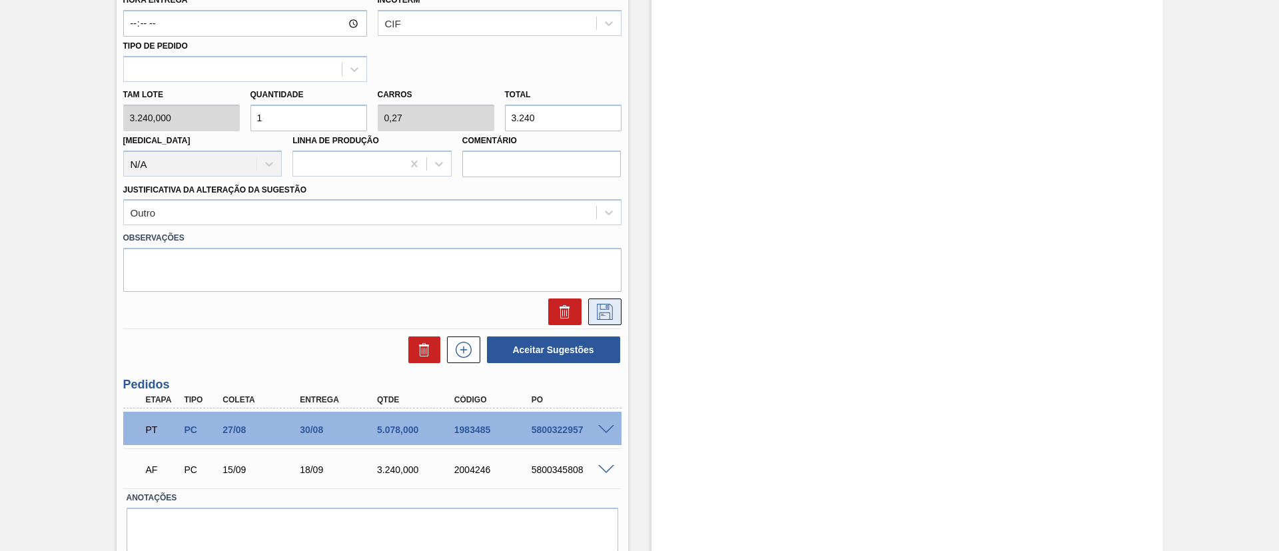
click at [599, 312] on icon at bounding box center [604, 312] width 21 height 16
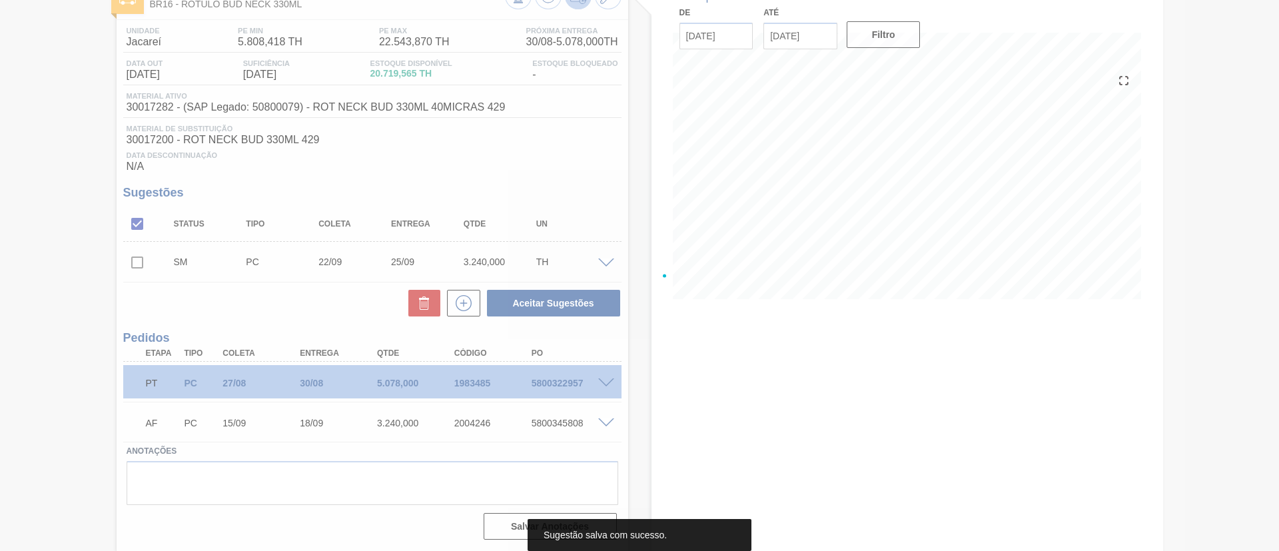
scroll to position [91, 0]
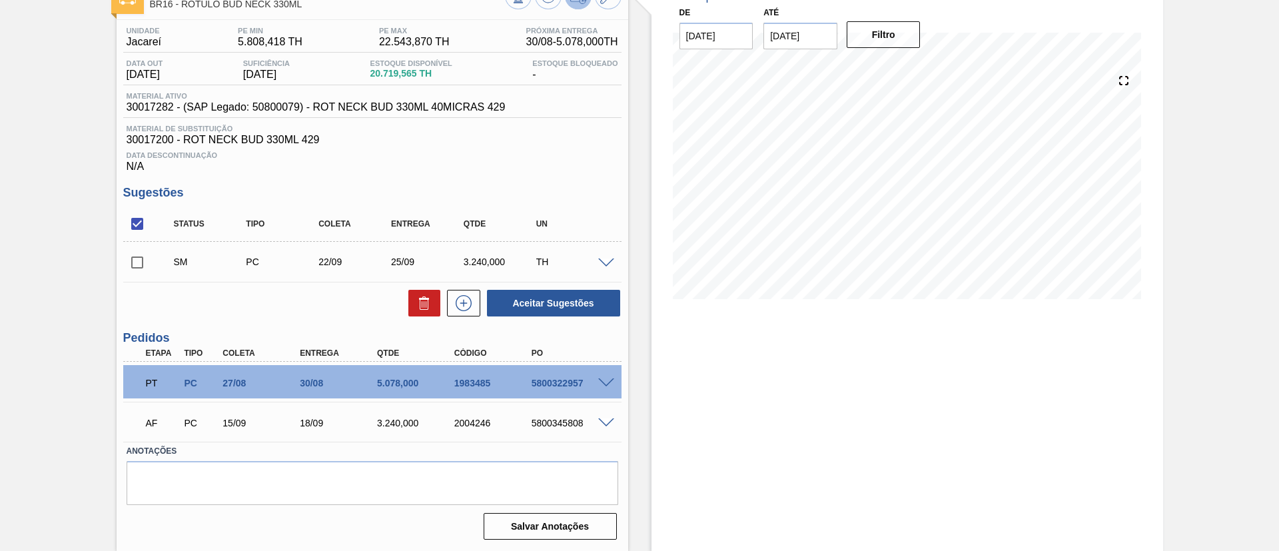
click at [601, 259] on span at bounding box center [606, 264] width 16 height 10
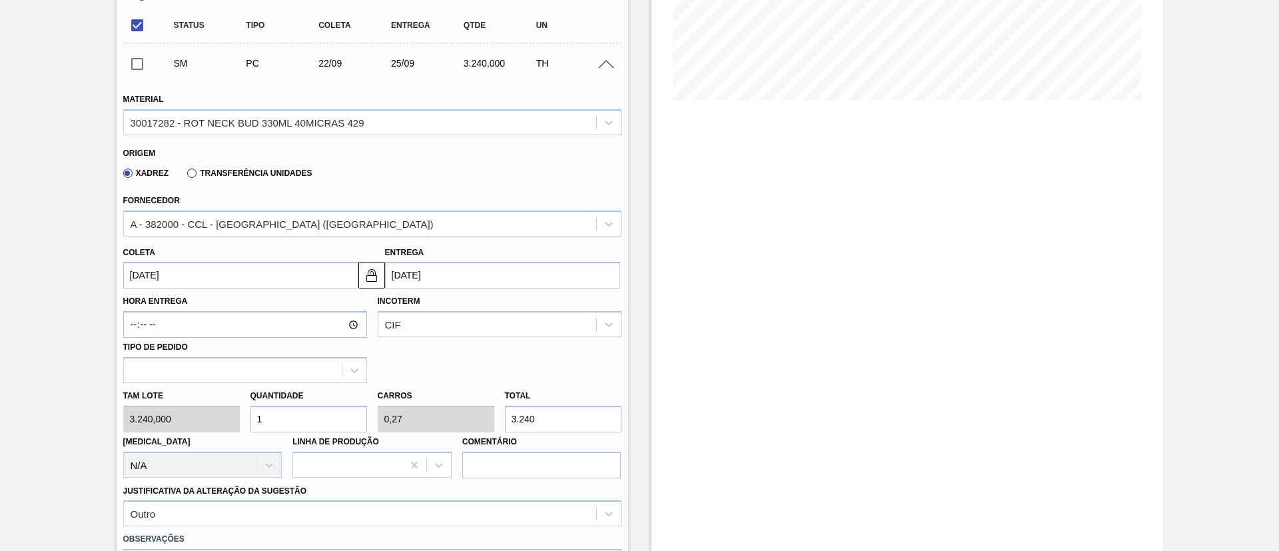
scroll to position [291, 0]
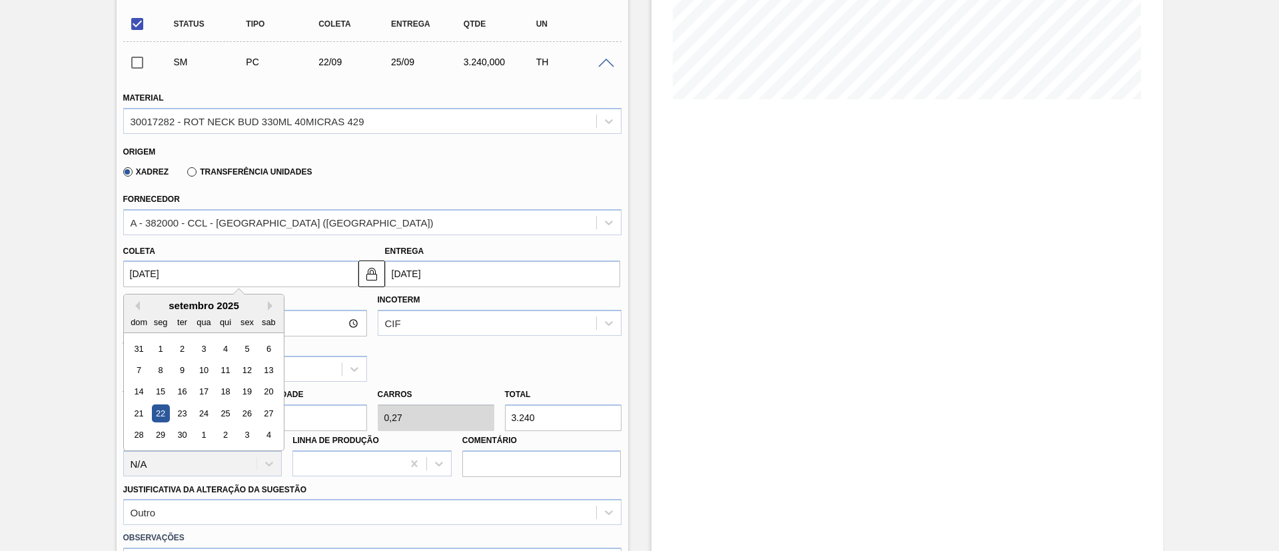
click at [171, 284] on input "22/09/2025" at bounding box center [240, 274] width 235 height 27
click at [163, 432] on div "29" at bounding box center [160, 435] width 18 height 18
type input "29/09/2025"
type input "02/10/2025"
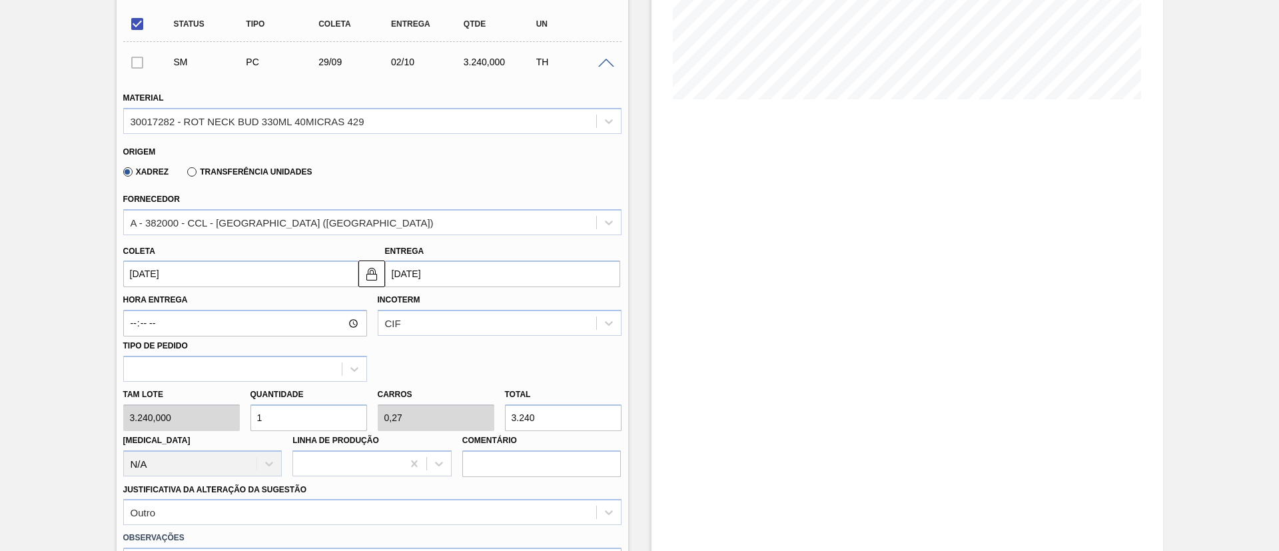
scroll to position [390, 0]
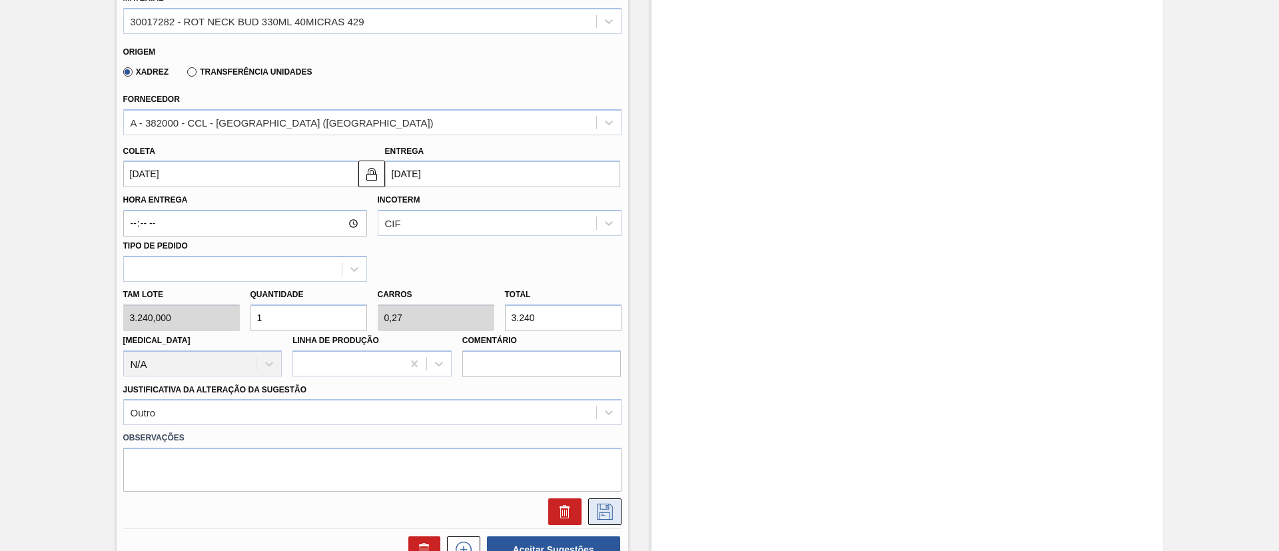
click at [601, 502] on button at bounding box center [604, 511] width 33 height 27
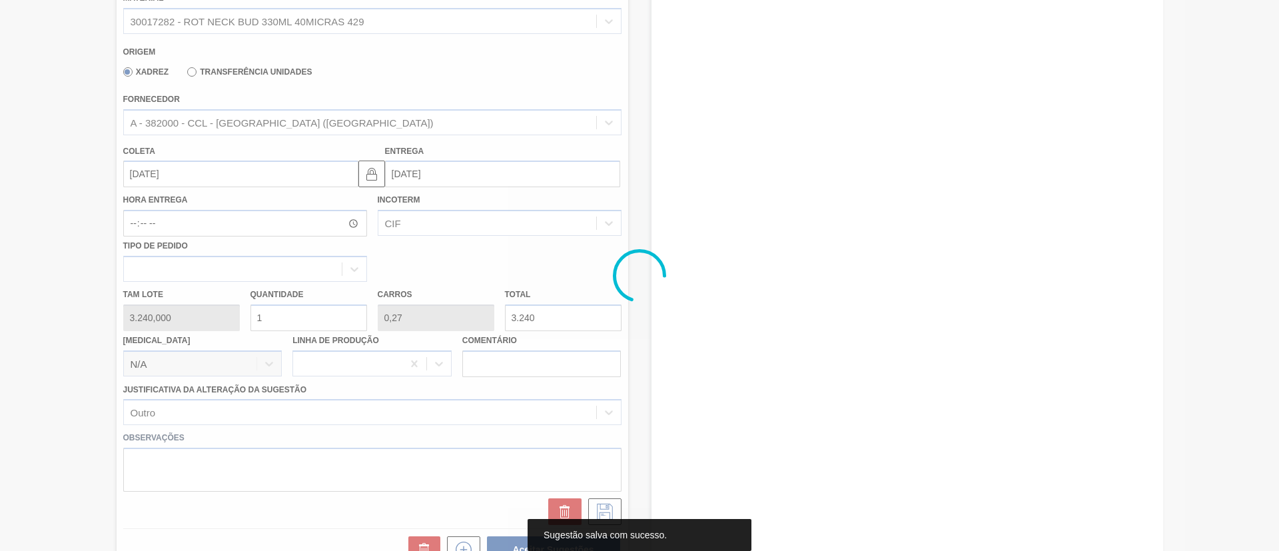
scroll to position [91, 0]
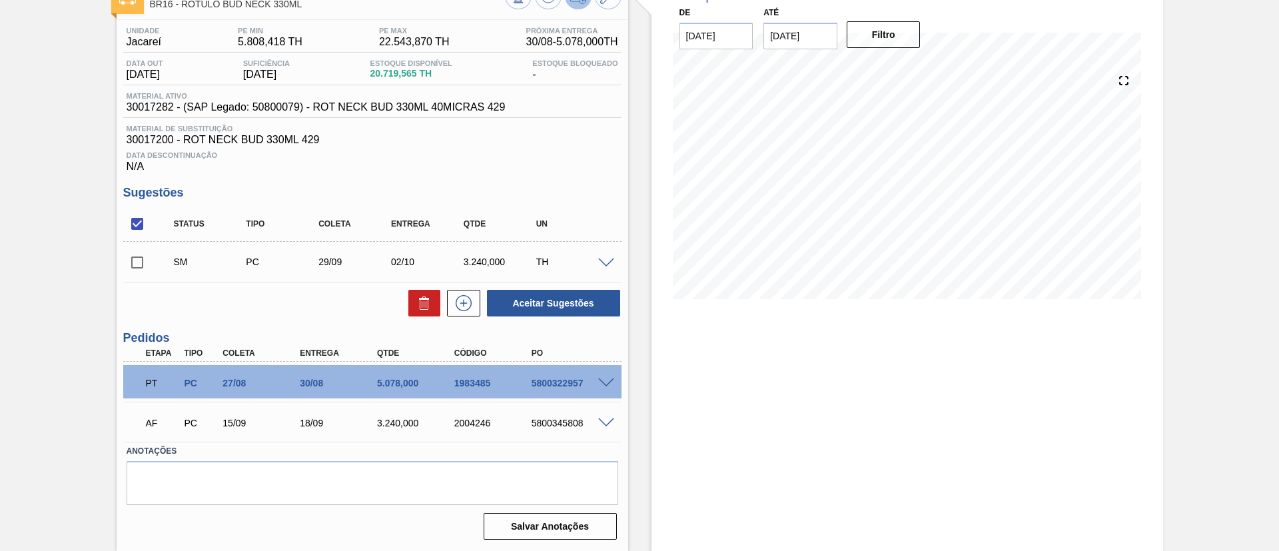
click at [141, 268] on input "checkbox" at bounding box center [137, 263] width 28 height 28
checkbox input "true"
click at [542, 302] on button "Aceitar Sugestões" at bounding box center [553, 303] width 133 height 27
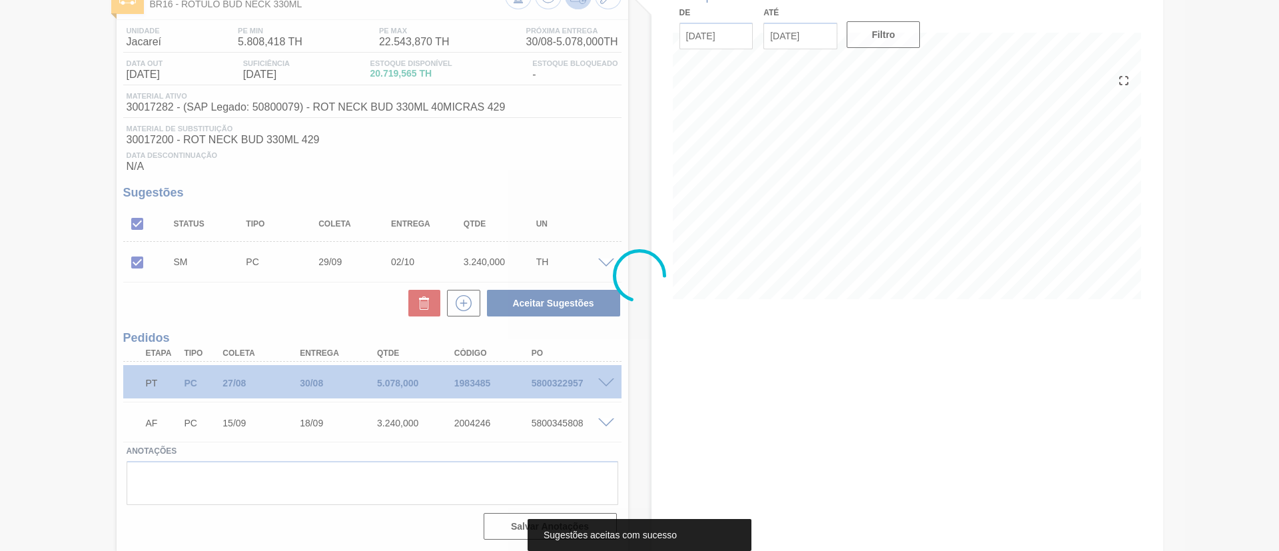
scroll to position [75, 0]
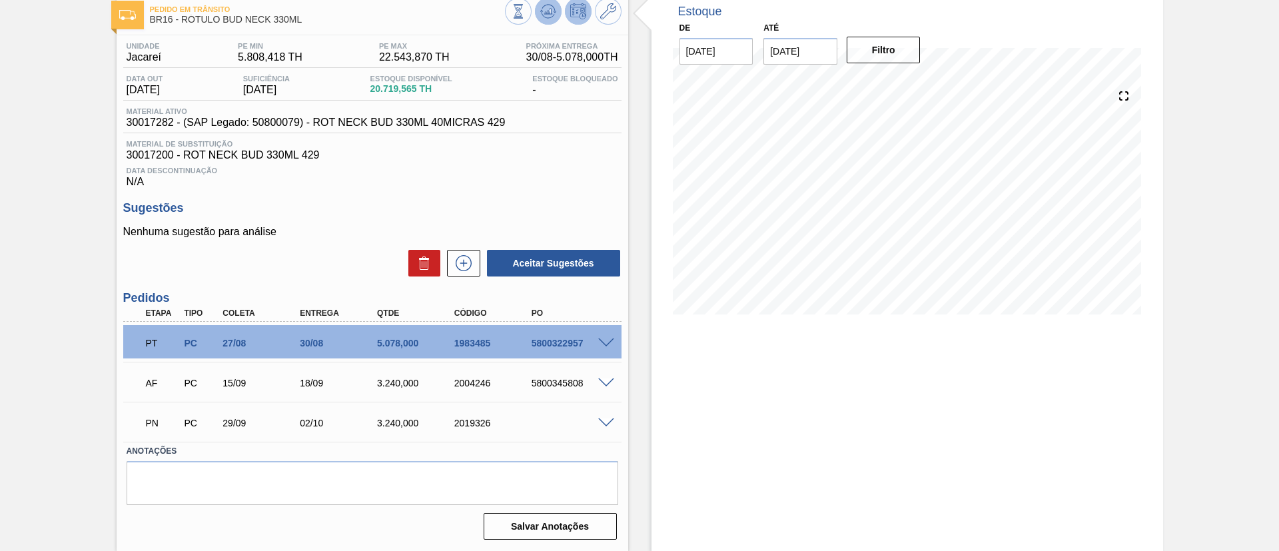
click at [552, 19] on button at bounding box center [548, 11] width 27 height 27
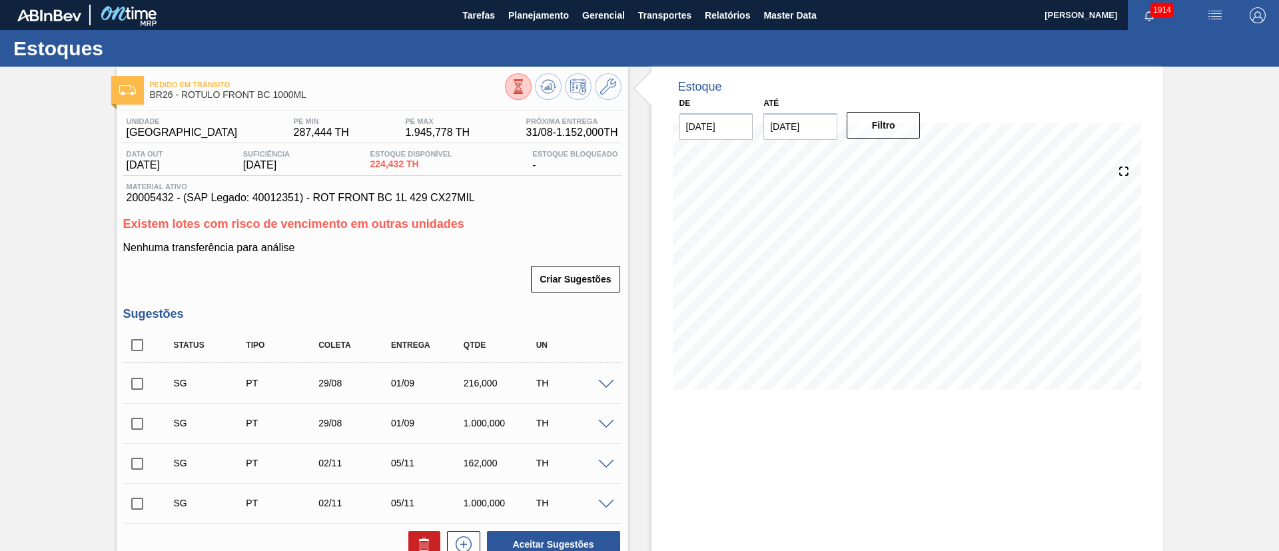
click at [126, 338] on input "checkbox" at bounding box center [137, 345] width 28 height 28
checkbox input "true"
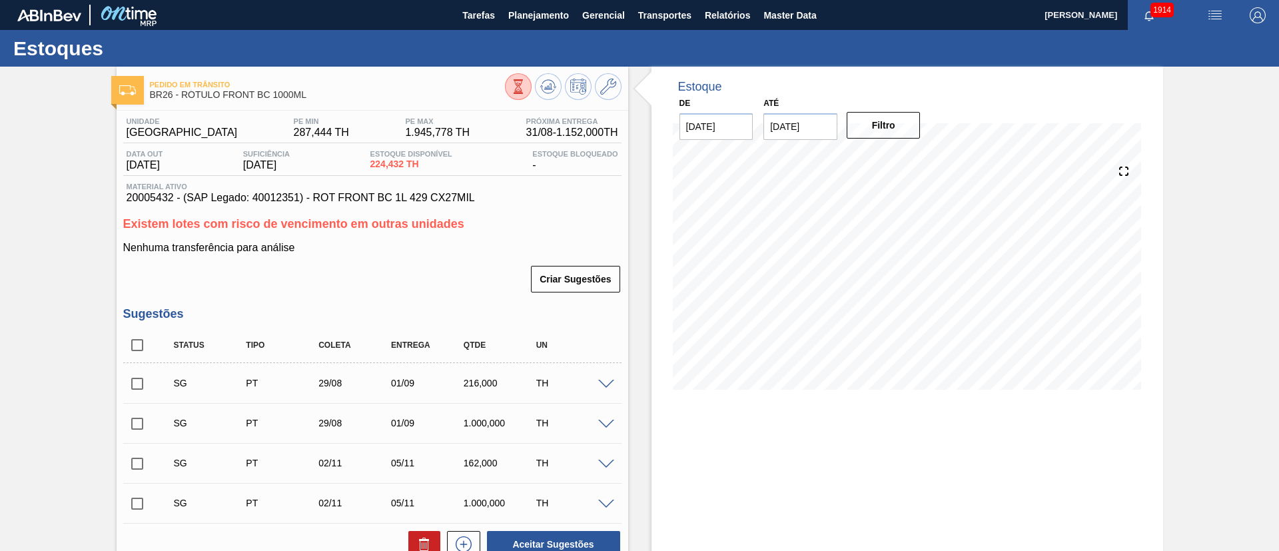
checkbox input "true"
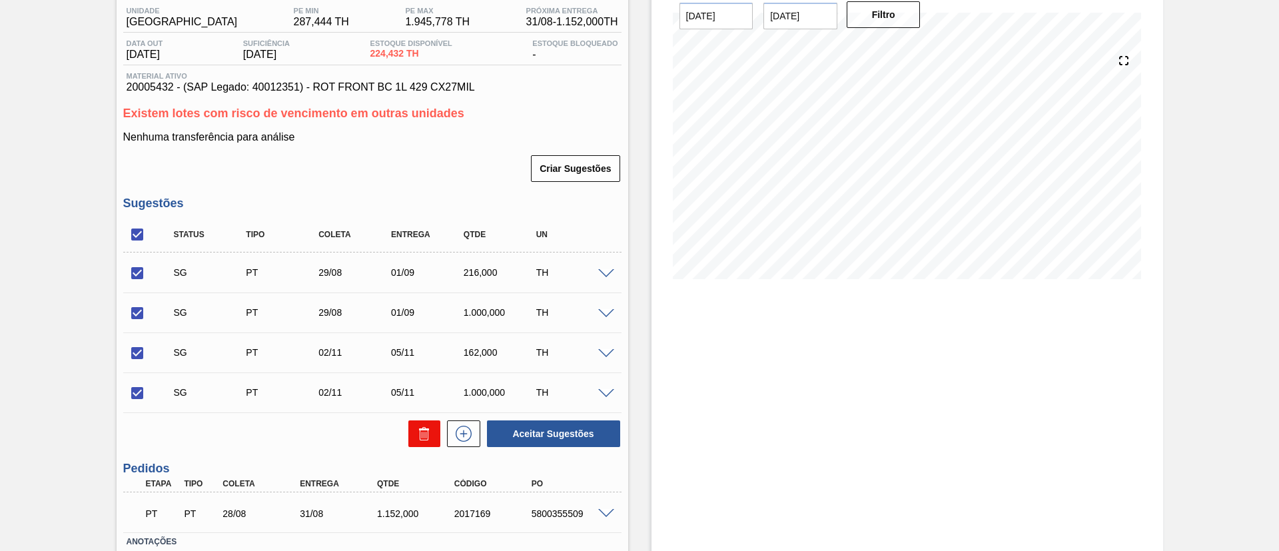
scroll to position [201, 0]
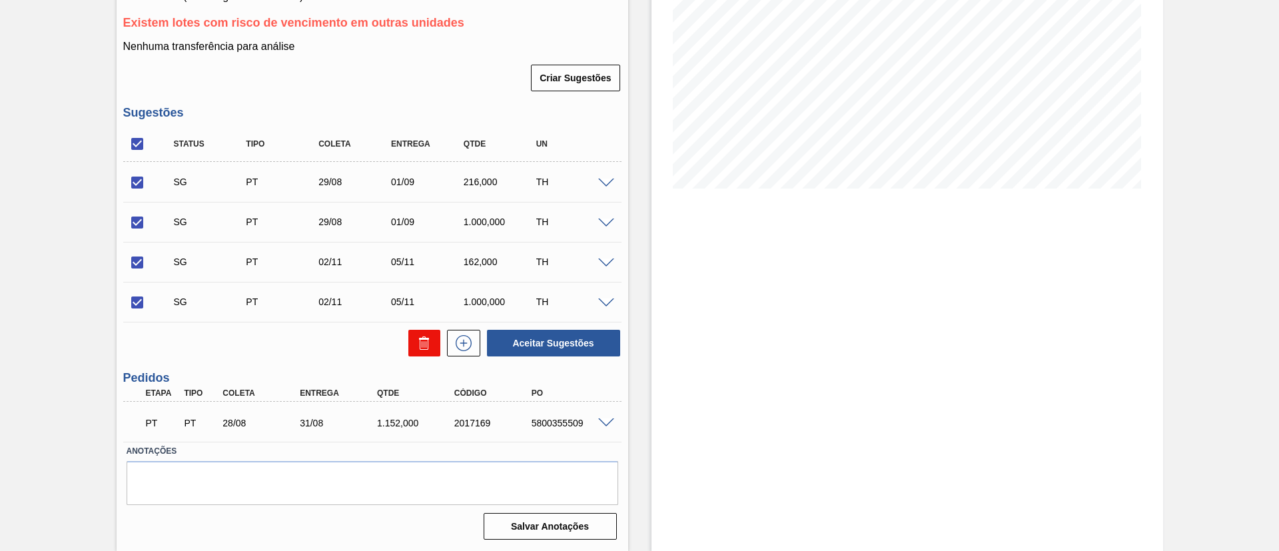
click at [418, 344] on icon at bounding box center [424, 343] width 16 height 16
checkbox input "false"
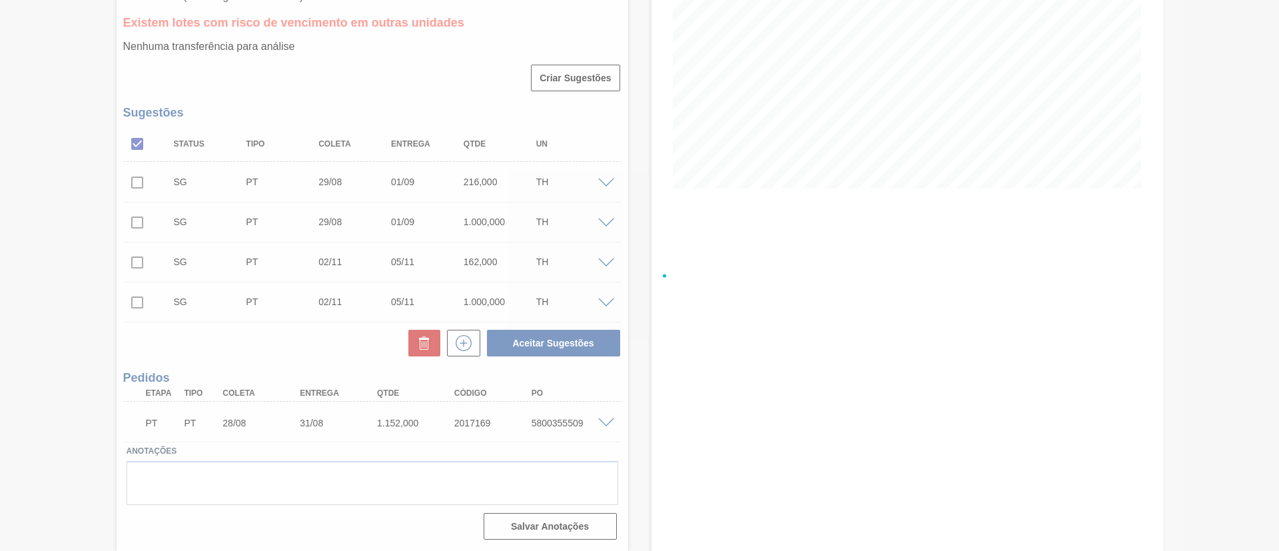
scroll to position [26, 0]
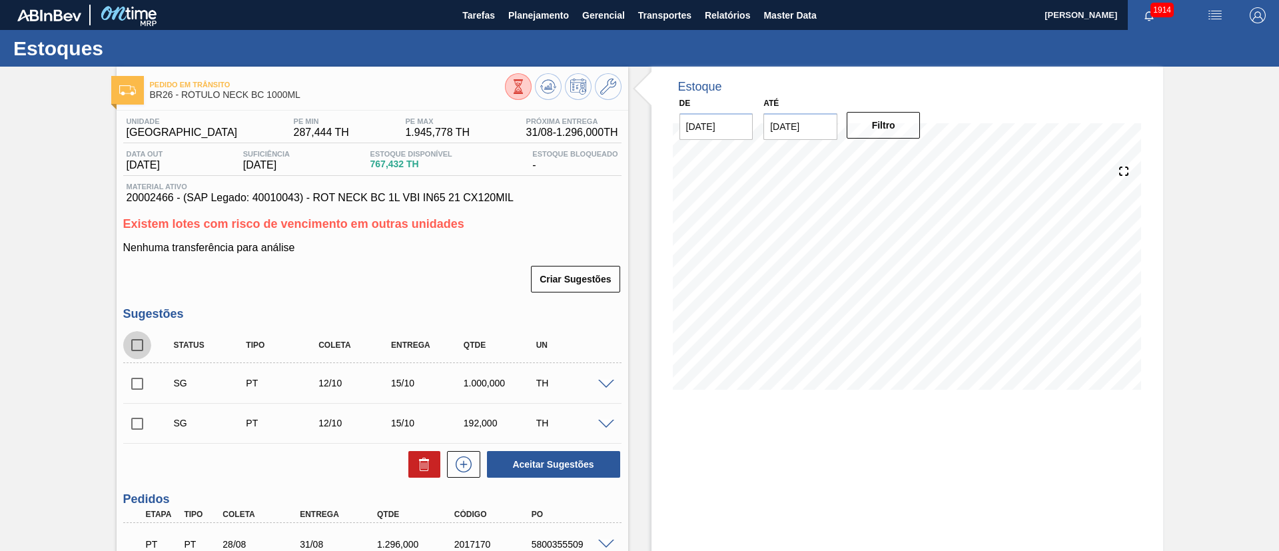
click at [142, 347] on input "checkbox" at bounding box center [137, 345] width 28 height 28
checkbox input "true"
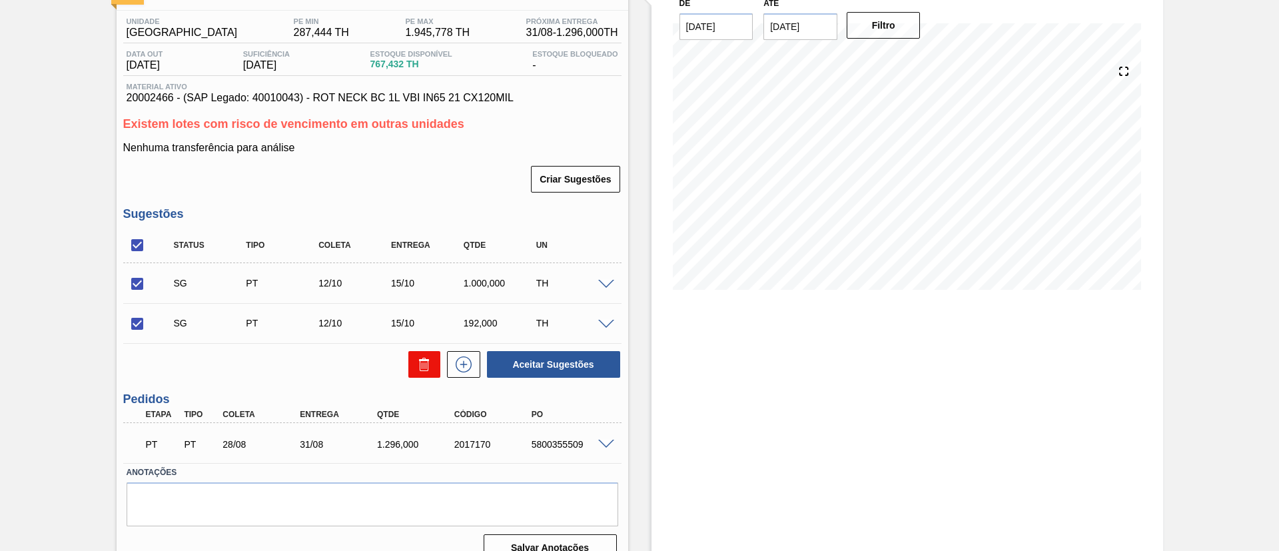
click at [410, 361] on button at bounding box center [424, 364] width 32 height 27
checkbox input "false"
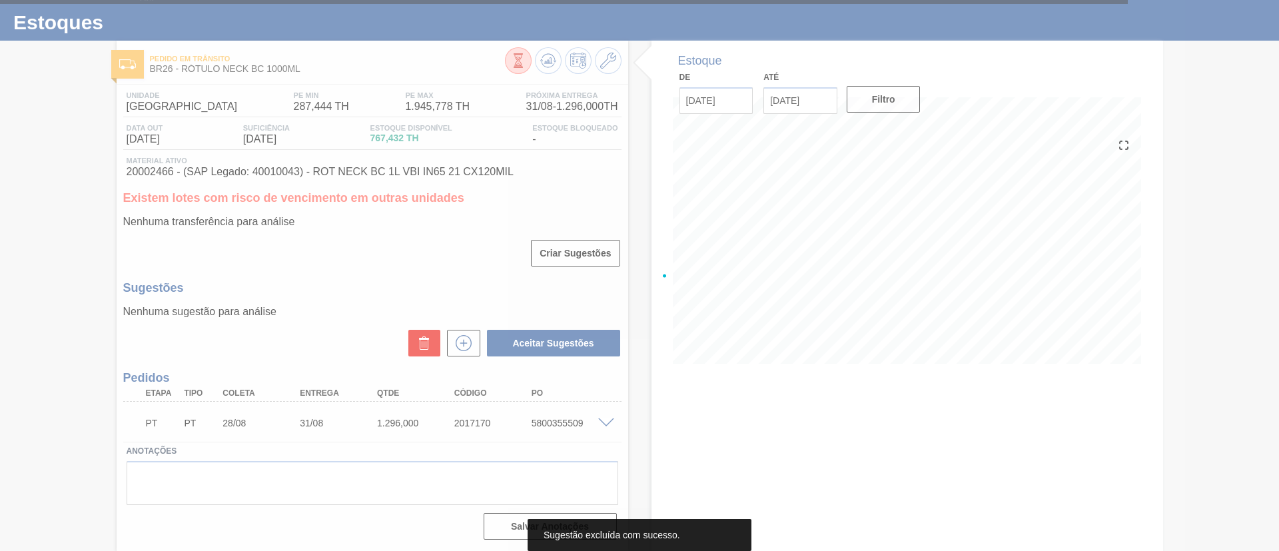
scroll to position [26, 0]
